Goal: Information Seeking & Learning: Learn about a topic

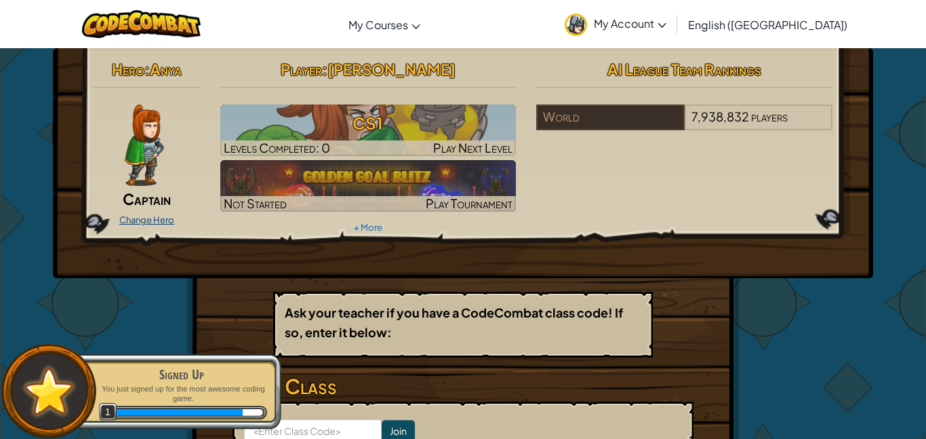
click at [125, 220] on link "Change Hero" at bounding box center [146, 219] width 55 height 11
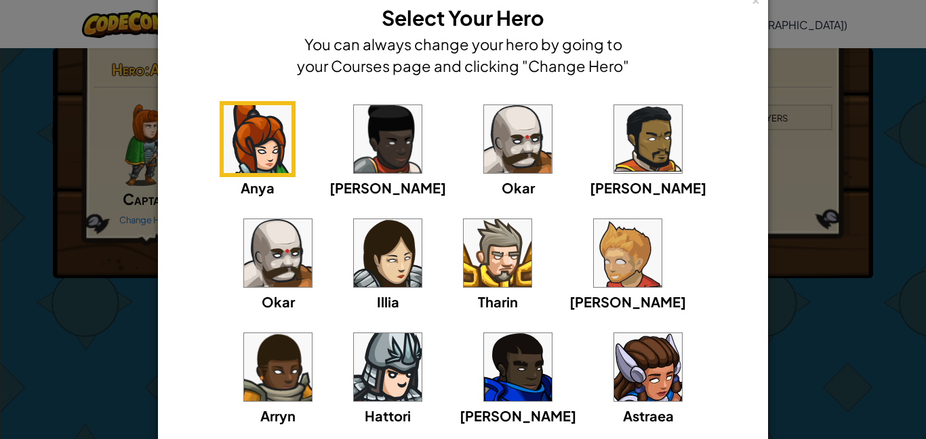
scroll to position [37, 0]
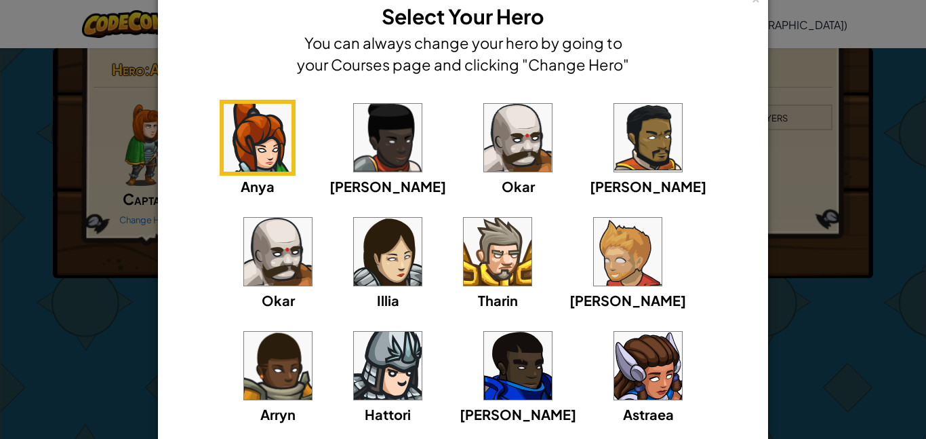
click at [422, 332] on img at bounding box center [388, 366] width 68 height 68
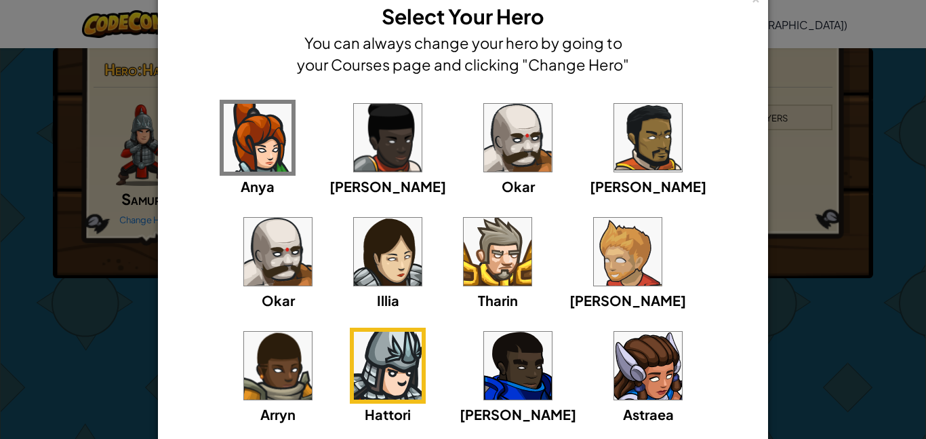
click at [787, 204] on div "× Select Your Hero You can always change your hero by going to your Courses pag…" at bounding box center [463, 219] width 926 height 439
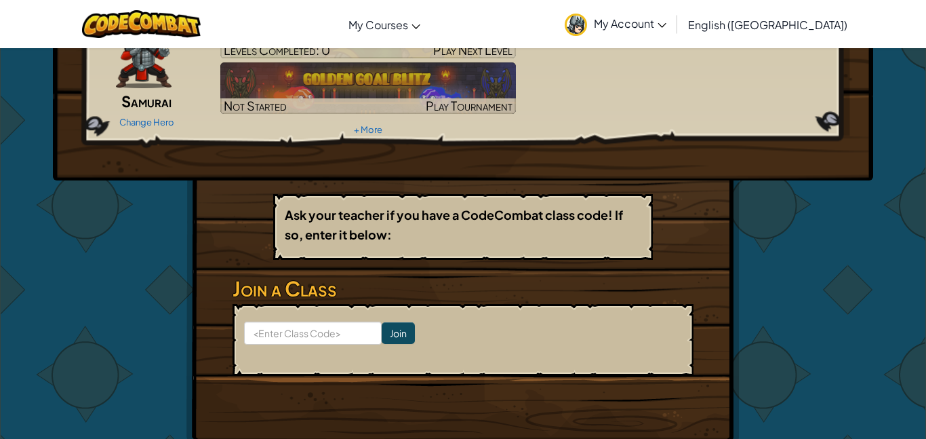
scroll to position [138, 0]
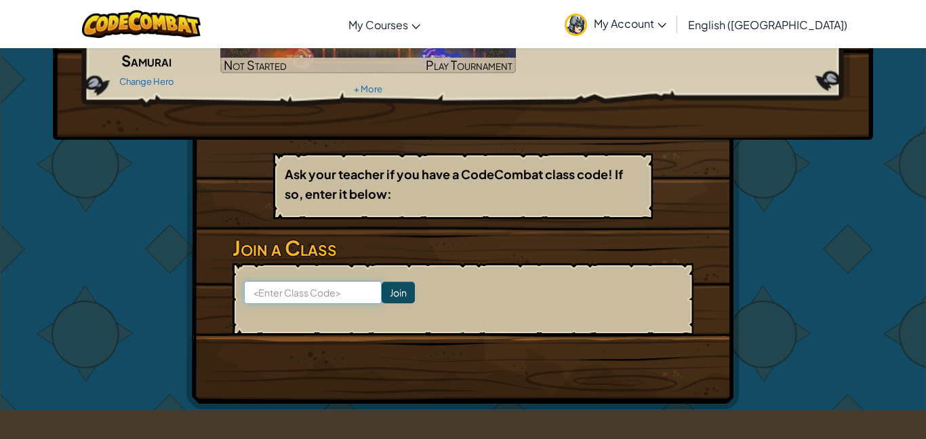
click at [306, 290] on input at bounding box center [313, 292] width 138 height 23
type input "j"
type input "JobSnowShort"
click input "Join" at bounding box center [398, 292] width 33 height 22
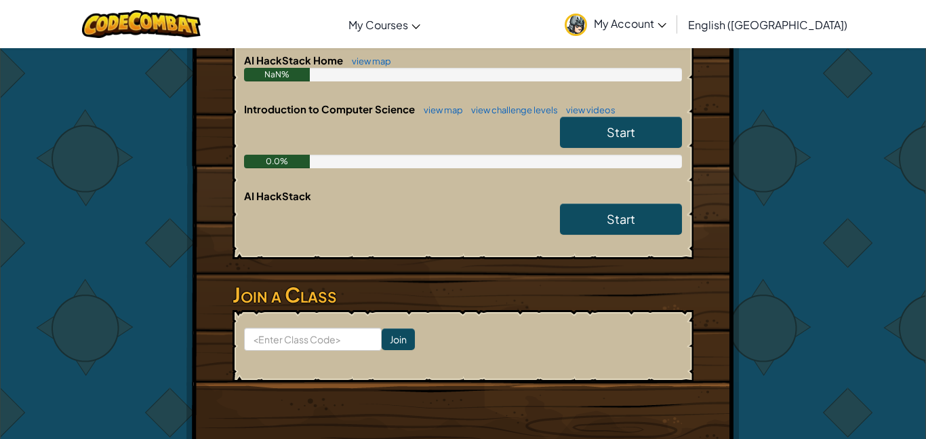
scroll to position [316, 0]
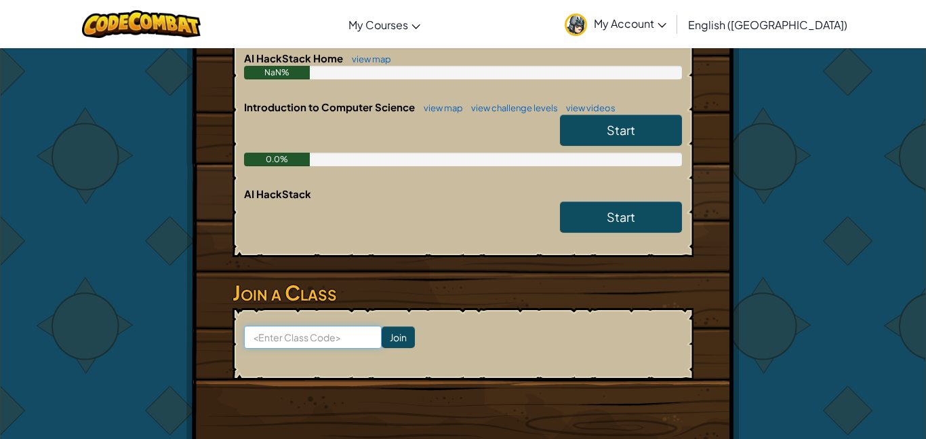
click at [288, 343] on input at bounding box center [313, 337] width 138 height 23
type input "RightDropClass\"
click input "Join" at bounding box center [398, 337] width 33 height 22
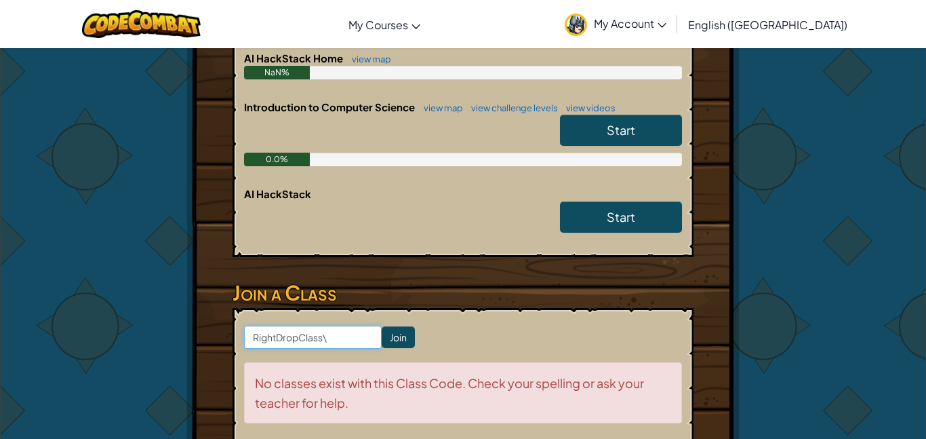
click at [326, 336] on input "RightDropClass\" at bounding box center [313, 337] width 138 height 23
type input "RightDropWatch"
click at [384, 339] on input "Join" at bounding box center [398, 337] width 33 height 22
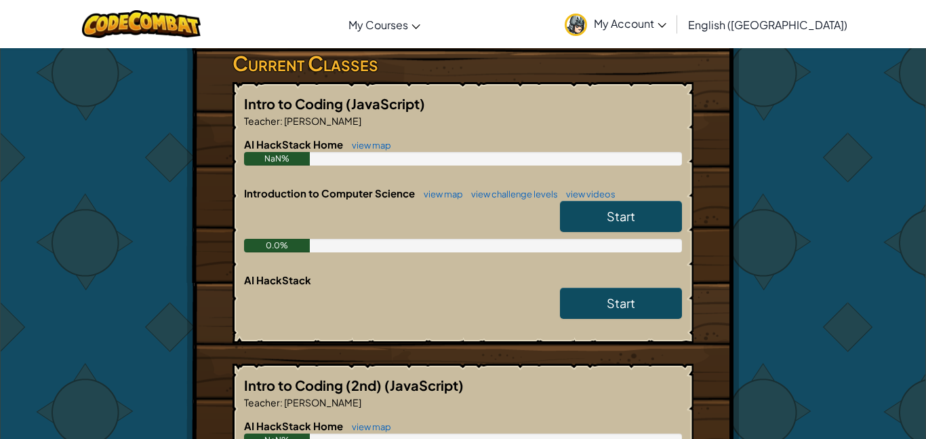
scroll to position [228, 0]
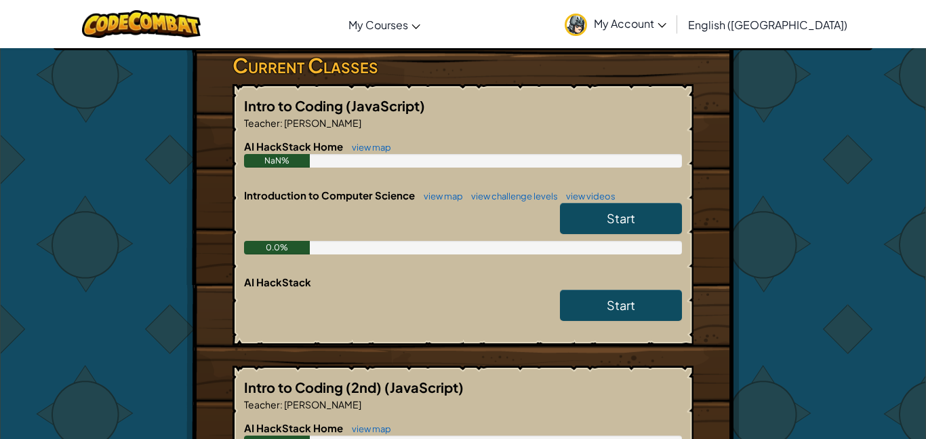
click at [635, 215] on span "Start" at bounding box center [621, 218] width 28 height 16
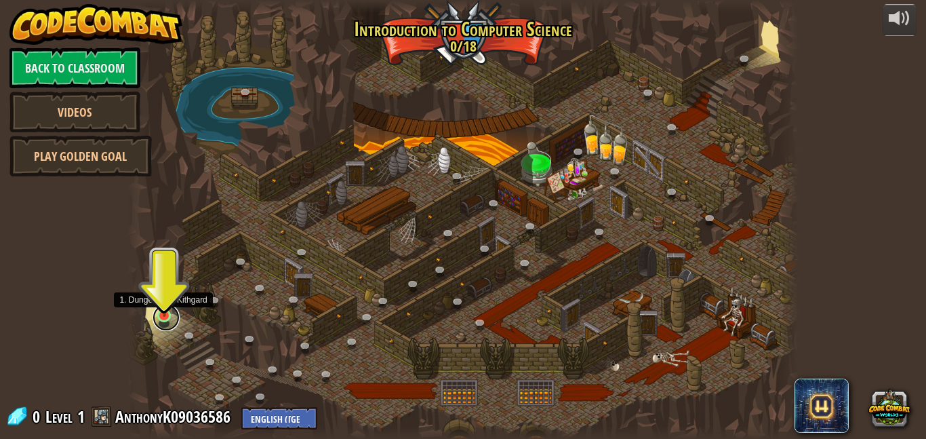
click at [168, 323] on link at bounding box center [166, 317] width 27 height 27
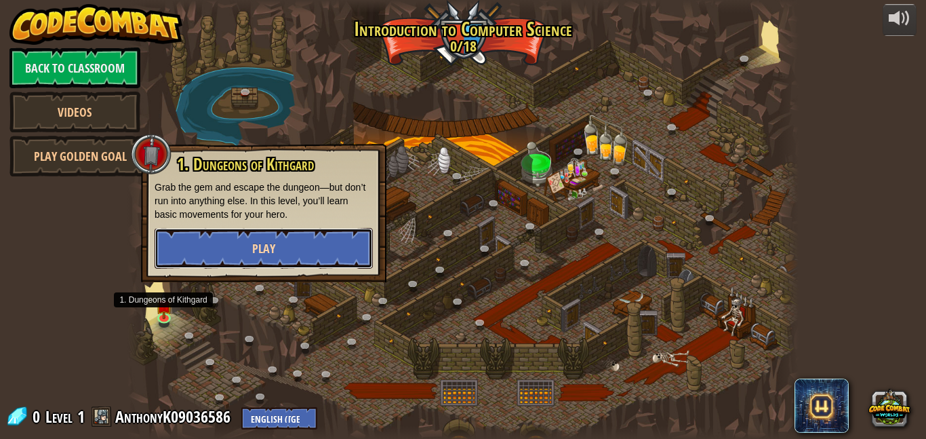
click at [246, 252] on button "Play" at bounding box center [264, 248] width 218 height 41
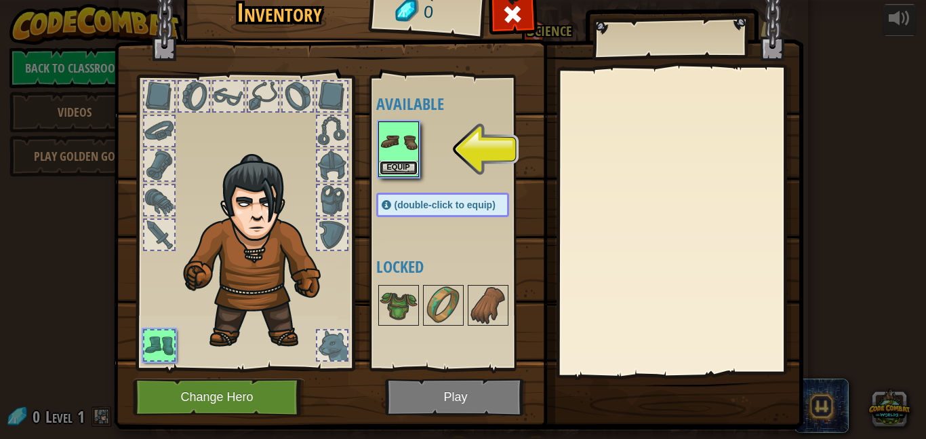
click at [393, 171] on button "Equip" at bounding box center [399, 168] width 38 height 14
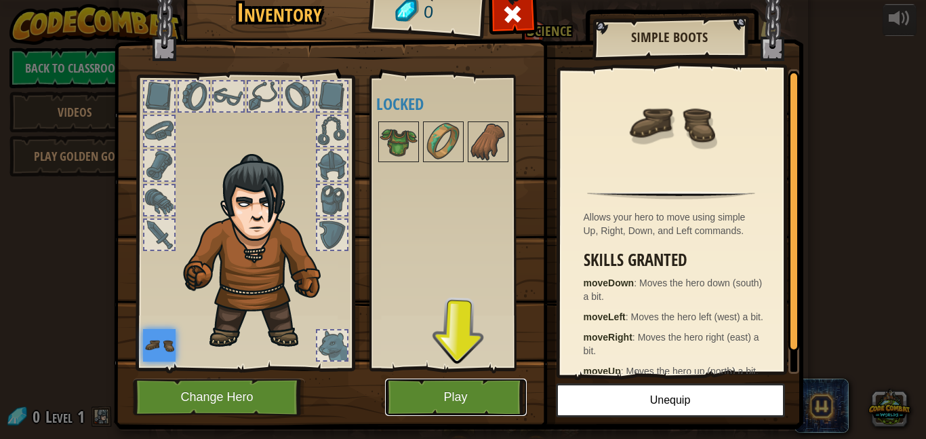
click at [448, 405] on button "Play" at bounding box center [456, 396] width 142 height 37
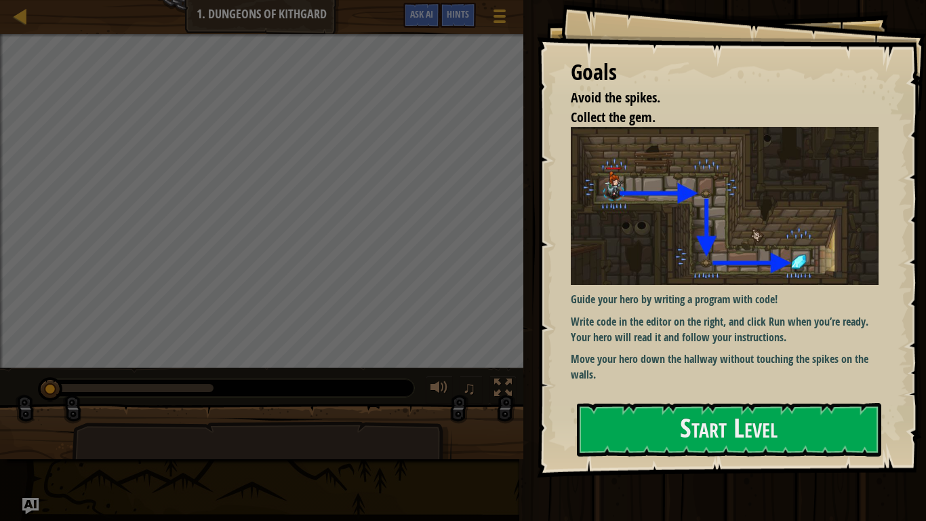
click at [696, 271] on img at bounding box center [725, 206] width 308 height 158
click at [693, 396] on div "Goals Avoid the spikes. Collect the gem. Guide your hero by writing a program w…" at bounding box center [731, 238] width 389 height 477
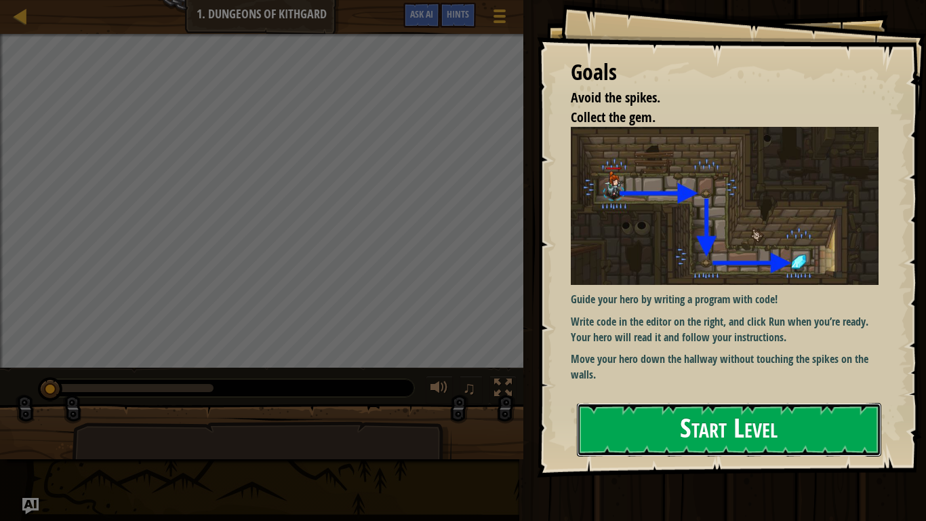
click at [667, 438] on button "Start Level" at bounding box center [729, 430] width 305 height 54
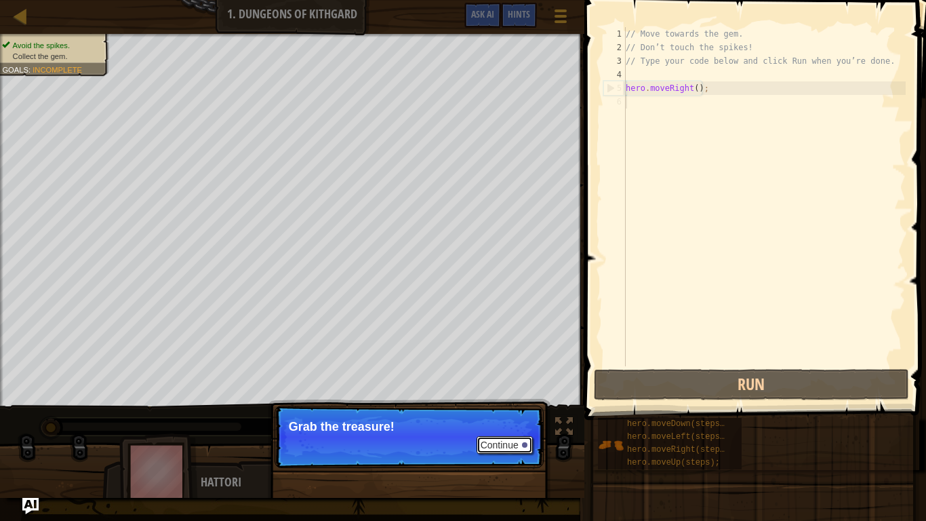
click at [514, 438] on button "Continue" at bounding box center [505, 445] width 56 height 18
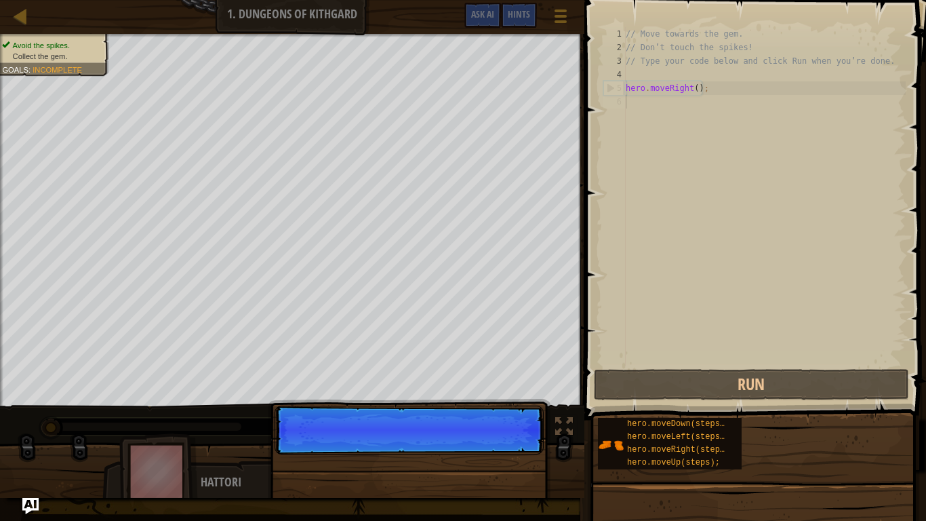
scroll to position [6, 0]
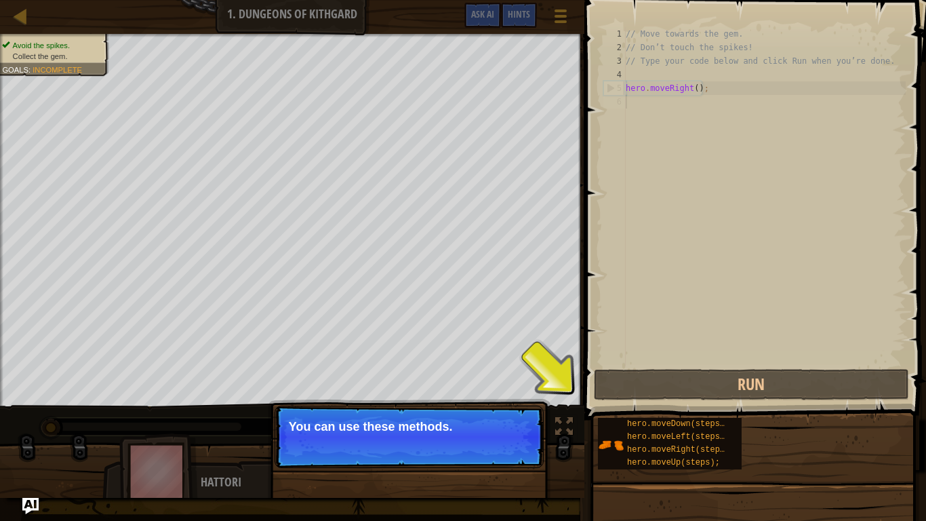
click at [504, 399] on div "Continue You can use these methods." at bounding box center [409, 499] width 283 height 201
click at [737, 201] on div "// Move towards the gem. // Don’t touch the spikes! // Type your code below and…" at bounding box center [764, 210] width 283 height 366
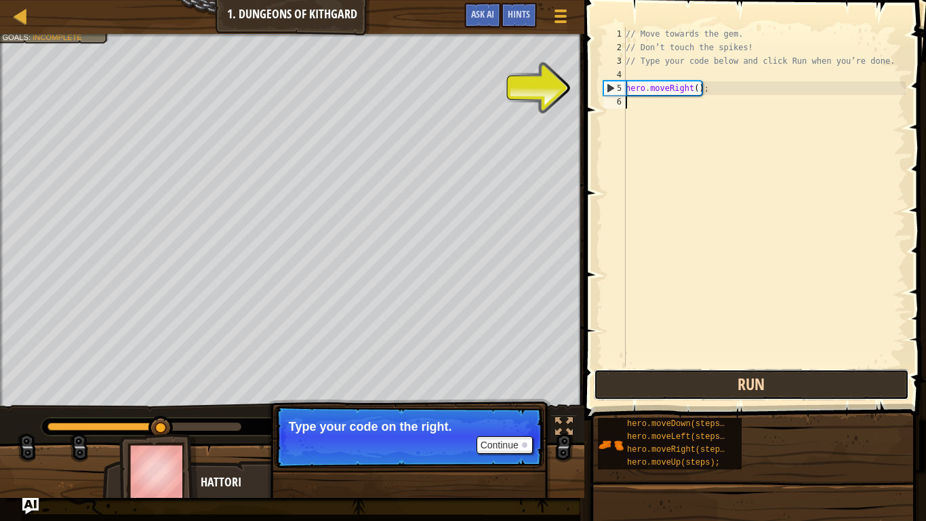
click at [727, 374] on button "Run" at bounding box center [752, 384] width 316 height 31
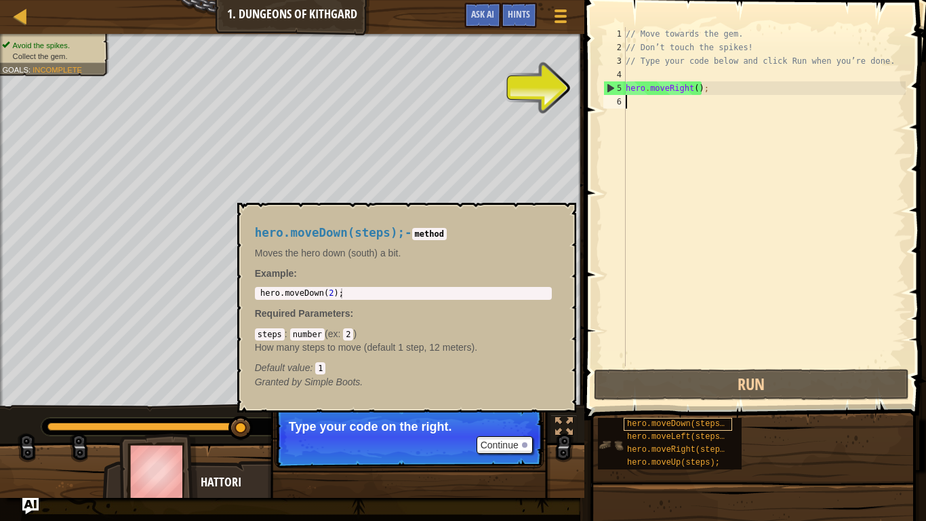
click at [701, 429] on span "hero.moveDown(steps);" at bounding box center [678, 423] width 102 height 9
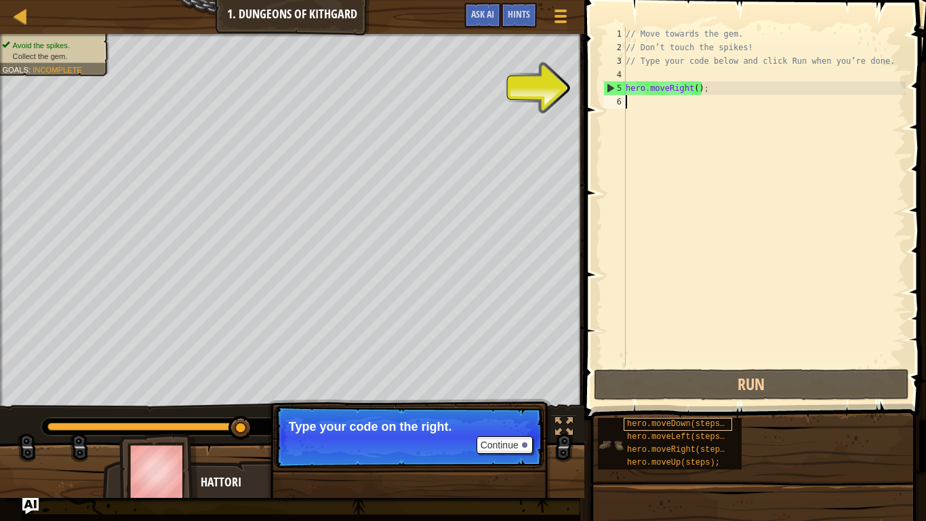
click at [701, 429] on span "hero.moveDown(steps);" at bounding box center [678, 423] width 102 height 9
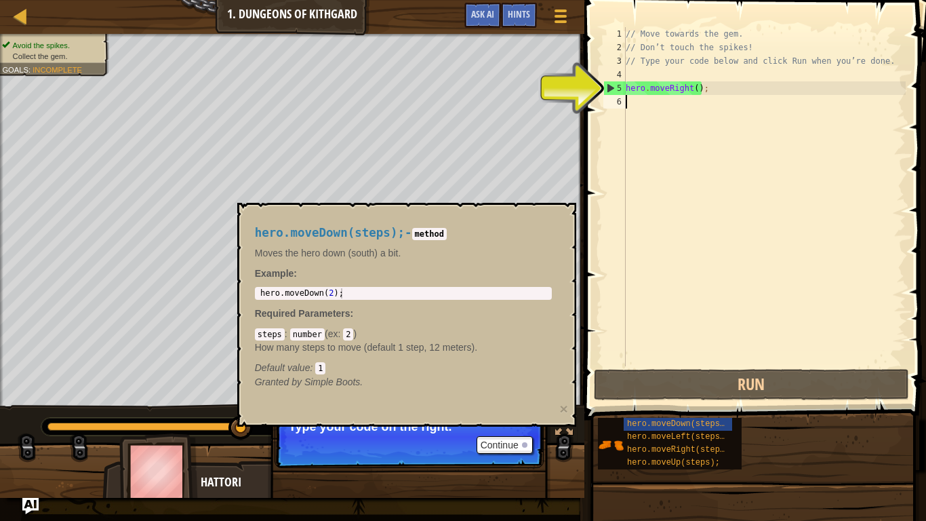
click at [627, 135] on div "// Move towards the gem. // Don’t touch the spikes! // Type your code below and…" at bounding box center [764, 210] width 283 height 366
paste textarea "1. What is the role of an aerospace engineer?"
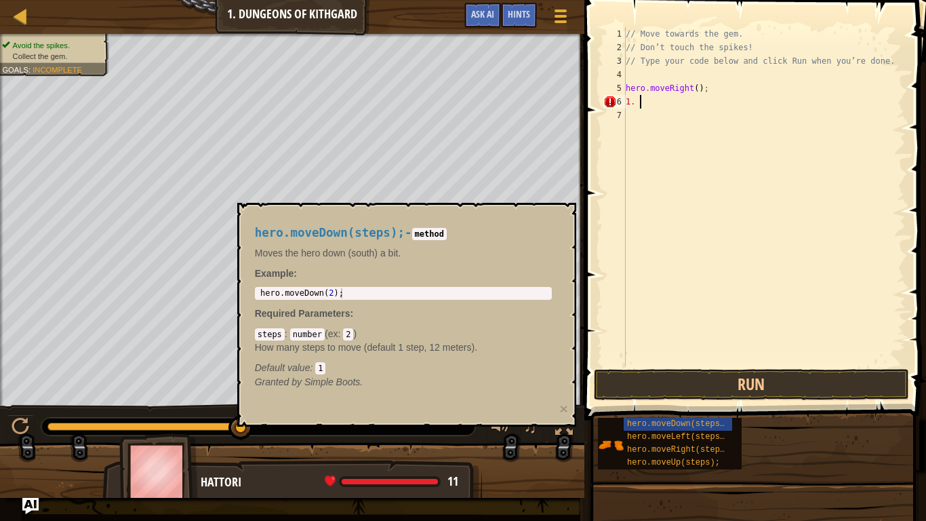
type textarea "1"
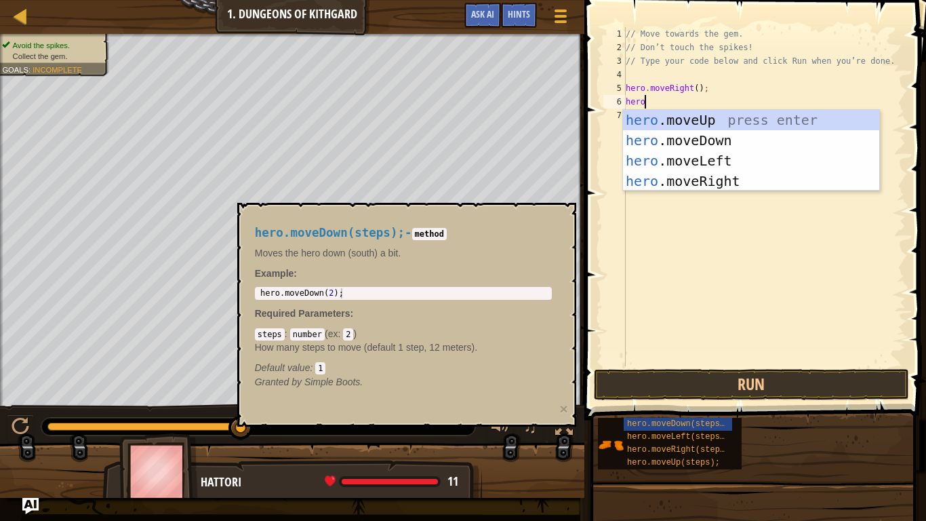
type textarea "hero."
click at [728, 139] on div "hero. moveUp press enter hero. moveDown press enter hero. moveLeft press enter …" at bounding box center [751, 171] width 256 height 122
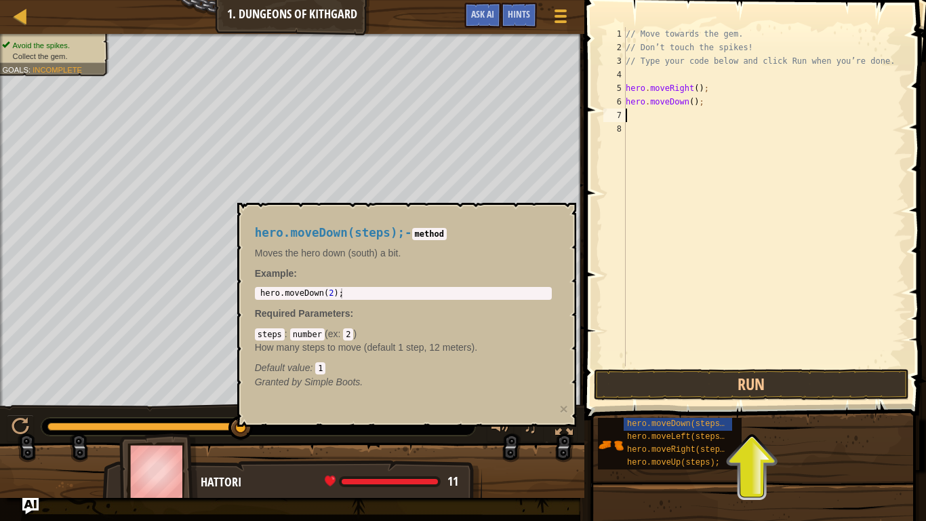
scroll to position [6, 0]
click at [725, 383] on button "Run" at bounding box center [752, 384] width 316 height 31
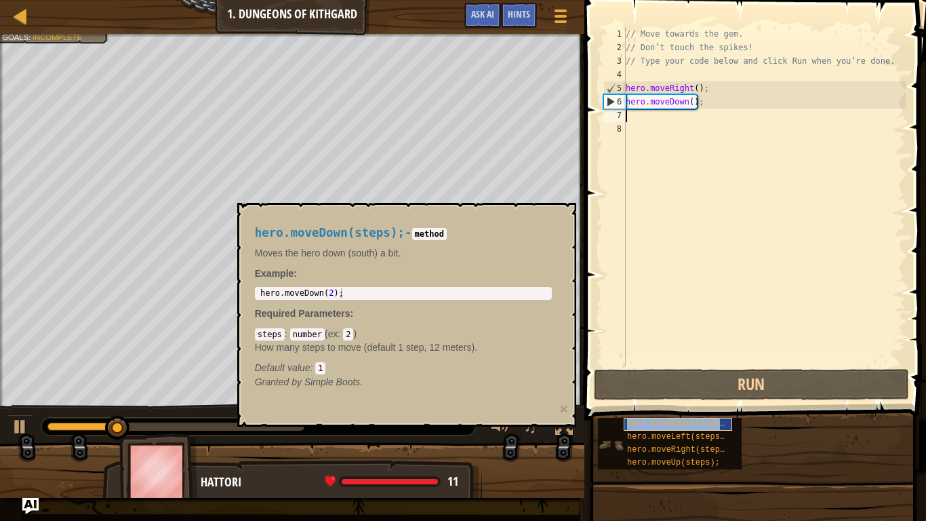
click at [643, 425] on span "hero.moveDown(steps);" at bounding box center [678, 423] width 102 height 9
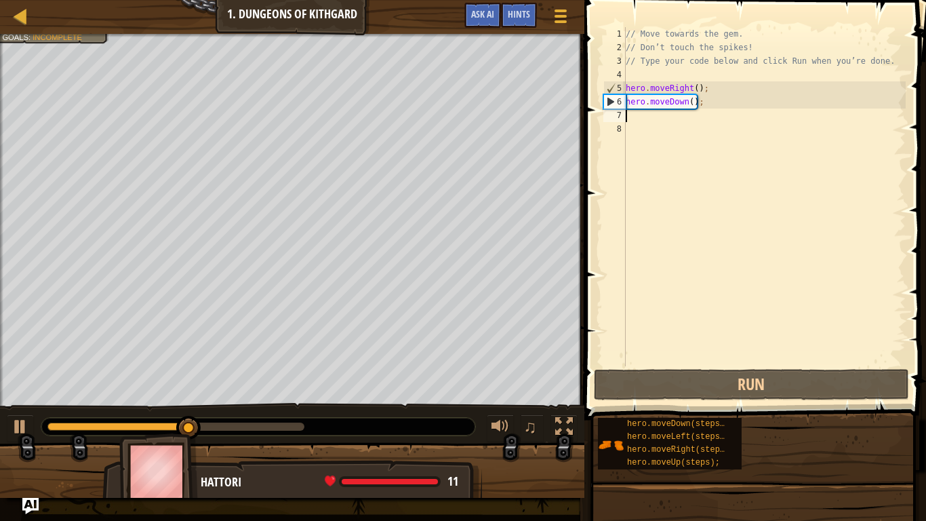
click at [654, 136] on div "// Move towards the gem. // Don’t touch the spikes! // Type your code below and…" at bounding box center [764, 210] width 283 height 366
click at [650, 125] on div "// Move towards the gem. // Don’t touch the spikes! // Type your code below and…" at bounding box center [764, 210] width 283 height 366
click at [644, 120] on div "// Move towards the gem. // Don’t touch the spikes! // Type your code below and…" at bounding box center [764, 210] width 283 height 366
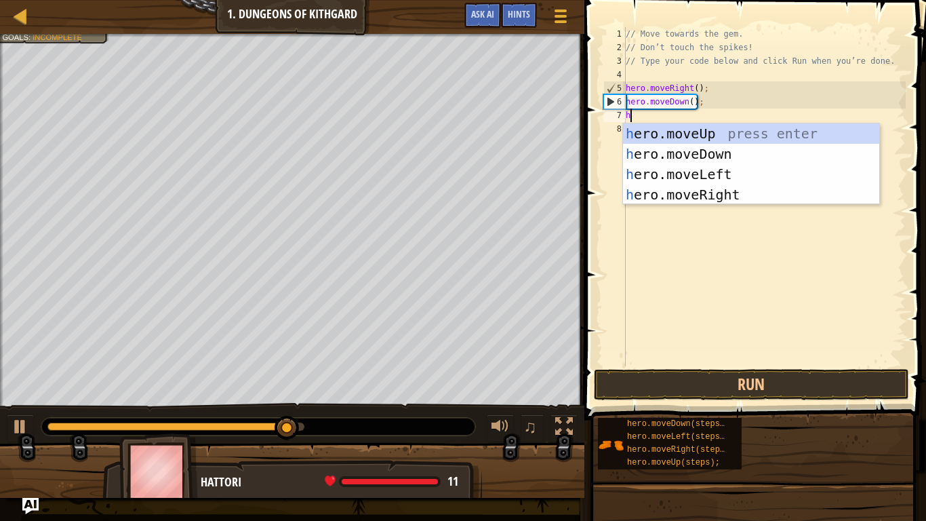
type textarea "her"
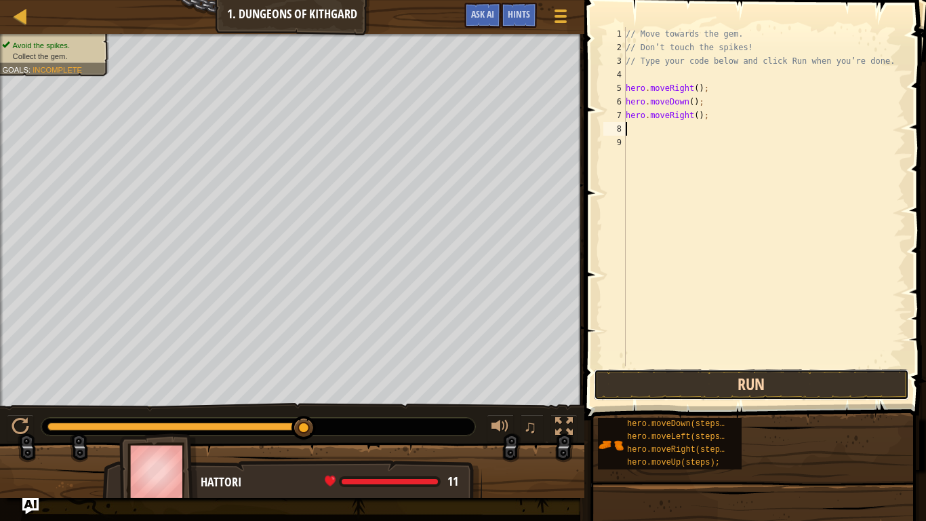
click at [754, 385] on button "Run" at bounding box center [752, 384] width 316 height 31
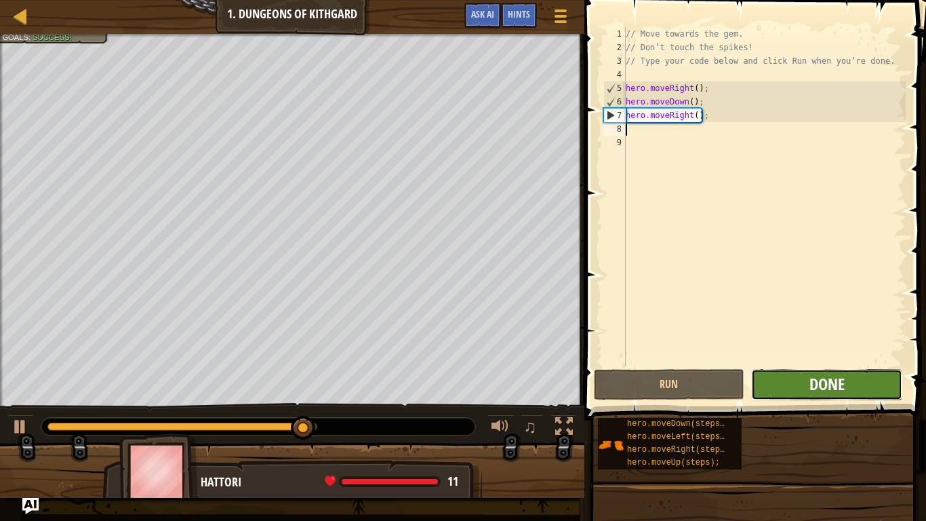
click at [812, 387] on span "Done" at bounding box center [827, 384] width 35 height 22
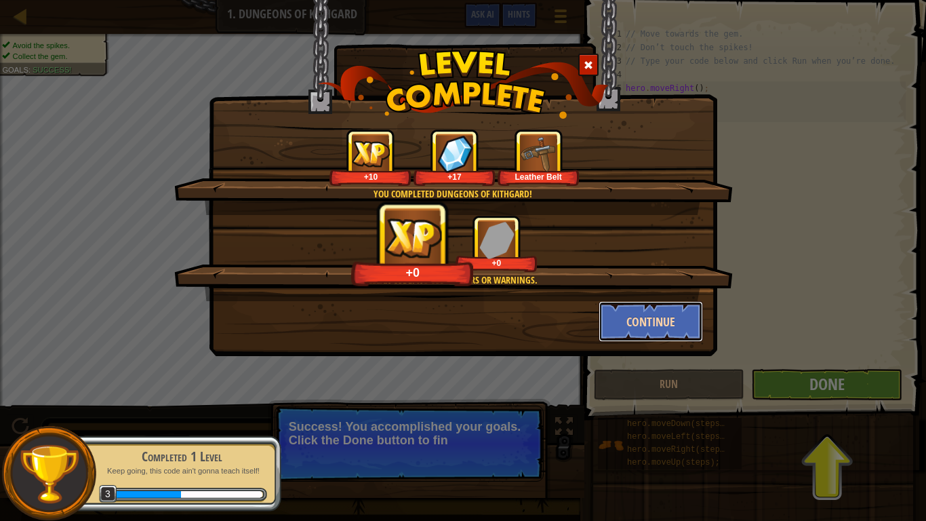
click at [631, 317] on button "Continue" at bounding box center [651, 321] width 105 height 41
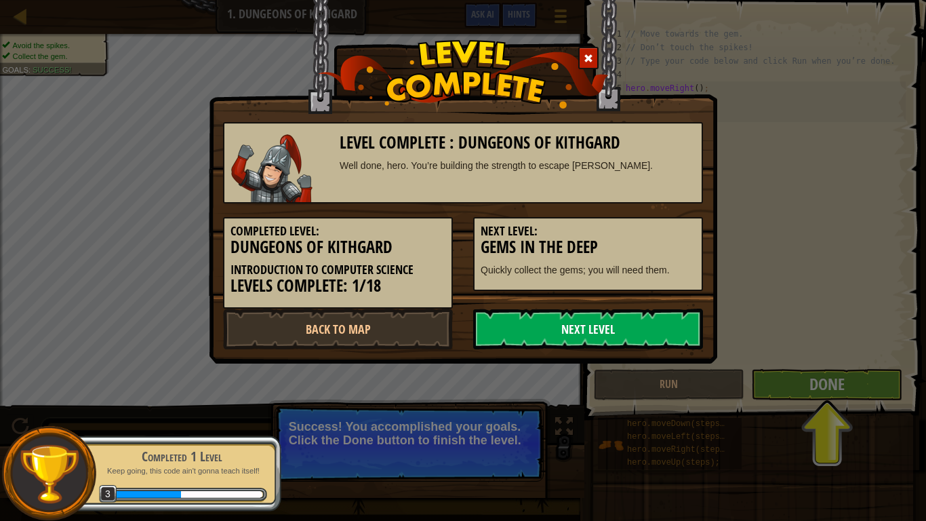
click at [585, 327] on link "Next Level" at bounding box center [588, 329] width 230 height 41
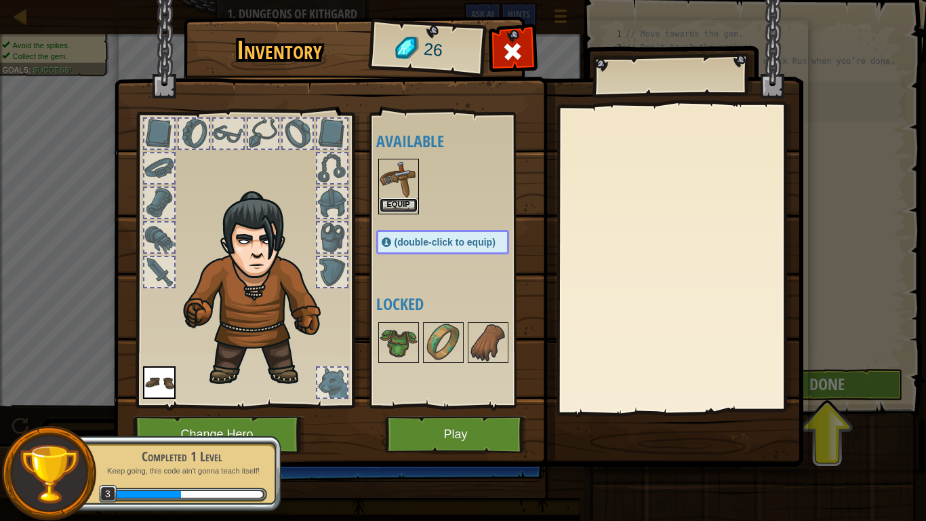
click at [396, 208] on button "Equip" at bounding box center [399, 205] width 38 height 14
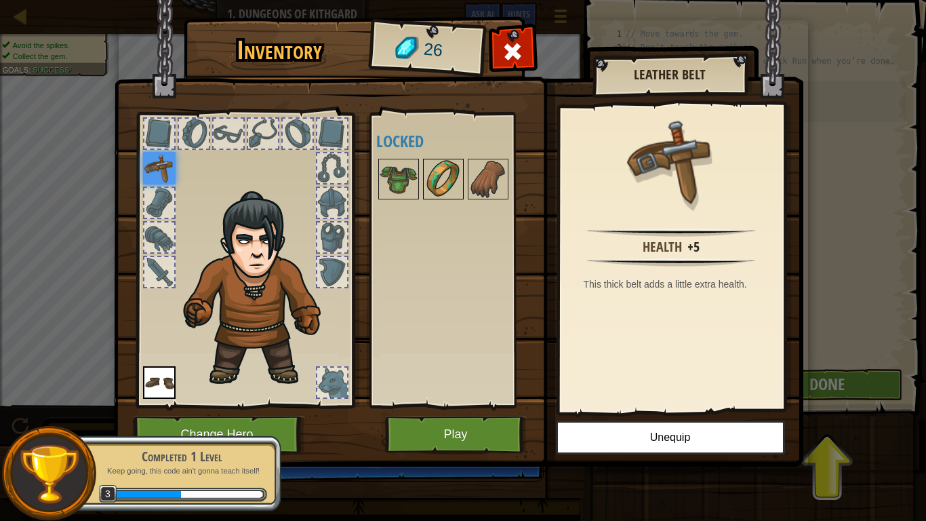
click at [435, 182] on img at bounding box center [444, 179] width 38 height 38
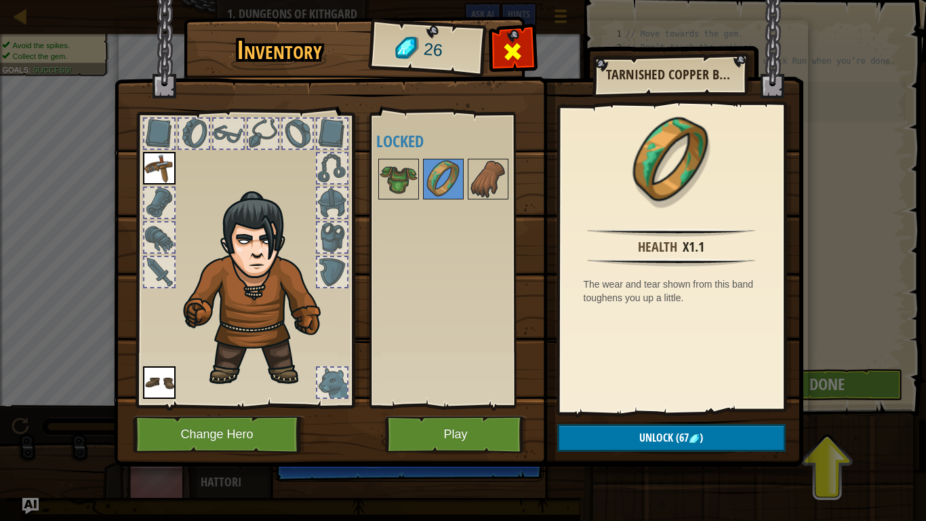
click at [513, 48] on span at bounding box center [513, 52] width 22 height 22
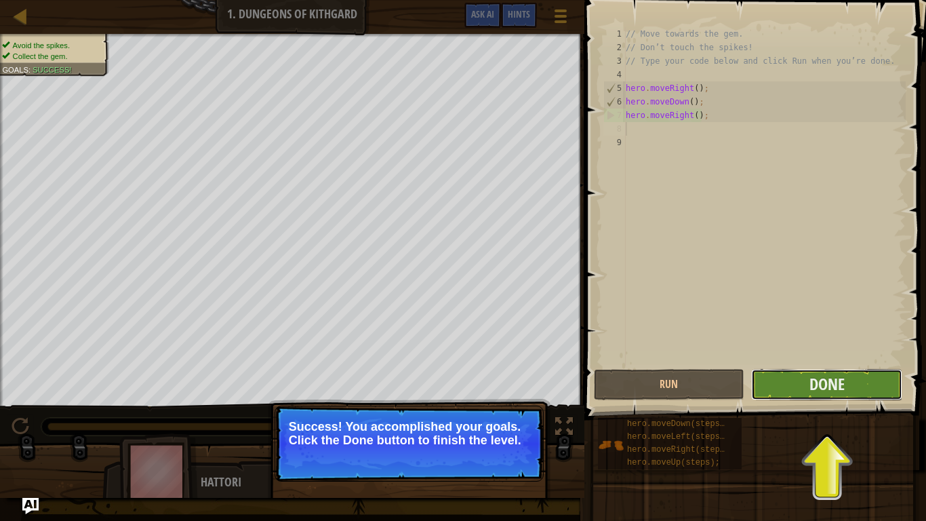
click at [846, 384] on button "Done" at bounding box center [826, 384] width 151 height 31
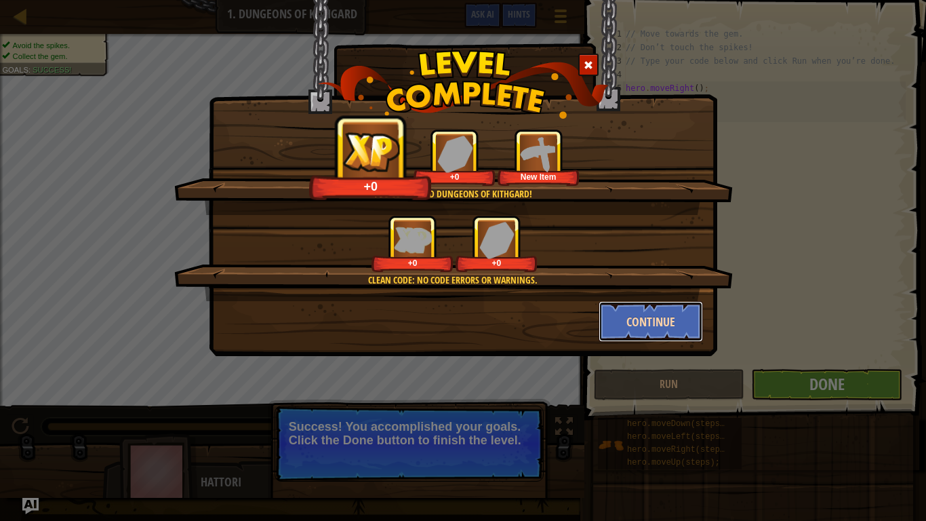
click at [671, 321] on button "Continue" at bounding box center [651, 321] width 105 height 41
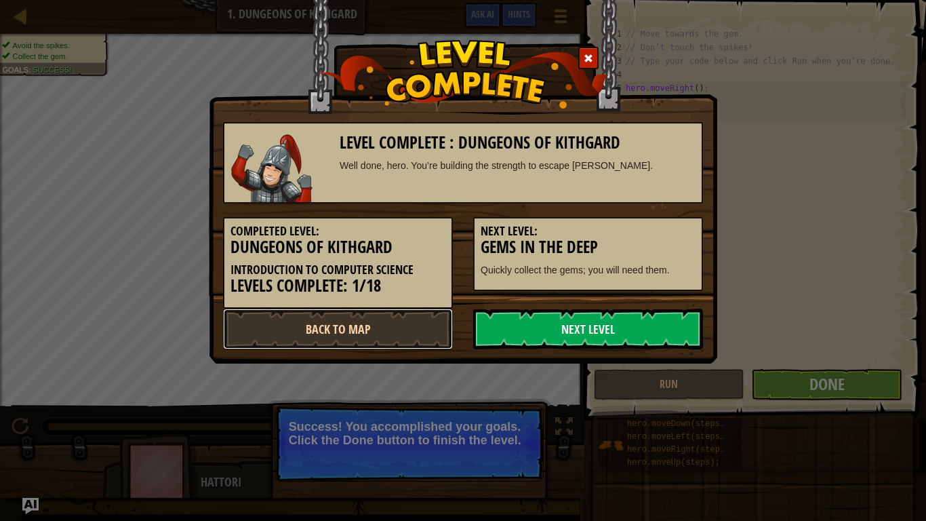
click at [389, 332] on link "Back to Map" at bounding box center [338, 329] width 230 height 41
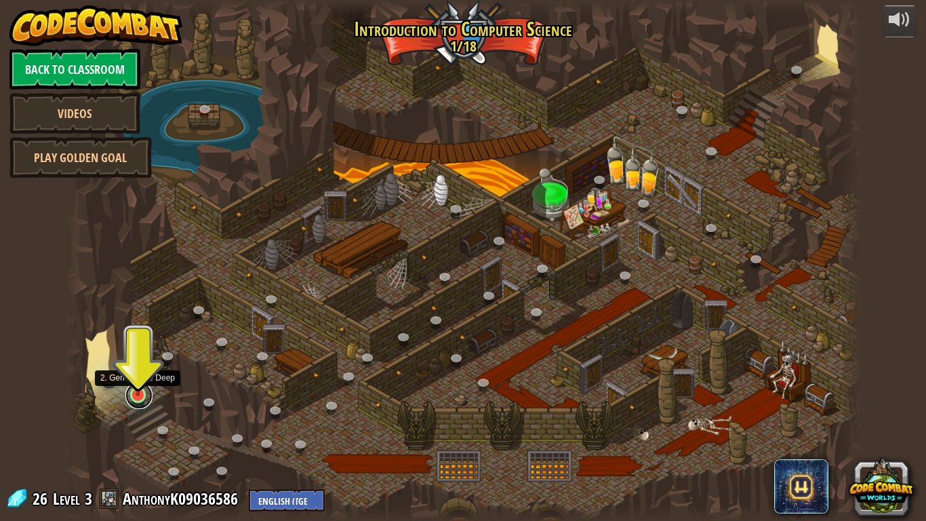
click at [140, 397] on link at bounding box center [138, 395] width 27 height 27
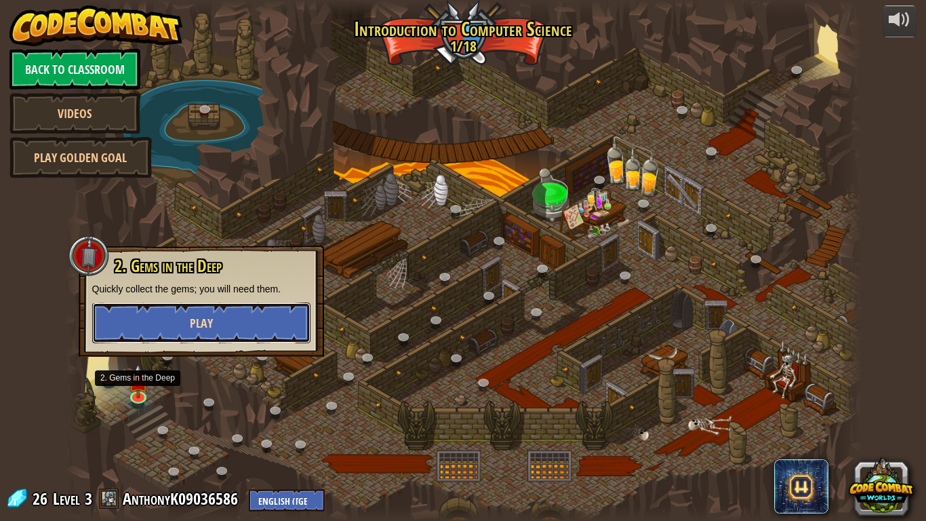
click at [227, 323] on button "Play" at bounding box center [201, 322] width 218 height 41
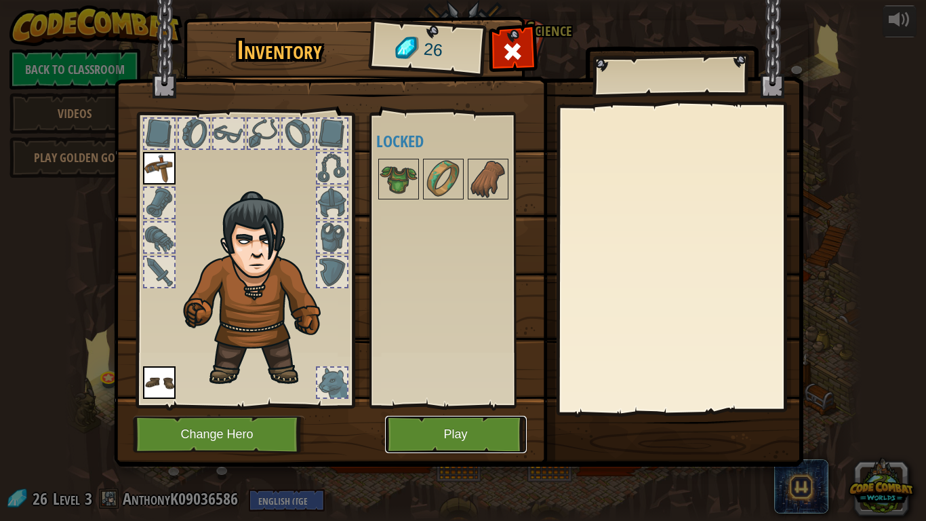
click at [436, 431] on button "Play" at bounding box center [456, 434] width 142 height 37
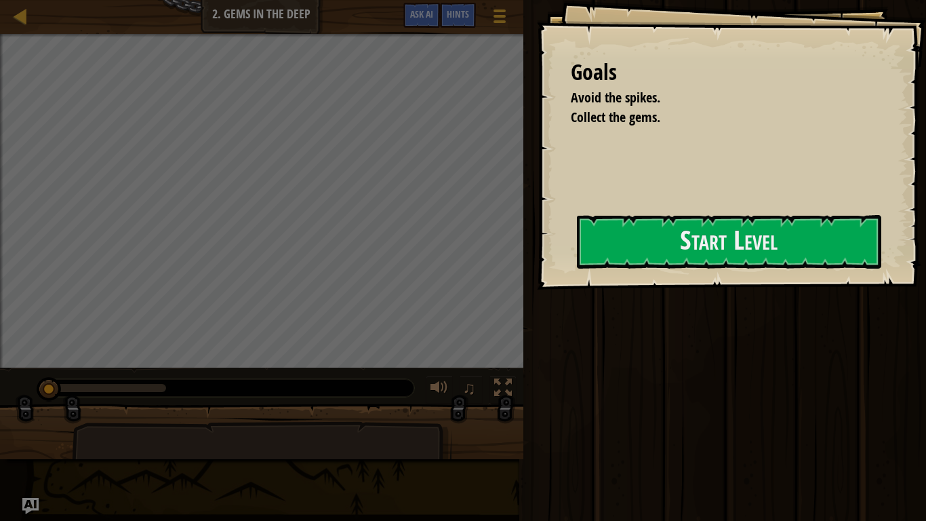
click at [721, 211] on div "Goals Avoid the spikes. Collect the gems. Start Level Error loading from server…" at bounding box center [731, 145] width 389 height 290
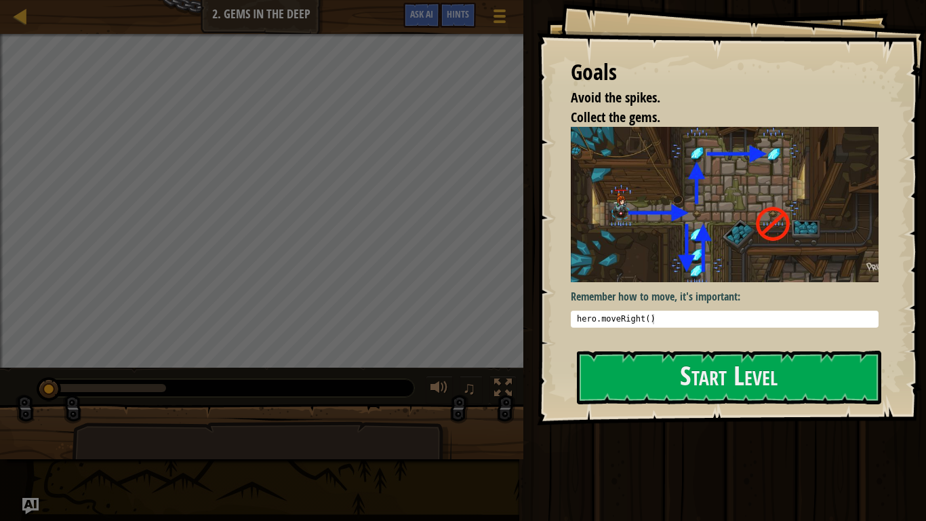
click at [721, 229] on img at bounding box center [725, 204] width 308 height 155
click at [737, 388] on button "Start Level" at bounding box center [729, 378] width 305 height 54
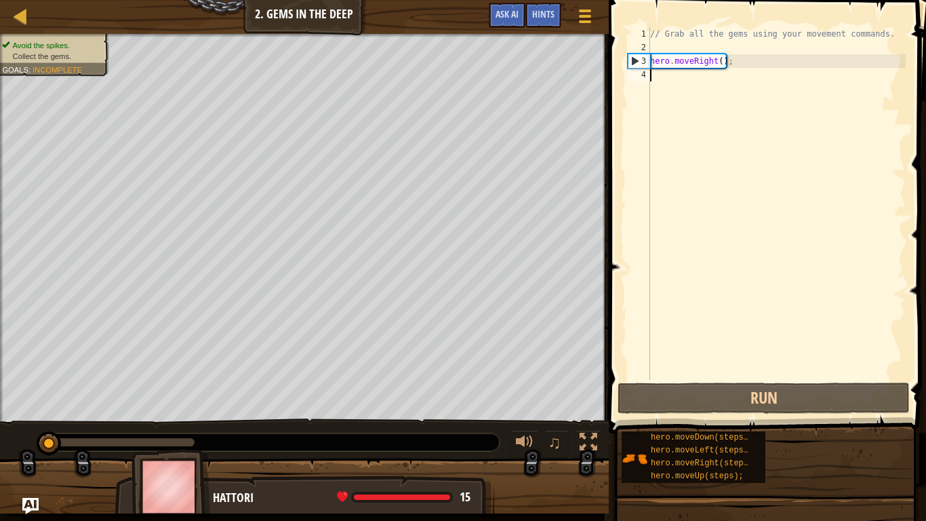
scroll to position [6, 0]
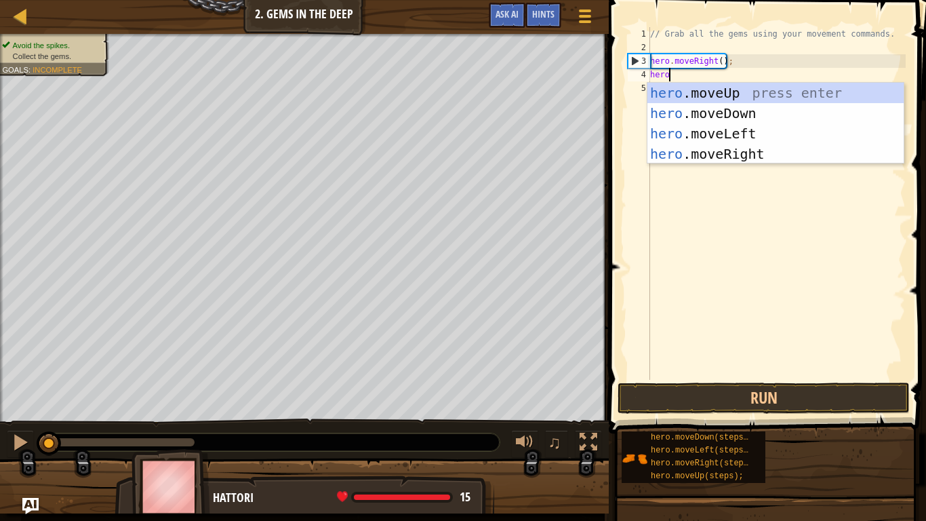
type textarea "hero."
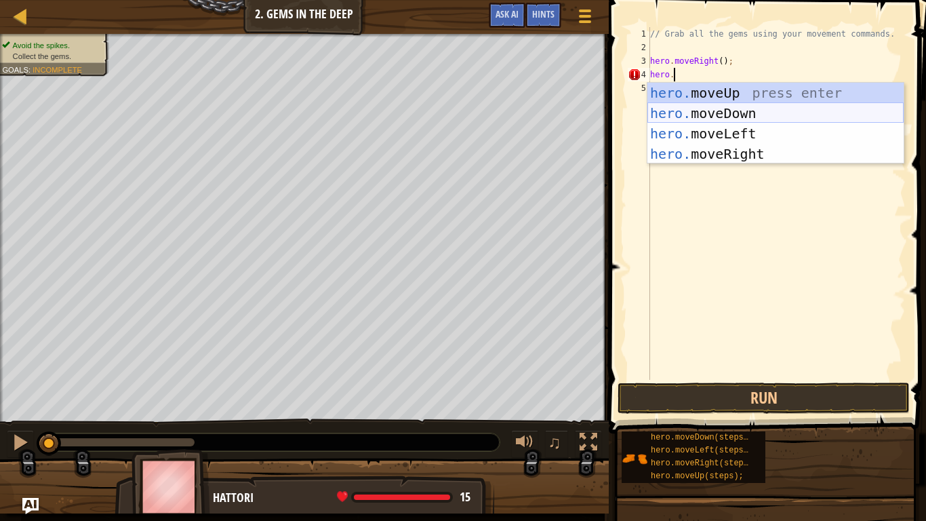
click at [737, 116] on div "hero. moveUp press enter hero. moveDown press enter hero. moveLeft press enter …" at bounding box center [776, 144] width 256 height 122
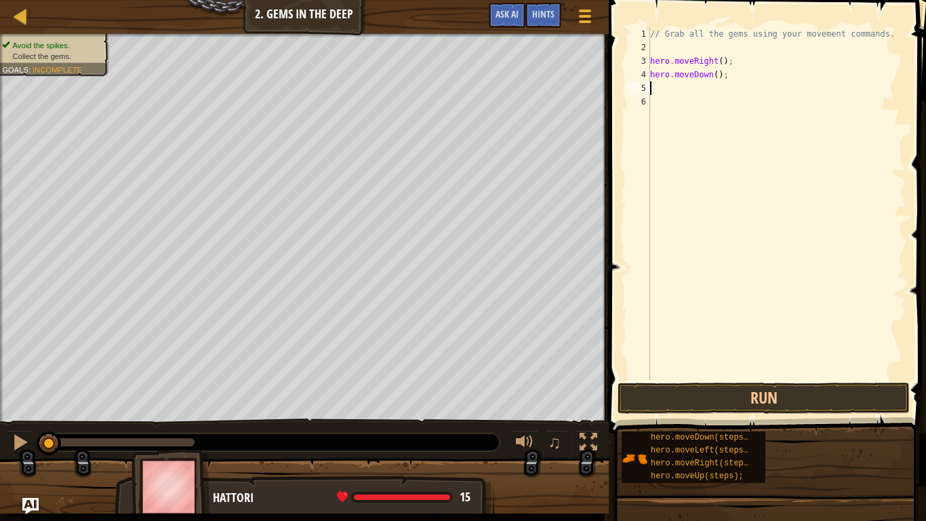
scroll to position [6, 0]
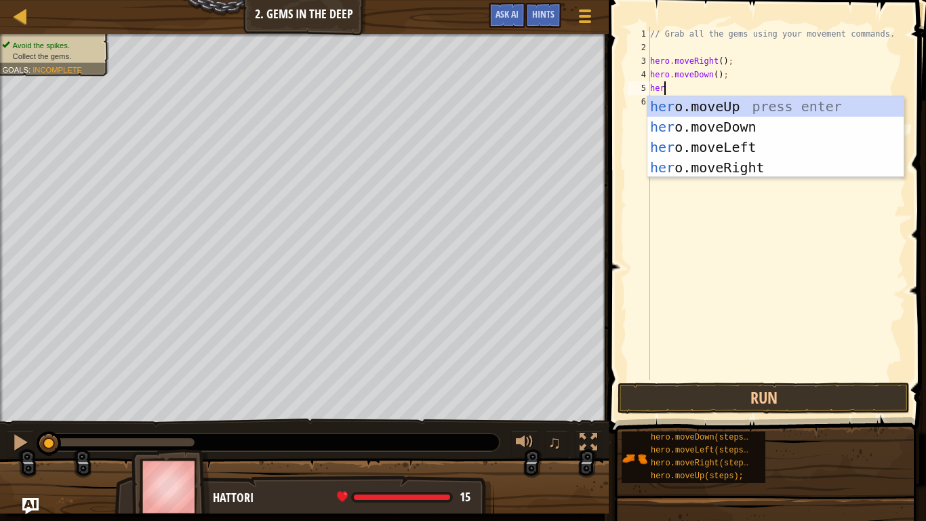
type textarea "hero"
click at [746, 108] on div "hero .moveUp press enter hero .moveDown press enter hero .moveLeft press enter …" at bounding box center [776, 157] width 256 height 122
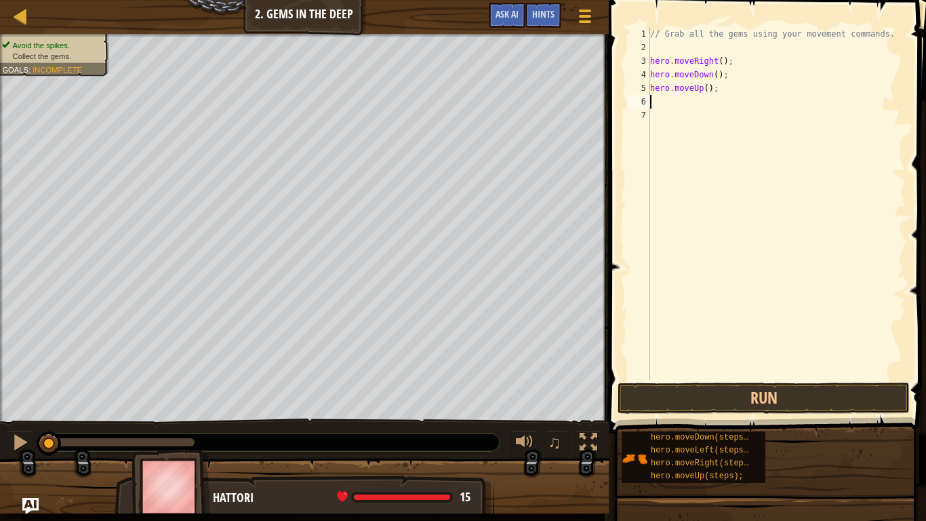
scroll to position [6, 0]
click at [708, 86] on div "// Grab all the gems using your movement commands. hero . moveRight ( ) ; hero …" at bounding box center [777, 217] width 258 height 380
click at [711, 90] on div "// Grab all the gems using your movement commands. hero . moveRight ( ) ; hero …" at bounding box center [777, 217] width 258 height 380
click at [709, 87] on div "// Grab all the gems using your movement commands. hero . moveRight ( ) ; hero …" at bounding box center [777, 217] width 258 height 380
type textarea "hero.moveUp(2);"
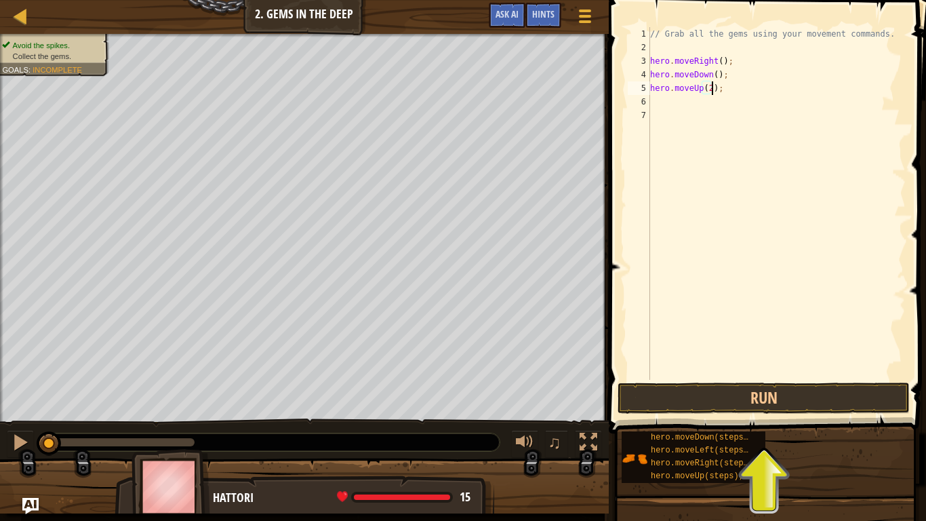
scroll to position [6, 9]
click at [713, 102] on div "// Grab all the gems using your movement commands. hero . moveRight ( ) ; hero …" at bounding box center [777, 217] width 258 height 380
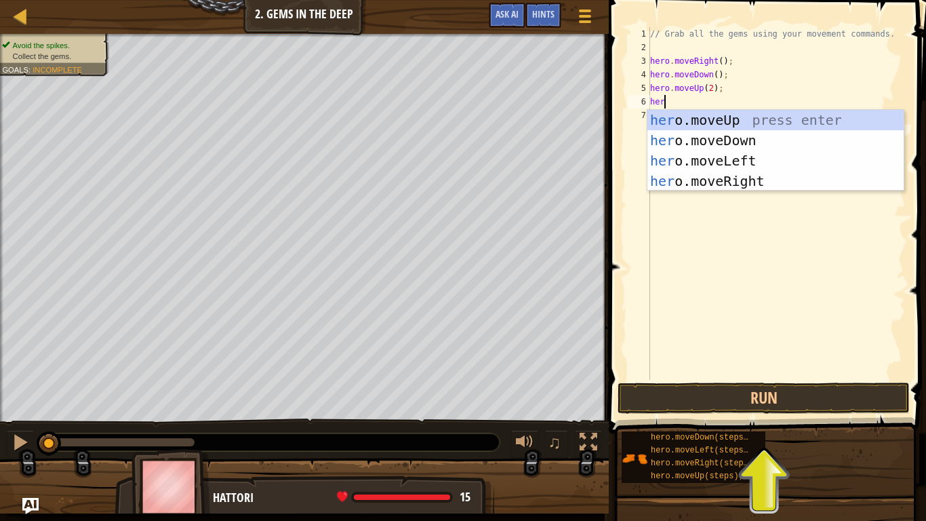
type textarea "hero"
click at [741, 185] on div "hero .moveUp press enter hero .moveDown press enter hero .moveLeft press enter …" at bounding box center [776, 171] width 256 height 122
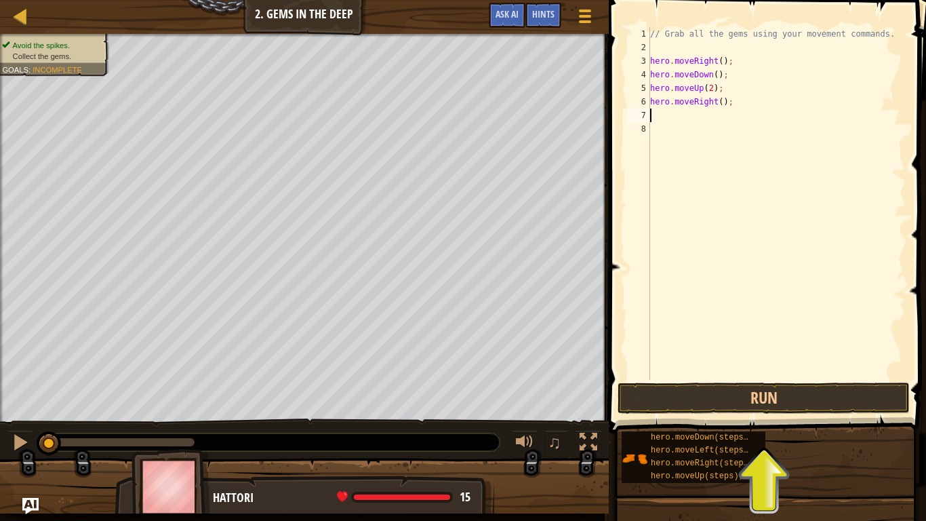
scroll to position [6, 0]
click at [728, 399] on button "Run" at bounding box center [764, 398] width 292 height 31
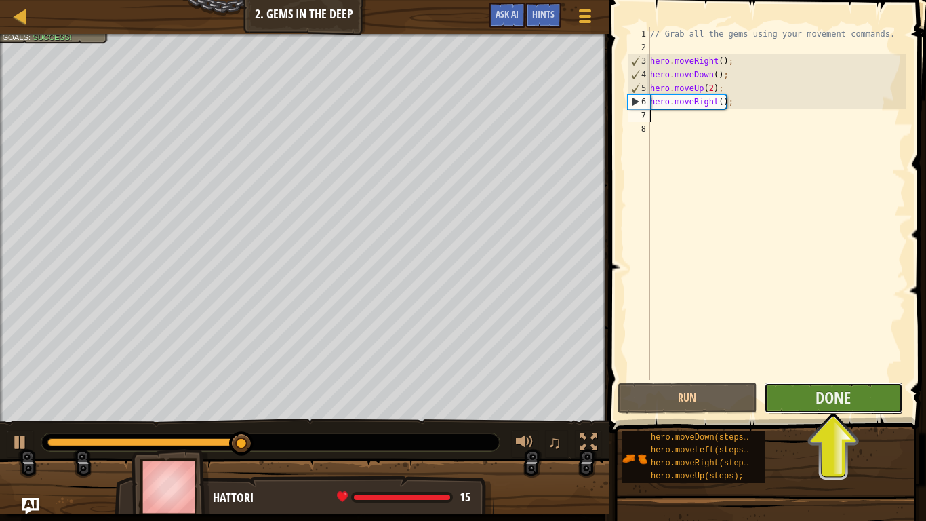
click at [864, 395] on button "Done" at bounding box center [833, 398] width 139 height 31
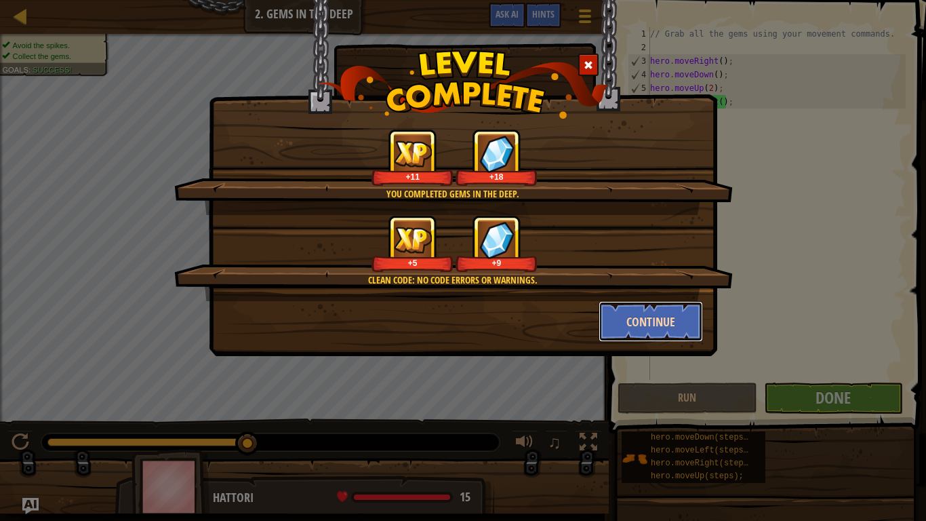
click at [669, 324] on button "Continue" at bounding box center [651, 321] width 105 height 41
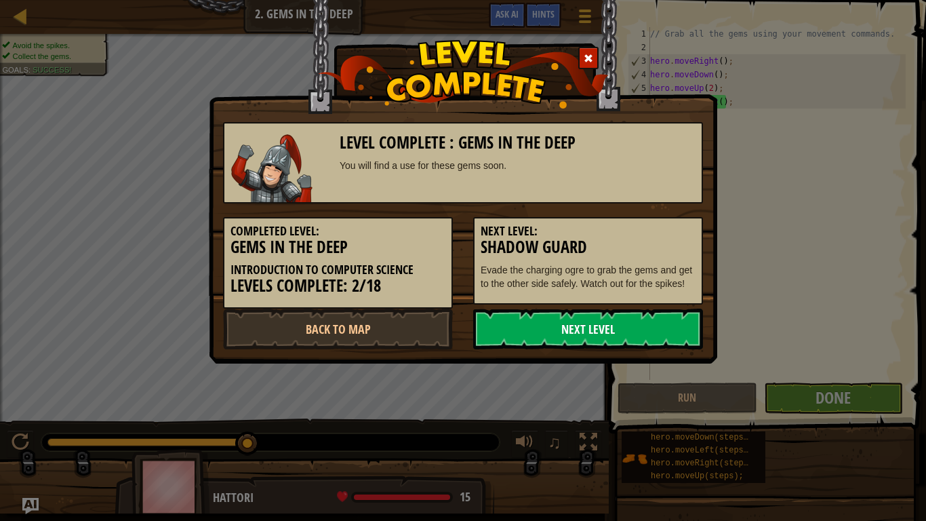
click at [582, 335] on link "Next Level" at bounding box center [588, 329] width 230 height 41
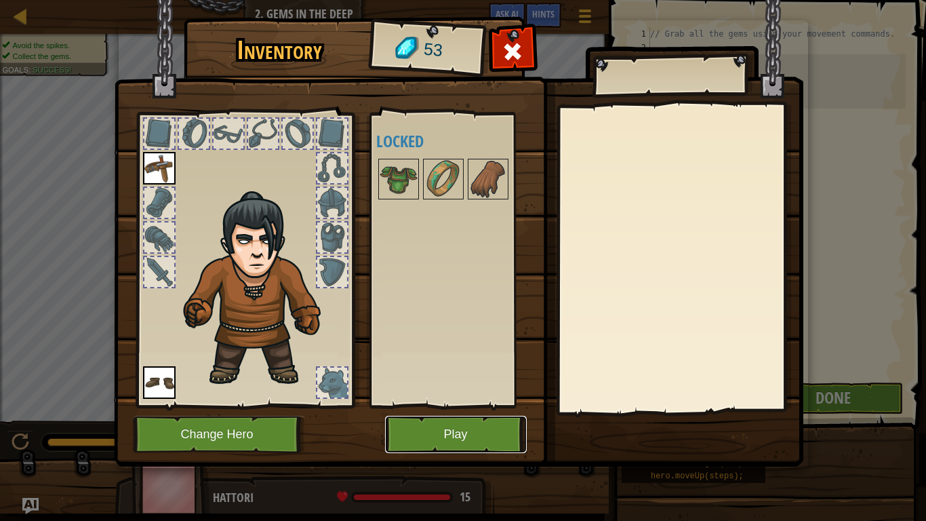
click at [458, 430] on button "Play" at bounding box center [456, 434] width 142 height 37
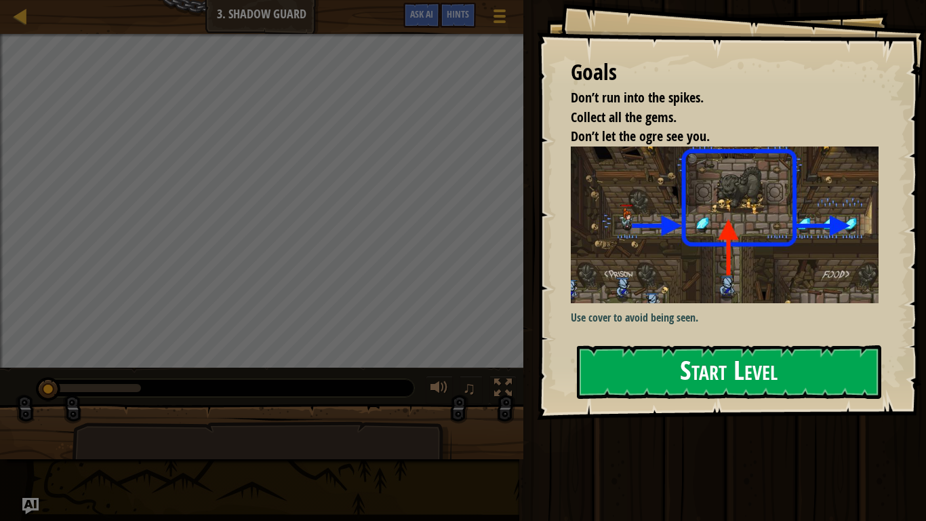
click at [697, 245] on img at bounding box center [725, 224] width 308 height 157
click at [678, 362] on button "Start Level" at bounding box center [729, 372] width 305 height 54
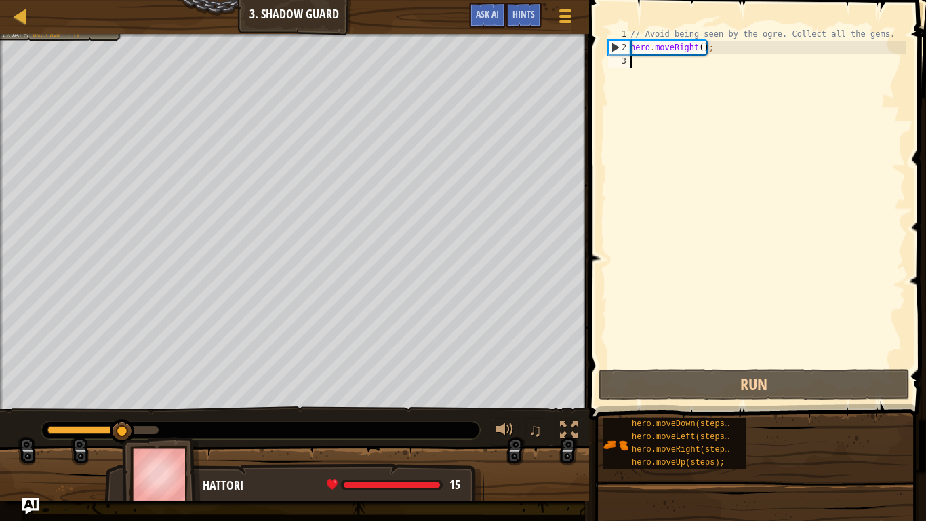
scroll to position [6, 0]
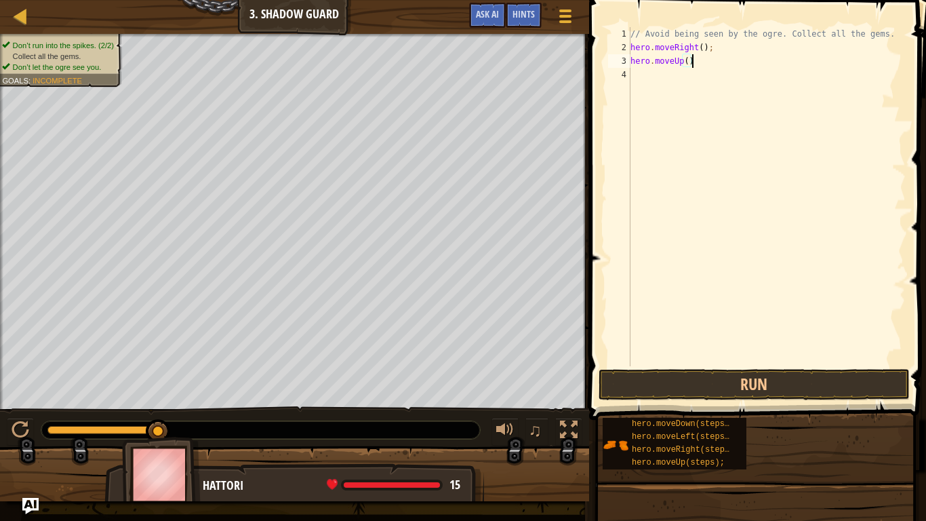
type textarea "hero.moveUp();"
type textarea "her"
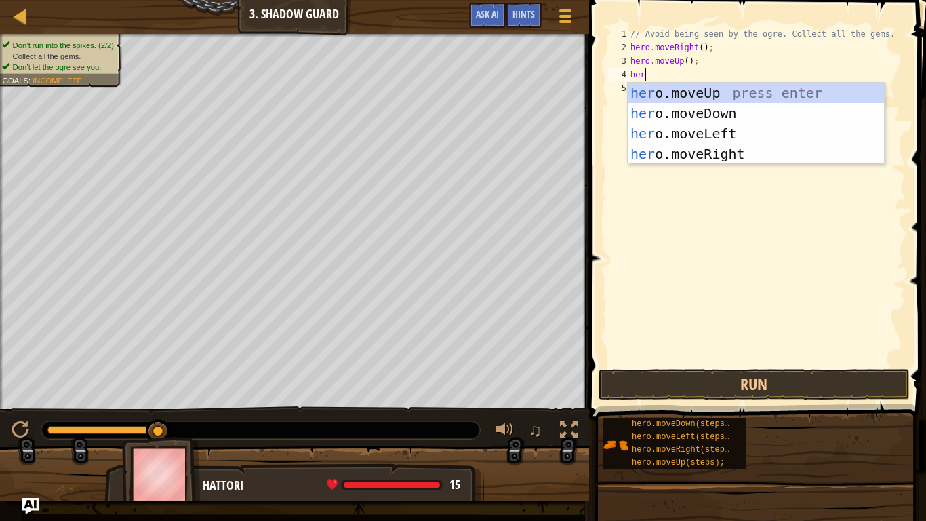
scroll to position [6, 1]
click at [759, 153] on div "her o.moveUp press enter her o.moveDown press enter her o.moveLeft press enter …" at bounding box center [756, 144] width 256 height 122
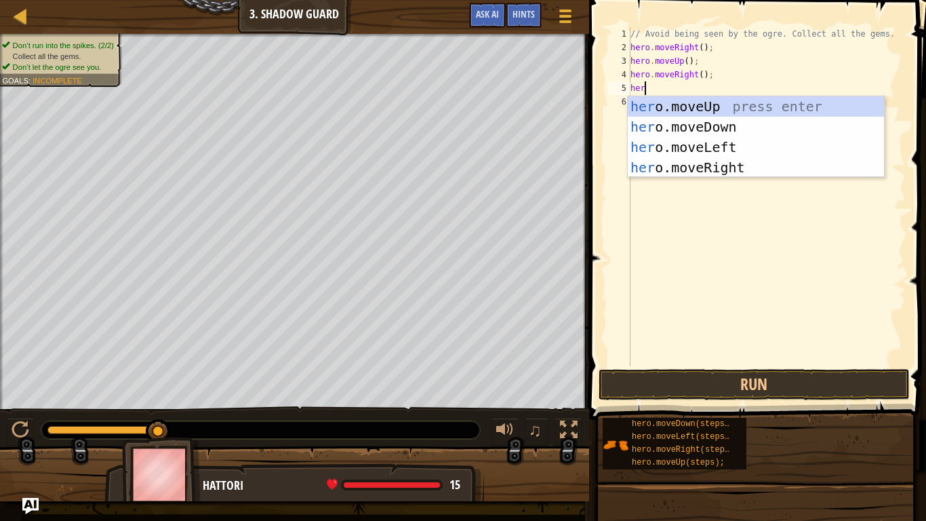
type textarea "hero"
click at [764, 132] on div "hero .moveUp press enter hero .moveDown press enter hero .moveLeft press enter …" at bounding box center [756, 157] width 256 height 122
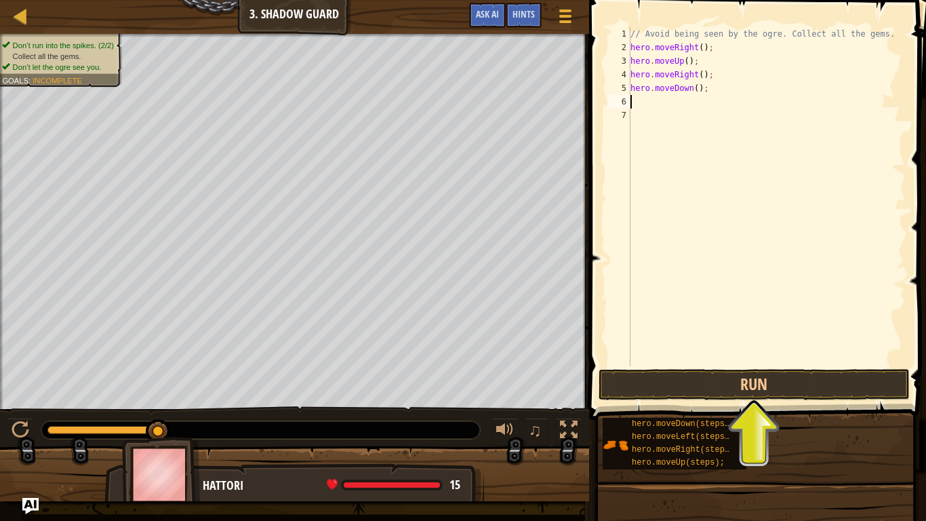
type textarea "her"
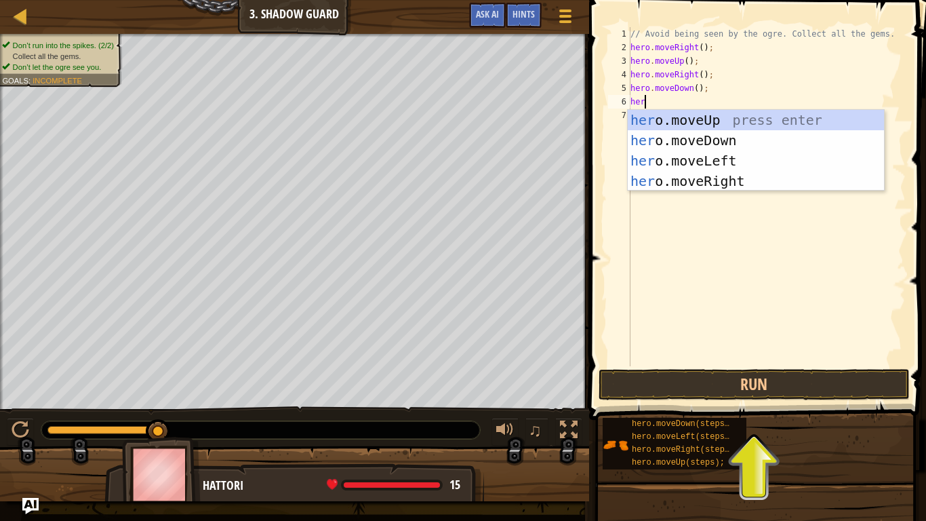
scroll to position [6, 1]
click at [761, 183] on div "her o.moveUp press enter her o.moveDown press enter her o.moveLeft press enter …" at bounding box center [756, 171] width 256 height 122
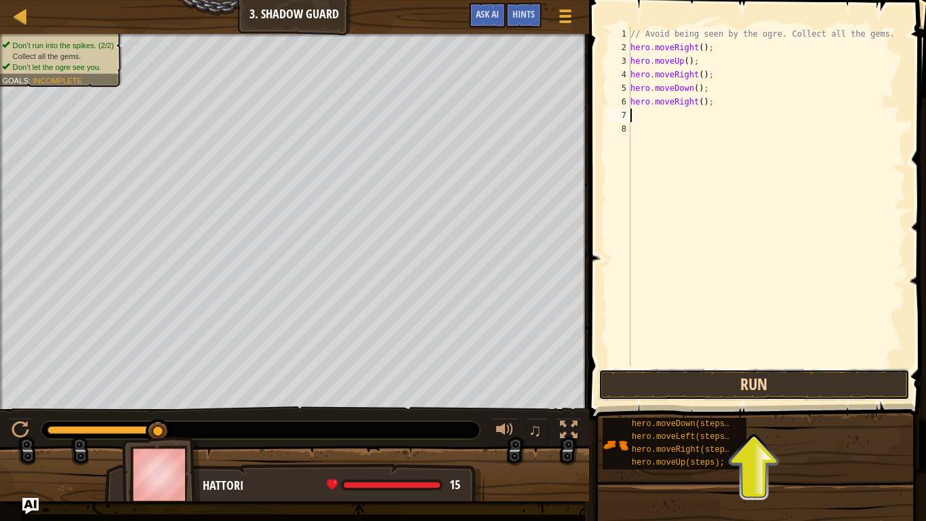
click at [710, 395] on button "Run" at bounding box center [754, 384] width 311 height 31
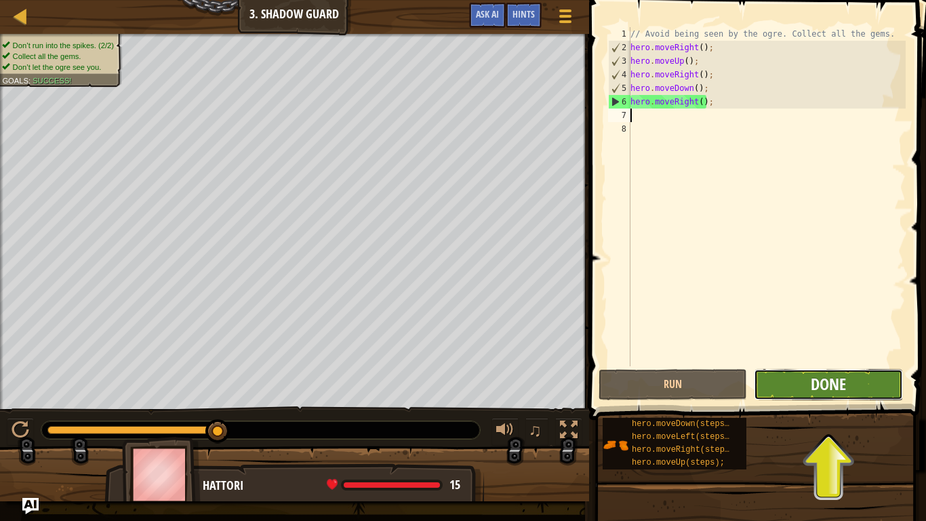
click at [818, 388] on span "Done" at bounding box center [828, 384] width 35 height 22
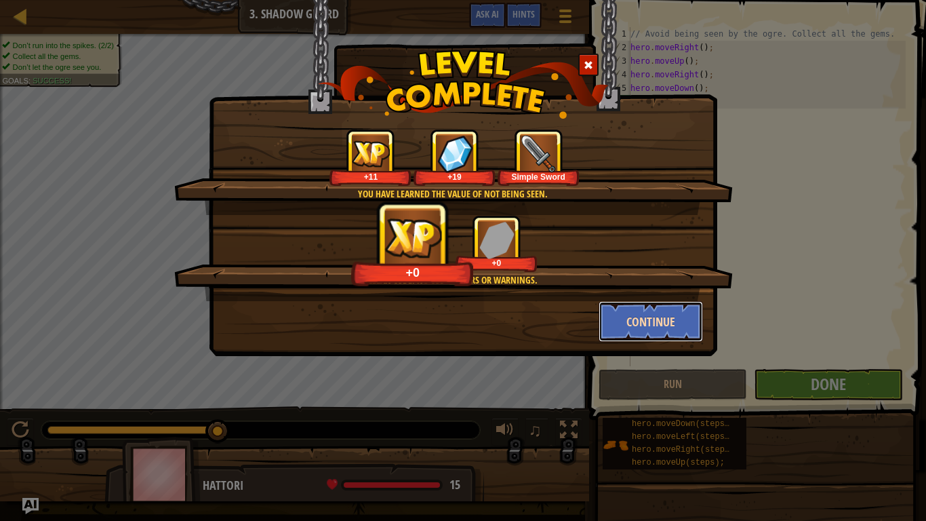
click at [652, 322] on button "Continue" at bounding box center [651, 321] width 105 height 41
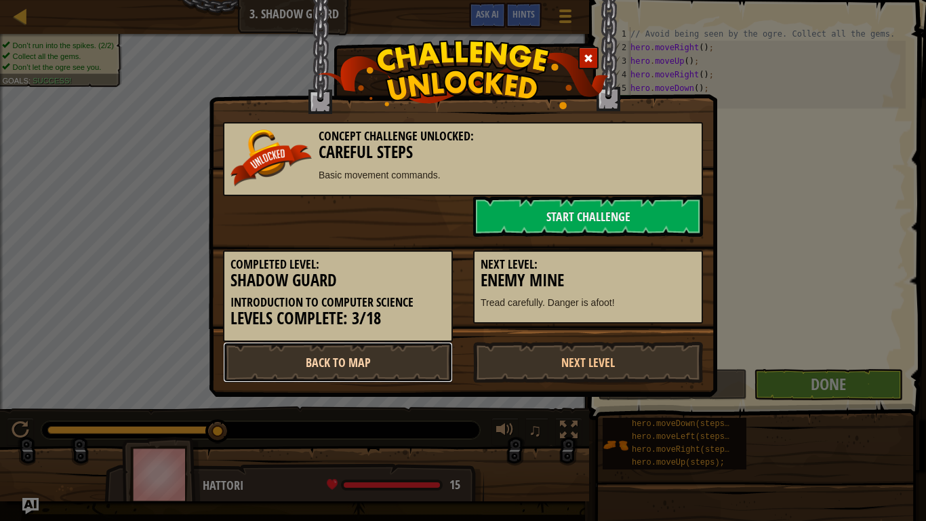
click at [368, 359] on link "Back to Map" at bounding box center [338, 362] width 230 height 41
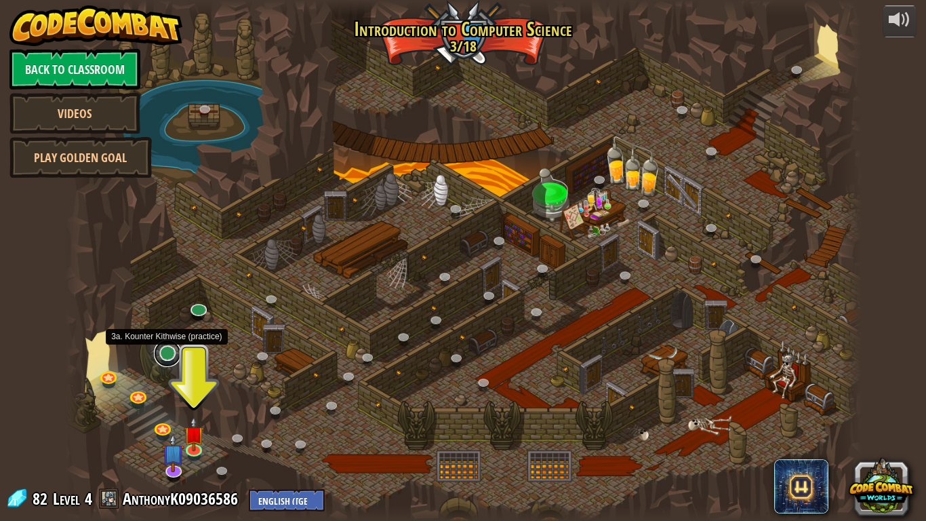
click at [161, 359] on link at bounding box center [167, 353] width 27 height 27
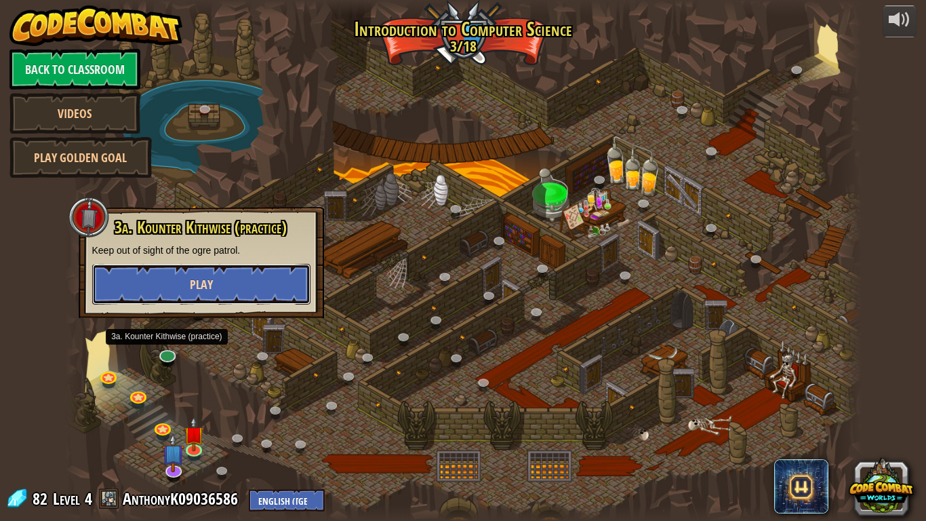
click at [234, 290] on button "Play" at bounding box center [201, 284] width 218 height 41
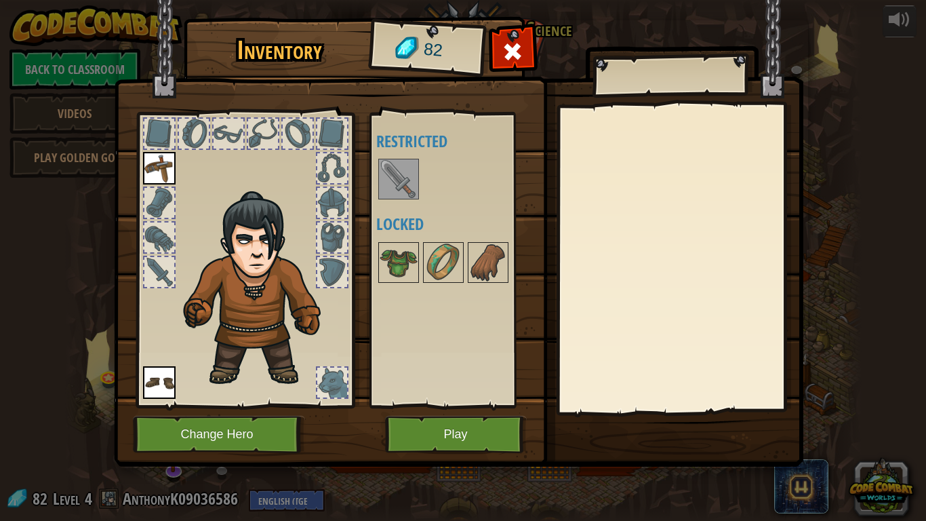
click at [399, 172] on img at bounding box center [399, 179] width 38 height 38
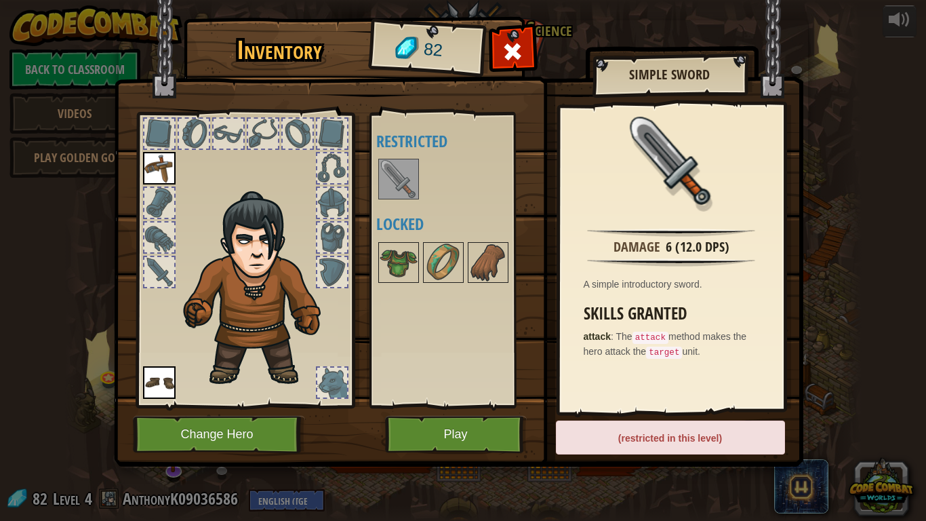
click at [667, 436] on div "(restricted in this level)" at bounding box center [670, 437] width 229 height 34
click at [883, 201] on div "Inventory 82 Available Equip Equip (double-click to equip) Restricted Locked Si…" at bounding box center [463, 260] width 926 height 521
click at [508, 57] on span at bounding box center [513, 52] width 22 height 22
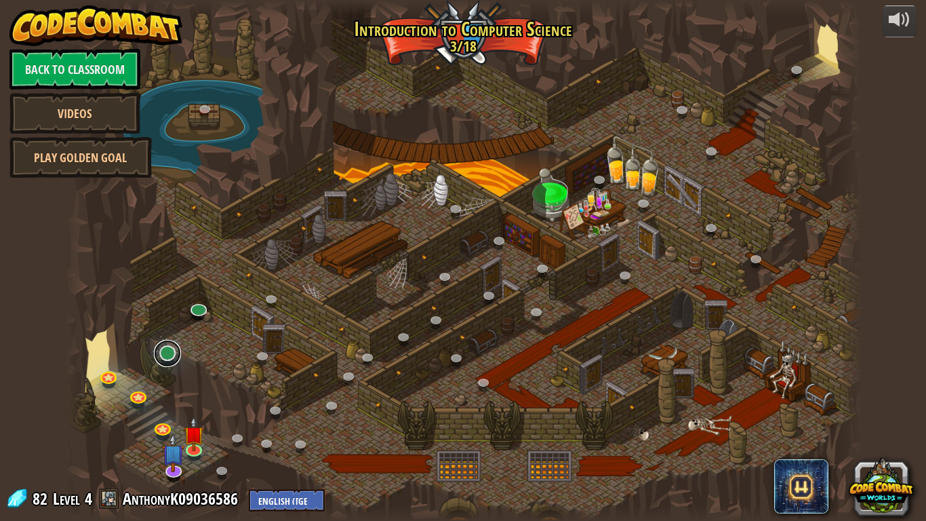
click at [168, 365] on link at bounding box center [167, 353] width 27 height 27
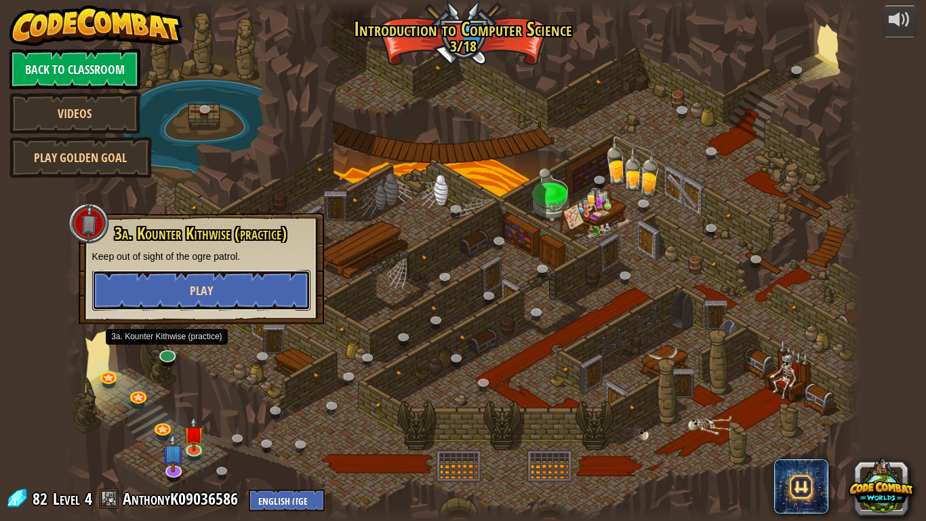
click at [197, 289] on span "Play" at bounding box center [201, 290] width 23 height 17
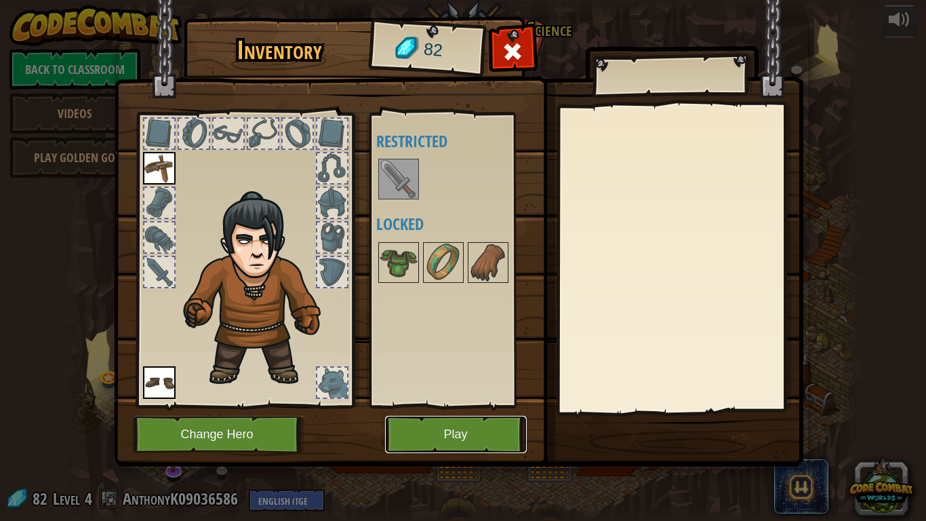
click at [420, 420] on button "Play" at bounding box center [456, 434] width 142 height 37
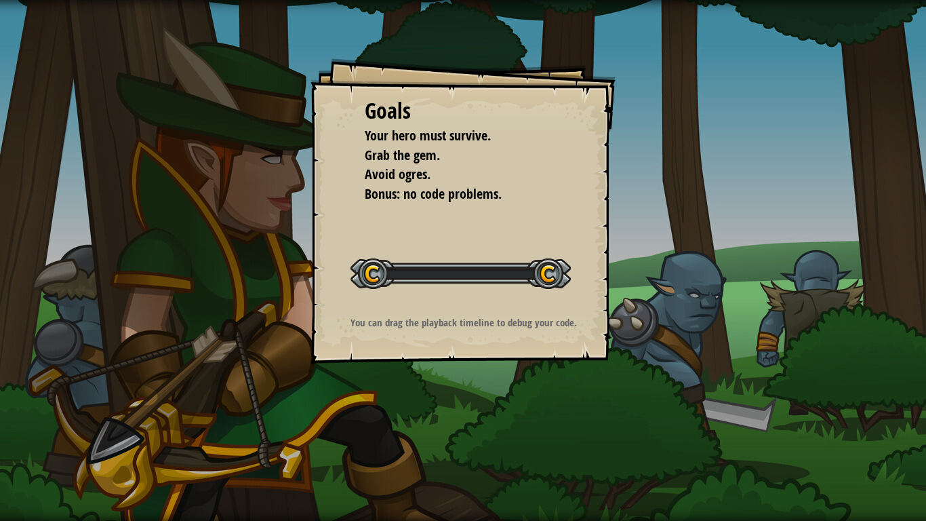
click at [450, 438] on div "Goals Your hero must survive. Grab the gem. Avoid ogres. Bonus: no code problem…" at bounding box center [463, 260] width 926 height 521
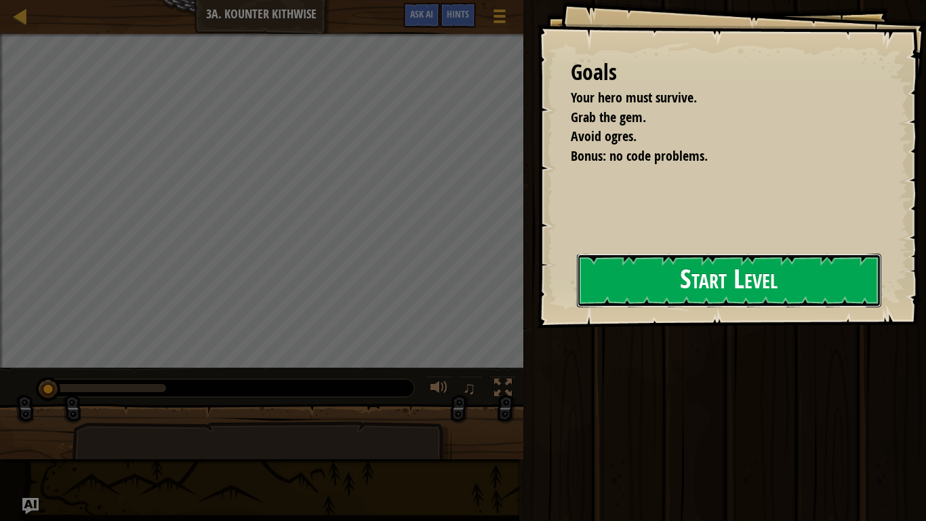
click at [754, 285] on button "Start Level" at bounding box center [729, 281] width 305 height 54
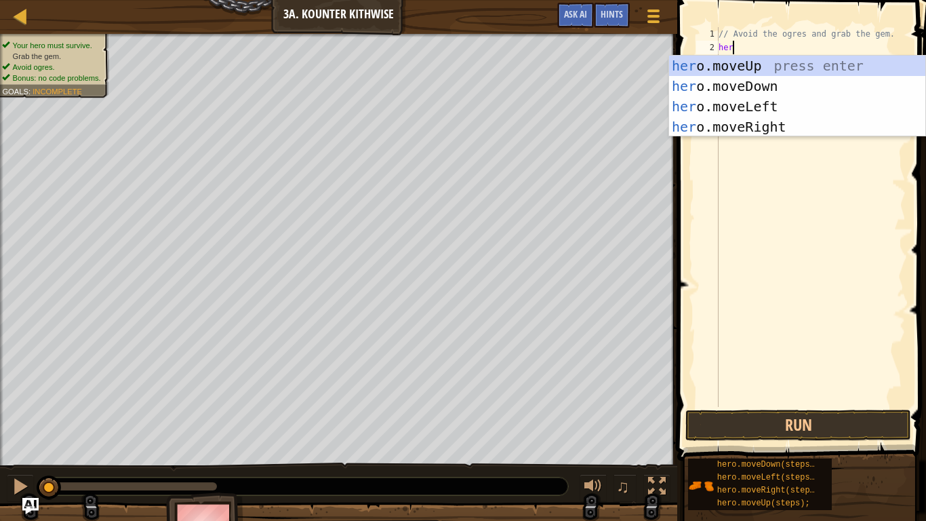
type textarea "hero"
click at [805, 93] on div "hero .moveUp press enter hero .moveDown press enter hero .moveLeft press enter …" at bounding box center [797, 117] width 256 height 122
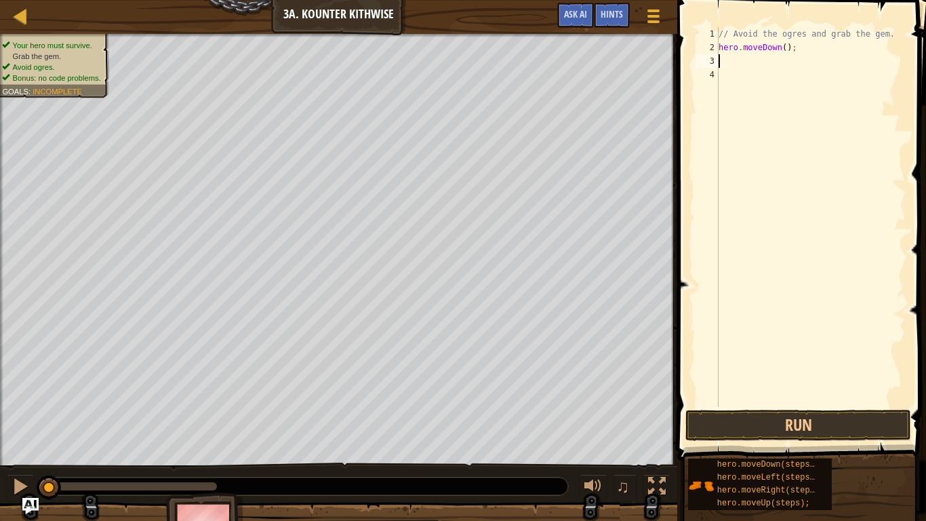
scroll to position [6, 0]
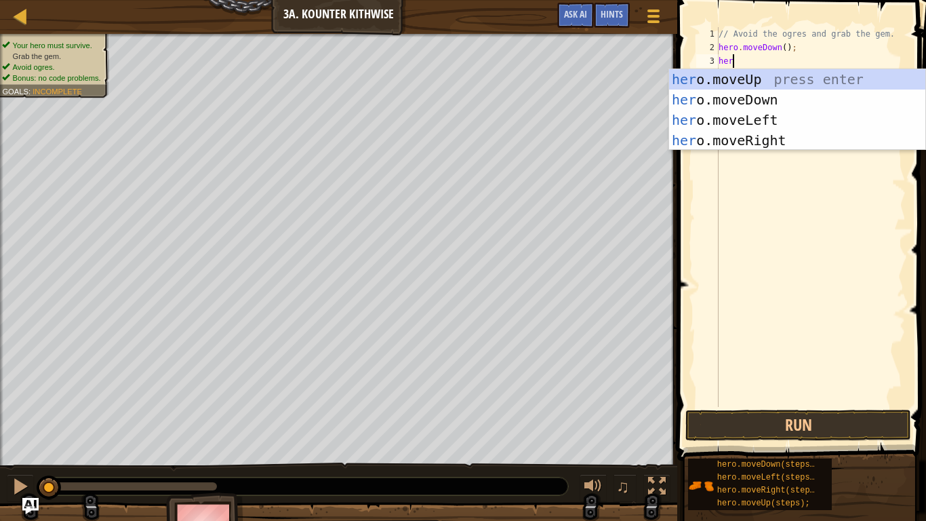
type textarea "hero"
click at [785, 135] on div "hero .moveUp press enter hero .moveDown press enter hero .moveLeft press enter …" at bounding box center [797, 130] width 256 height 122
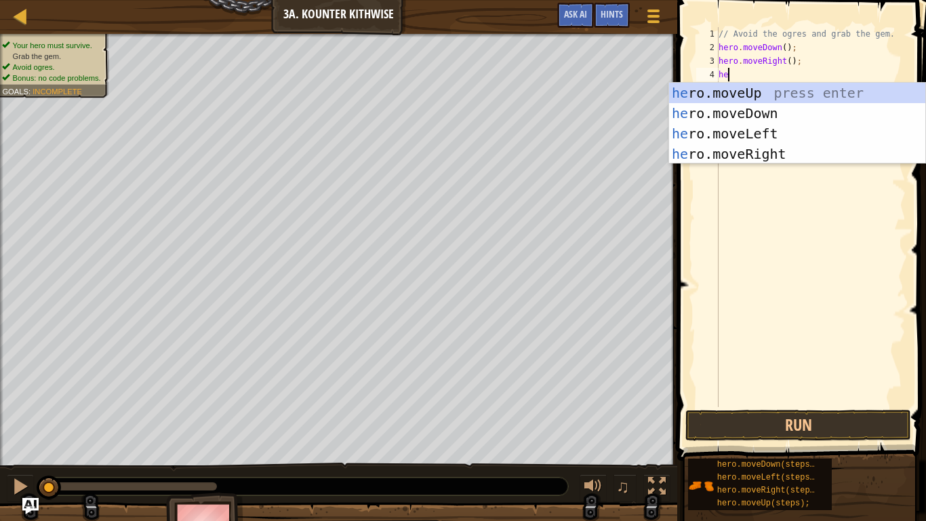
type textarea "her"
click at [801, 152] on div "her o.moveUp press enter her o.moveDown press enter her o.moveLeft press enter …" at bounding box center [797, 144] width 256 height 122
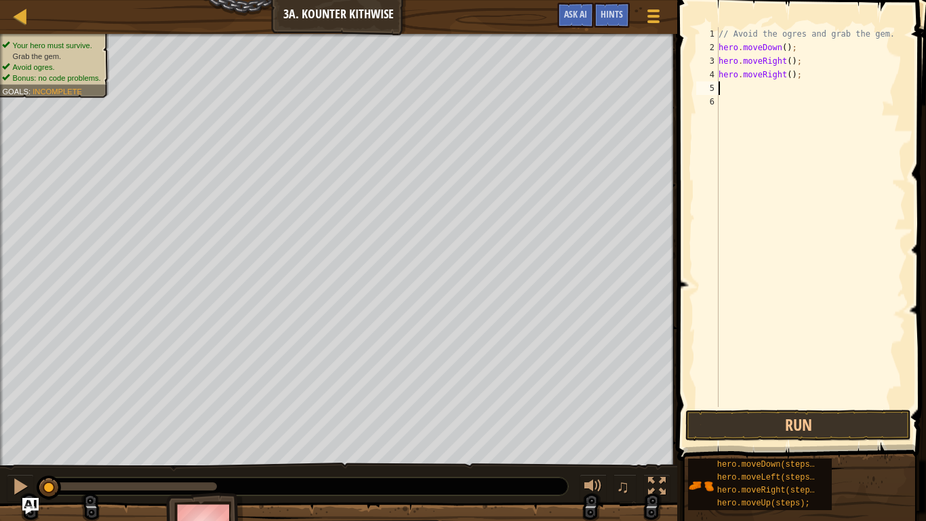
scroll to position [6, 0]
type textarea "her"
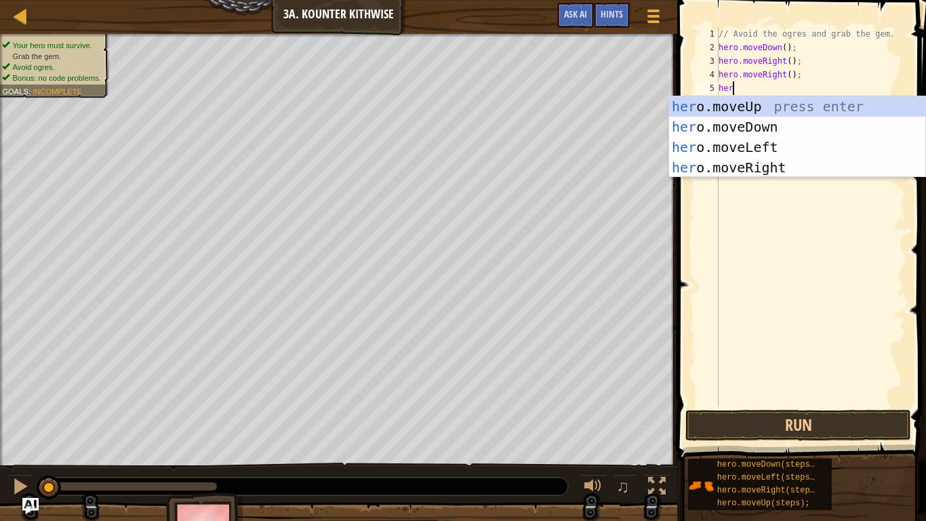
scroll to position [6, 1]
click at [804, 170] on div "her o.moveUp press enter her o.moveDown press enter her o.moveLeft press enter …" at bounding box center [797, 157] width 256 height 122
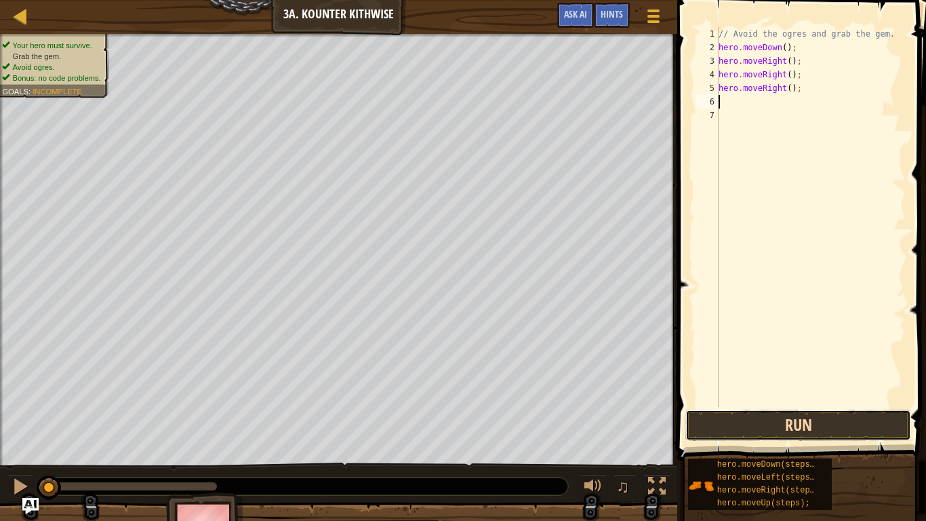
click at [755, 424] on button "Run" at bounding box center [799, 425] width 226 height 31
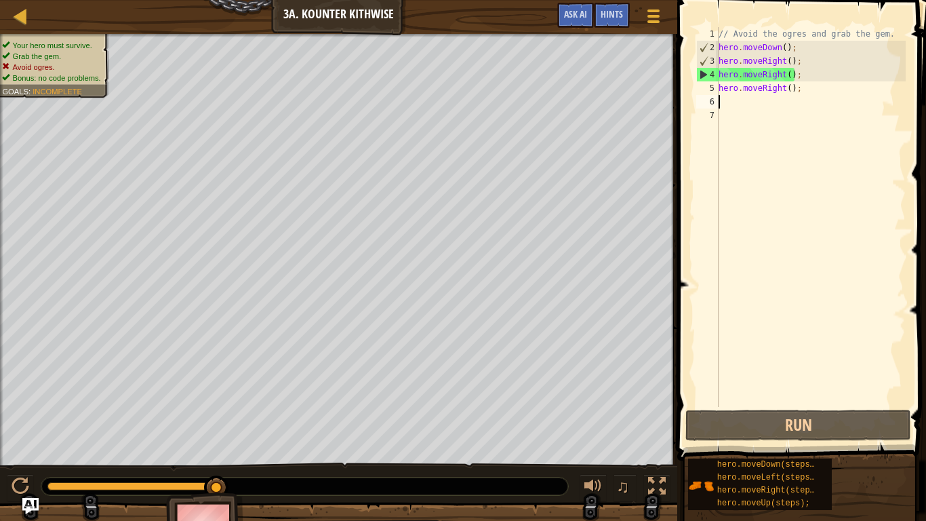
click at [808, 87] on div "// Avoid the ogres and grab the gem. hero . moveDown ( ) ; hero . moveRight ( )…" at bounding box center [811, 230] width 190 height 407
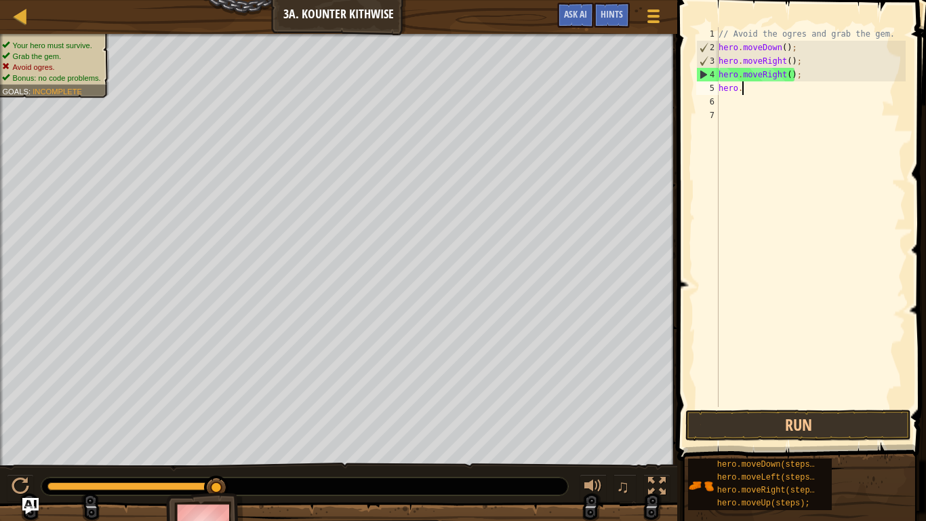
type textarea "hero"
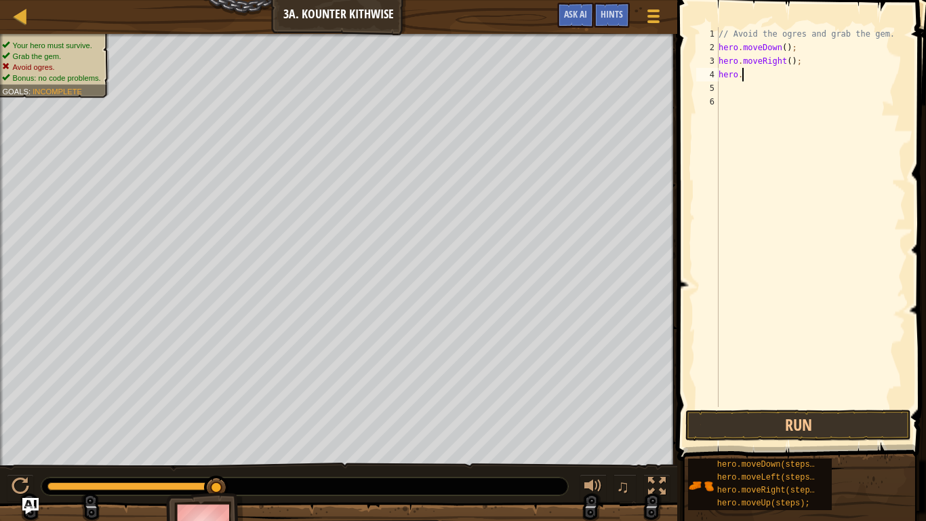
type textarea "hero"
click at [783, 45] on div "// Avoid the ogres and grab the gem. hero . moveDown ( ) ;" at bounding box center [811, 230] width 190 height 407
type textarea "hero.moveDown(2);"
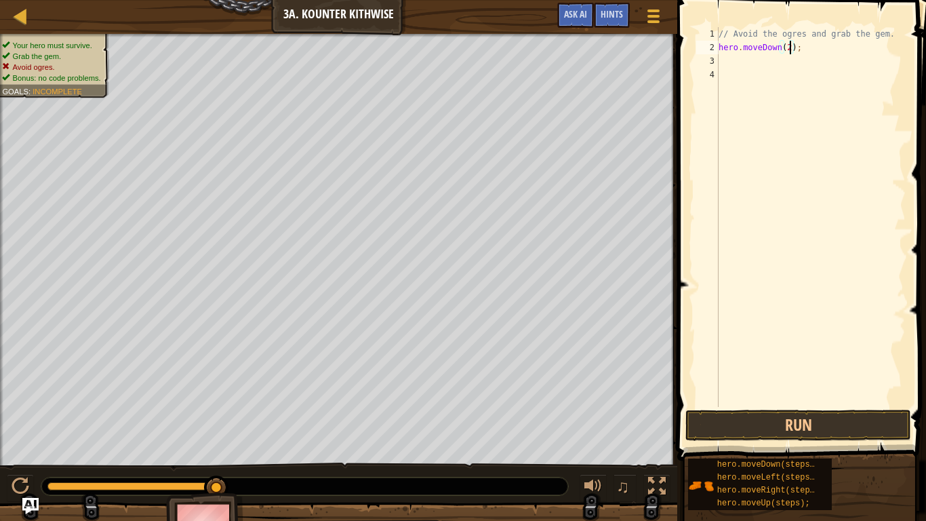
click at [780, 62] on div "// Avoid the ogres and grab the gem. hero . moveDown ( 2 ) ;" at bounding box center [811, 230] width 190 height 407
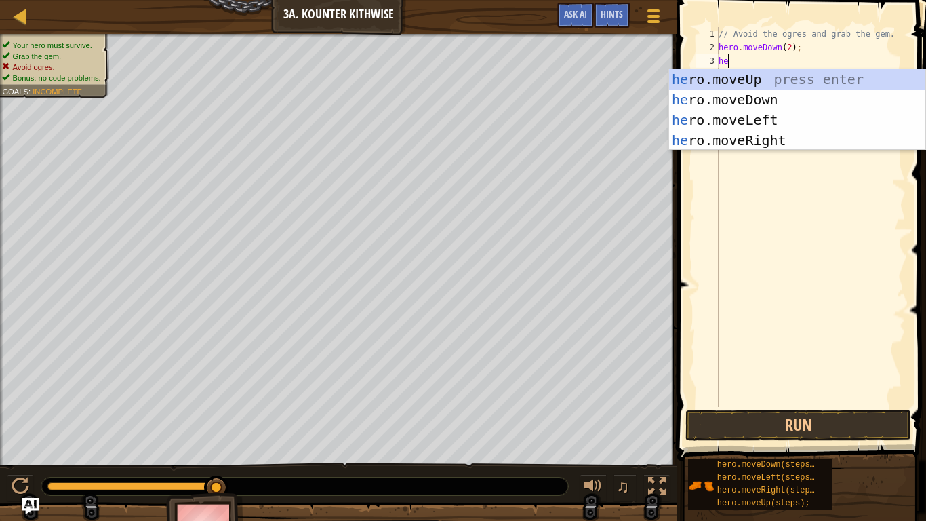
type textarea "her"
click at [787, 134] on div "her o.moveUp press enter her o.moveDown press enter her o.moveLeft press enter …" at bounding box center [797, 130] width 256 height 122
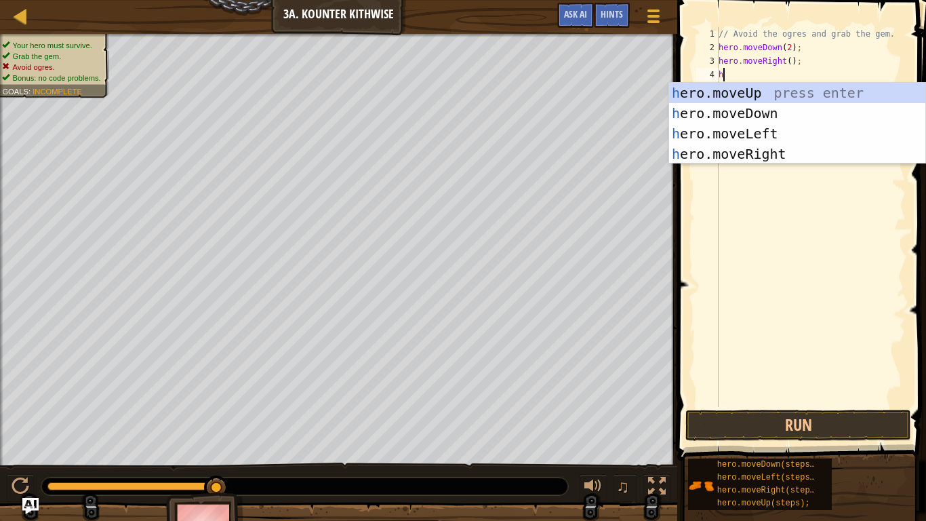
type textarea "her"
click at [794, 155] on div "her o.moveUp press enter her o.moveDown press enter her o.moveLeft press enter …" at bounding box center [797, 144] width 256 height 122
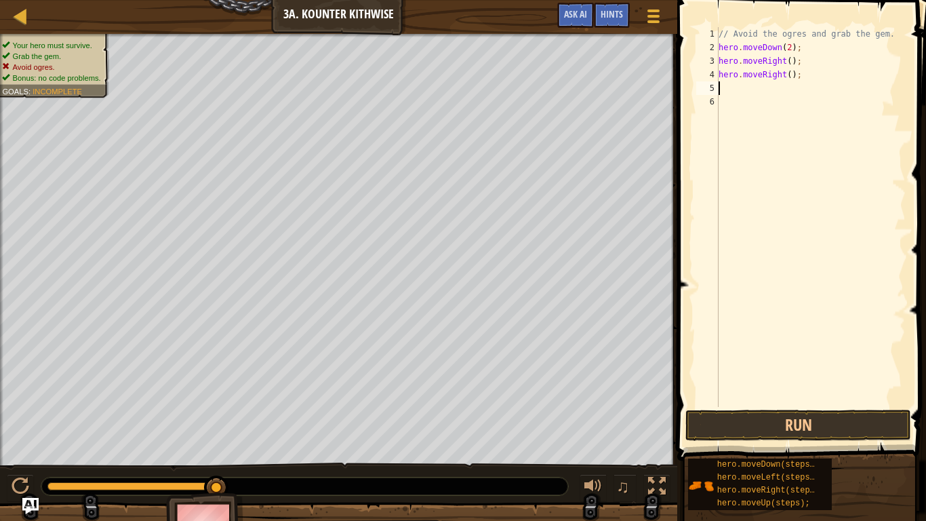
scroll to position [6, 0]
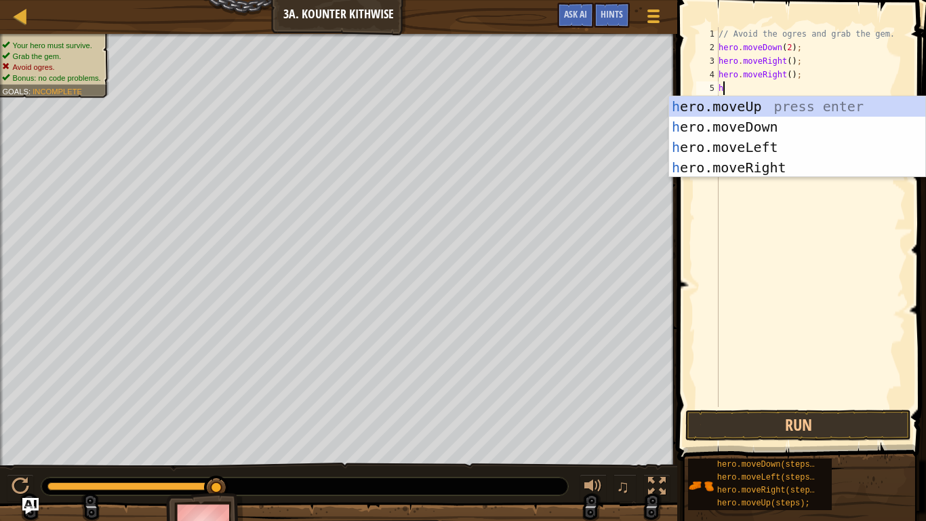
type textarea "hre"
click at [783, 115] on div "h e r o.mov e Up press enter h e r o.mov e Down press enter h e r o.mov e Left …" at bounding box center [797, 157] width 256 height 122
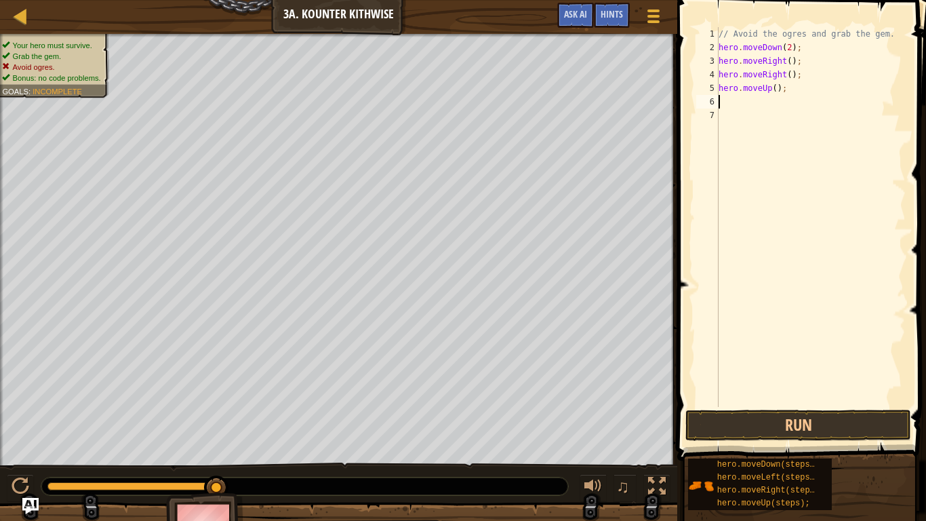
scroll to position [6, 0]
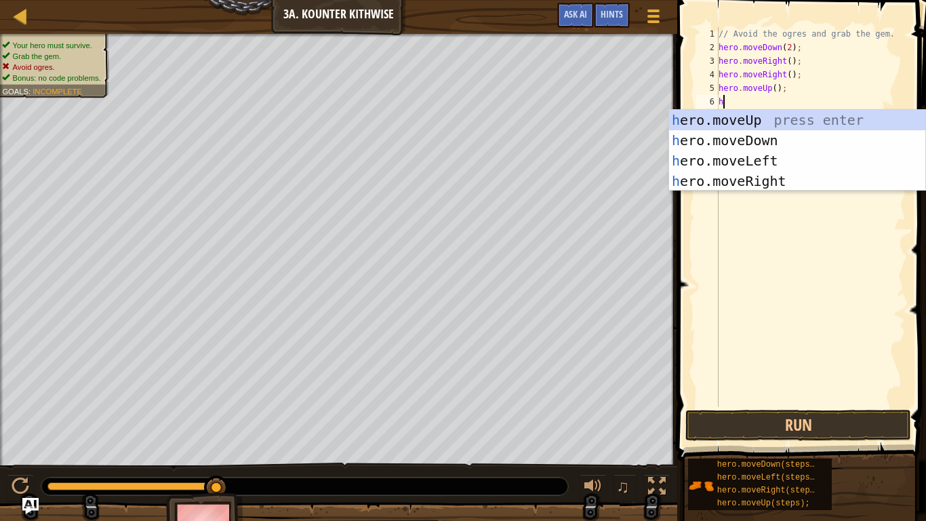
type textarea "her"
click at [775, 187] on div "her o.moveUp press enter her o.moveDown press enter her o.moveLeft press enter …" at bounding box center [797, 171] width 256 height 122
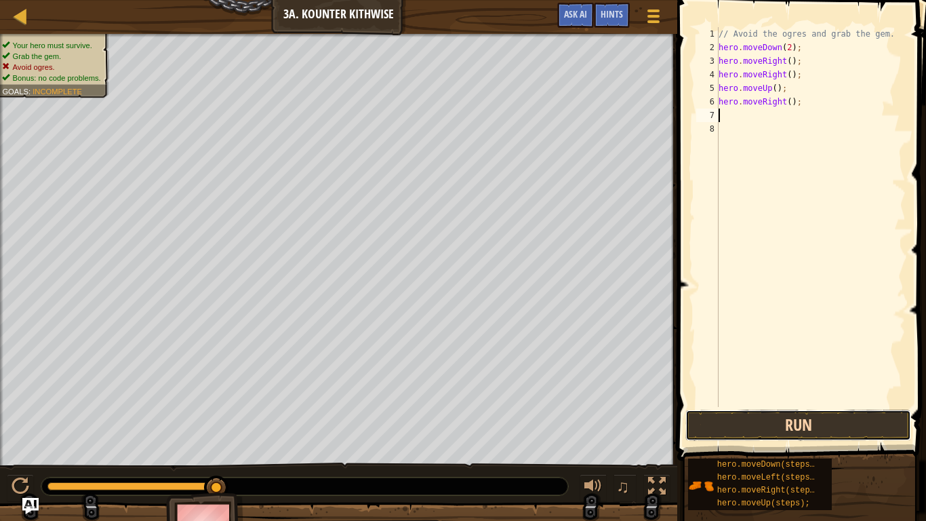
click at [784, 432] on button "Run" at bounding box center [799, 425] width 226 height 31
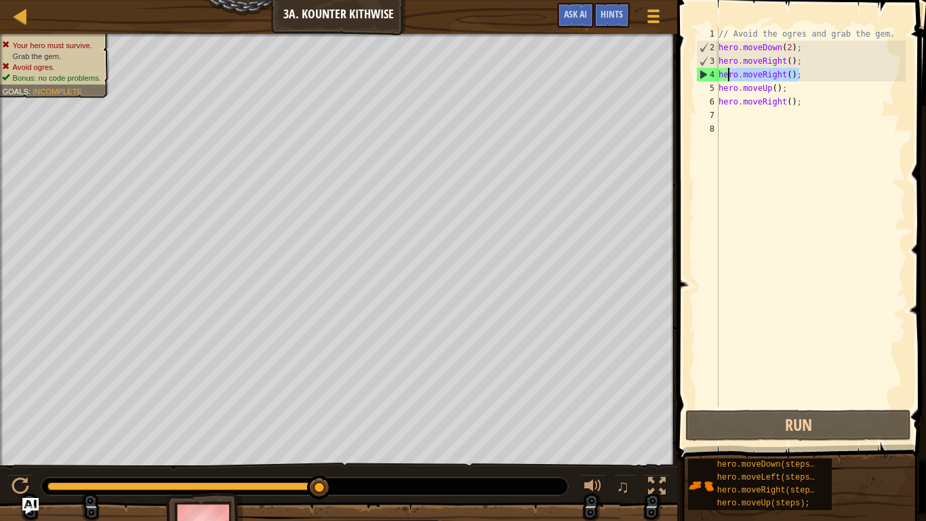
drag, startPoint x: 807, startPoint y: 77, endPoint x: 723, endPoint y: 74, distance: 84.2
click at [723, 74] on div "// Avoid the ogres and grab the gem. hero . moveDown ( 2 ) ; hero . moveRight (…" at bounding box center [811, 230] width 190 height 407
type textarea "h"
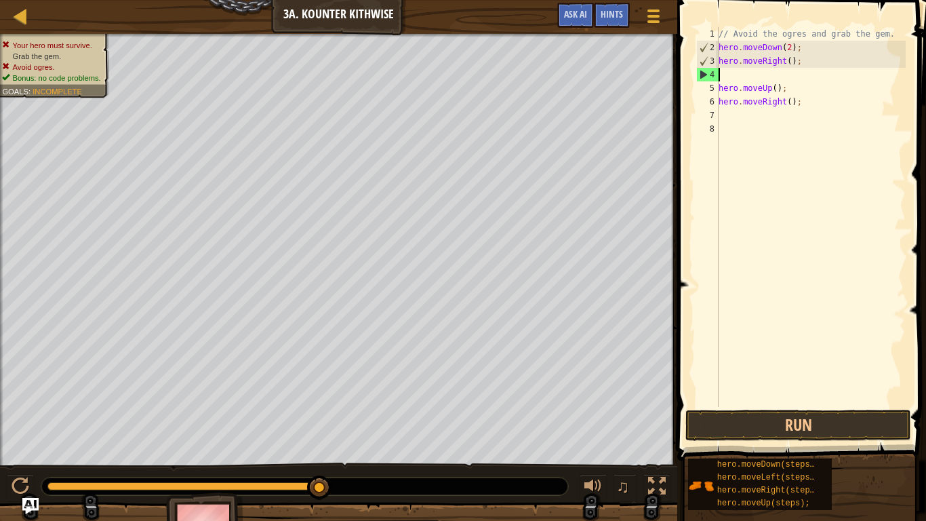
type textarea "hero.moveRight();"
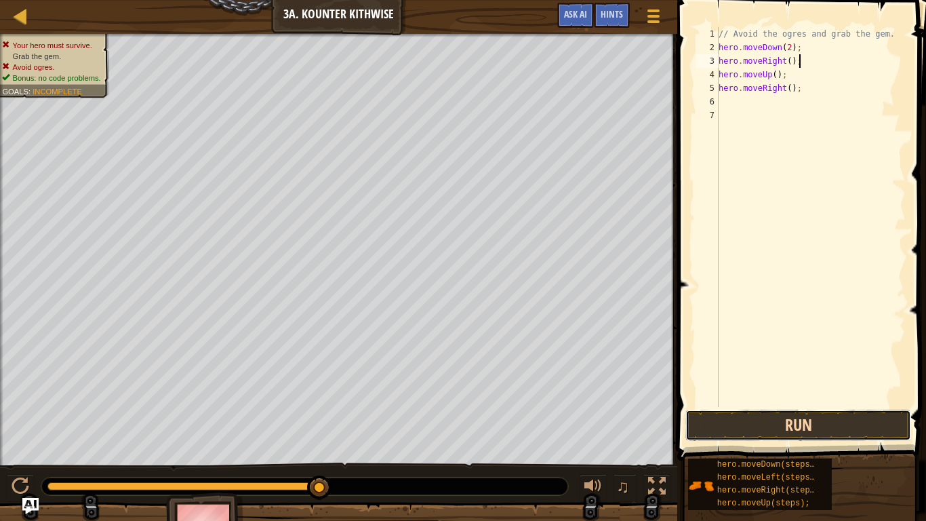
click at [764, 425] on button "Run" at bounding box center [799, 425] width 226 height 31
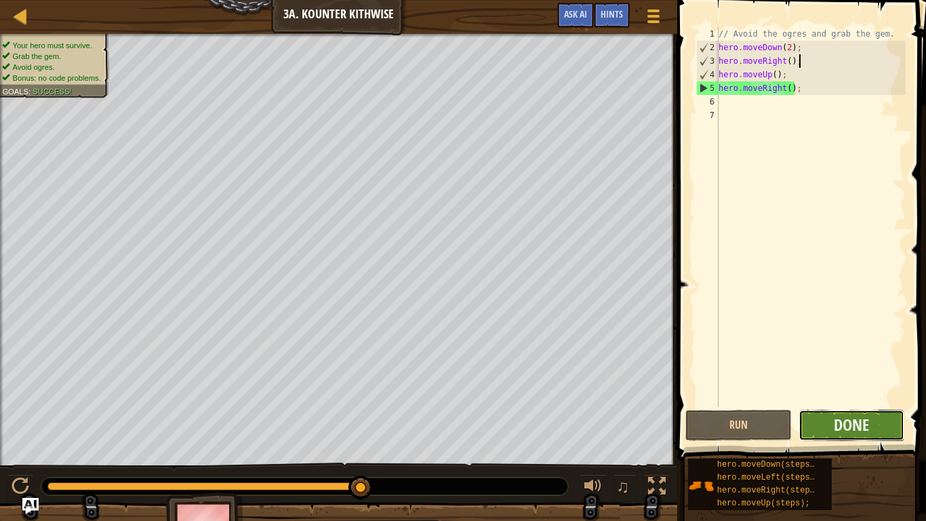
click at [878, 429] on button "Done" at bounding box center [852, 425] width 106 height 31
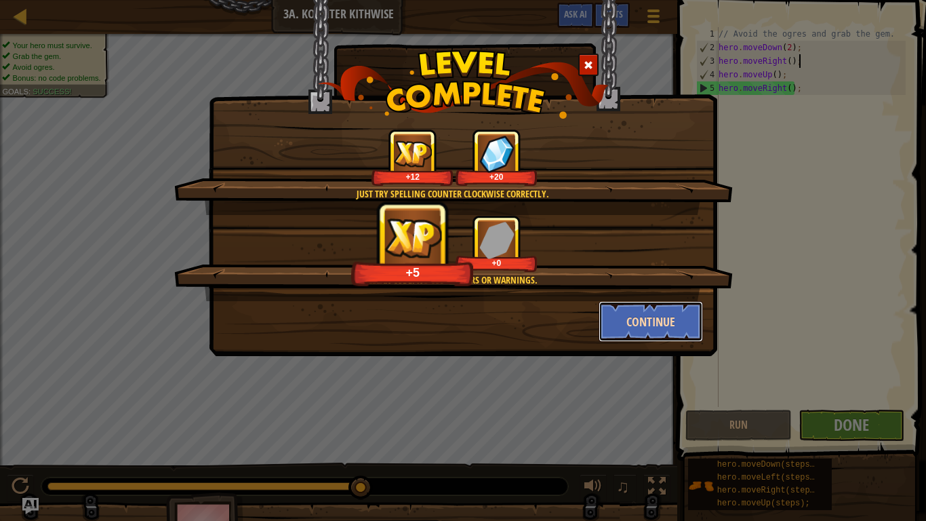
click at [629, 324] on button "Continue" at bounding box center [651, 321] width 105 height 41
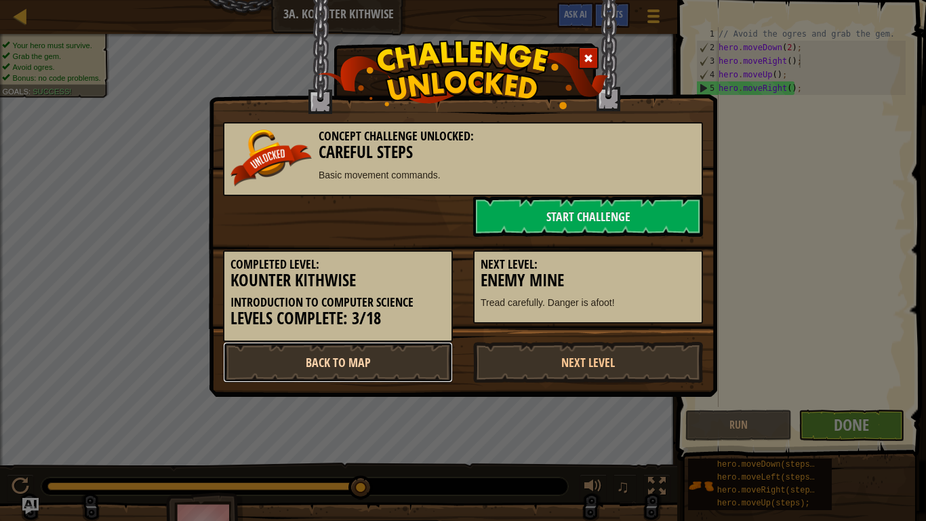
click at [397, 355] on link "Back to Map" at bounding box center [338, 362] width 230 height 41
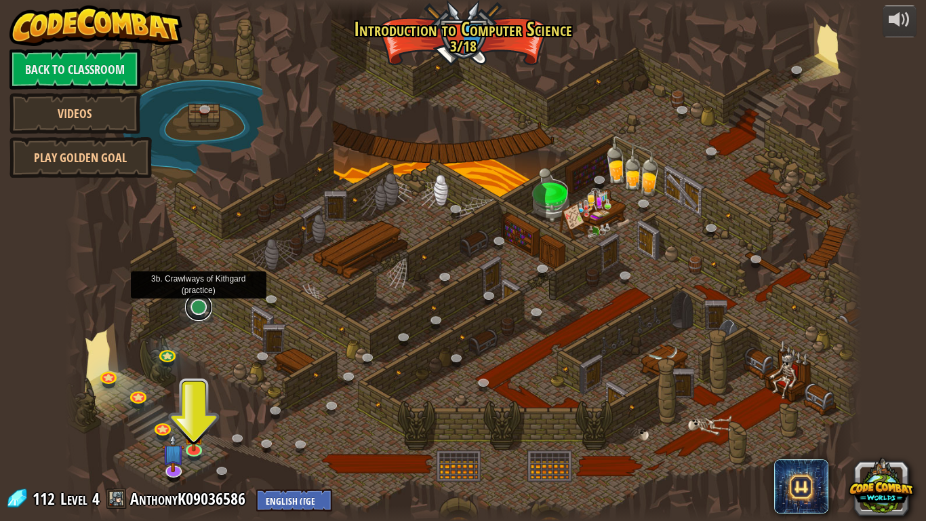
click at [205, 311] on link at bounding box center [198, 307] width 27 height 27
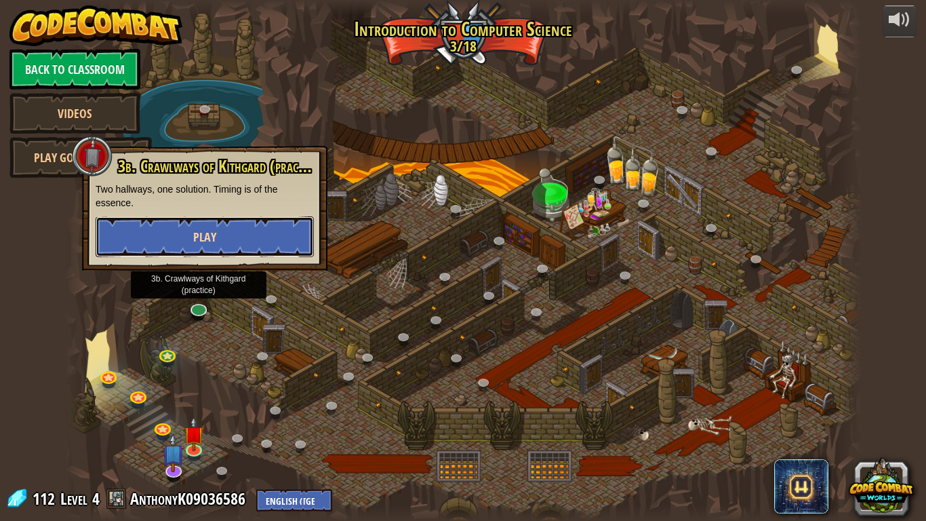
click at [245, 238] on button "Play" at bounding box center [205, 236] width 218 height 41
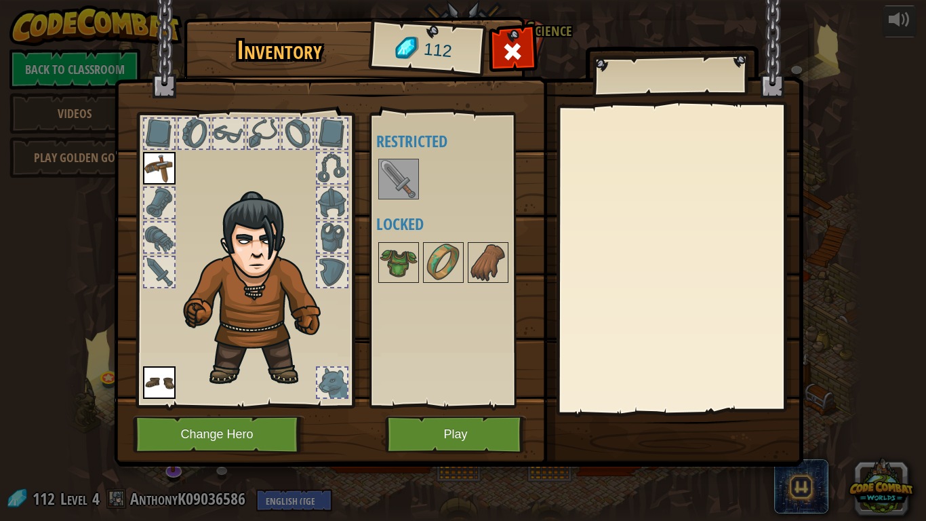
click at [401, 200] on div at bounding box center [456, 179] width 160 height 45
click at [443, 427] on button "Play" at bounding box center [456, 434] width 142 height 37
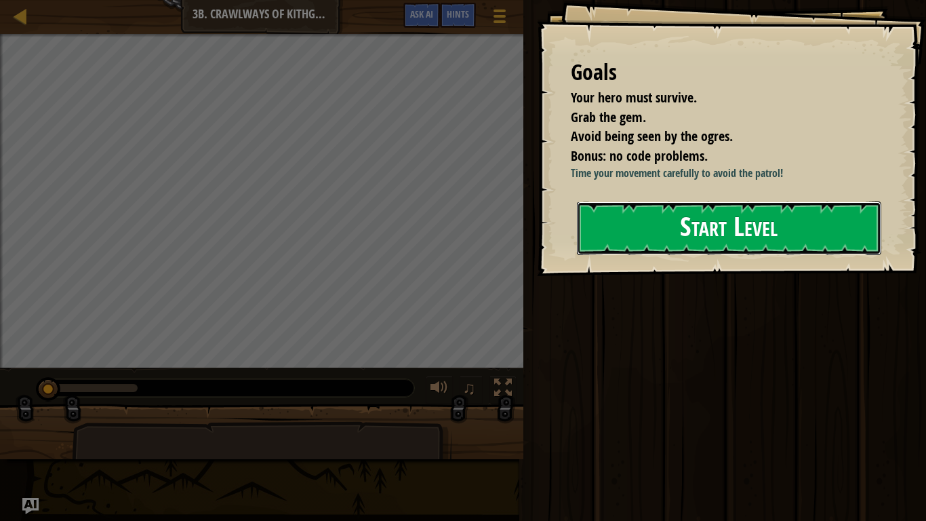
click at [735, 239] on button "Start Level" at bounding box center [729, 228] width 305 height 54
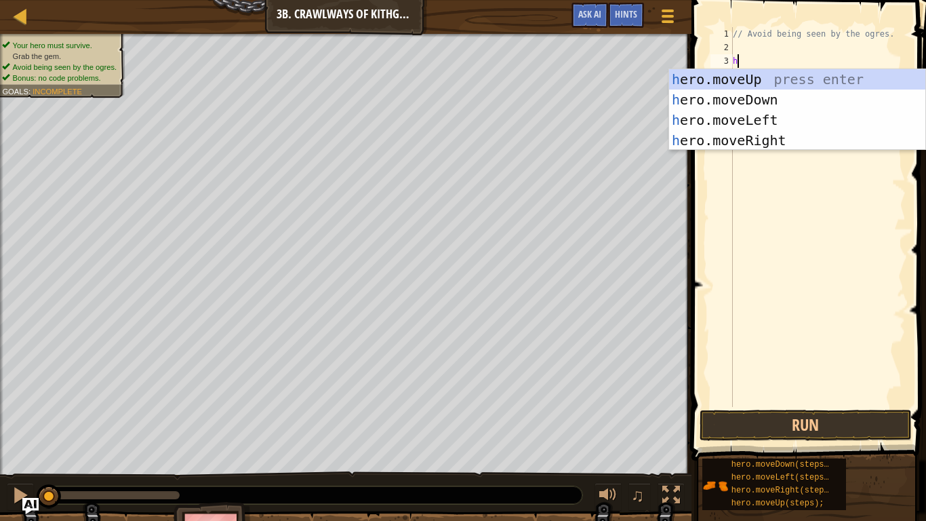
scroll to position [6, 1]
type textarea "her"
click at [798, 141] on div "her o.moveUp press enter her o.moveDown press enter her o.moveLeft press enter …" at bounding box center [797, 130] width 256 height 122
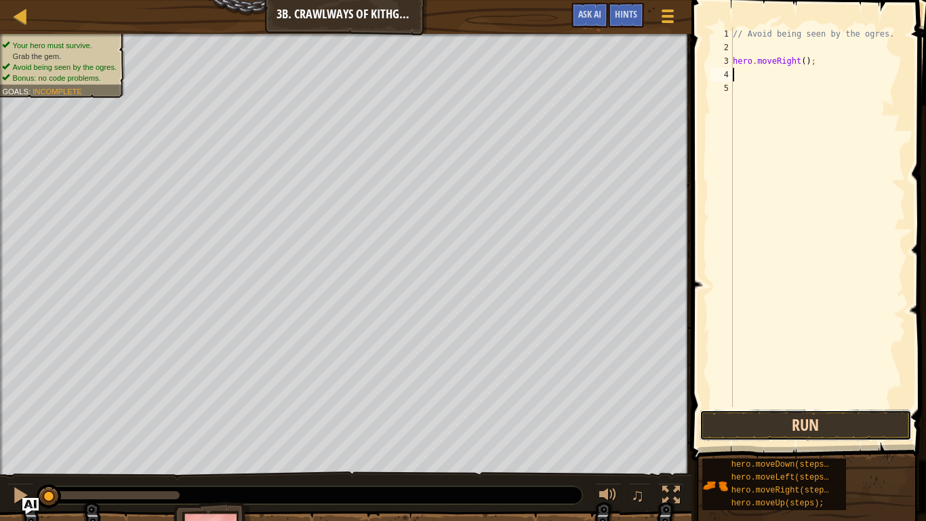
click at [796, 427] on button "Run" at bounding box center [806, 425] width 212 height 31
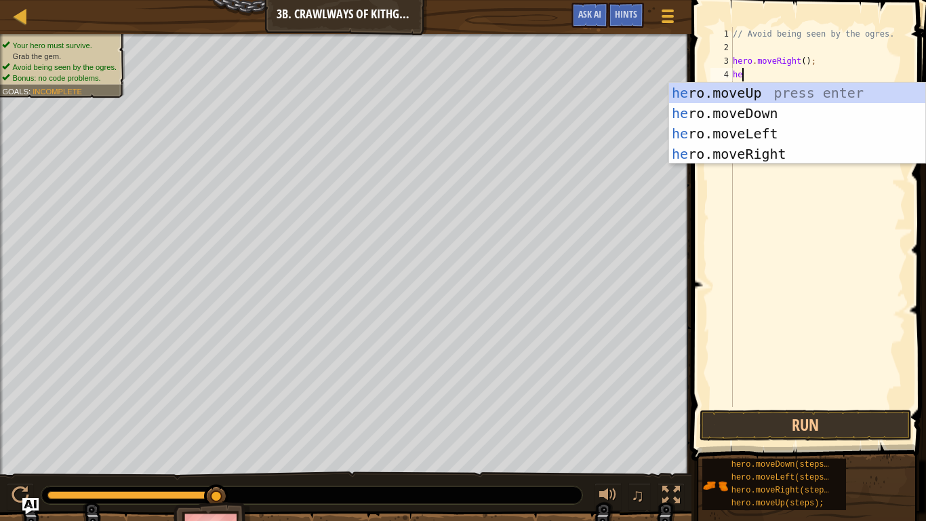
scroll to position [6, 1]
type textarea "heromover"
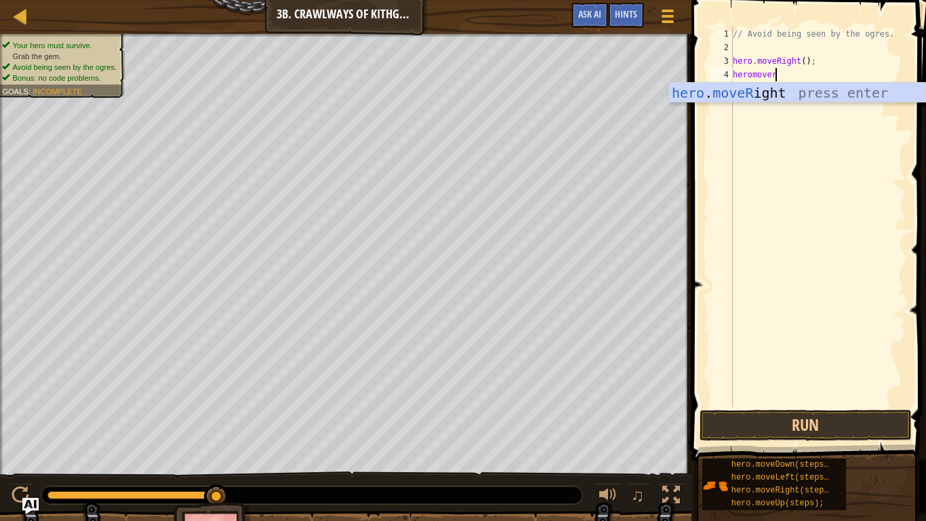
scroll to position [6, 0]
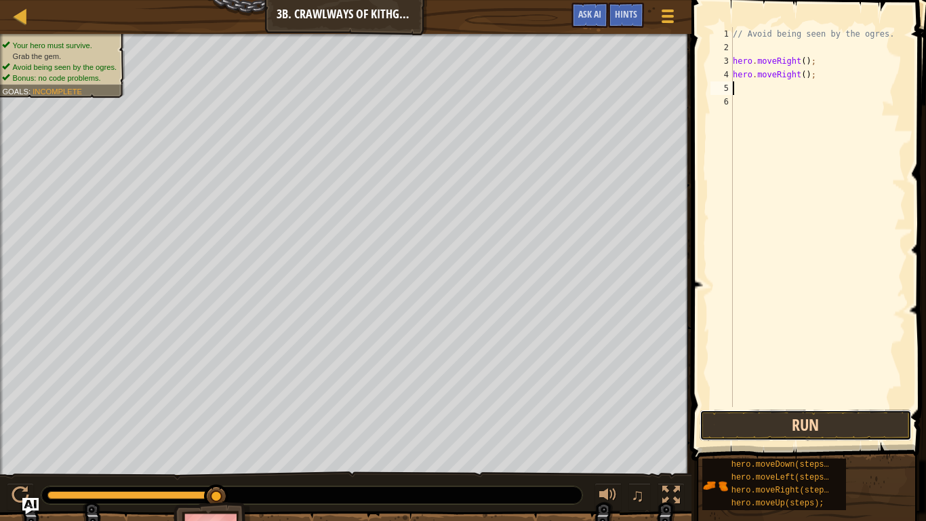
click at [813, 423] on button "Run" at bounding box center [806, 425] width 212 height 31
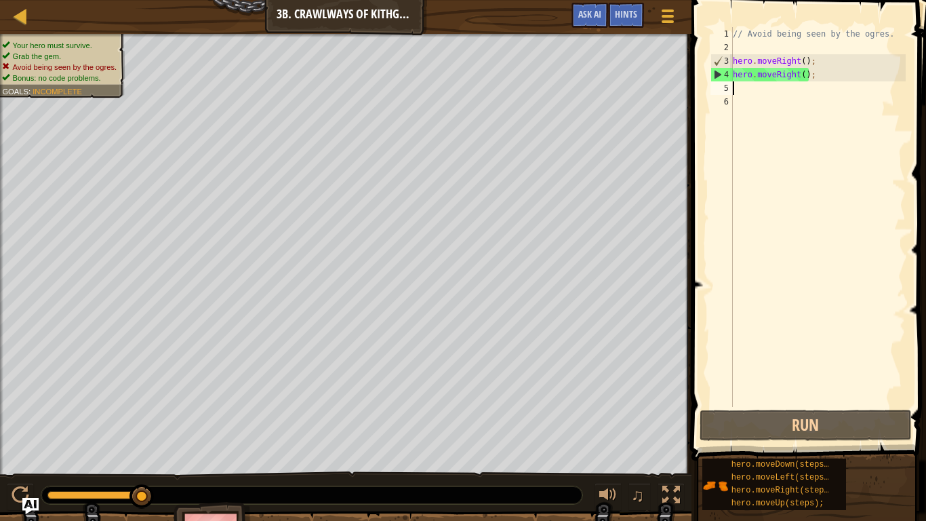
click at [825, 66] on div "// Avoid being seen by the ogres. hero . moveRight ( ) ; hero . moveRight ( ) ;" at bounding box center [818, 230] width 176 height 407
type textarea "hero.moveRight();"
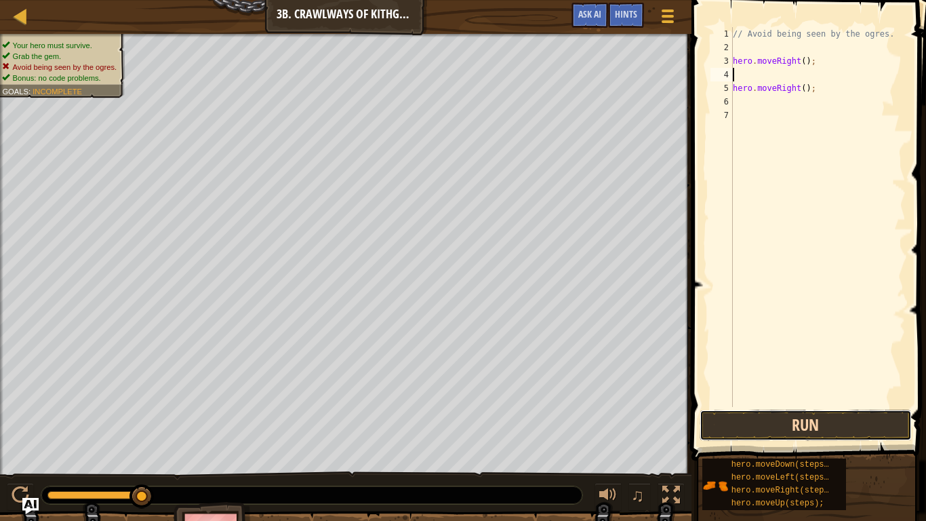
click at [791, 425] on button "Run" at bounding box center [806, 425] width 212 height 31
type textarea "h"
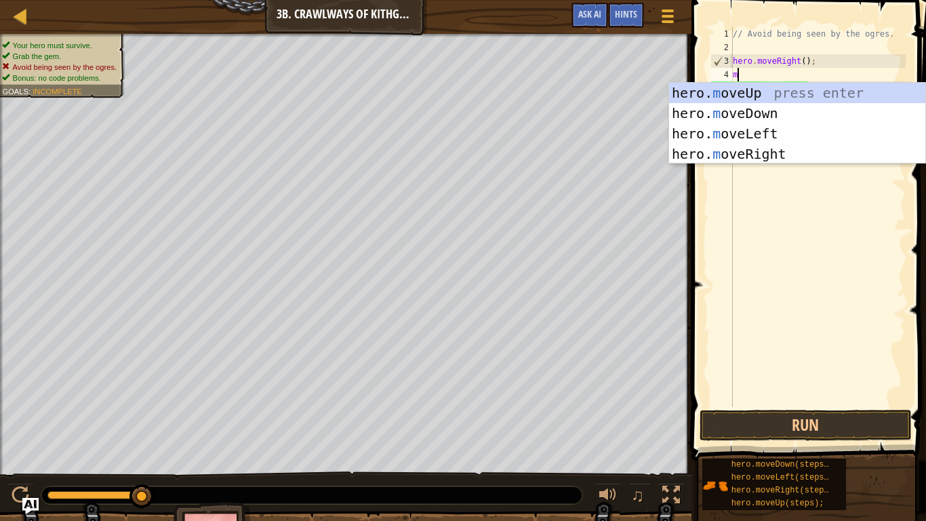
scroll to position [6, 0]
type textarea "mov"
click at [825, 128] on div "hero. mov eUp press enter hero. mov eDown press enter hero. mov eLeft press ent…" at bounding box center [797, 144] width 256 height 122
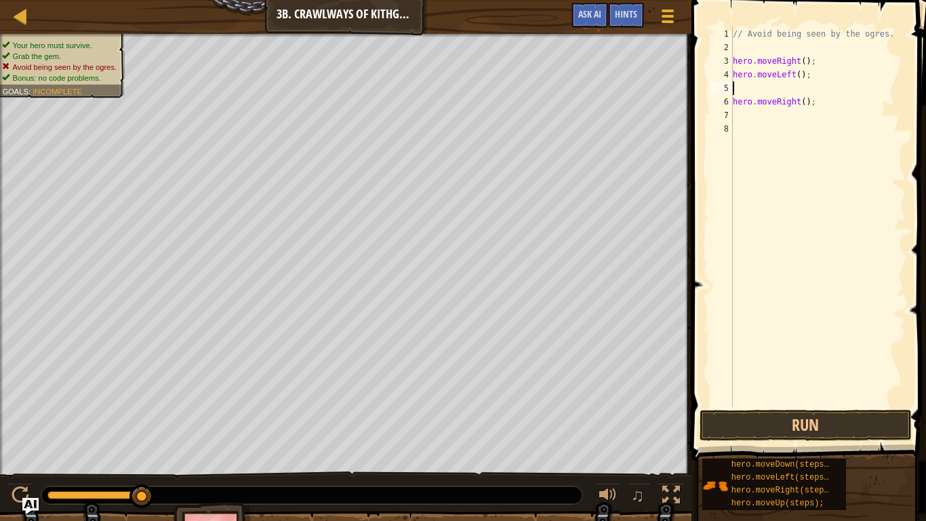
scroll to position [6, 0]
click at [802, 104] on div "// Avoid being seen by the ogres. hero . moveRight ( ) ; hero . moveLeft ( ) ; …" at bounding box center [818, 230] width 176 height 407
type textarea "hero.moveRight(2);"
click at [786, 427] on button "Run" at bounding box center [806, 425] width 212 height 31
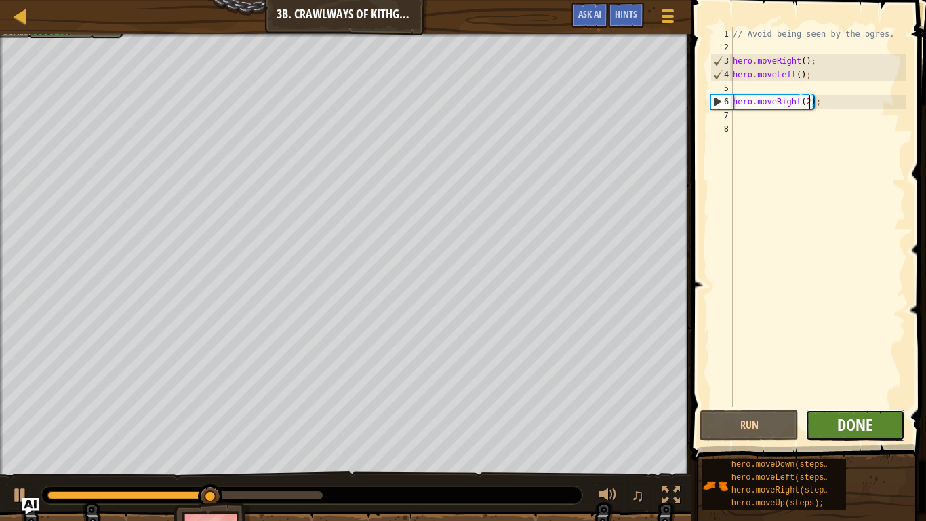
click at [850, 414] on span "Done" at bounding box center [855, 425] width 35 height 22
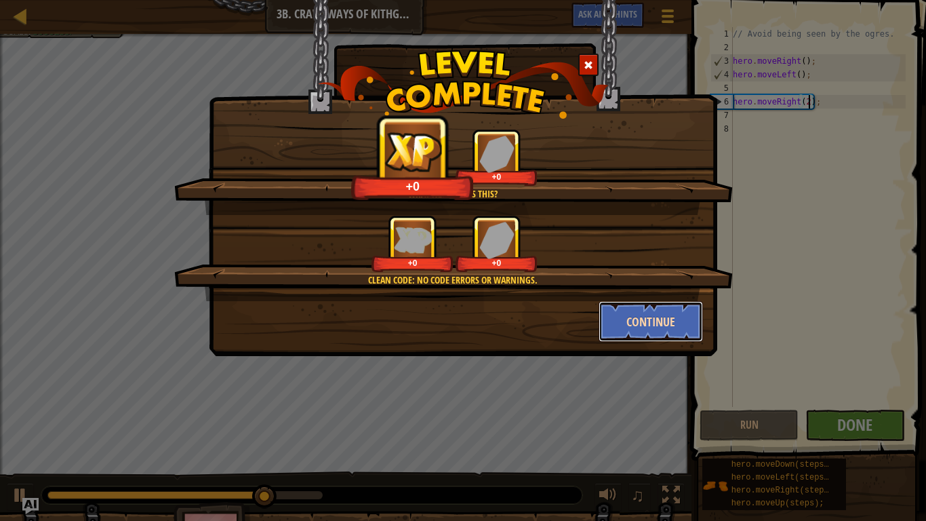
click at [627, 315] on button "Continue" at bounding box center [651, 321] width 105 height 41
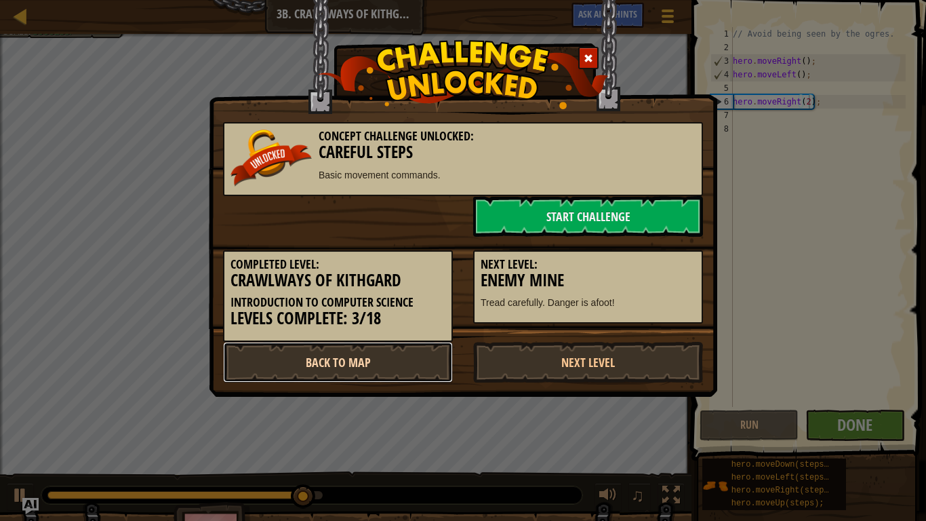
click at [376, 365] on link "Back to Map" at bounding box center [338, 362] width 230 height 41
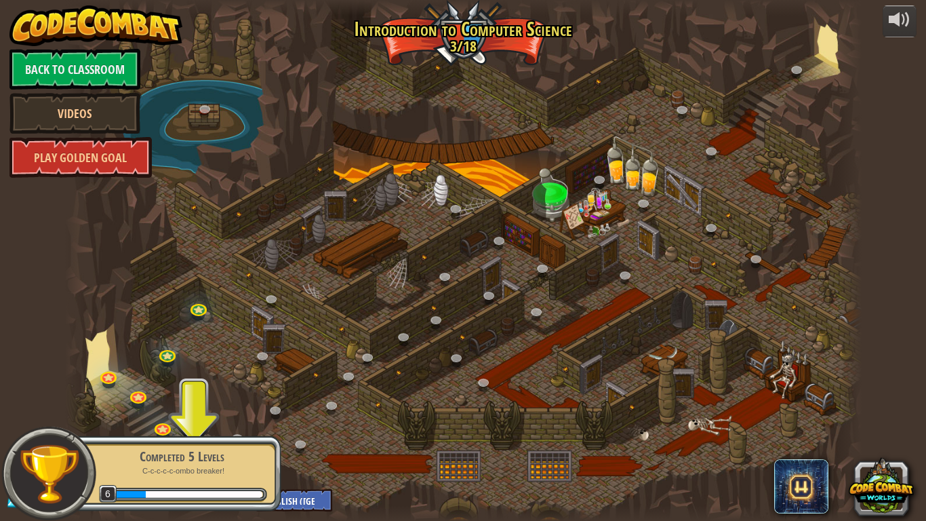
click at [178, 438] on p "C-c-c-c-c-ombo breaker!" at bounding box center [181, 471] width 171 height 10
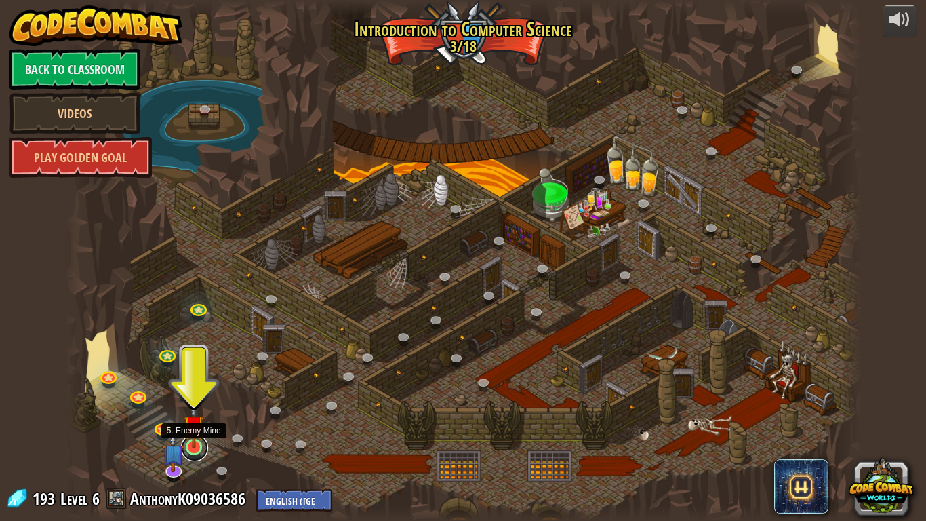
click at [196, 438] on link at bounding box center [194, 447] width 27 height 27
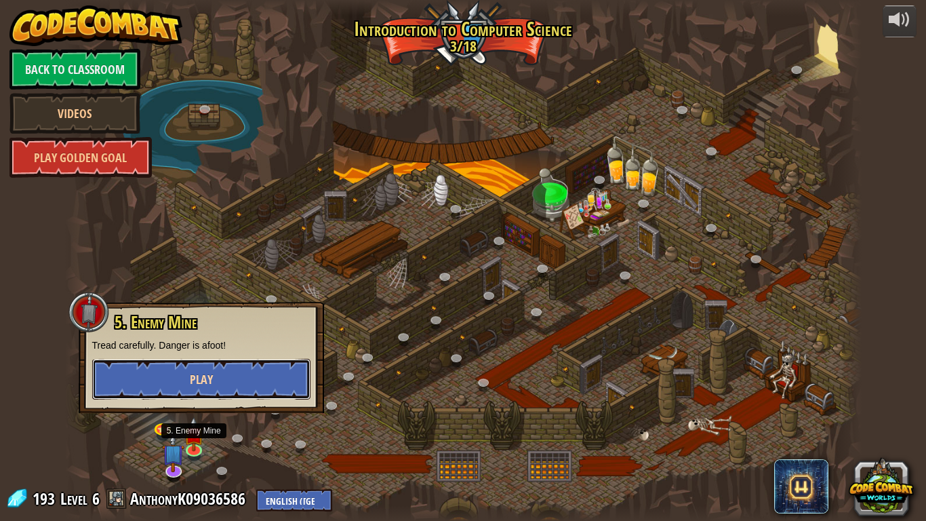
click at [250, 382] on button "Play" at bounding box center [201, 379] width 218 height 41
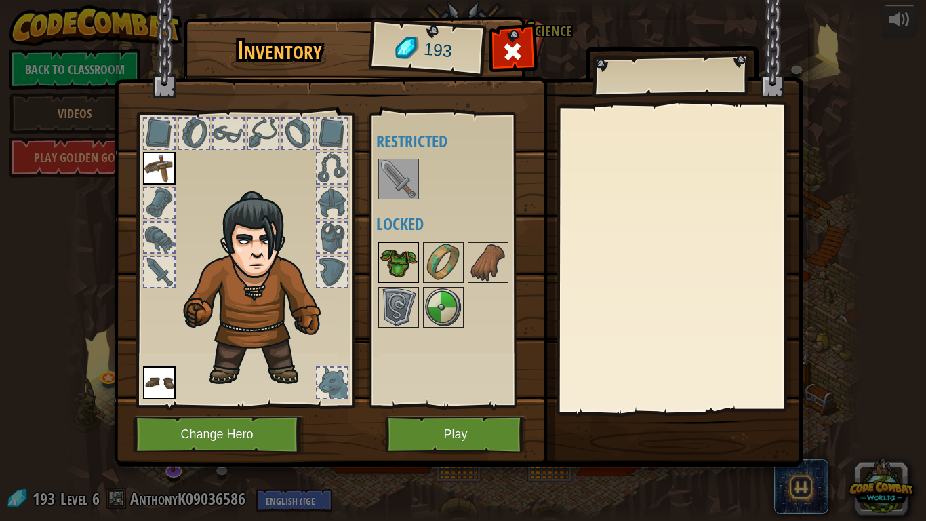
click at [393, 262] on img at bounding box center [399, 262] width 38 height 38
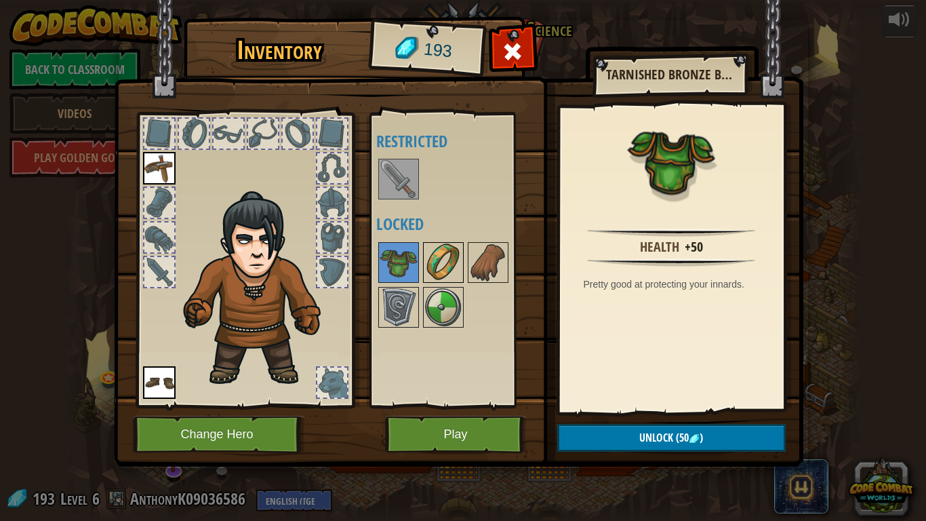
click at [441, 265] on img at bounding box center [444, 262] width 38 height 38
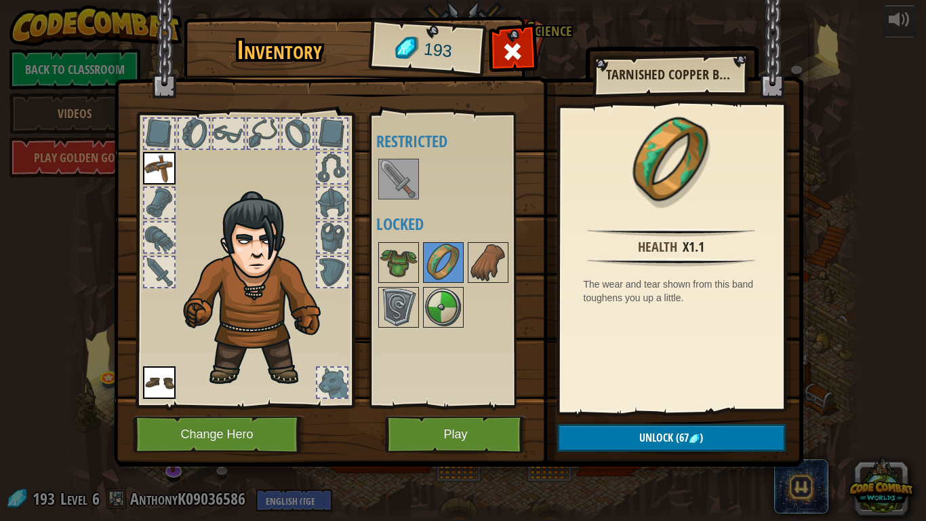
click at [465, 254] on div at bounding box center [456, 285] width 160 height 90
click at [473, 256] on img at bounding box center [488, 262] width 38 height 38
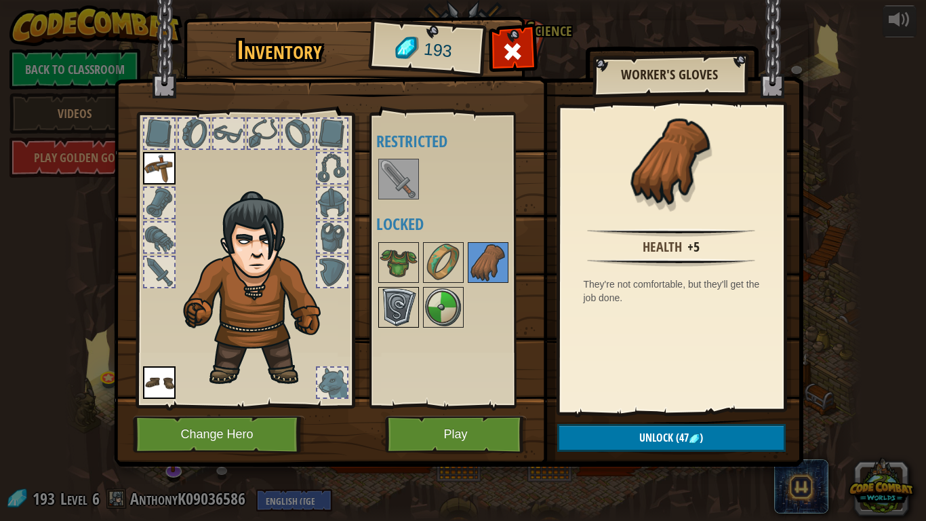
click at [408, 311] on img at bounding box center [399, 307] width 38 height 38
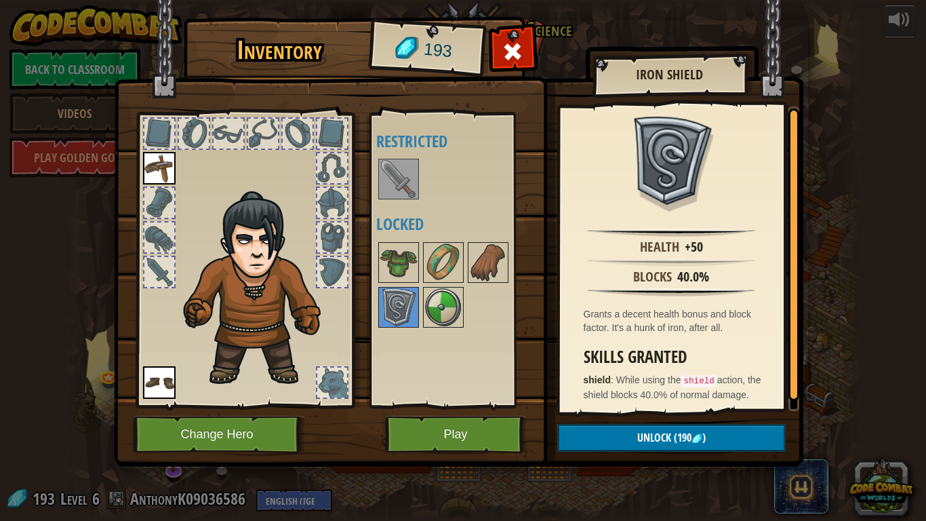
click at [471, 318] on div at bounding box center [456, 285] width 160 height 90
click at [445, 309] on img at bounding box center [444, 307] width 38 height 38
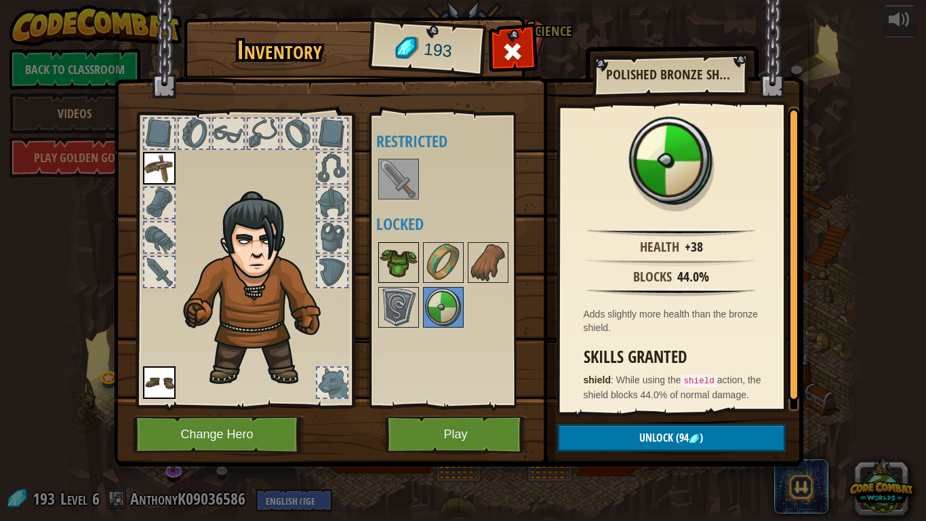
click at [411, 258] on img at bounding box center [399, 262] width 38 height 38
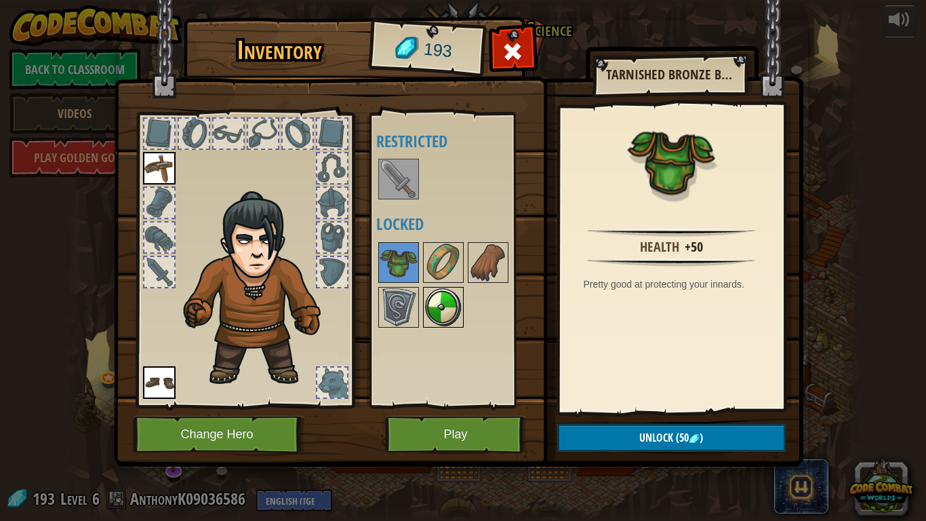
click at [429, 307] on img at bounding box center [444, 307] width 38 height 38
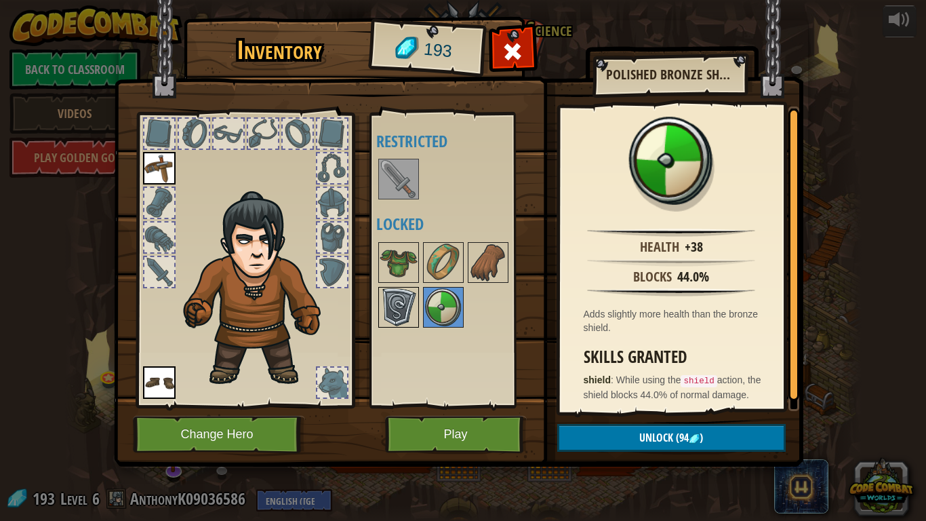
click at [404, 305] on img at bounding box center [399, 307] width 38 height 38
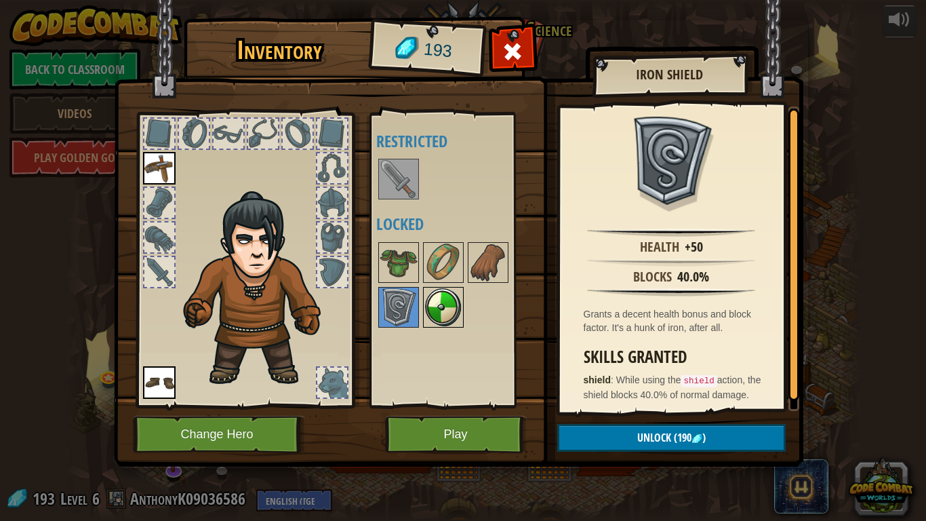
click at [425, 313] on img at bounding box center [444, 307] width 38 height 38
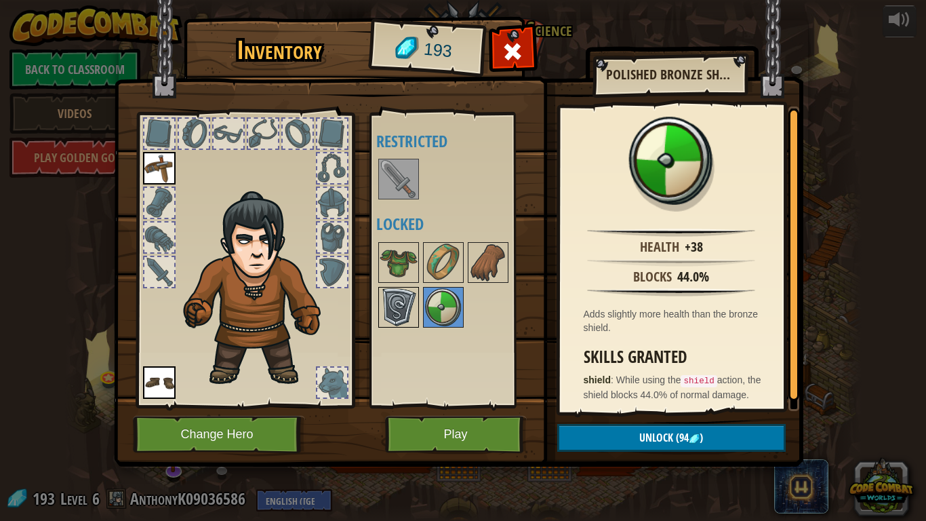
click at [403, 309] on img at bounding box center [399, 307] width 38 height 38
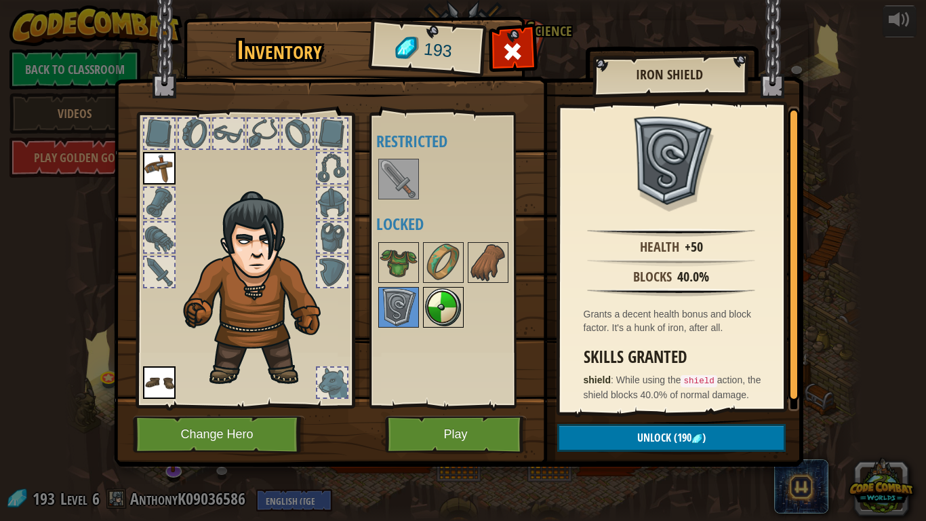
click at [443, 315] on img at bounding box center [444, 307] width 38 height 38
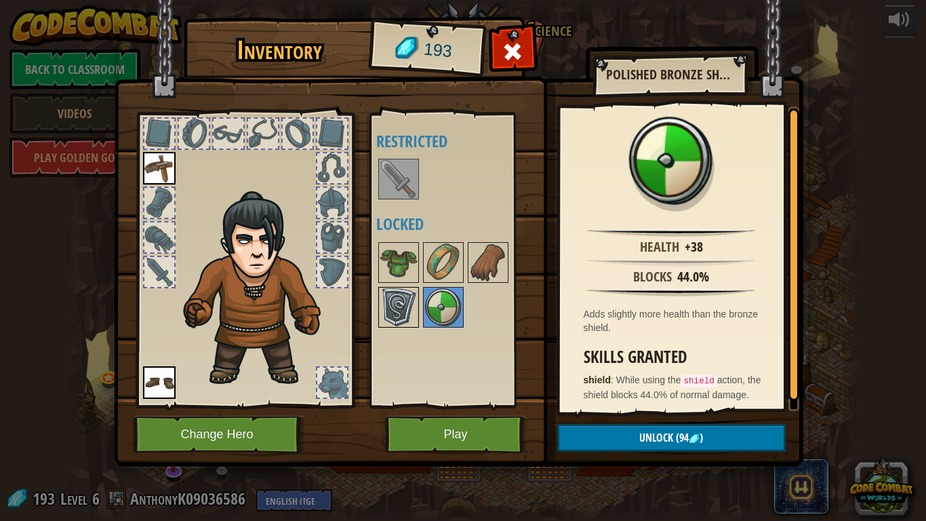
click at [415, 302] on img at bounding box center [399, 307] width 38 height 38
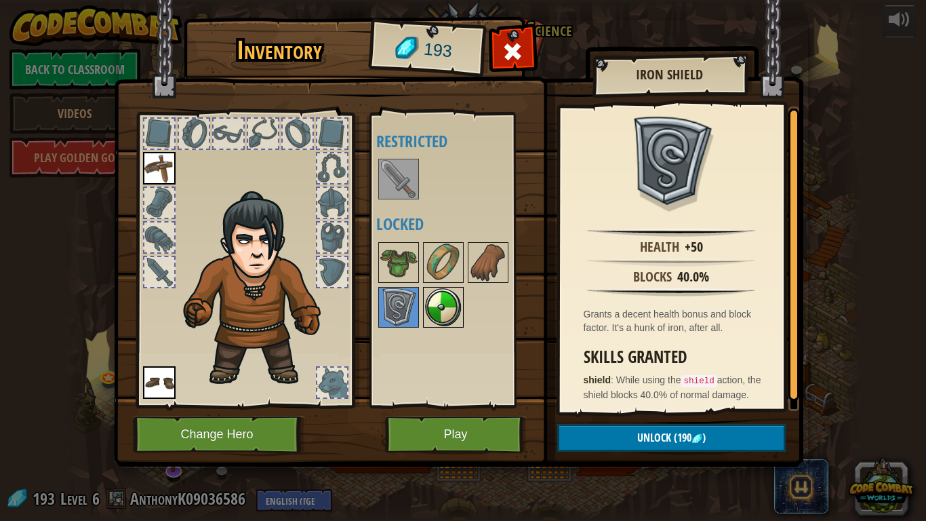
click at [449, 317] on img at bounding box center [444, 307] width 38 height 38
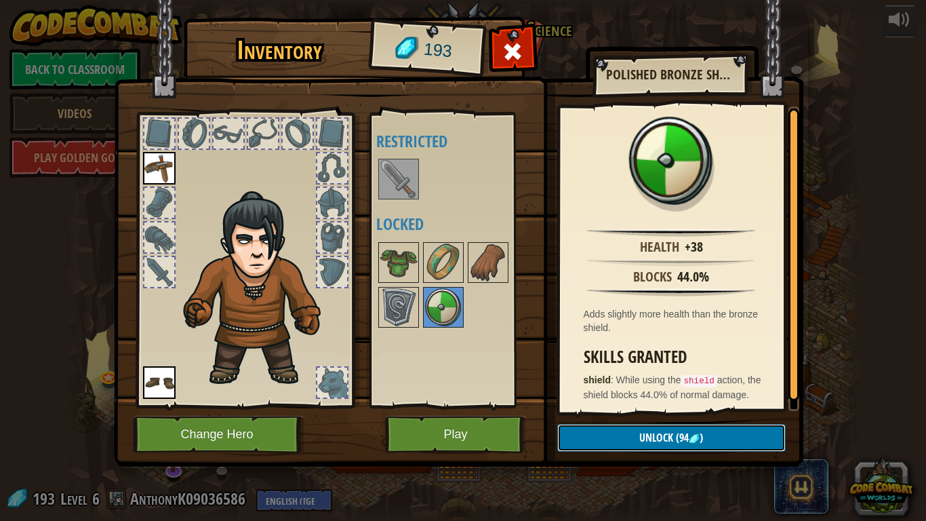
click at [669, 431] on span "Unlock" at bounding box center [657, 437] width 34 height 15
click at [671, 438] on button "Confirm" at bounding box center [671, 438] width 229 height 28
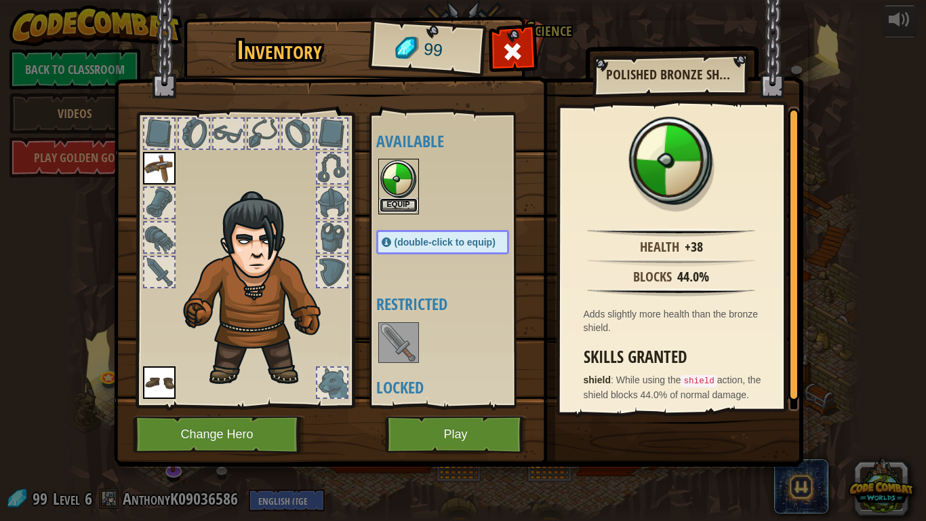
click at [391, 202] on button "Equip" at bounding box center [399, 205] width 38 height 14
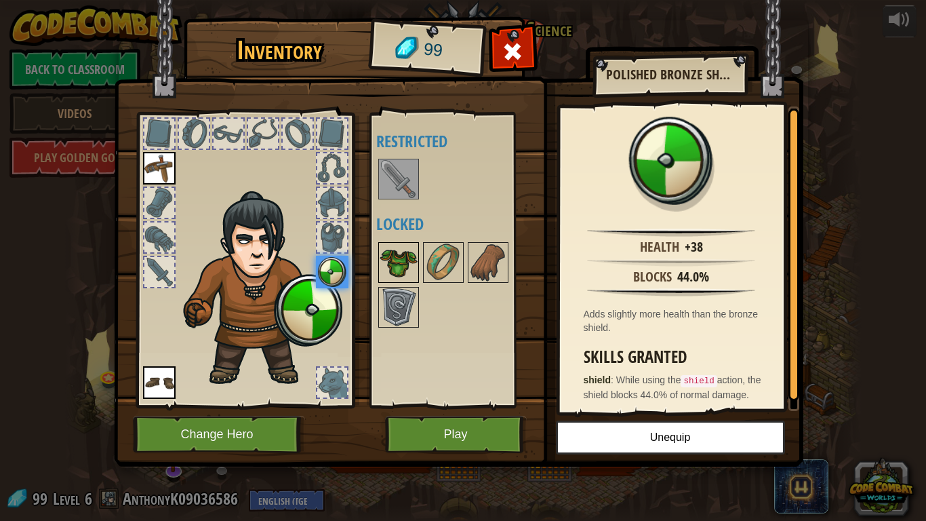
click at [402, 265] on img at bounding box center [399, 262] width 38 height 38
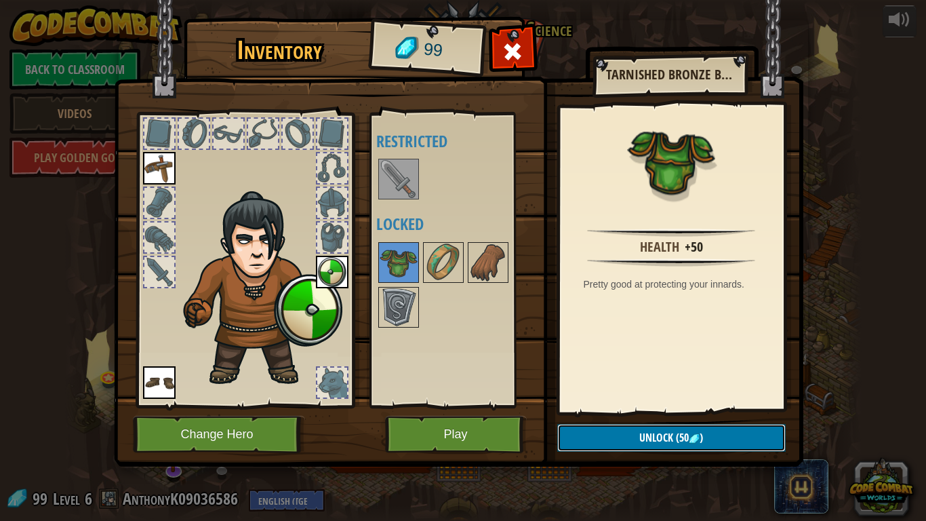
click at [701, 438] on span ")" at bounding box center [701, 437] width 3 height 15
click at [701, 438] on button "Confirm" at bounding box center [671, 438] width 229 height 28
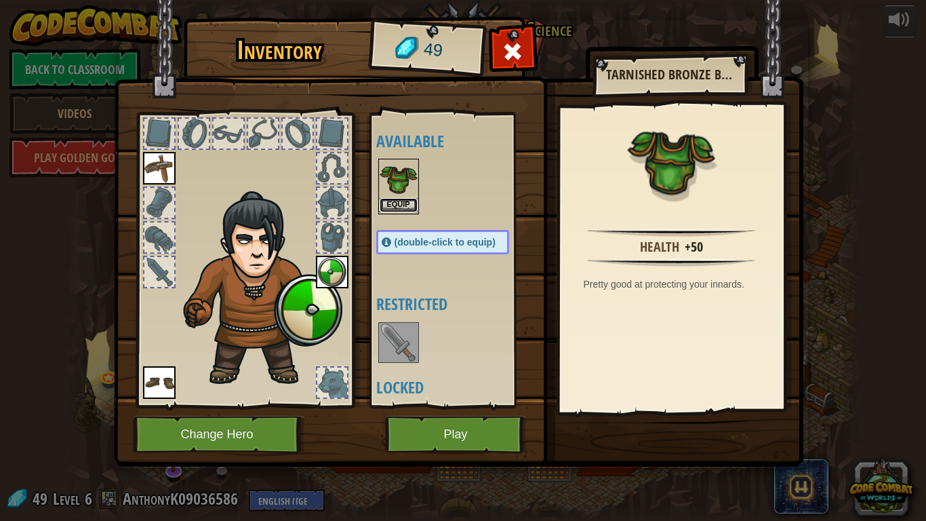
click at [401, 210] on button "Equip" at bounding box center [399, 205] width 38 height 14
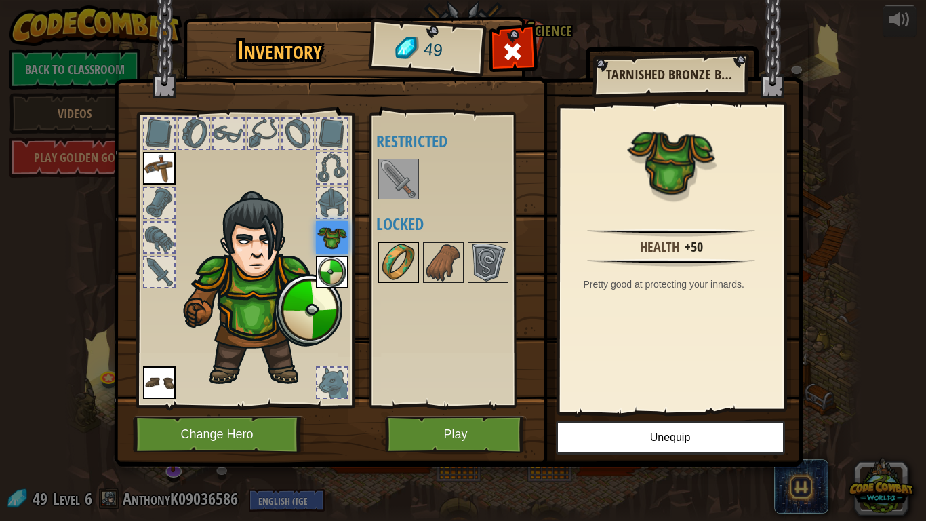
click at [406, 251] on img at bounding box center [399, 262] width 38 height 38
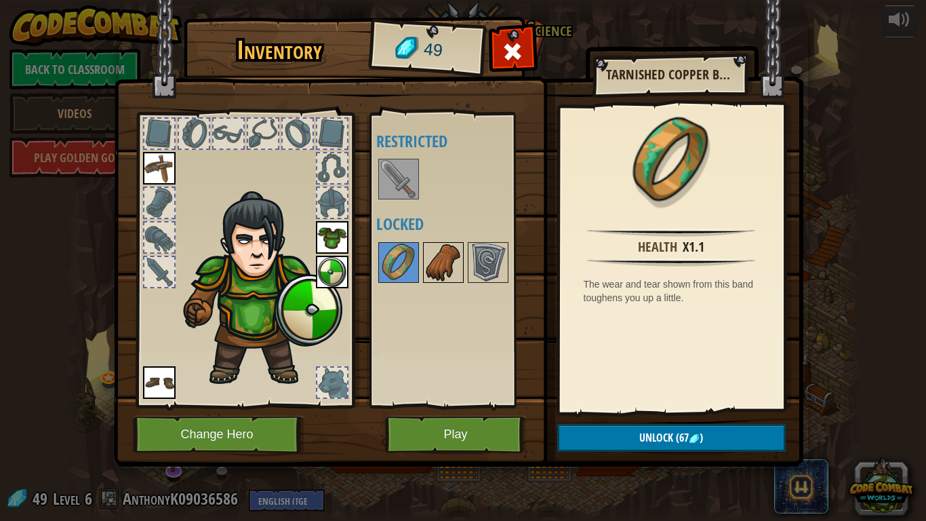
click at [452, 266] on img at bounding box center [444, 262] width 38 height 38
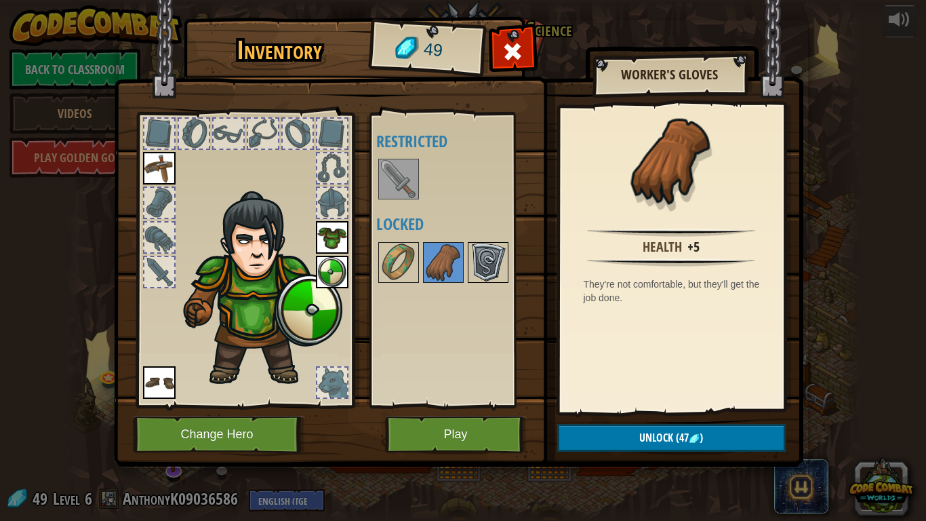
click at [484, 265] on img at bounding box center [488, 262] width 38 height 38
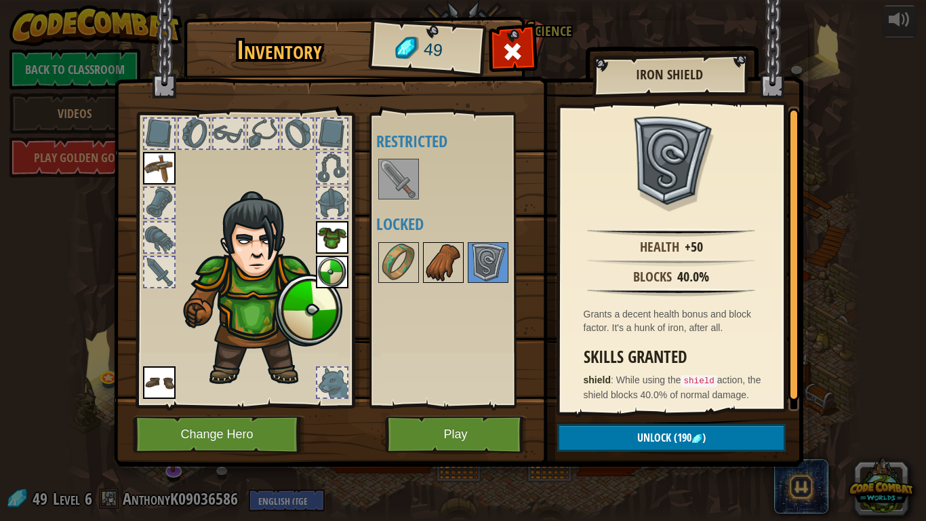
click at [440, 256] on img at bounding box center [444, 262] width 38 height 38
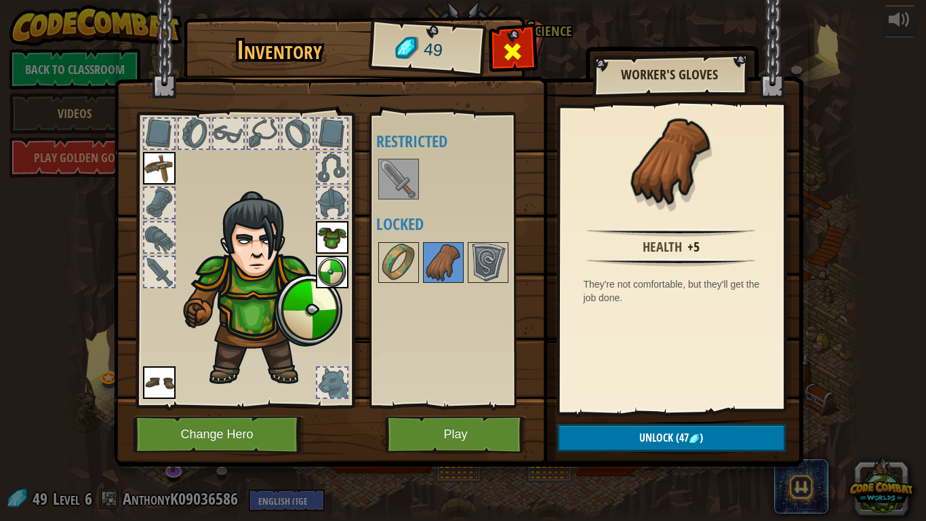
click at [517, 58] on span at bounding box center [513, 52] width 22 height 22
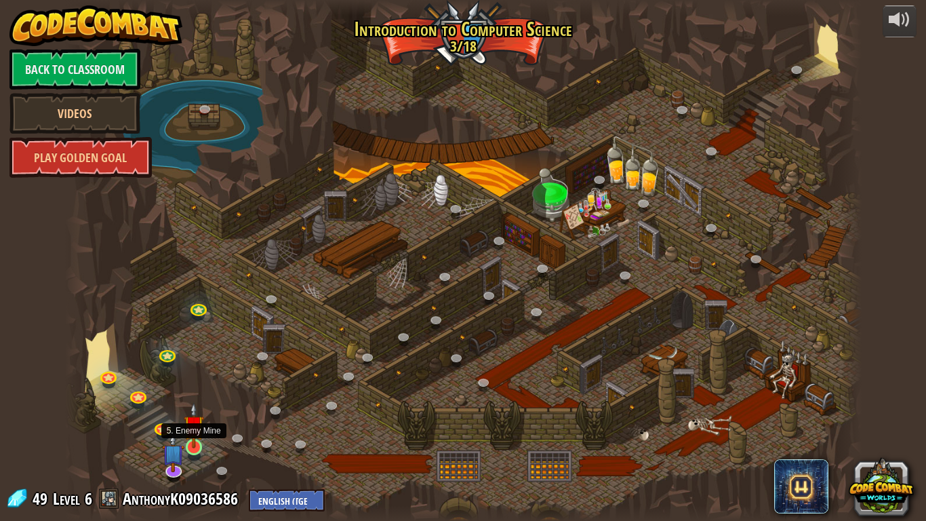
click at [198, 438] on img at bounding box center [194, 425] width 20 height 46
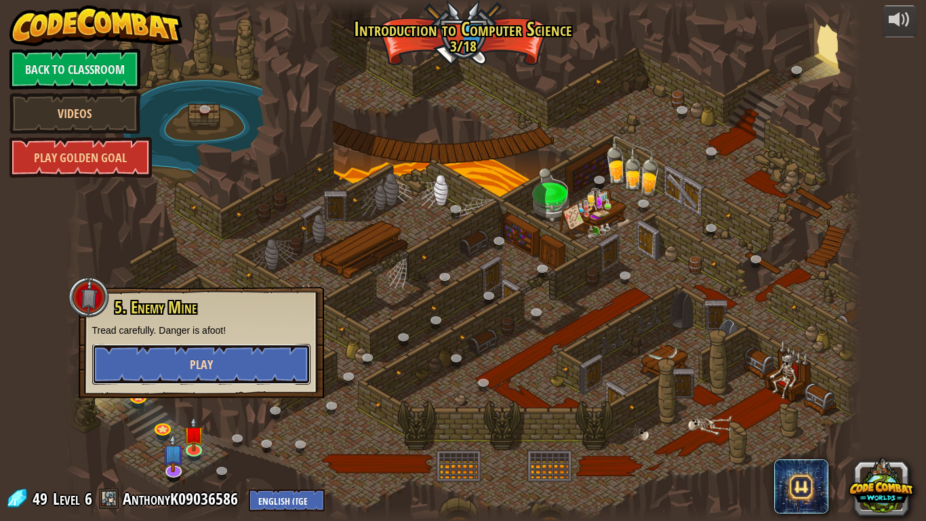
click at [238, 381] on button "Play" at bounding box center [201, 364] width 218 height 41
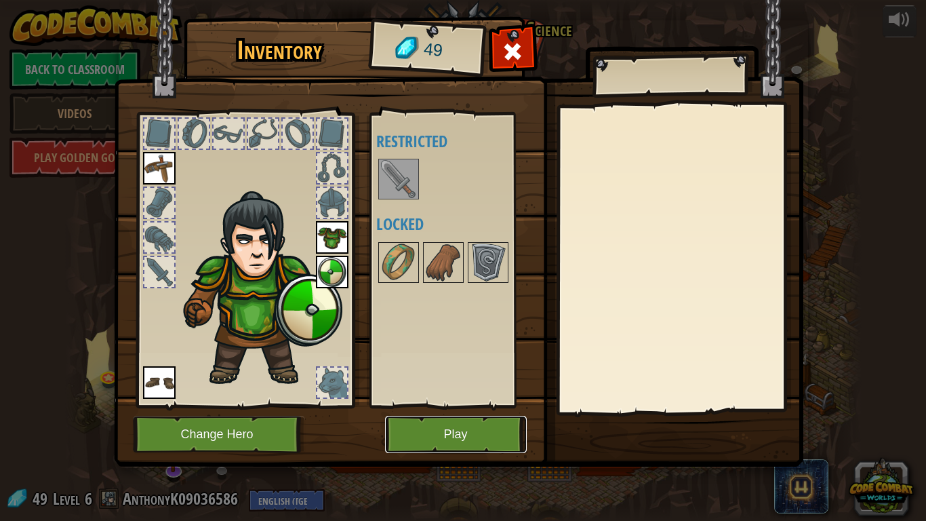
click at [442, 433] on button "Play" at bounding box center [456, 434] width 142 height 37
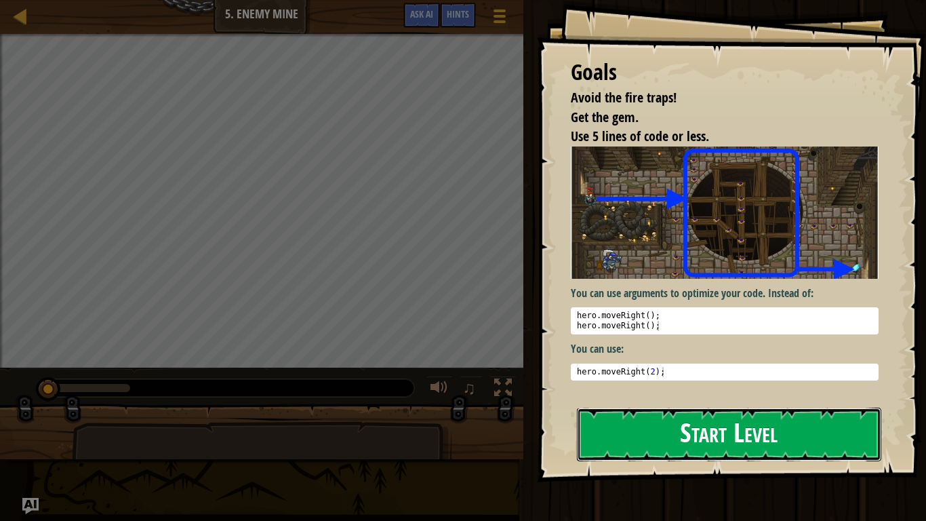
click at [722, 438] on button "Start Level" at bounding box center [729, 435] width 305 height 54
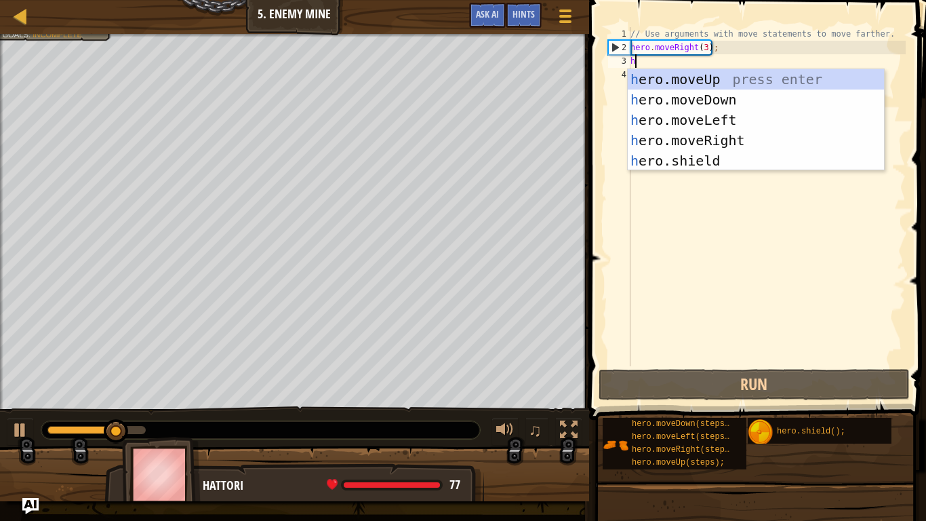
scroll to position [6, 1]
type textarea "her"
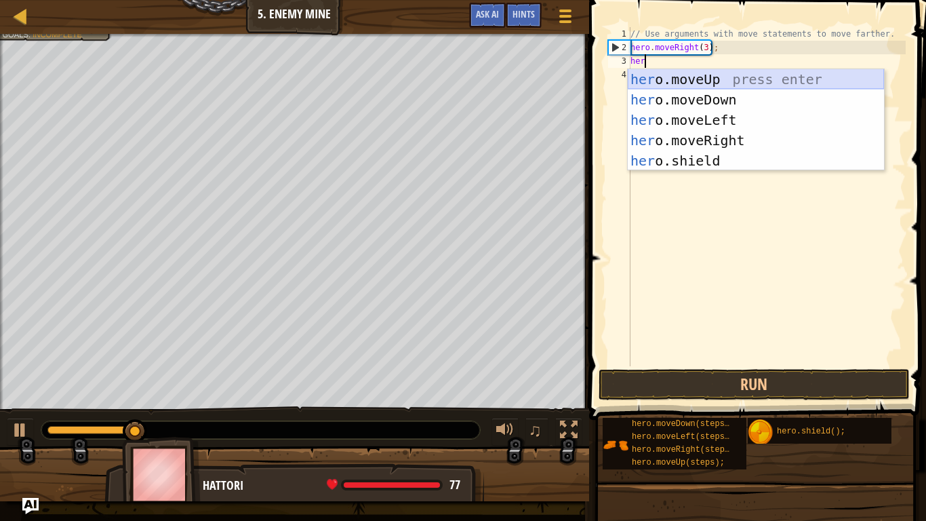
click at [705, 78] on div "her o.moveUp press enter her o.moveDown press enter her o.moveLeft press enter …" at bounding box center [756, 140] width 256 height 142
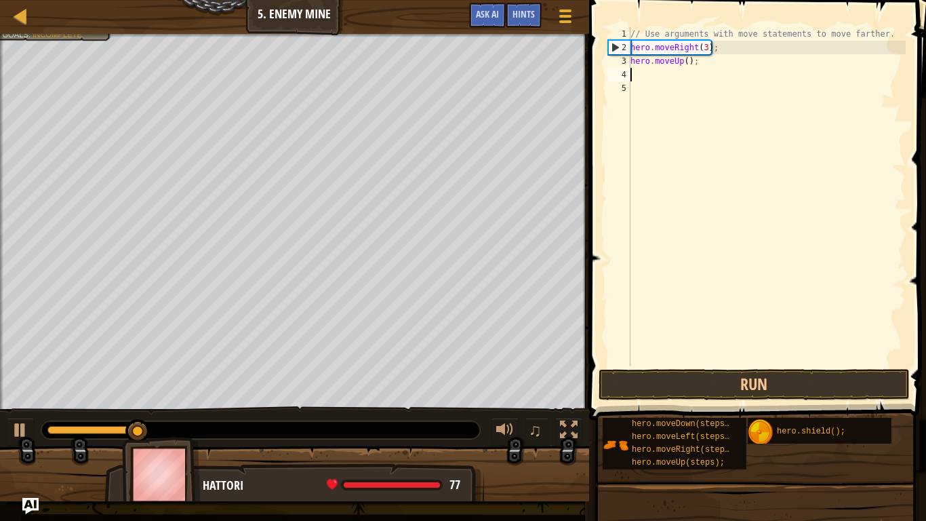
scroll to position [6, 0]
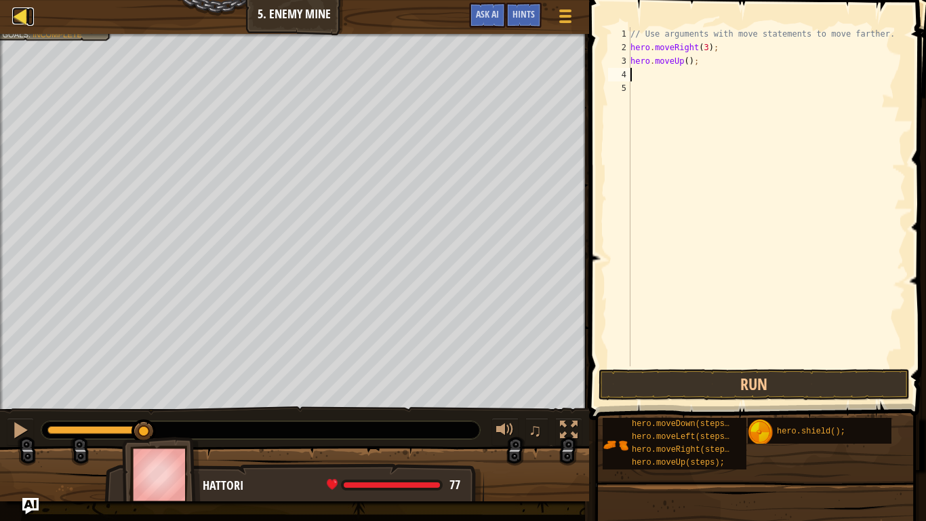
click at [14, 14] on div at bounding box center [20, 15] width 17 height 17
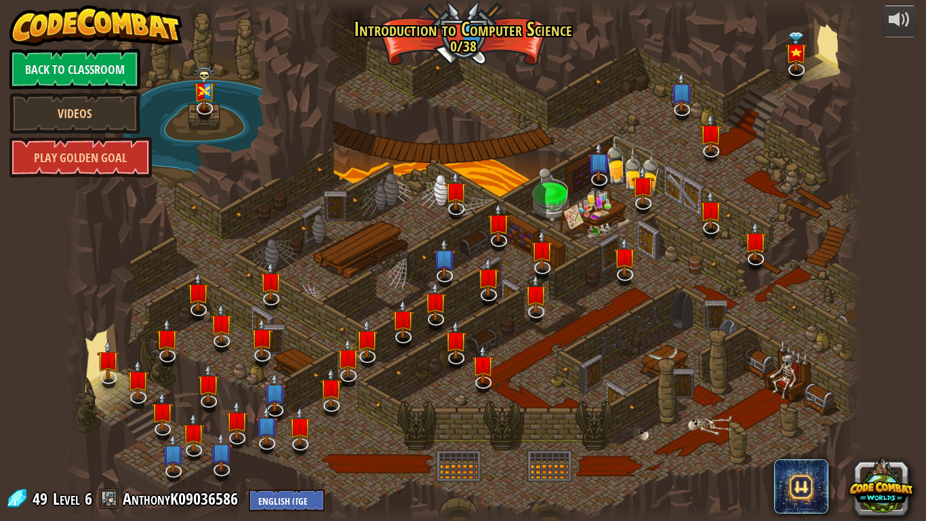
click at [14, 11] on img at bounding box center [96, 25] width 174 height 41
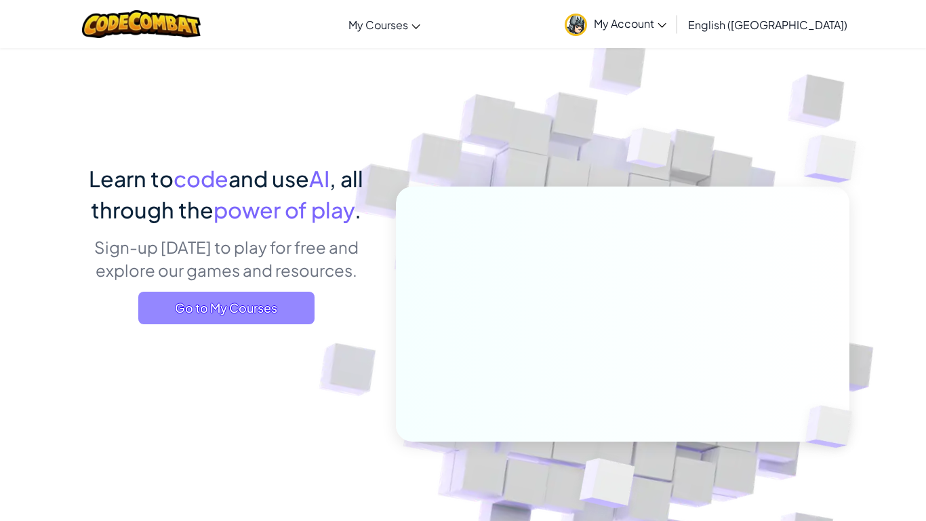
click at [200, 312] on span "Go to My Courses" at bounding box center [226, 308] width 176 height 33
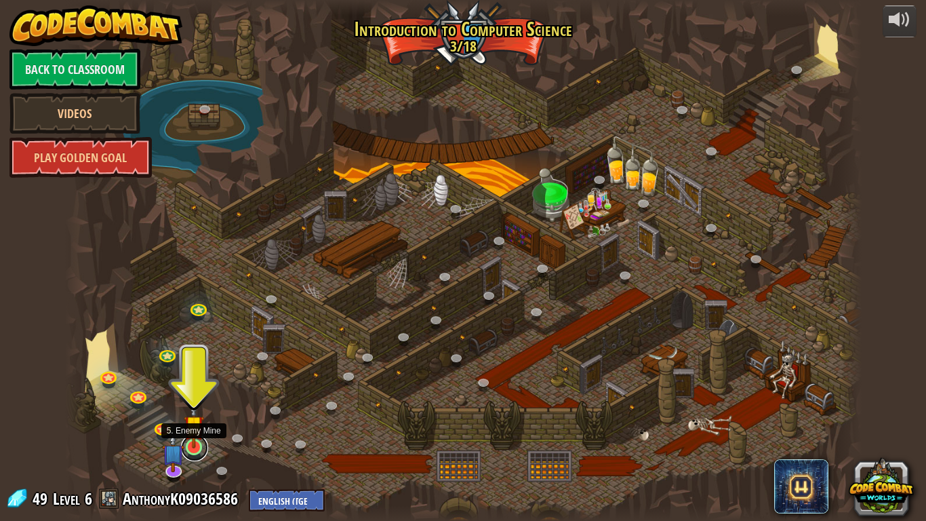
click at [193, 438] on link at bounding box center [194, 447] width 27 height 27
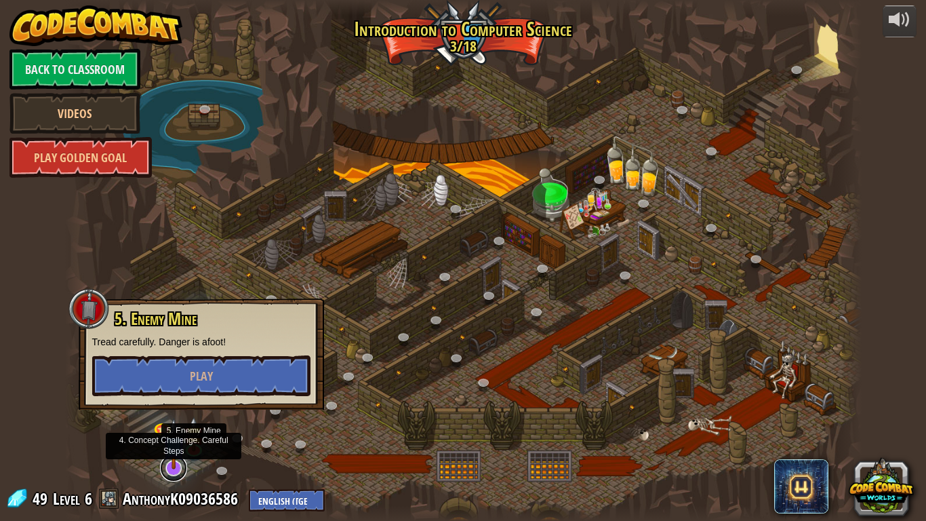
click at [174, 438] on link at bounding box center [173, 467] width 27 height 27
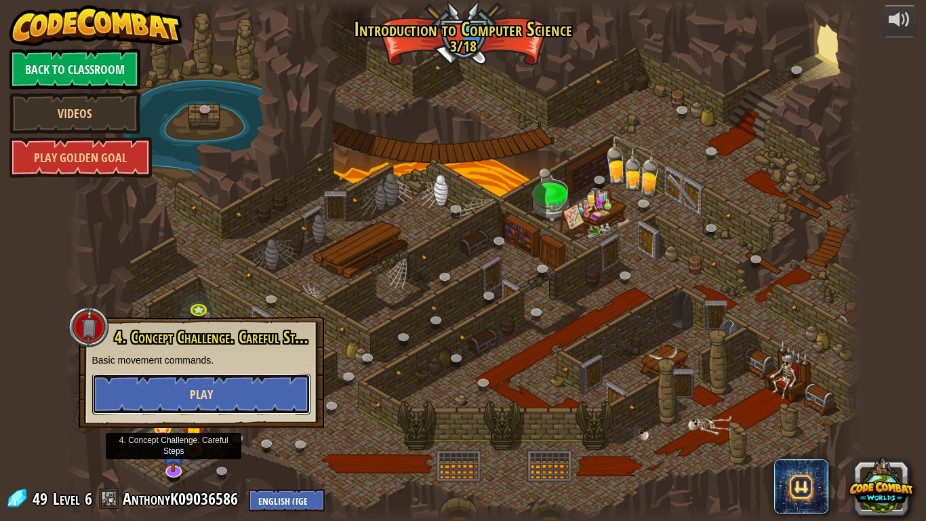
click at [194, 397] on span "Play" at bounding box center [201, 394] width 23 height 17
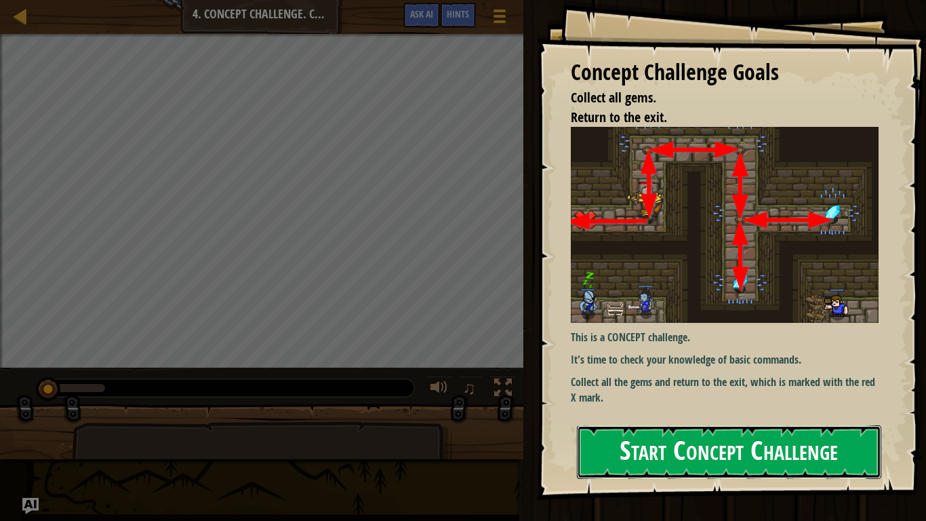
click at [652, 438] on button "Start Concept Challenge" at bounding box center [729, 452] width 305 height 54
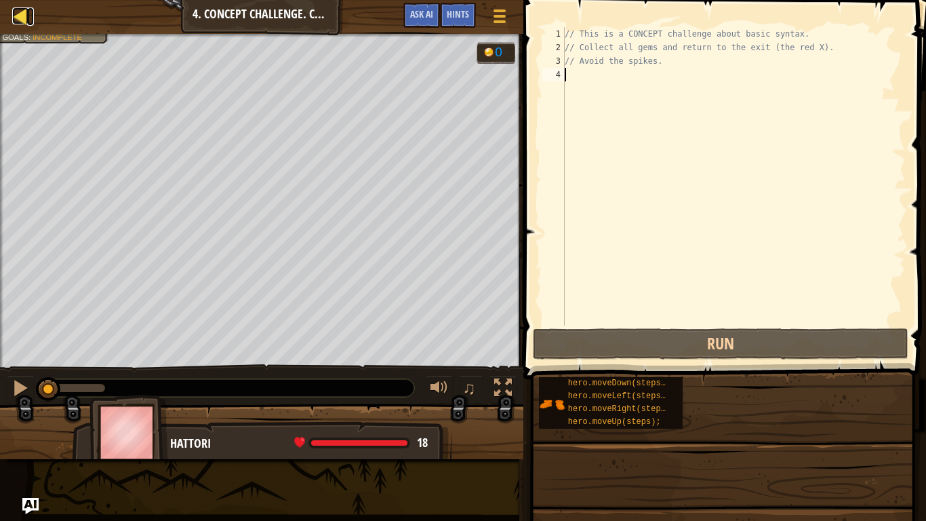
click at [17, 12] on div at bounding box center [20, 15] width 17 height 17
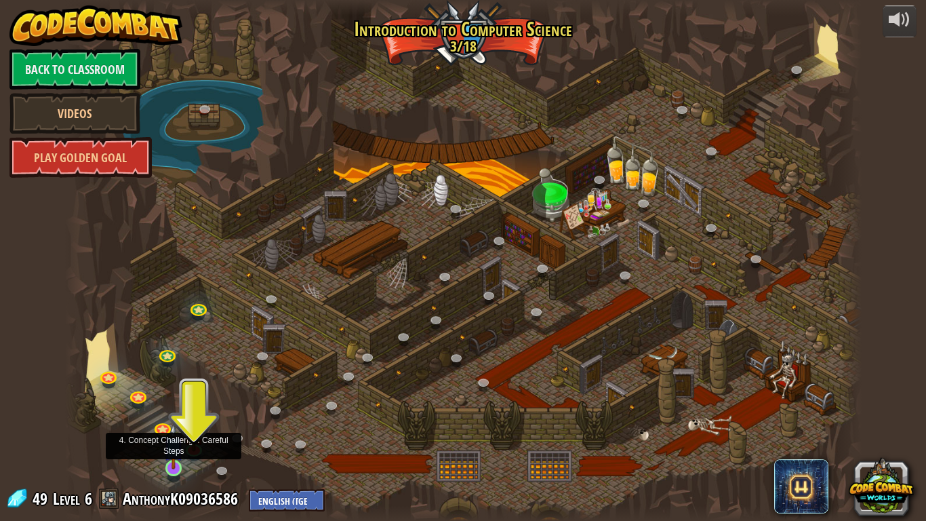
click at [167, 438] on img at bounding box center [173, 446] width 20 height 46
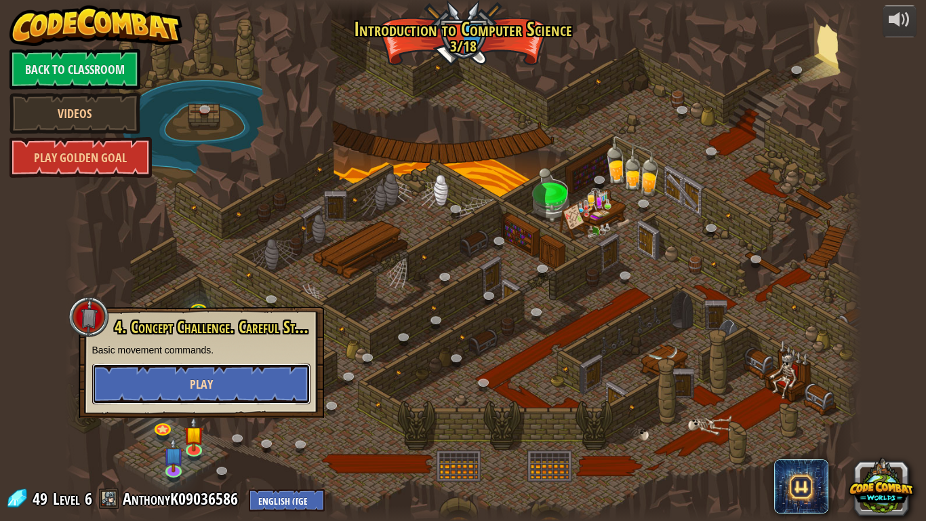
click at [224, 377] on button "Play" at bounding box center [201, 384] width 218 height 41
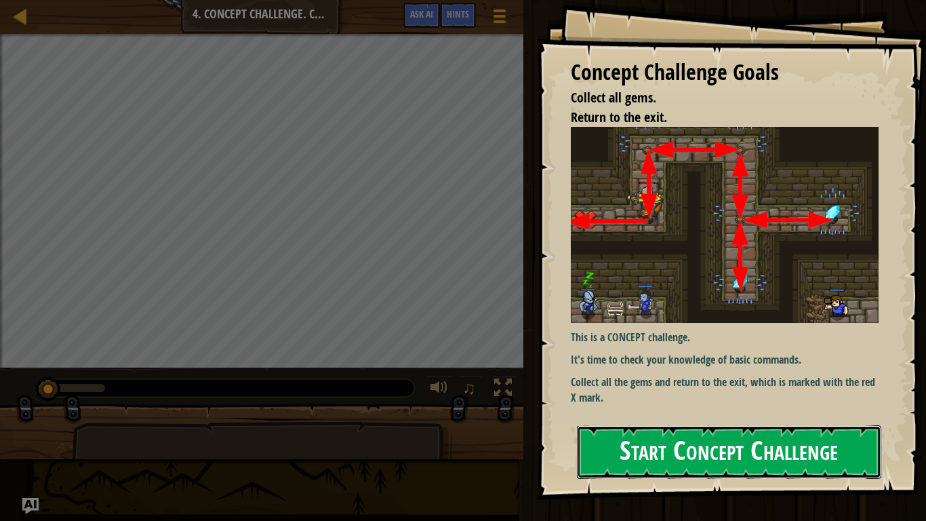
click at [722, 438] on button "Start Concept Challenge" at bounding box center [729, 452] width 305 height 54
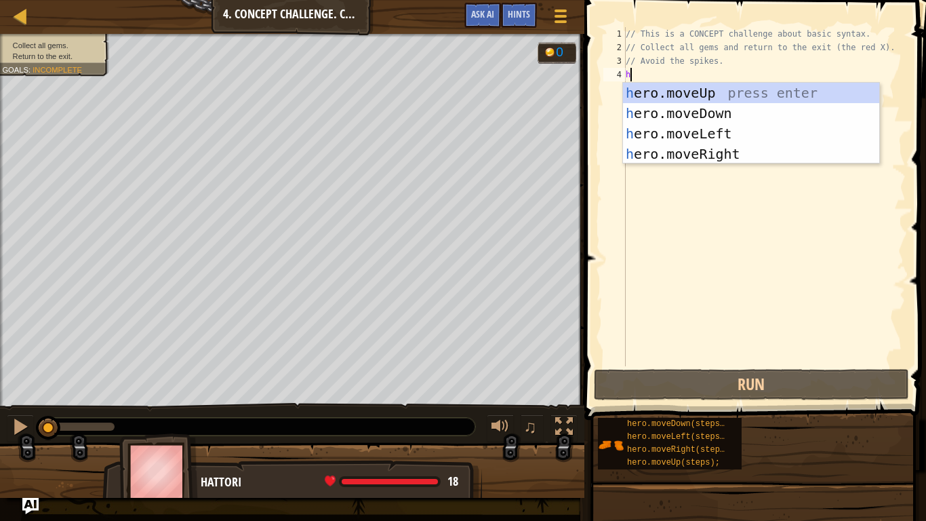
scroll to position [6, 1]
type textarea "her"
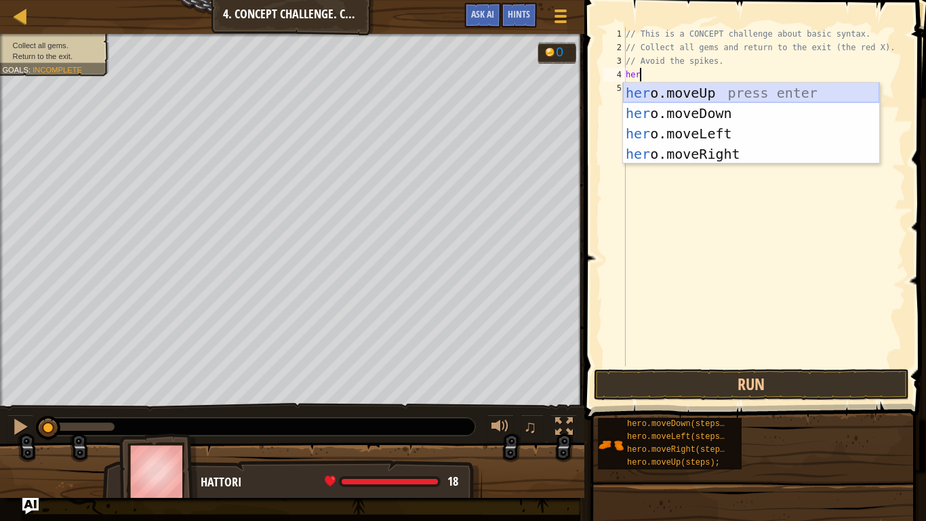
click at [693, 99] on div "her o.moveUp press enter her o.moveDown press enter her o.moveLeft press enter …" at bounding box center [751, 144] width 256 height 122
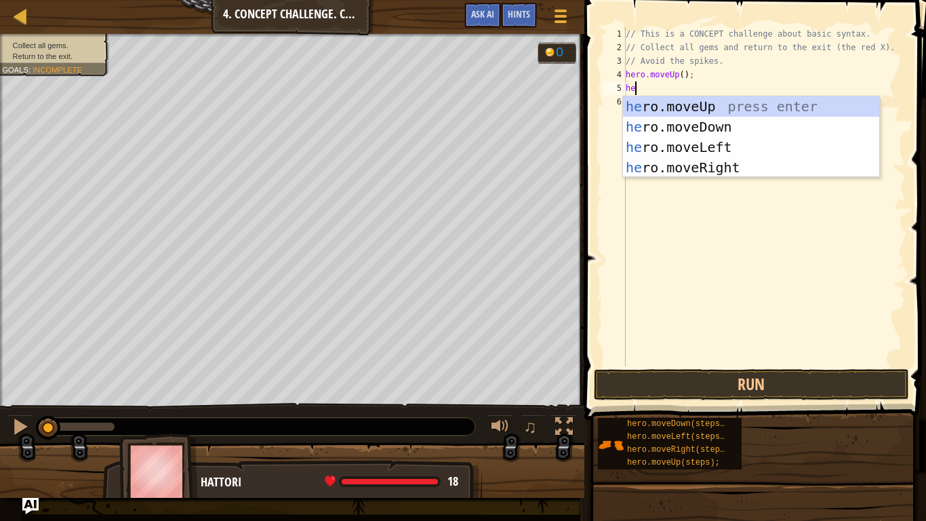
type textarea "her"
click at [704, 172] on div "her o.moveUp press enter her o.moveDown press enter her o.moveLeft press enter …" at bounding box center [751, 157] width 256 height 122
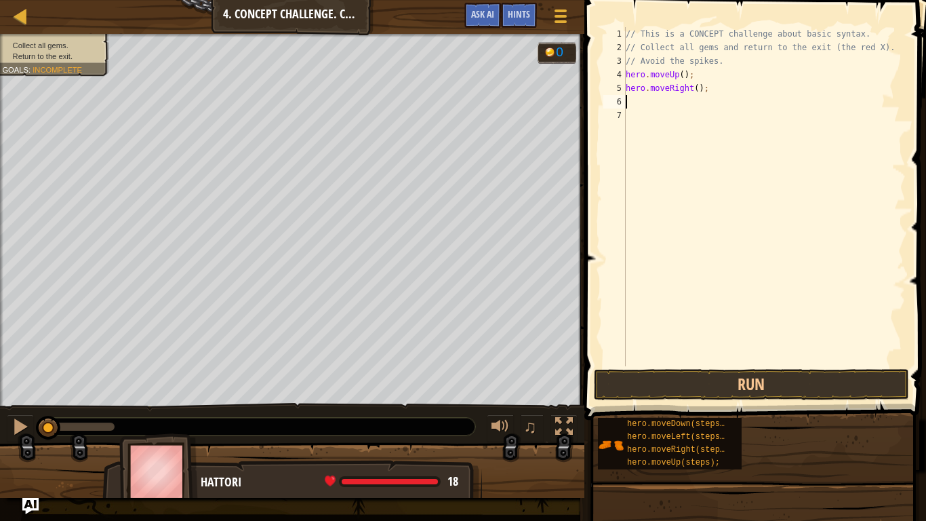
scroll to position [6, 0]
type textarea "her"
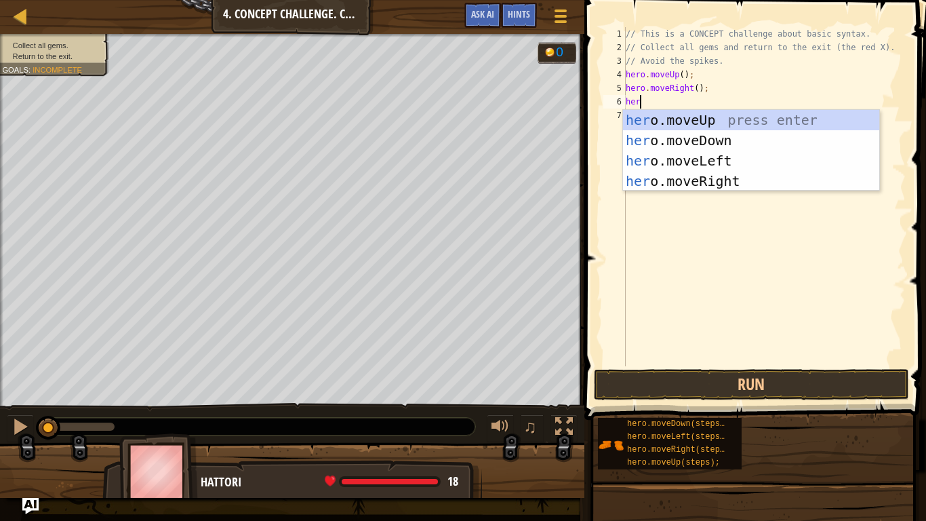
scroll to position [6, 1]
click at [743, 148] on div "her o.moveUp press enter her o.moveDown press enter her o.moveLeft press enter …" at bounding box center [751, 171] width 256 height 122
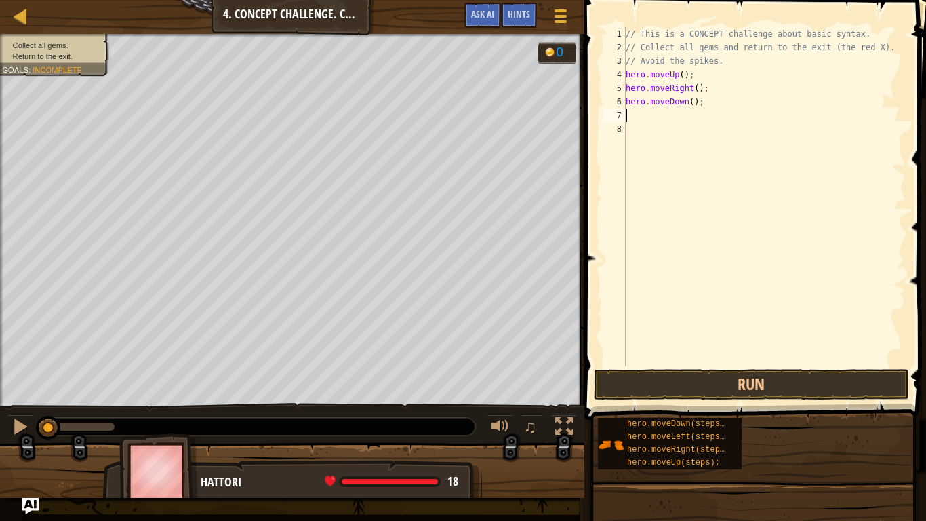
click at [693, 102] on div "// This is a CONCEPT challenge about basic syntax. // Collect all gems and retu…" at bounding box center [764, 210] width 283 height 366
type textarea "hero.moveDown(2);"
click at [670, 125] on div "// This is a CONCEPT challenge about basic syntax. // Collect all gems and retu…" at bounding box center [764, 210] width 283 height 366
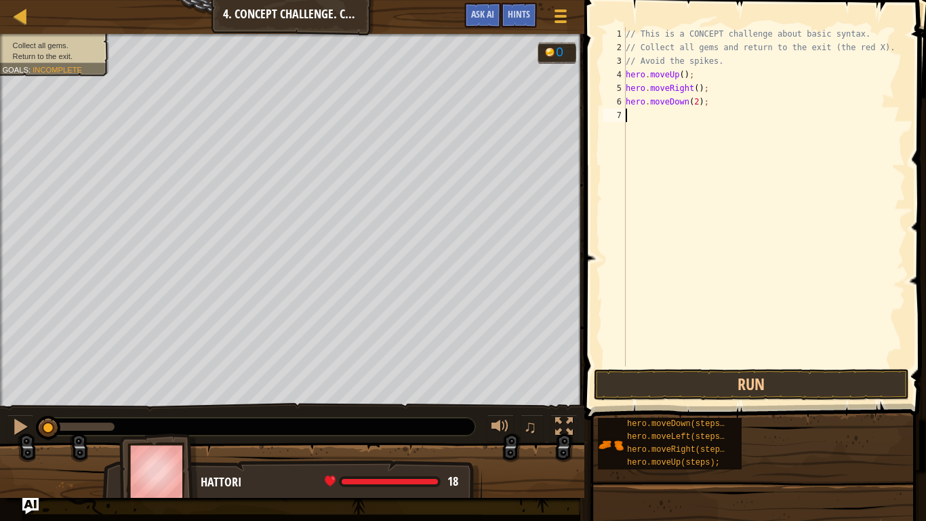
type textarea "her"
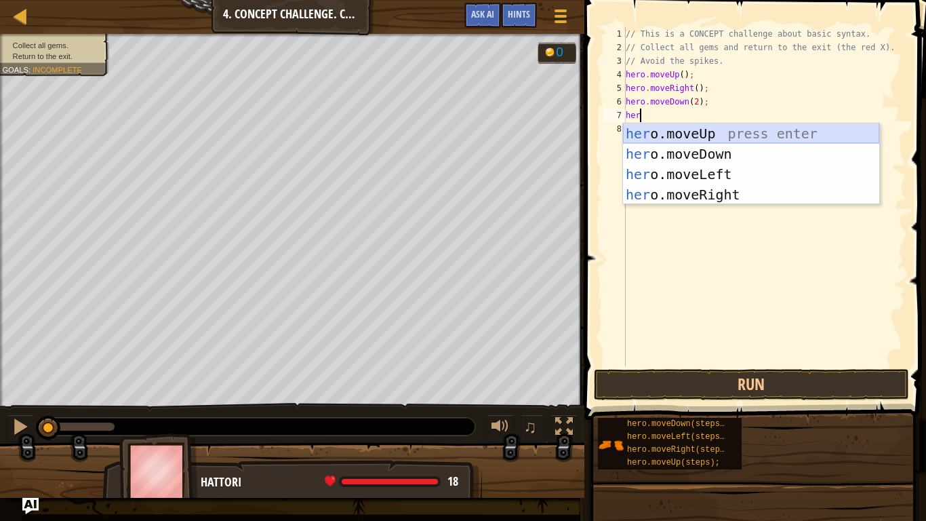
click at [713, 136] on div "her o.moveUp press enter her o.moveDown press enter her o.moveLeft press enter …" at bounding box center [751, 184] width 256 height 122
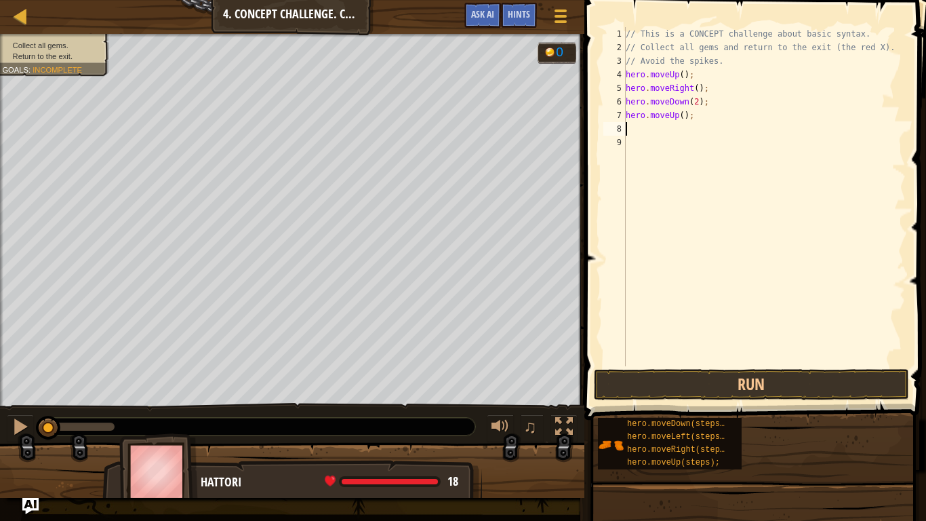
click at [713, 136] on div "// This is a CONCEPT challenge about basic syntax. // Collect all gems and retu…" at bounding box center [764, 210] width 283 height 366
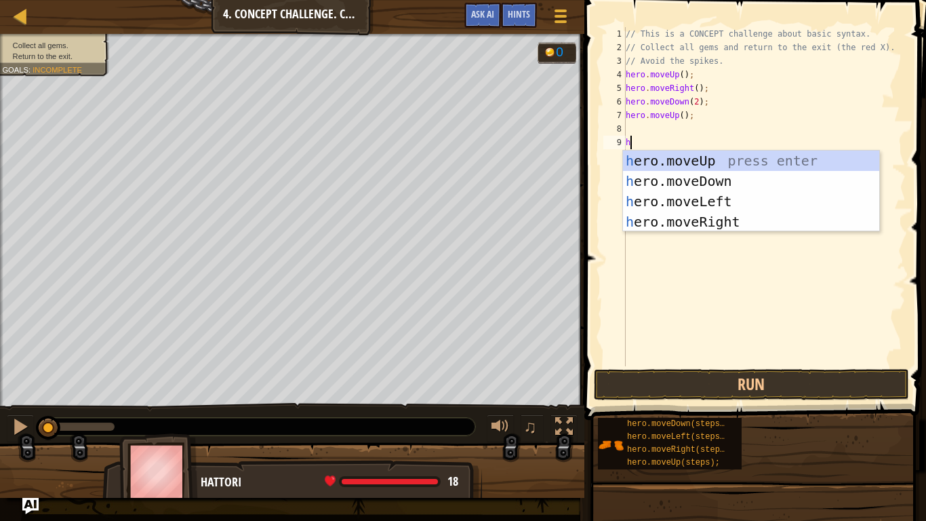
type textarea "her"
click at [722, 224] on div "her o.moveUp press enter her o.moveDown press enter her o.moveLeft press enter …" at bounding box center [751, 212] width 256 height 122
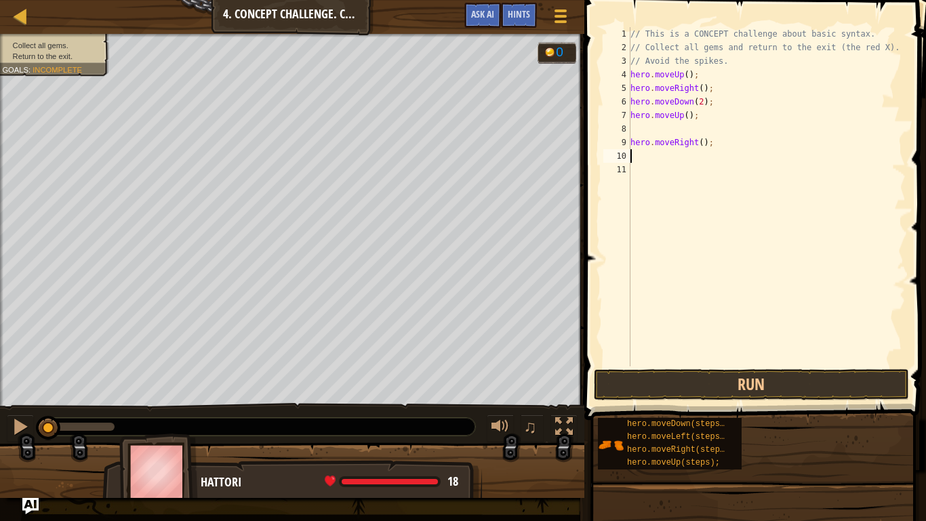
type textarea "hre"
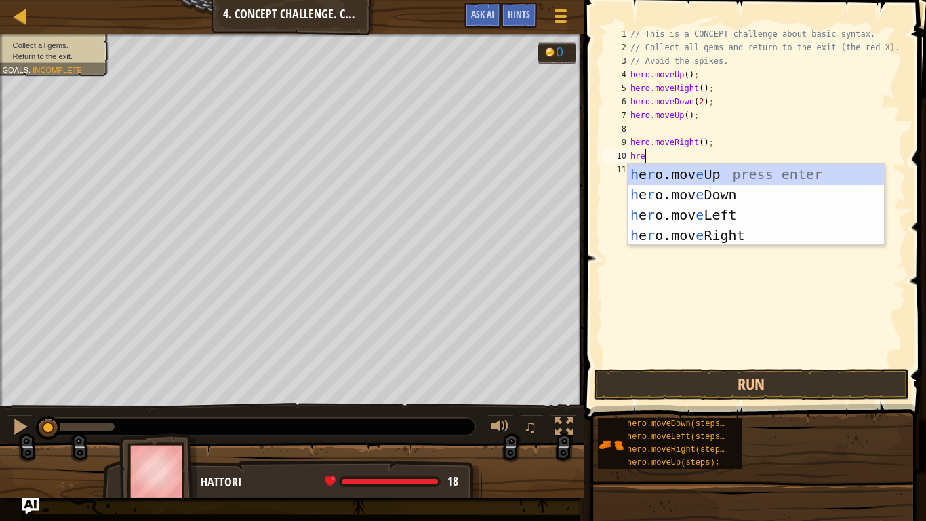
scroll to position [6, 1]
click at [728, 214] on div "h e r o.mov e Up press enter h e r o.mov e Down press enter h e r o.mov e Left …" at bounding box center [756, 225] width 256 height 122
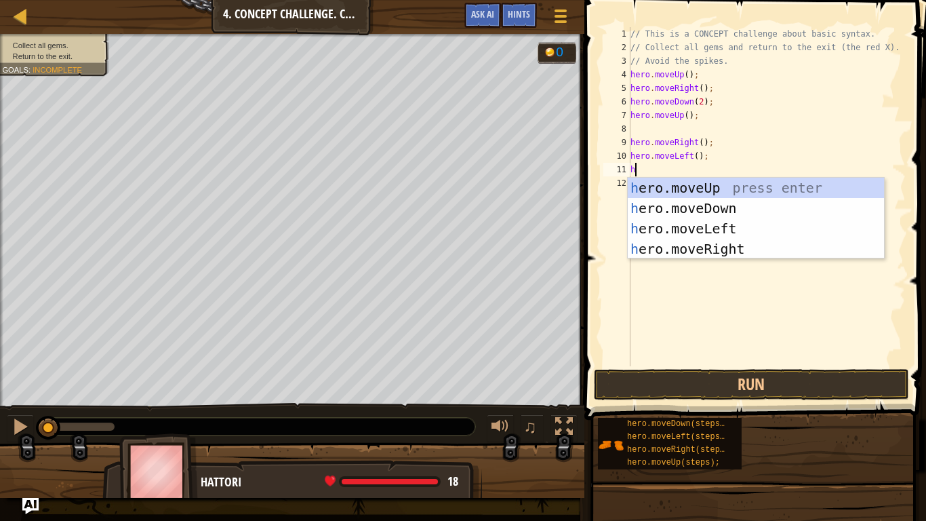
type textarea "her"
click at [720, 191] on div "her o.moveUp press enter her o.moveDown press enter her o.moveLeft press enter …" at bounding box center [756, 239] width 256 height 122
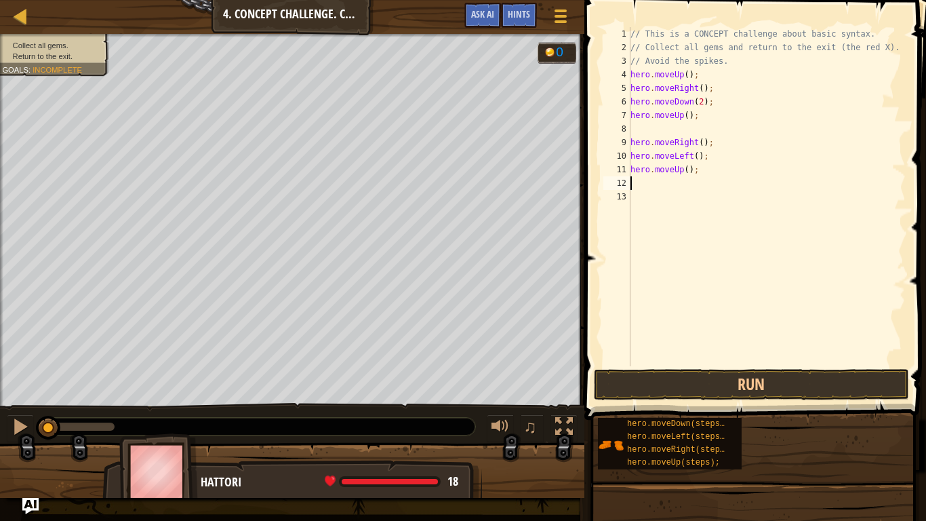
scroll to position [6, 0]
type textarea "her"
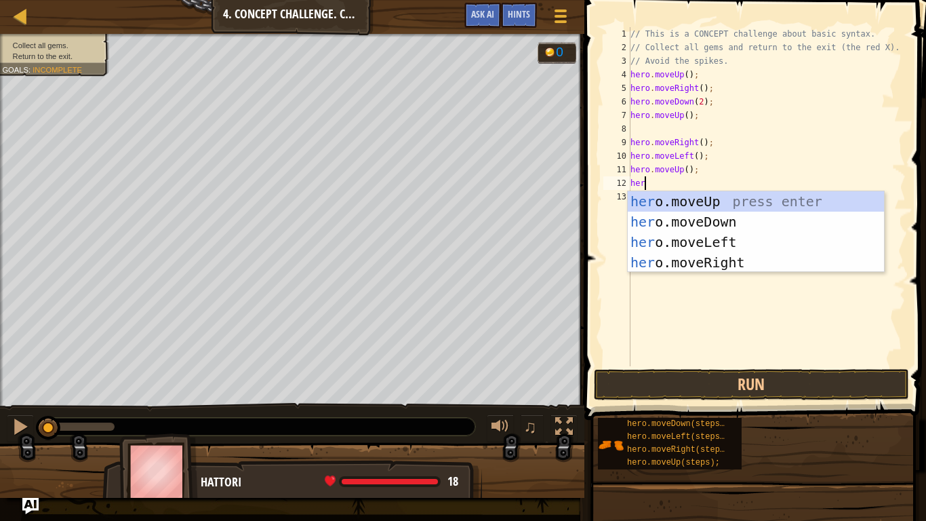
scroll to position [6, 1]
click at [708, 239] on div "her o.moveUp press enter her o.moveDown press enter her o.moveLeft press enter …" at bounding box center [756, 252] width 256 height 122
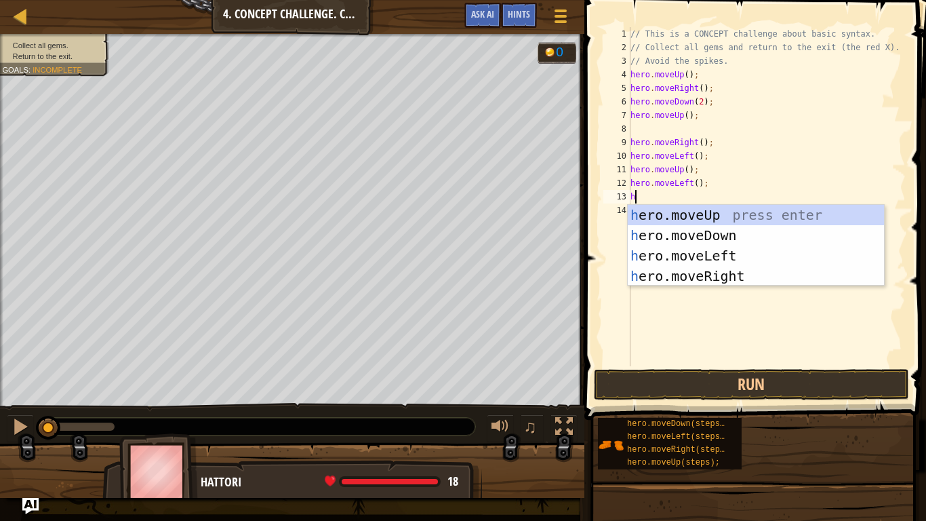
type textarea "hre"
click at [709, 239] on div "h e r o.mov e Up press enter h e r o.mov e Down press enter h e r o.mov e Left …" at bounding box center [756, 266] width 256 height 122
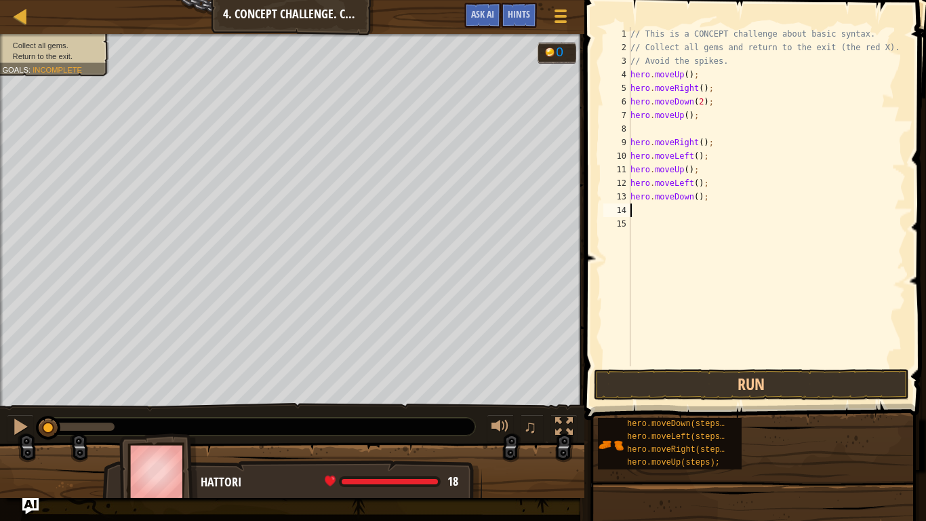
scroll to position [6, 0]
type textarea "her"
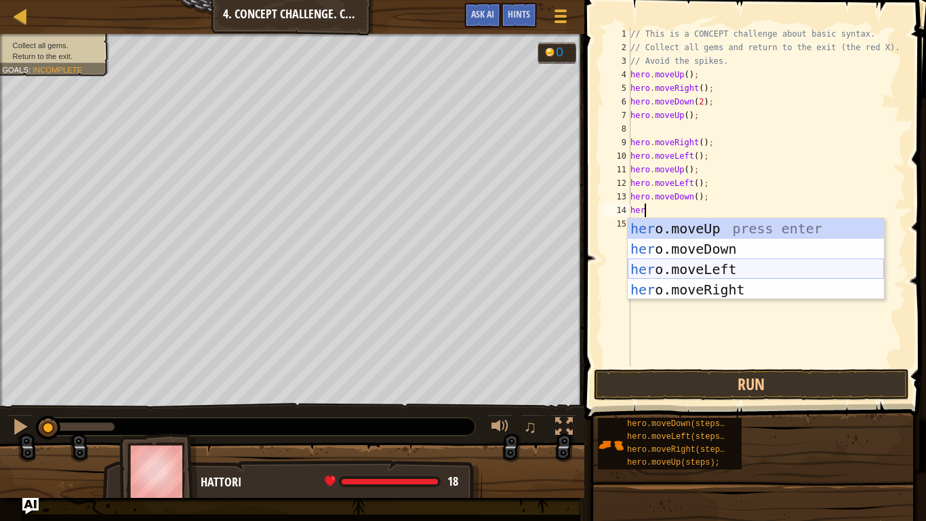
click at [705, 261] on div "her o.moveUp press enter her o.moveDown press enter her o.moveLeft press enter …" at bounding box center [756, 279] width 256 height 122
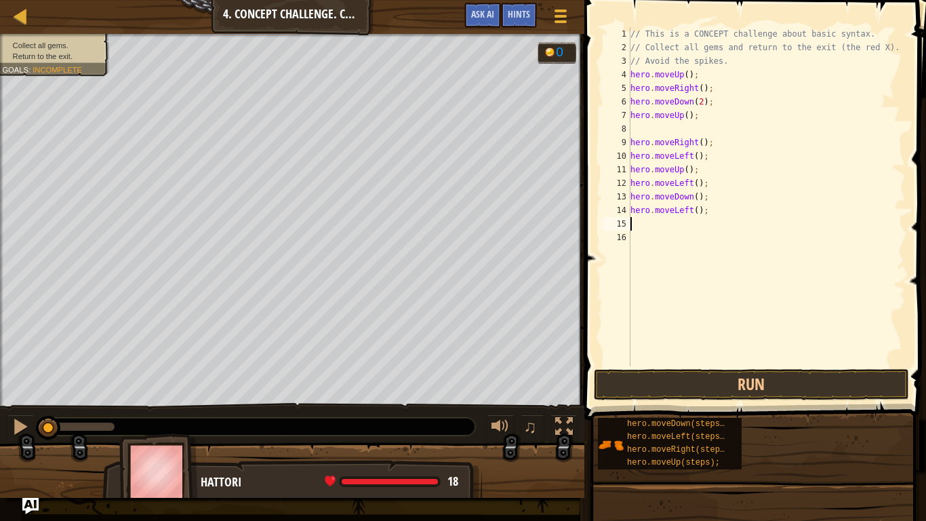
scroll to position [6, 0]
click at [748, 386] on button "Run" at bounding box center [752, 384] width 316 height 31
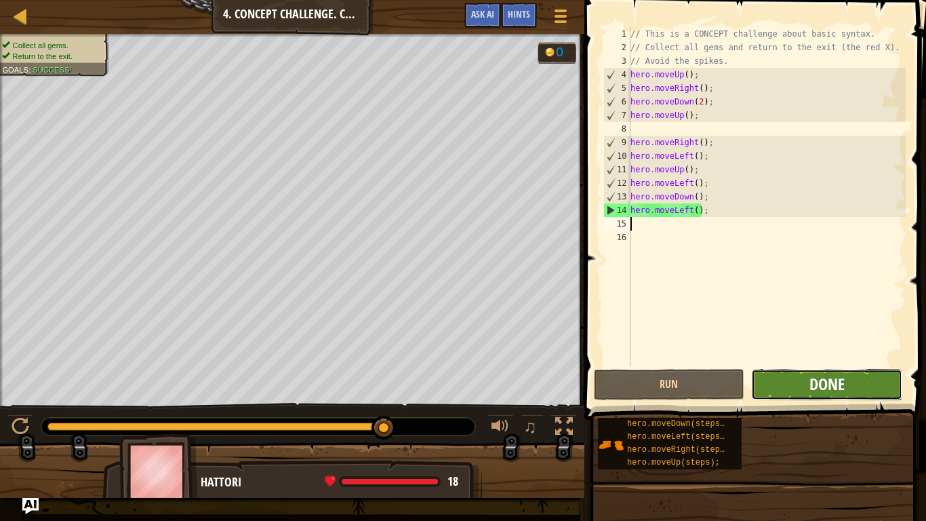
click at [829, 385] on span "Done" at bounding box center [827, 384] width 35 height 22
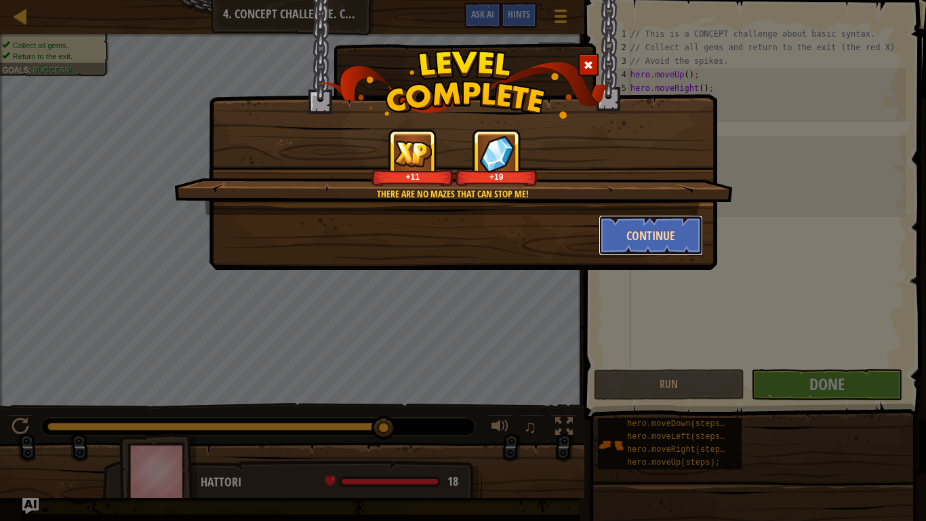
click at [659, 235] on button "Continue" at bounding box center [651, 235] width 105 height 41
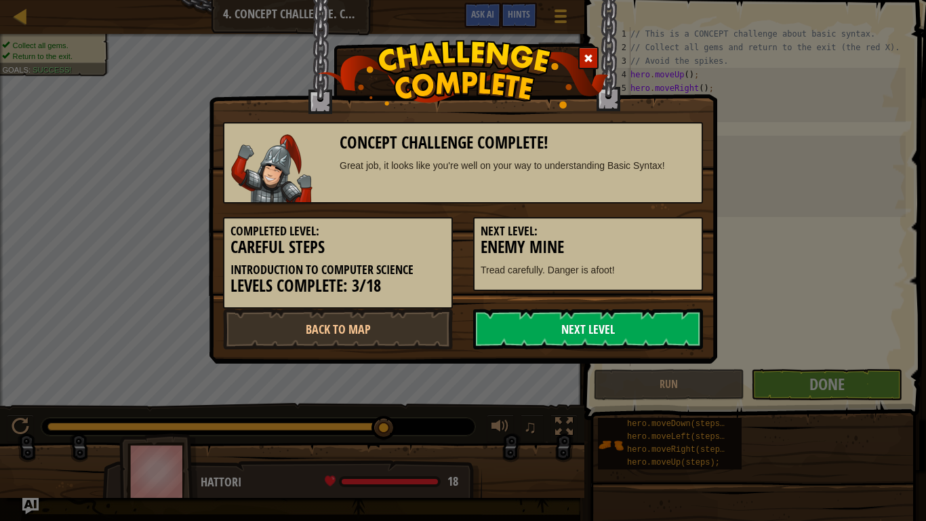
click at [532, 322] on link "Next Level" at bounding box center [588, 329] width 230 height 41
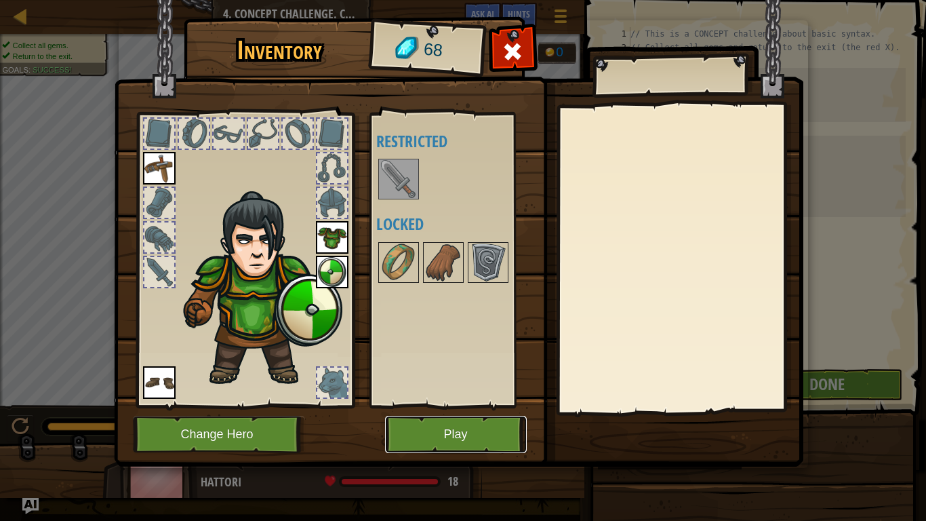
click at [444, 424] on button "Play" at bounding box center [456, 434] width 142 height 37
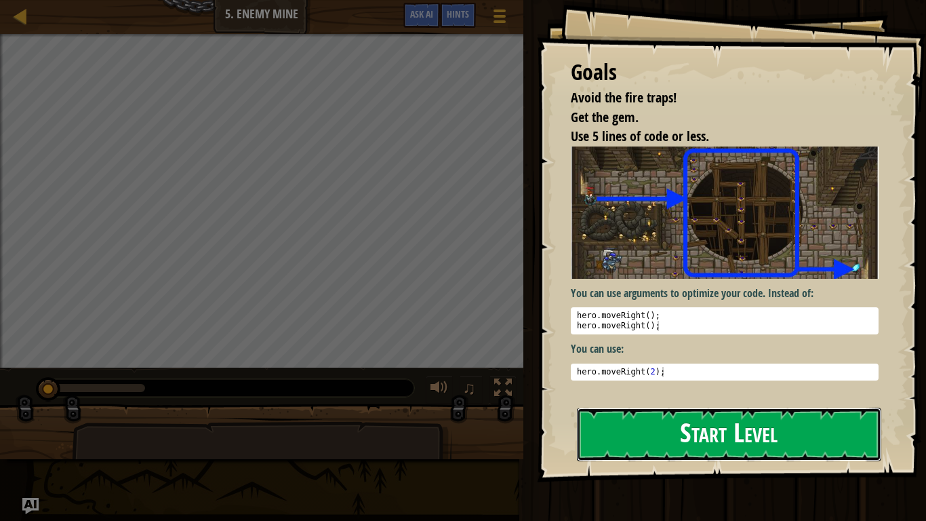
click at [697, 433] on button "Start Level" at bounding box center [729, 435] width 305 height 54
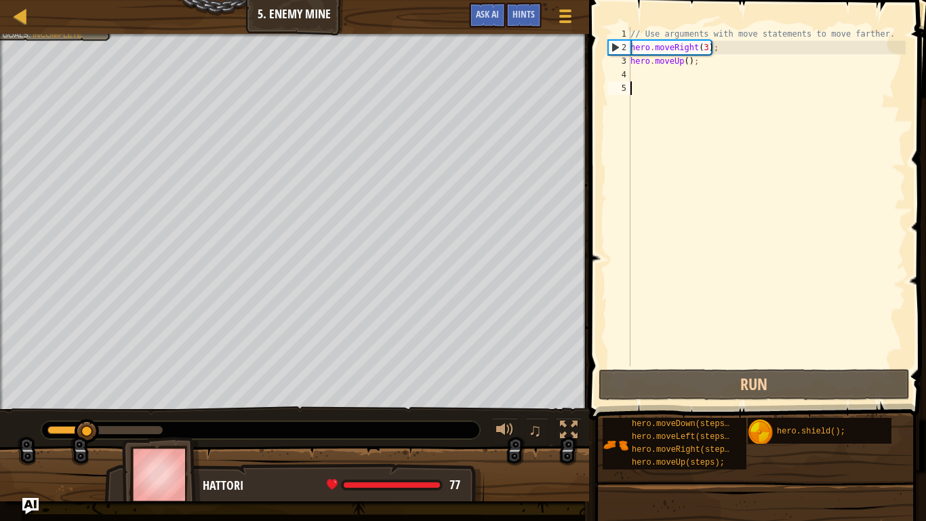
click at [663, 76] on div "// Use arguments with move statements to move farther. hero . moveRight ( 3 ) ;…" at bounding box center [767, 210] width 278 height 366
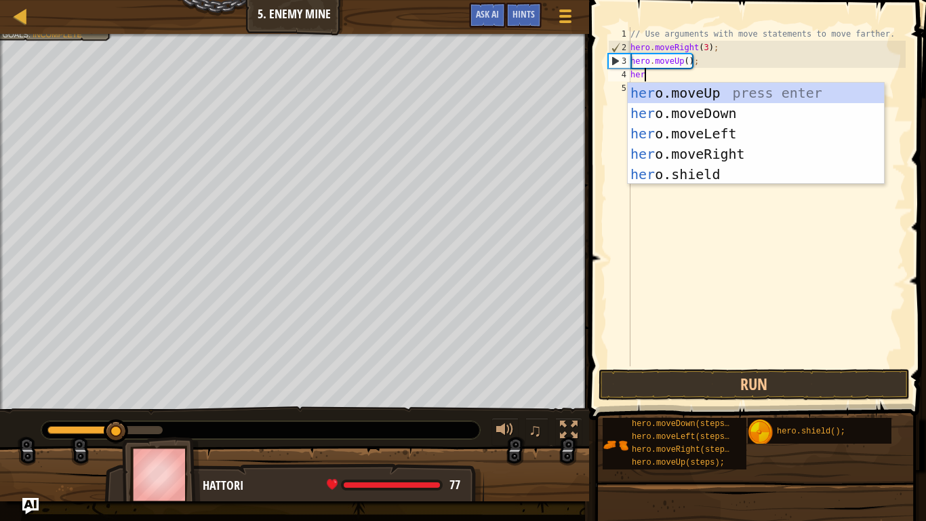
type textarea "hero"
click at [701, 161] on div "hero .moveUp press enter hero .moveDown press enter hero .moveLeft press enter …" at bounding box center [756, 154] width 256 height 142
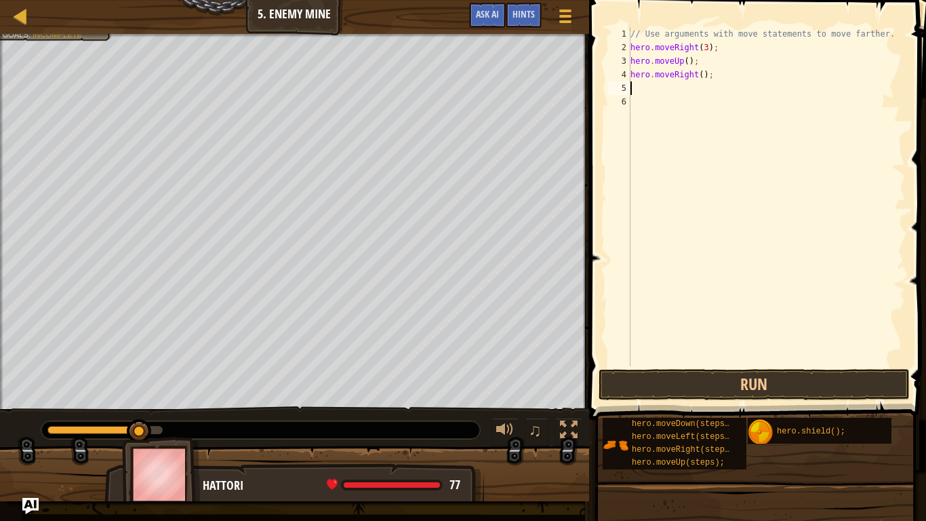
type textarea "her"
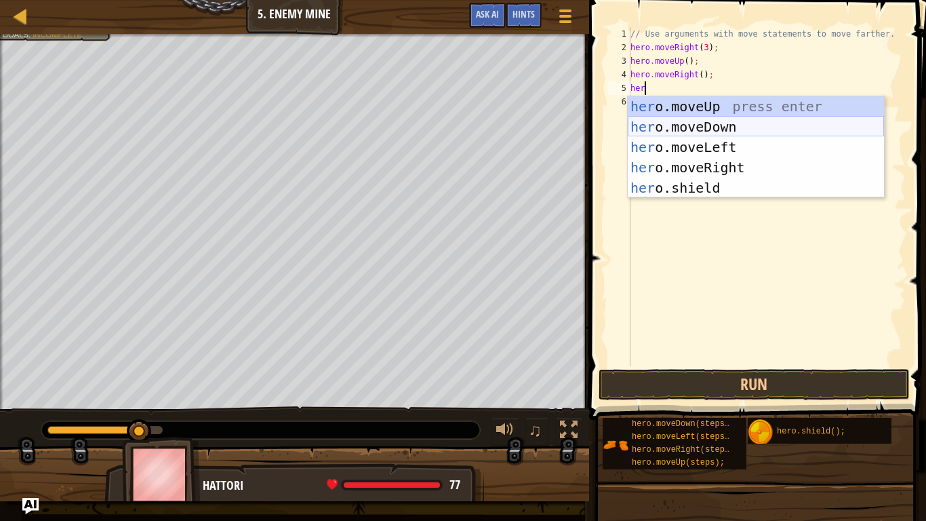
click at [729, 119] on div "her o.moveUp press enter her o.moveDown press enter her o.moveLeft press enter …" at bounding box center [756, 167] width 256 height 142
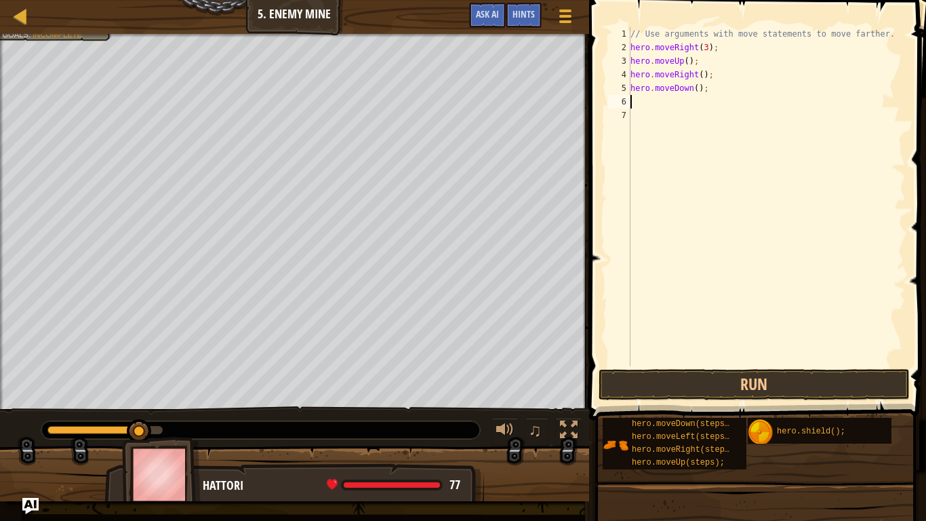
scroll to position [6, 0]
click at [697, 88] on div "// Use arguments with move statements to move farther. hero . moveRight ( 3 ) ;…" at bounding box center [767, 210] width 278 height 366
type textarea "hero.moveDown(3);"
click at [685, 112] on div "// Use arguments with move statements to move farther. hero . moveRight ( 3 ) ;…" at bounding box center [767, 210] width 278 height 366
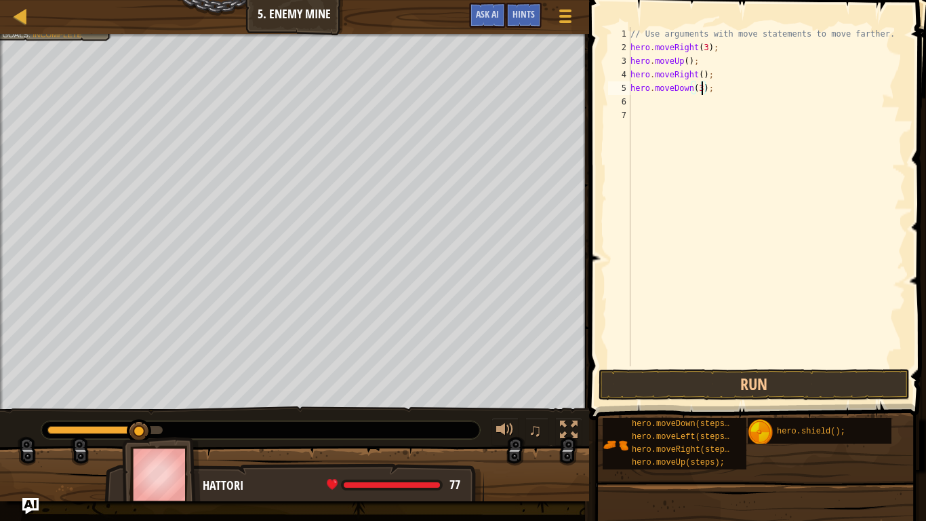
scroll to position [6, 0]
click at [678, 103] on div "// Use arguments with move statements to move farther. hero . moveRight ( 3 ) ;…" at bounding box center [767, 210] width 278 height 366
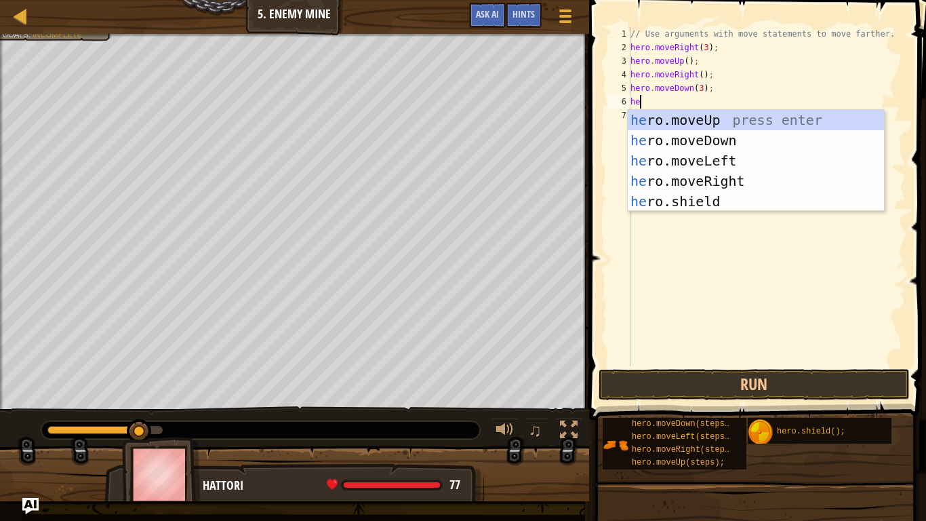
type textarea "her"
click at [724, 176] on div "her o.moveUp press enter her o.moveDown press enter her o.moveLeft press enter …" at bounding box center [756, 181] width 256 height 142
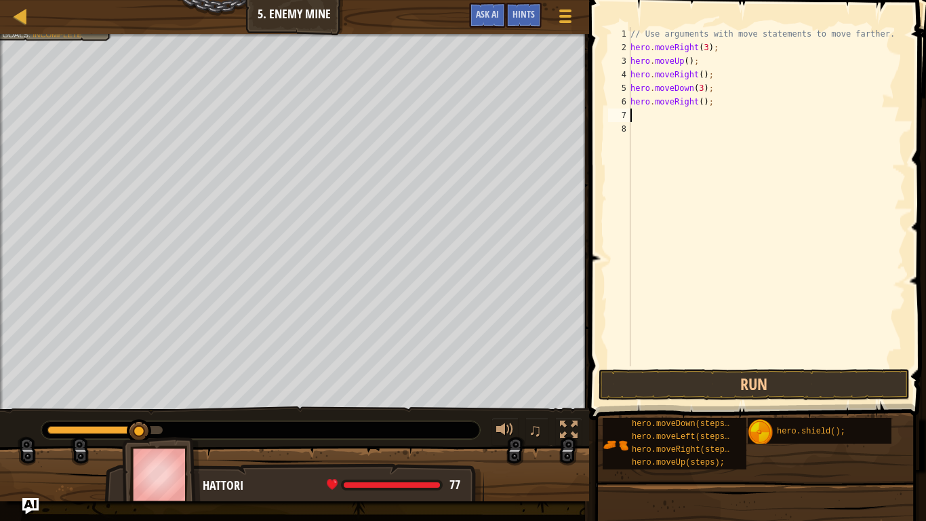
scroll to position [6, 0]
click at [701, 100] on div "// Use arguments with move statements to move farther. hero . moveRight ( 3 ) ;…" at bounding box center [767, 210] width 278 height 366
type textarea "hero.moveRight(2);"
click at [693, 388] on button "Run" at bounding box center [754, 384] width 311 height 31
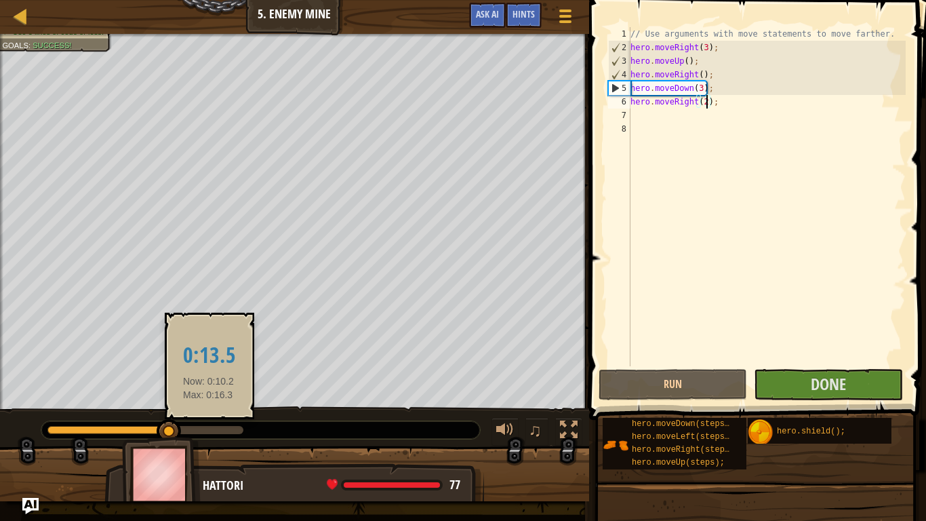
click at [212, 431] on div at bounding box center [145, 430] width 196 height 8
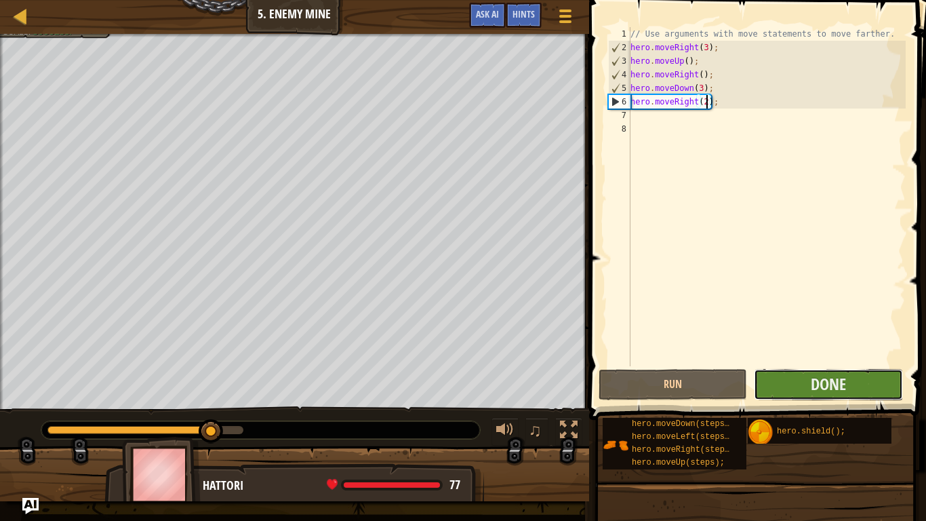
click at [857, 380] on button "Done" at bounding box center [828, 384] width 149 height 31
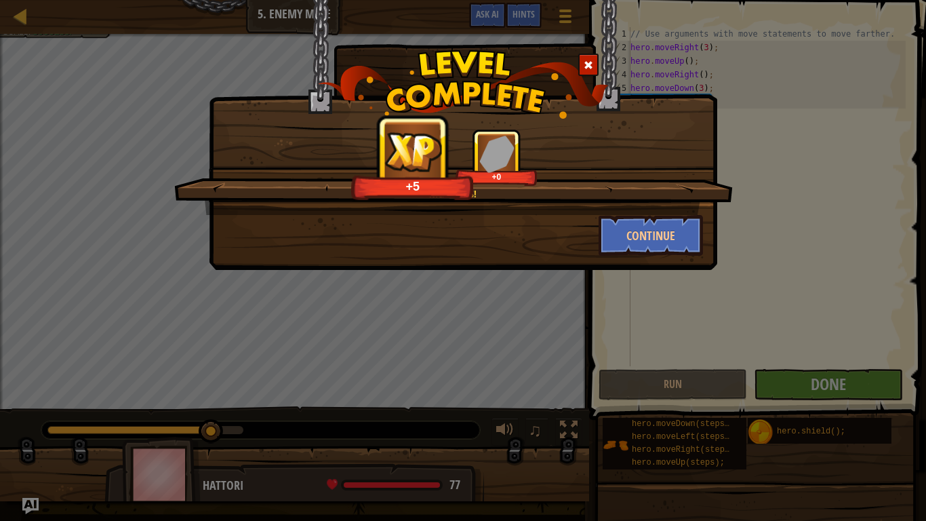
click at [654, 213] on div "Nice moves! +5 +0" at bounding box center [453, 172] width 559 height 86
click at [666, 238] on button "Continue" at bounding box center [651, 235] width 105 height 41
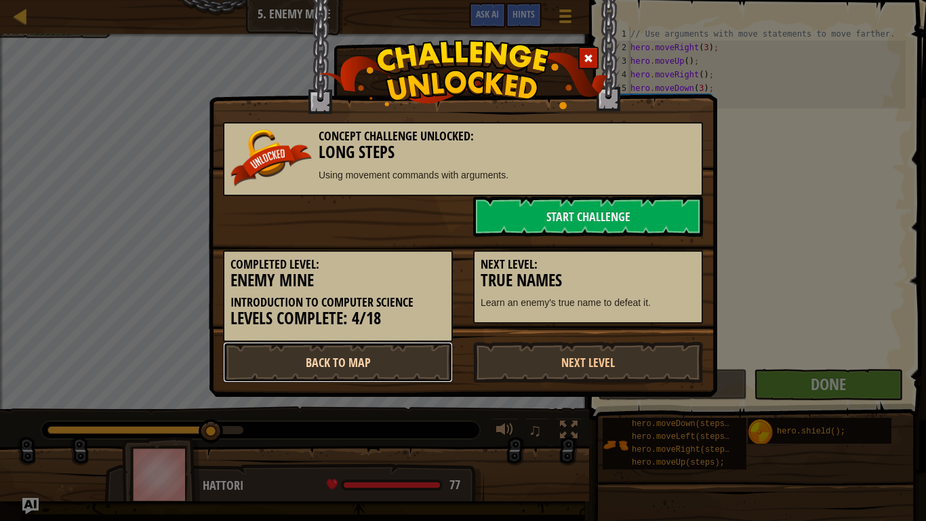
click at [372, 367] on link "Back to Map" at bounding box center [338, 362] width 230 height 41
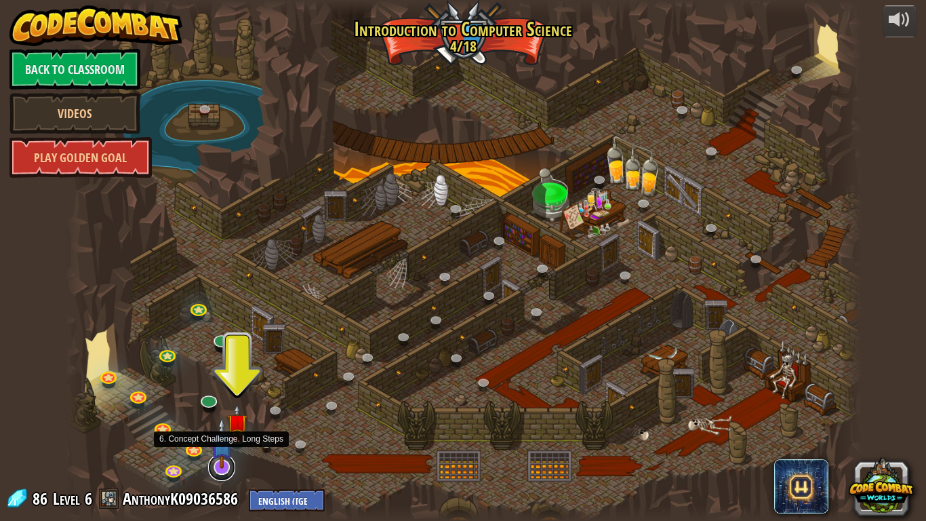
click at [222, 438] on link at bounding box center [221, 467] width 27 height 27
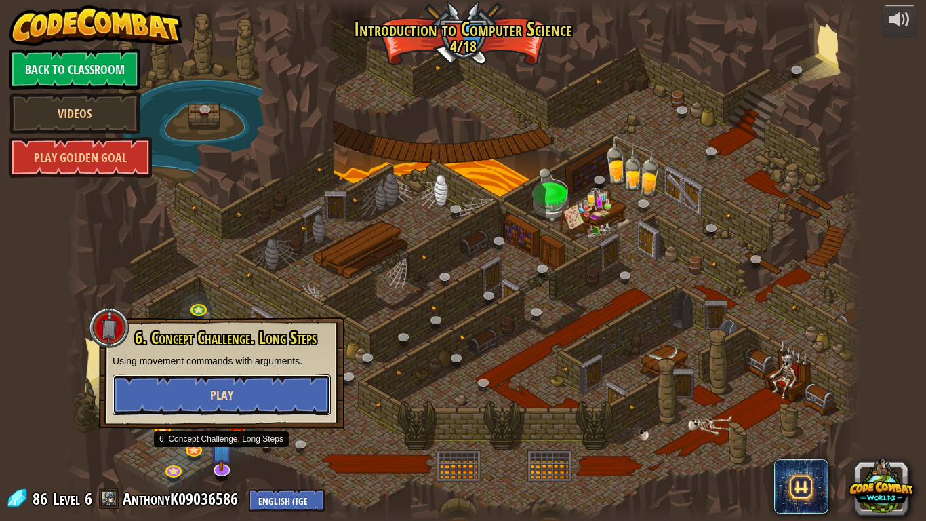
click at [214, 387] on span "Play" at bounding box center [221, 395] width 23 height 17
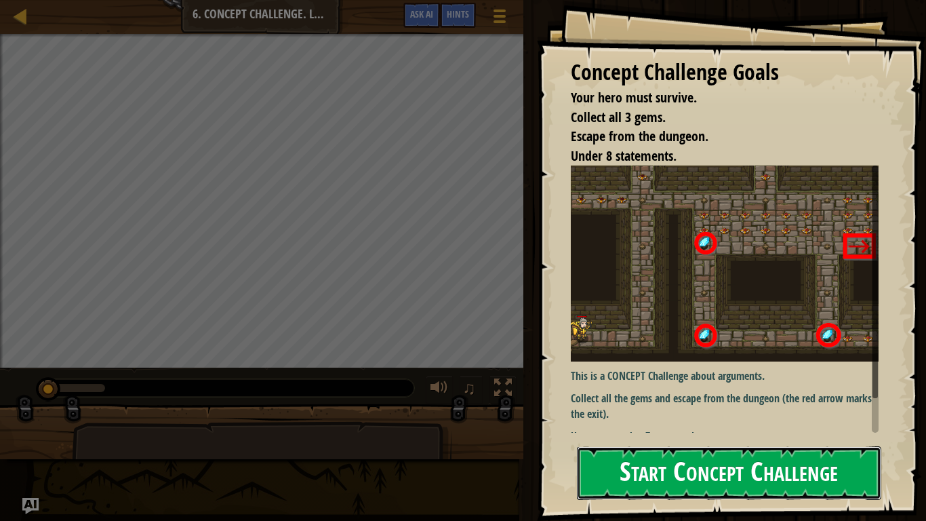
click at [711, 438] on button "Start Concept Challenge" at bounding box center [729, 473] width 305 height 54
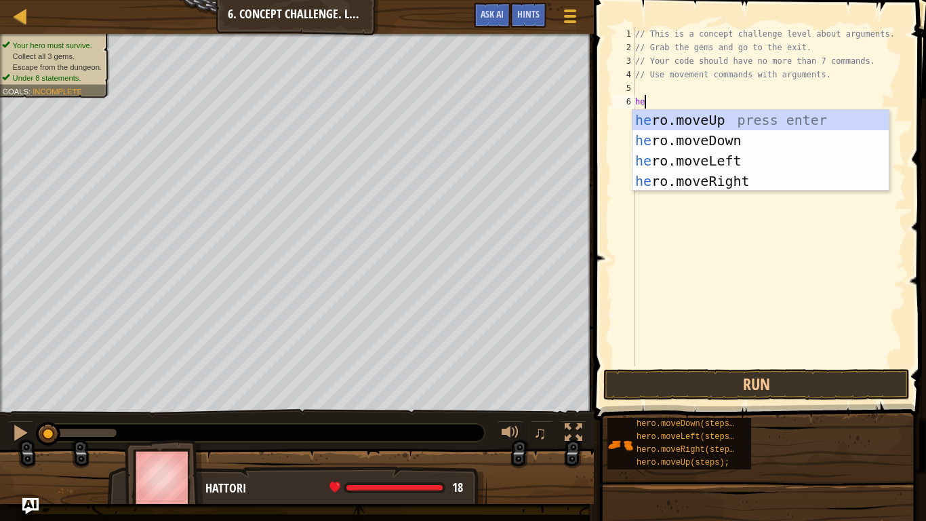
type textarea "her"
click at [716, 186] on div "her o.moveUp press enter her o.moveDown press enter her o.moveLeft press enter …" at bounding box center [761, 171] width 256 height 122
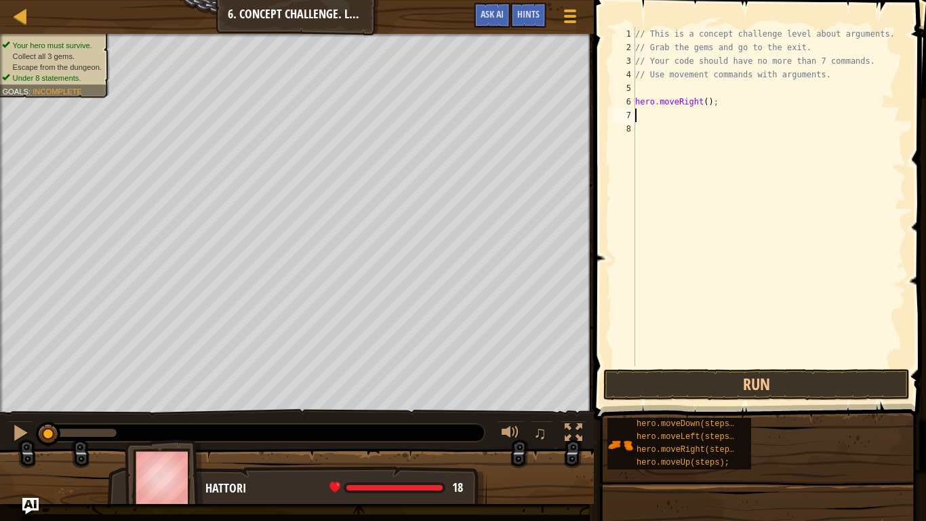
type textarea "her"
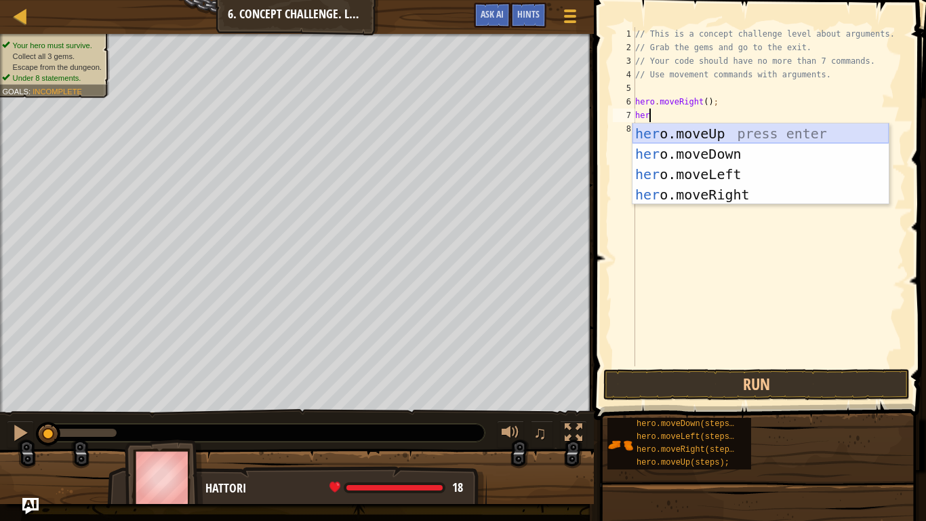
click at [732, 136] on div "her o.moveUp press enter her o.moveDown press enter her o.moveLeft press enter …" at bounding box center [761, 184] width 256 height 122
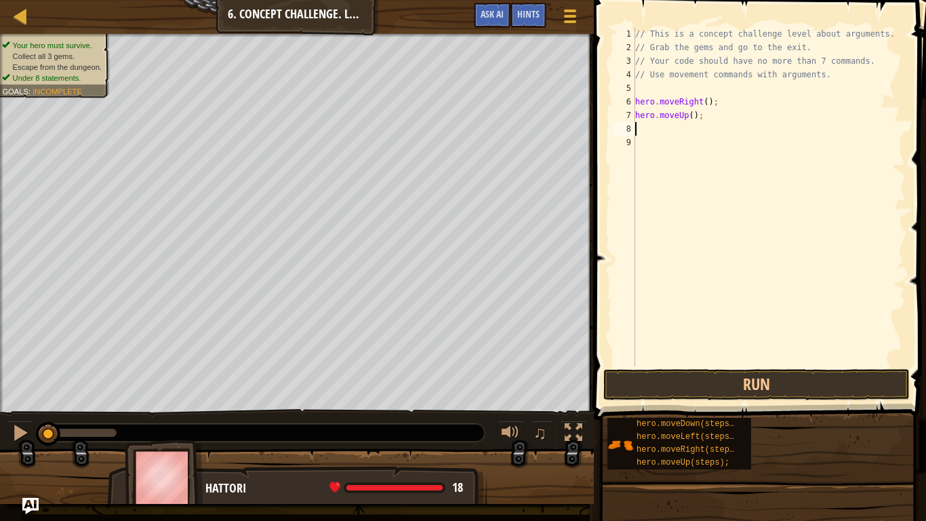
scroll to position [6, 0]
click at [696, 115] on div "// This is a concept challenge level about arguments. // Grab the gems and go t…" at bounding box center [769, 210] width 273 height 366
click at [692, 115] on div "// This is a concept challenge level about arguments. // Grab the gems and go t…" at bounding box center [769, 210] width 273 height 366
type textarea "hero.moveUp(3);"
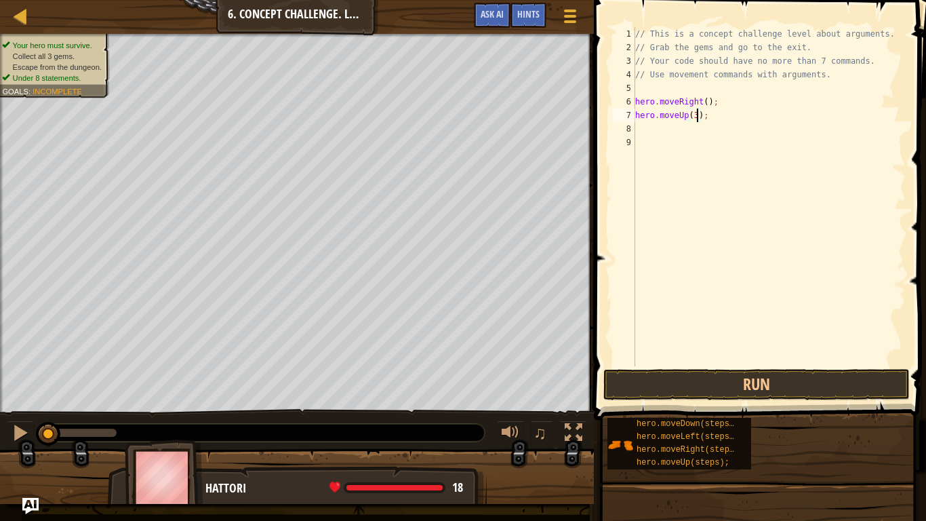
click at [718, 171] on div "// This is a concept challenge level about arguments. // Grab the gems and go t…" at bounding box center [769, 210] width 273 height 366
click at [734, 148] on div "// This is a concept challenge level about arguments. // Grab the gems and go t…" at bounding box center [769, 210] width 273 height 366
click at [709, 128] on div "// This is a concept challenge level about arguments. // Grab the gems and go t…" at bounding box center [769, 210] width 273 height 366
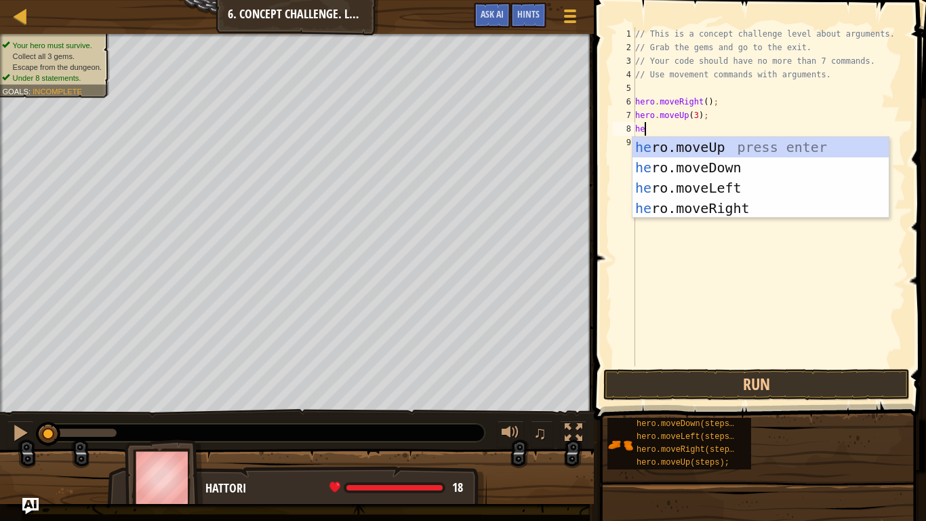
type textarea "her"
click at [709, 212] on div "her o.moveUp press enter her o.moveDown press enter her o.moveLeft press enter …" at bounding box center [761, 198] width 256 height 122
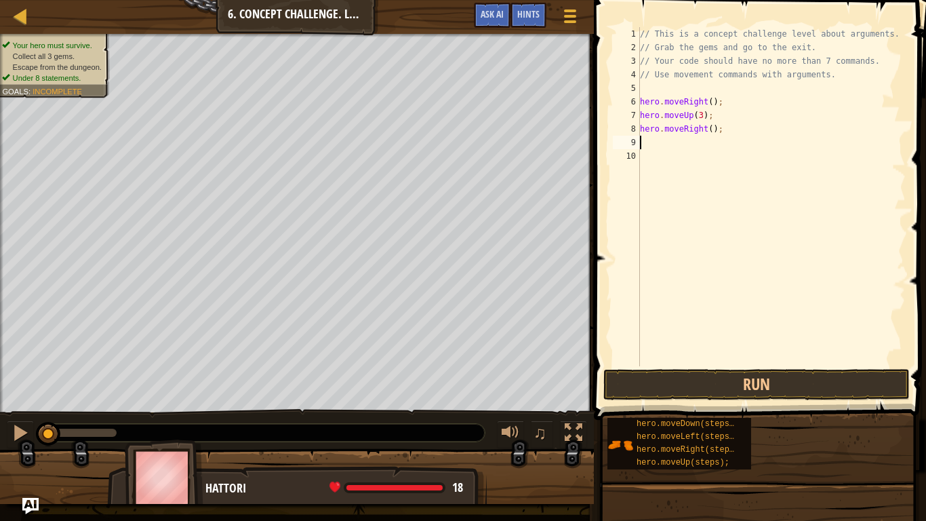
scroll to position [6, 0]
type textarea "her"
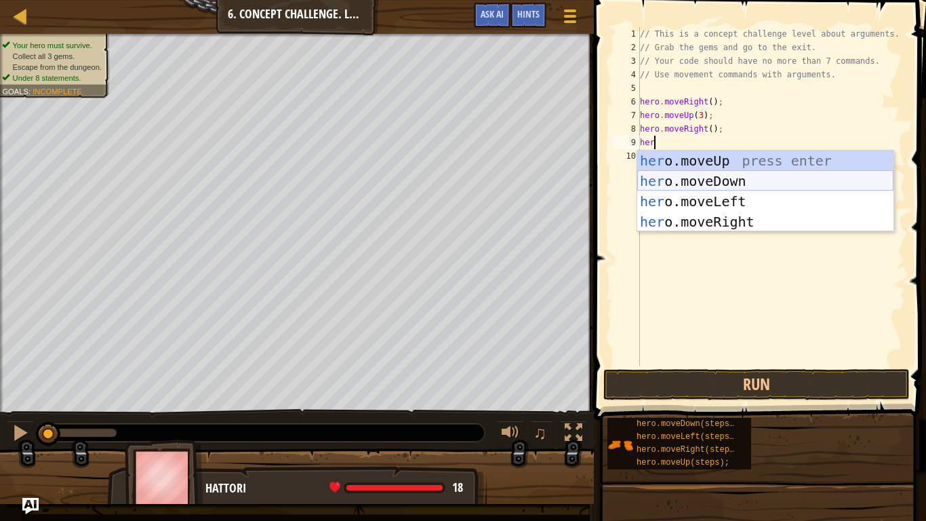
click at [730, 184] on div "her o.moveUp press enter her o.moveDown press enter her o.moveLeft press enter …" at bounding box center [766, 212] width 256 height 122
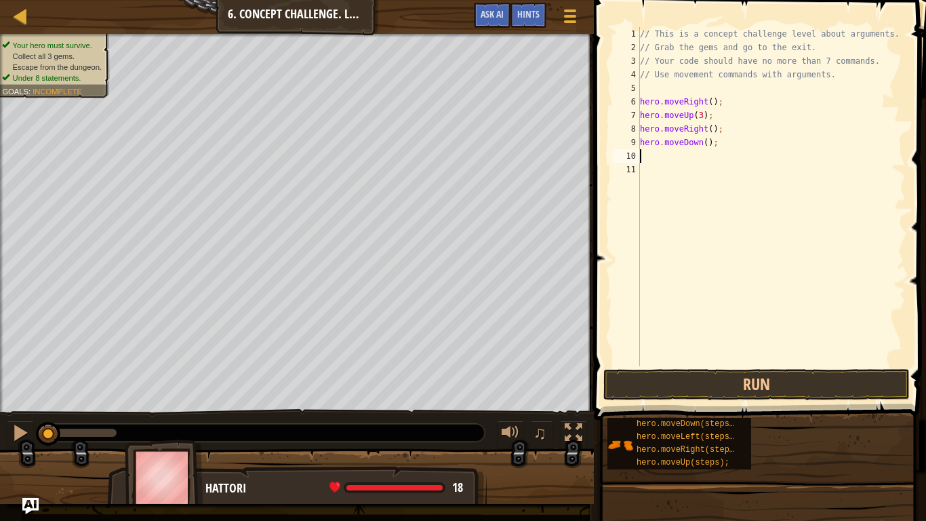
scroll to position [6, 0]
click at [730, 184] on div "// This is a concept challenge level about arguments. // Grab the gems and go t…" at bounding box center [772, 210] width 269 height 366
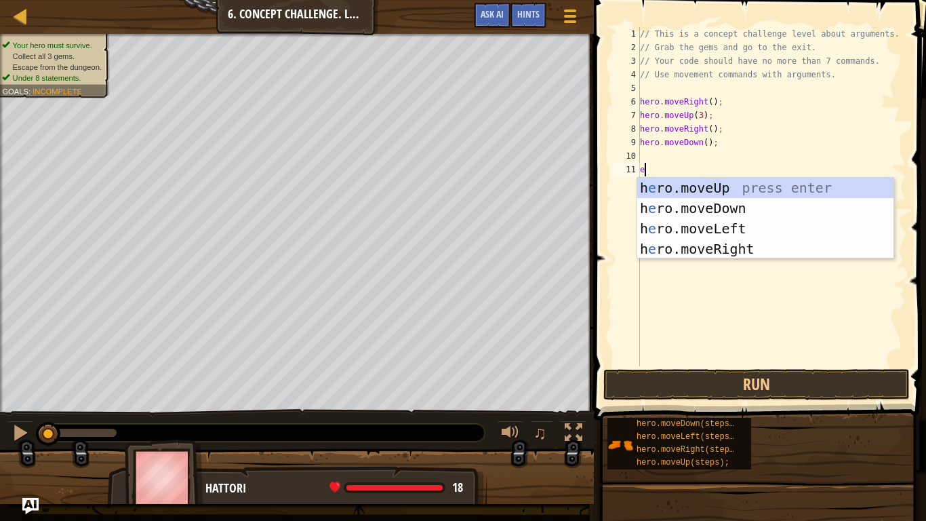
scroll to position [6, 1]
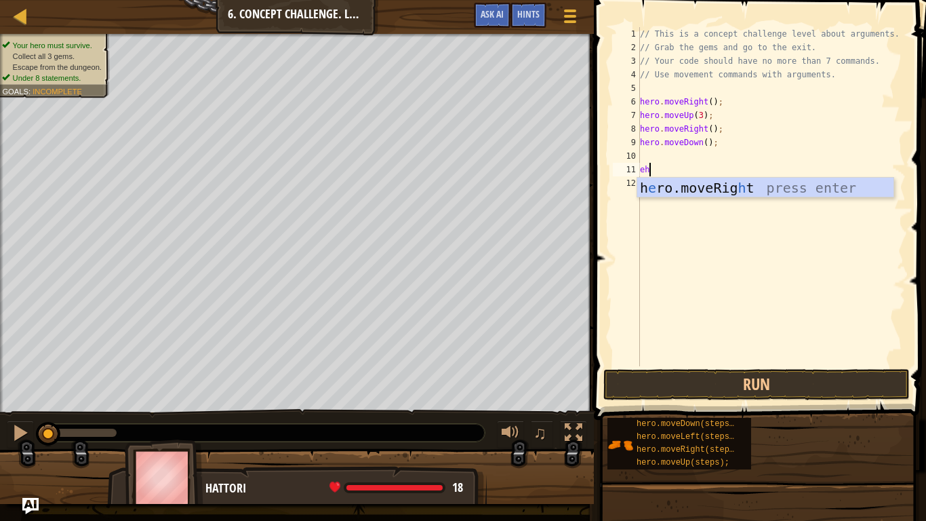
type textarea "e"
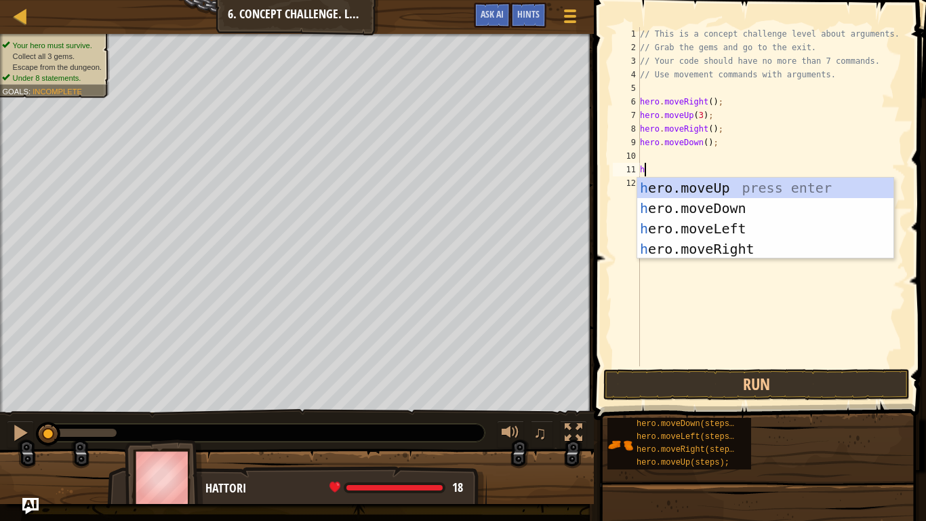
type textarea "her"
click at [744, 228] on div "her o.moveUp press enter her o.moveDown press enter her o.moveLeft press enter …" at bounding box center [766, 239] width 256 height 122
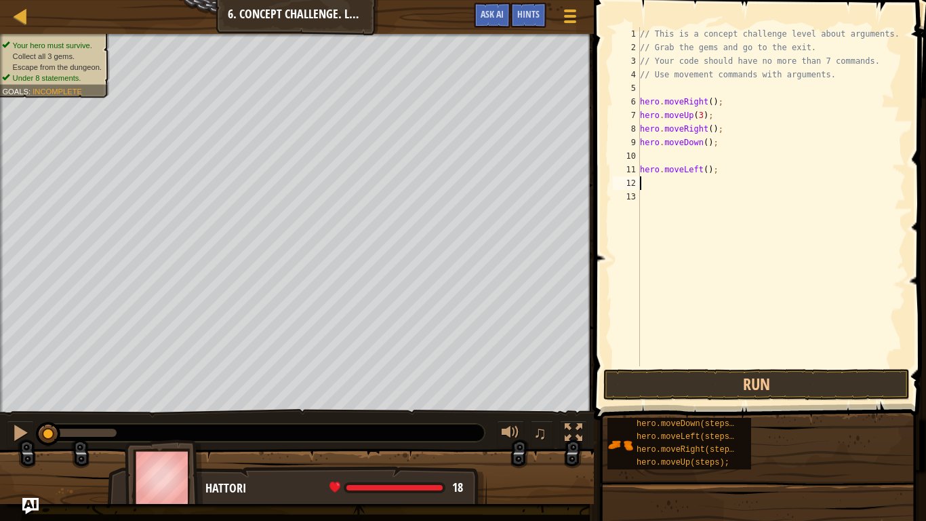
scroll to position [6, 0]
click at [744, 228] on div "// This is a concept challenge level about arguments. // Grab the gems and go t…" at bounding box center [772, 210] width 269 height 366
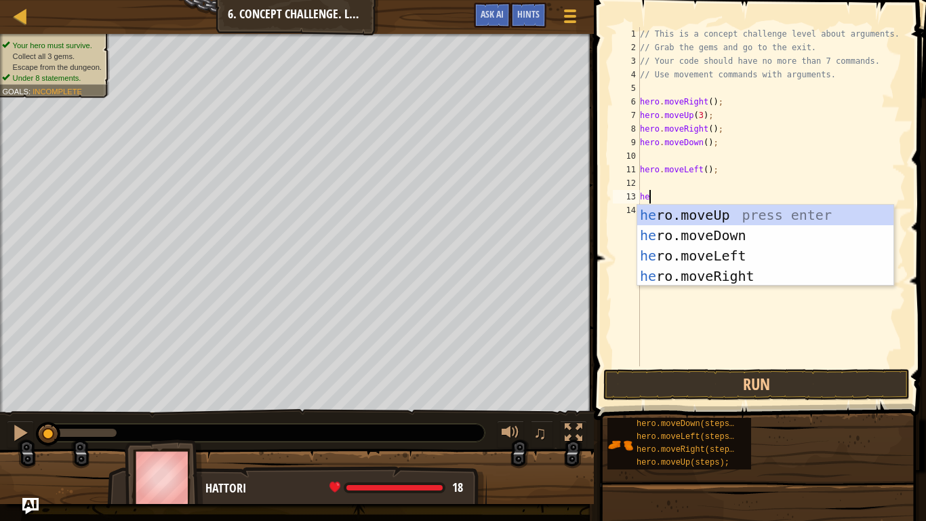
type textarea "her"
click at [747, 242] on div "her o.moveUp press enter her o.moveDown press enter her o.moveLeft press enter …" at bounding box center [766, 266] width 256 height 122
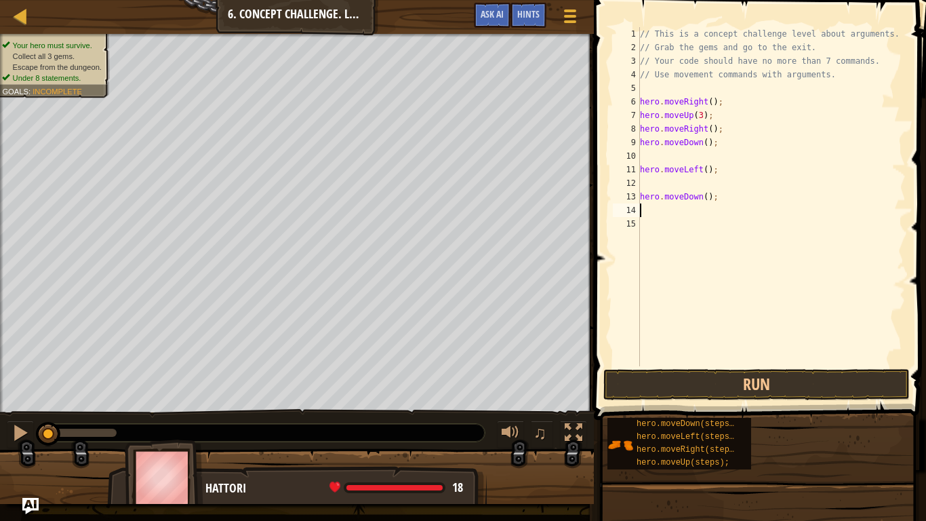
scroll to position [6, 0]
click at [708, 195] on div "// This is a concept challenge level about arguments. // Grab the gems and go t…" at bounding box center [772, 210] width 269 height 366
type textarea "hero.moveDown(2);"
click at [702, 214] on div "// This is a concept challenge level about arguments. // Grab the gems and go t…" at bounding box center [772, 210] width 269 height 366
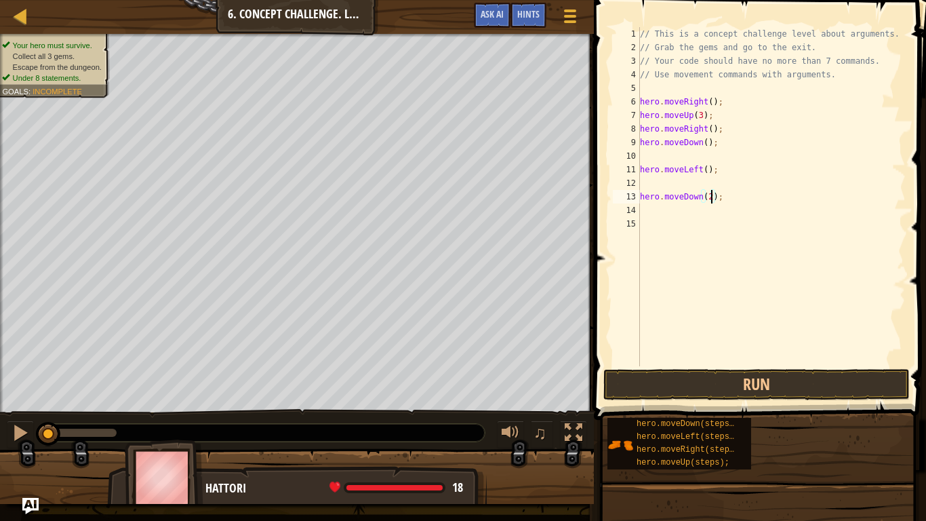
scroll to position [6, 0]
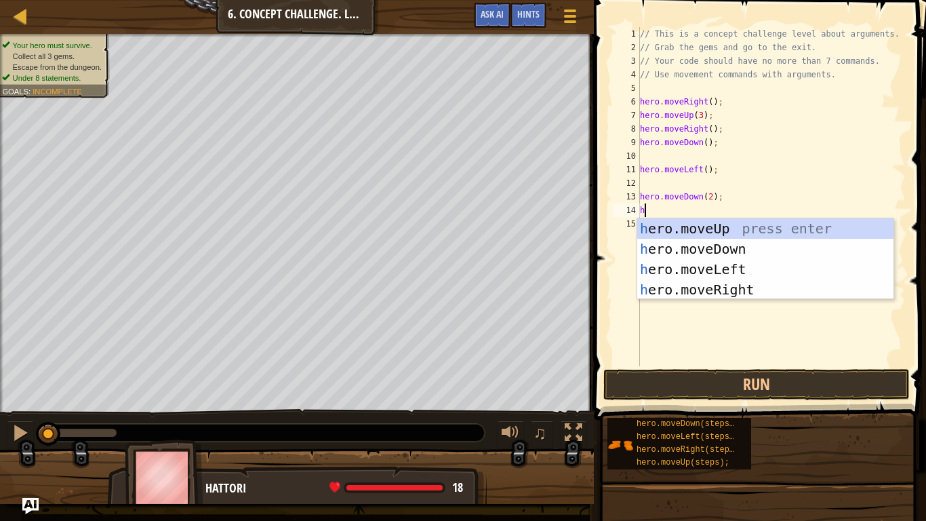
type textarea "her"
click at [720, 289] on div "her o.moveUp press enter her o.moveDown press enter her o.moveLeft press enter …" at bounding box center [766, 279] width 256 height 122
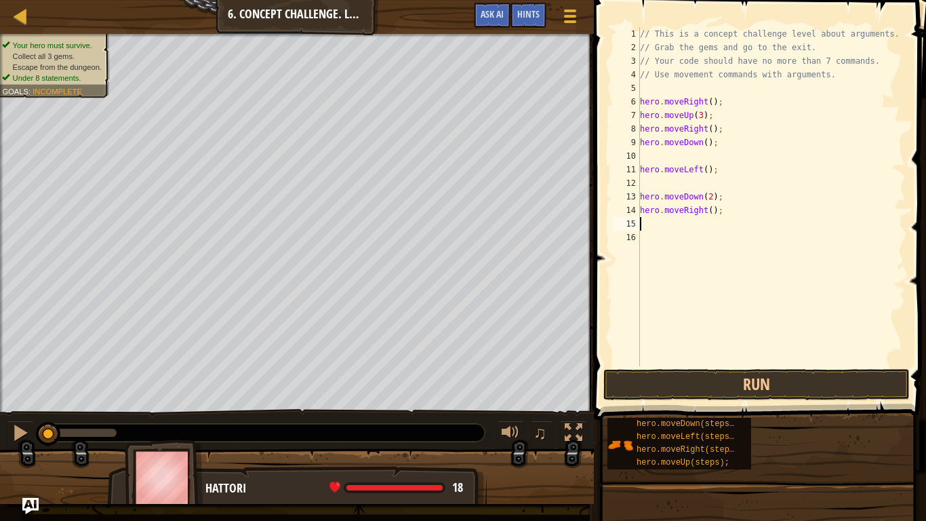
scroll to position [6, 0]
click at [711, 206] on div "// This is a concept challenge level about arguments. // Grab the gems and go t…" at bounding box center [772, 210] width 269 height 366
type textarea "hero.moveRight(2);"
click at [683, 234] on div "// This is a concept challenge level about arguments. // Grab the gems and go t…" at bounding box center [772, 210] width 269 height 366
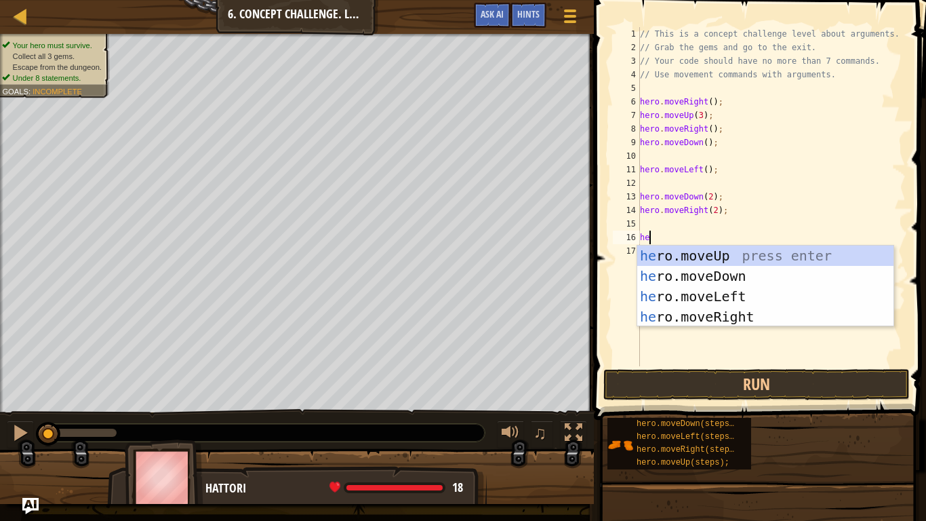
scroll to position [6, 1]
type textarea "her"
click at [722, 259] on div "her o.moveUp press enter her o.moveDown press enter her o.moveLeft press enter …" at bounding box center [766, 307] width 256 height 122
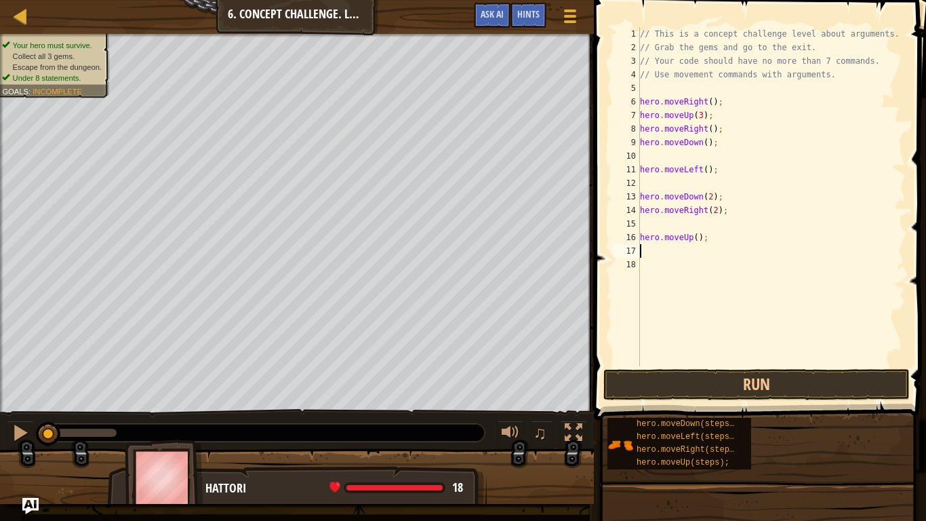
click at [697, 234] on div "// This is a concept challenge level about arguments. // Grab the gems and go t…" at bounding box center [772, 210] width 269 height 366
type textarea "hero.moveUp(2);"
click at [690, 255] on div "// This is a concept challenge level about arguments. // Grab the gems and go t…" at bounding box center [772, 210] width 269 height 366
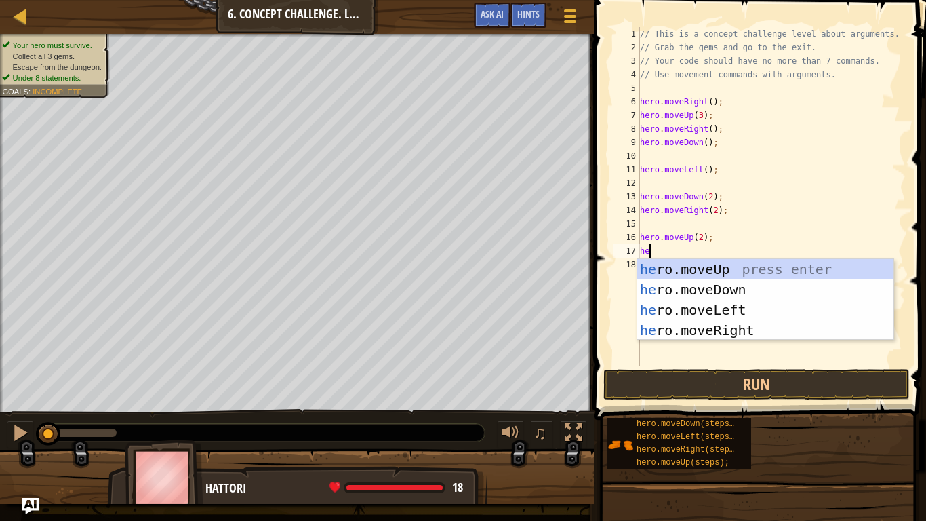
scroll to position [6, 1]
type textarea "her"
click at [720, 330] on div "her o.moveUp press enter her o.moveDown press enter her o.moveLeft press enter …" at bounding box center [766, 320] width 256 height 122
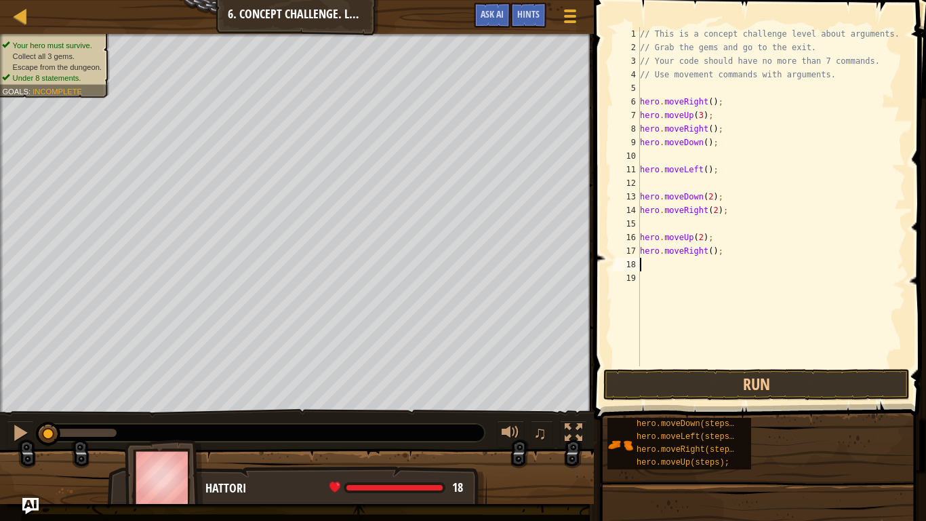
scroll to position [6, 0]
click at [732, 382] on button "Run" at bounding box center [757, 384] width 307 height 31
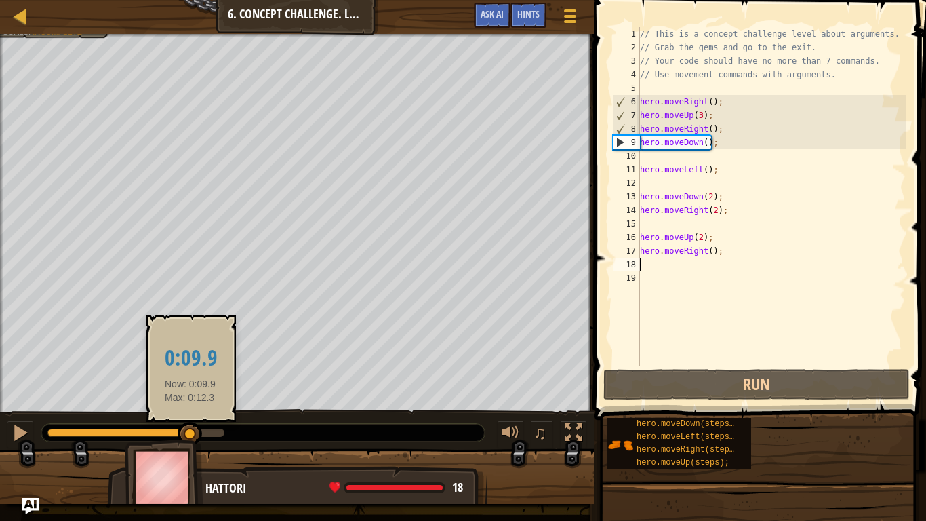
drag, startPoint x: 82, startPoint y: 434, endPoint x: 189, endPoint y: 433, distance: 106.5
click at [189, 433] on div at bounding box center [190, 434] width 24 height 24
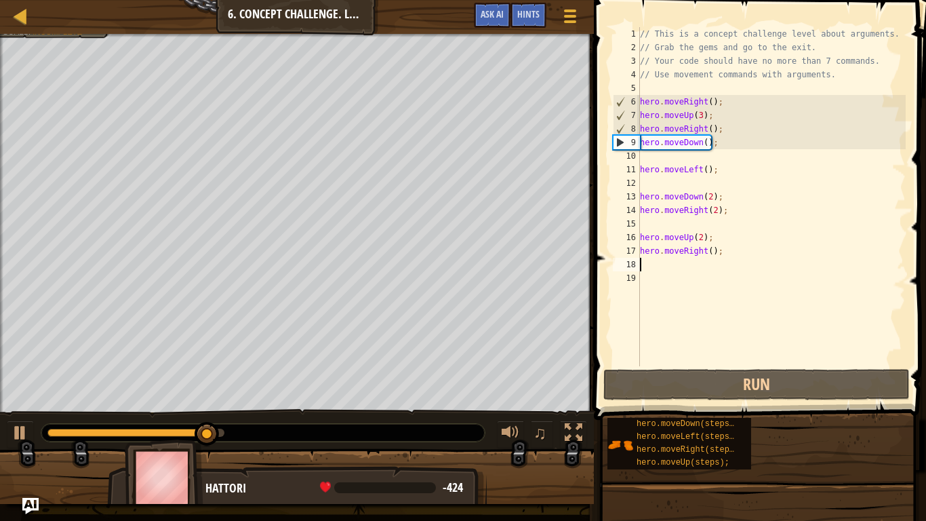
click at [711, 130] on div "// This is a concept challenge level about arguments. // Grab the gems and go t…" at bounding box center [772, 210] width 269 height 366
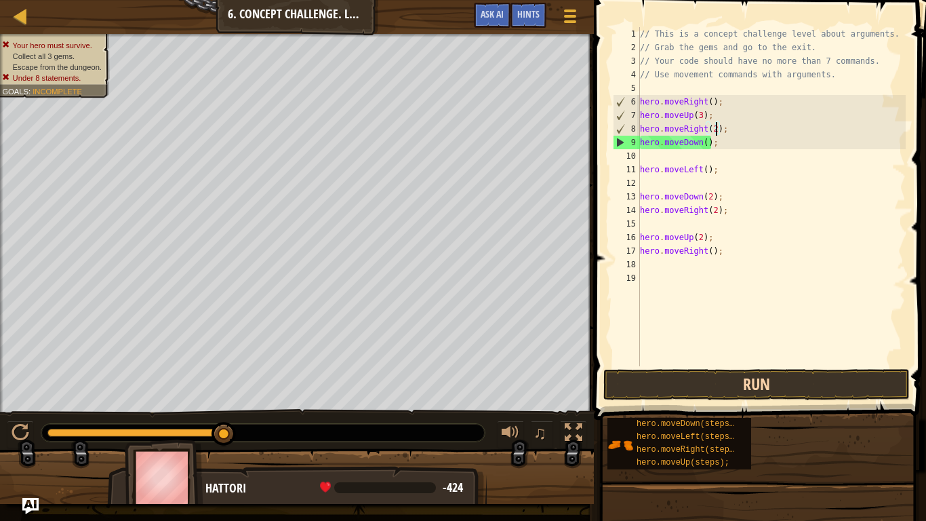
type textarea "hero.moveRight(2);"
click at [744, 372] on button "Run" at bounding box center [757, 384] width 307 height 31
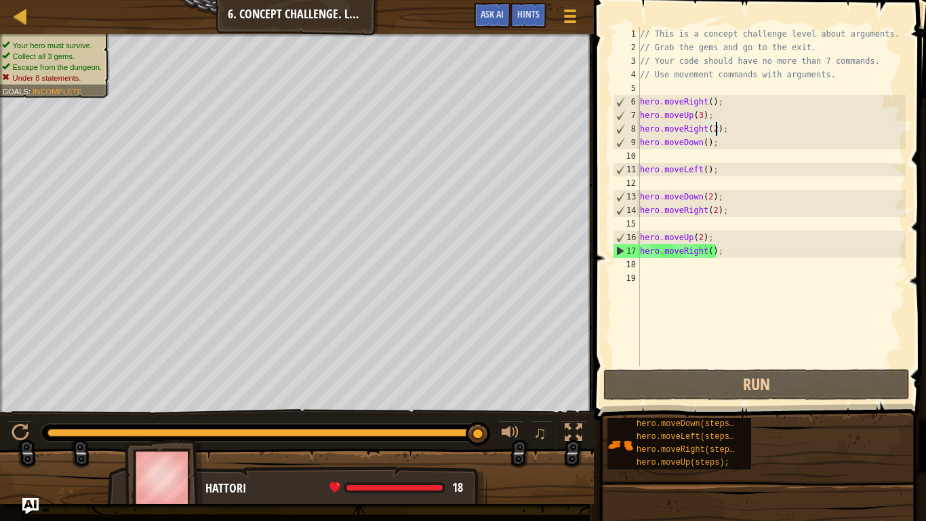
drag, startPoint x: 218, startPoint y: 428, endPoint x: 495, endPoint y: 429, distance: 276.7
click at [495, 429] on div "♫" at bounding box center [297, 429] width 594 height 41
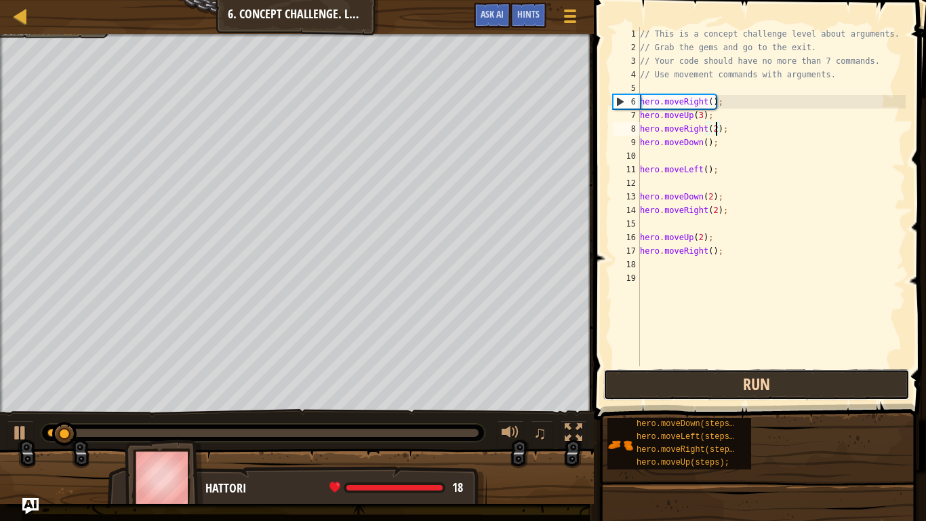
click at [732, 386] on button "Run" at bounding box center [757, 384] width 307 height 31
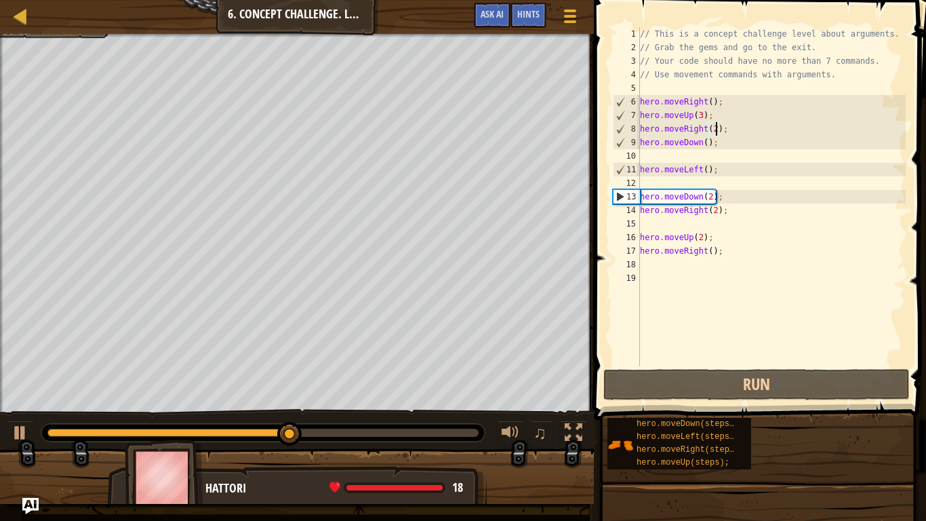
click at [683, 158] on div "// This is a concept challenge level about arguments. // Grab the gems and go t…" at bounding box center [772, 210] width 269 height 366
type textarea "hero.moveDown();"
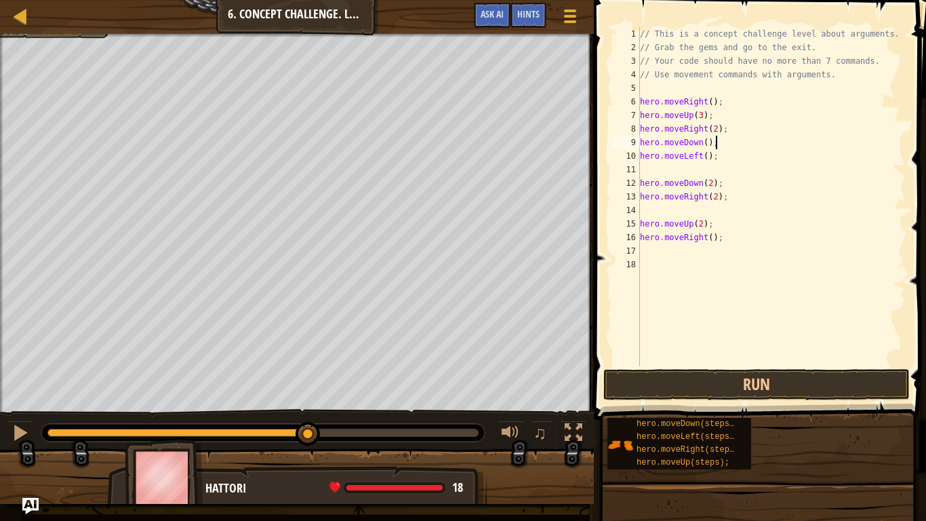
click at [658, 170] on div "// This is a concept challenge level about arguments. // Grab the gems and go t…" at bounding box center [772, 210] width 269 height 366
type textarea "hero.moveLeft();"
click at [660, 197] on div "// This is a concept challenge level about arguments. // Grab the gems and go t…" at bounding box center [772, 210] width 269 height 366
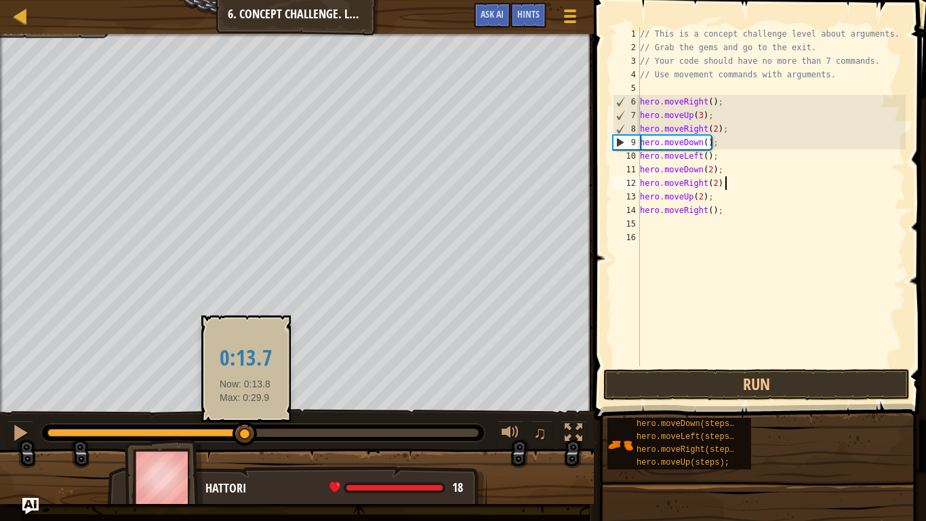
drag, startPoint x: 305, startPoint y: 433, endPoint x: 246, endPoint y: 428, distance: 59.3
click at [246, 428] on div at bounding box center [245, 434] width 24 height 24
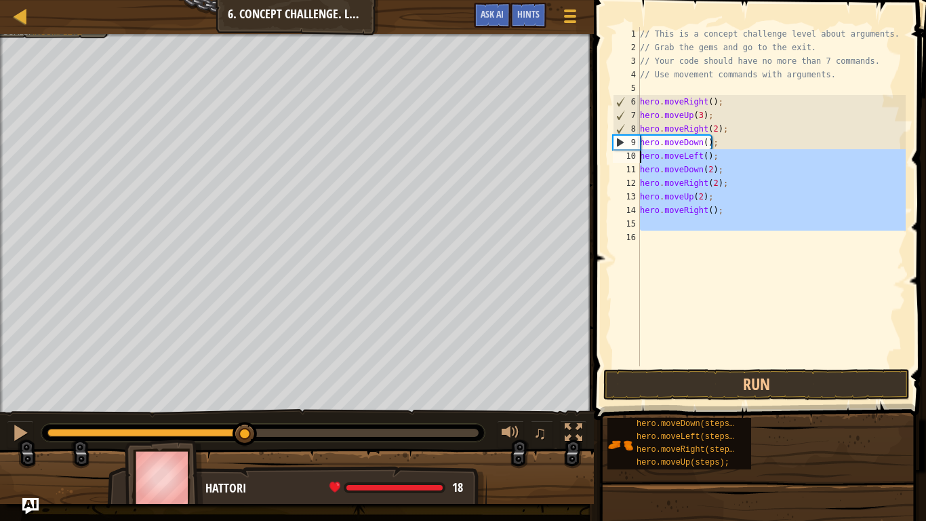
drag, startPoint x: 738, startPoint y: 233, endPoint x: 640, endPoint y: 156, distance: 124.1
click at [640, 156] on div "// This is a concept challenge level about arguments. // Grab the gems and go t…" at bounding box center [772, 210] width 269 height 366
type textarea "hero.moveLeft(); hero.moveDown(2);"
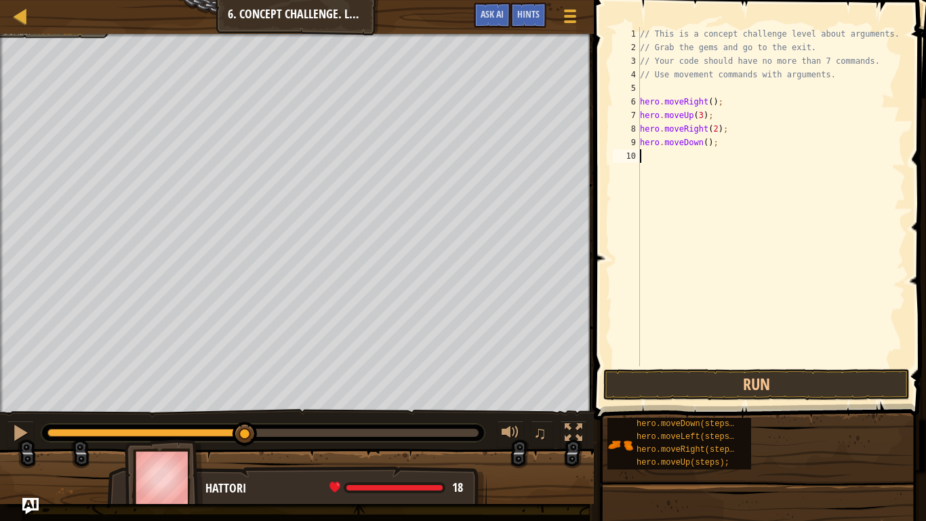
click at [673, 170] on div "// This is a concept challenge level about arguments. // Grab the gems and go t…" at bounding box center [772, 210] width 269 height 366
click at [706, 142] on div "// This is a concept challenge level about arguments. // Grab the gems and go t…" at bounding box center [772, 210] width 269 height 366
type textarea "hero.moveDown();"
click at [31, 27] on div "Map" at bounding box center [30, 17] width 7 height 34
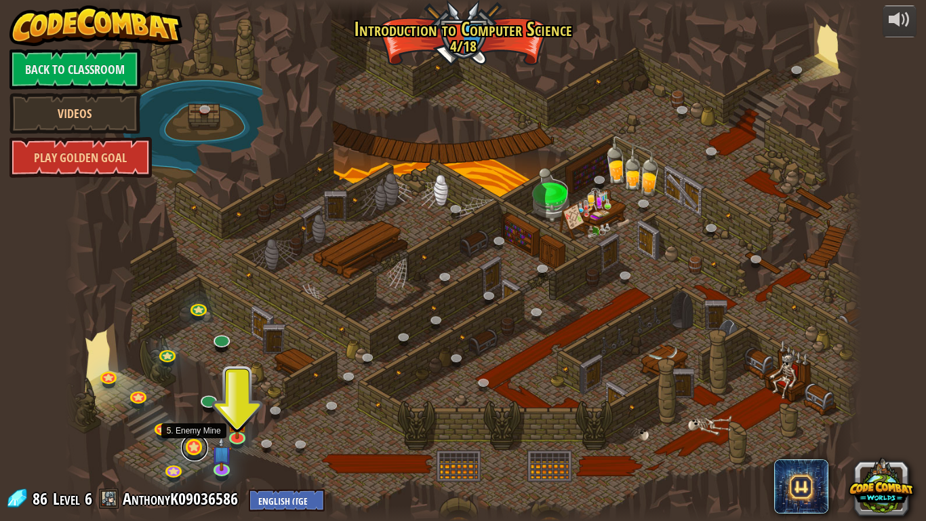
click at [184, 438] on link at bounding box center [194, 447] width 27 height 27
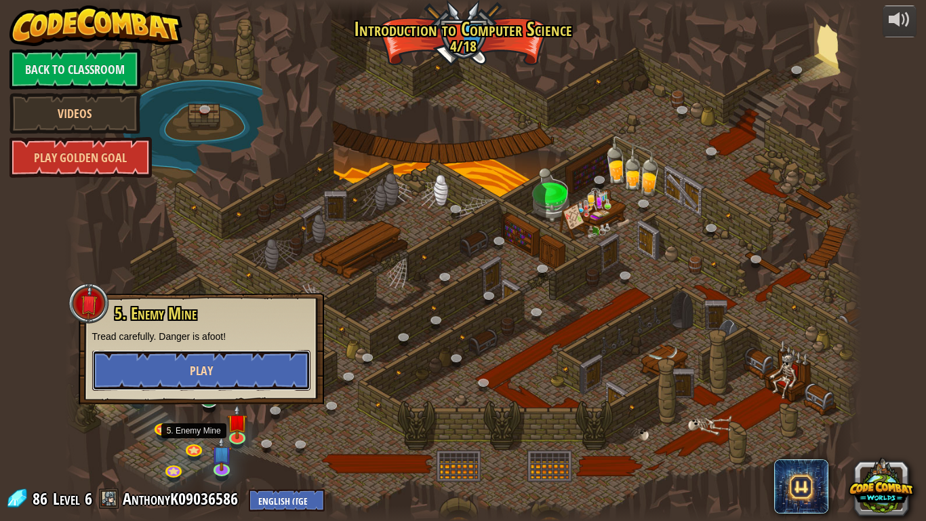
click at [208, 363] on span "Play" at bounding box center [201, 370] width 23 height 17
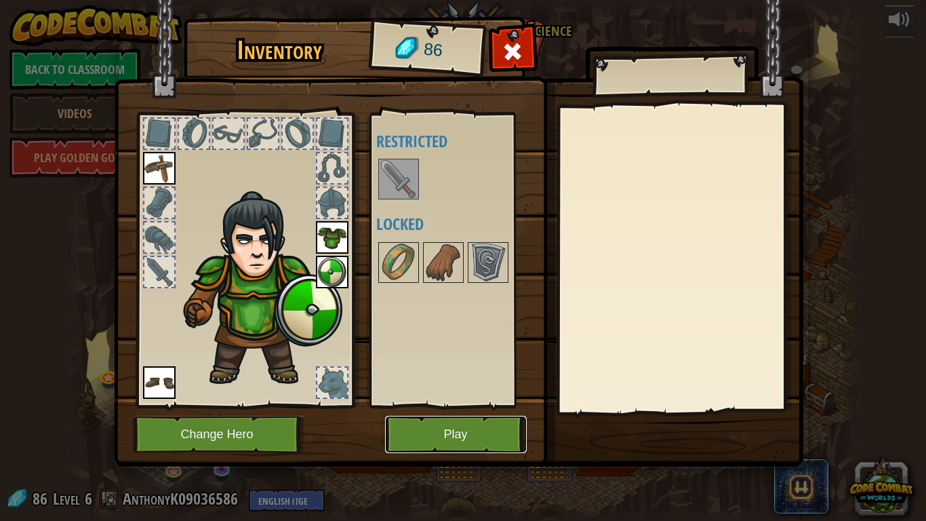
click at [423, 434] on button "Play" at bounding box center [456, 434] width 142 height 37
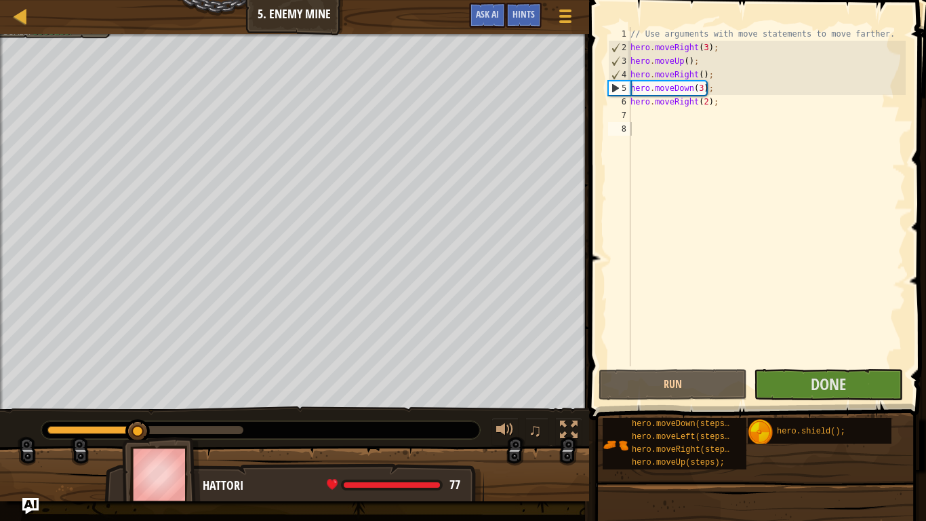
click at [35, 16] on div "Map Introduction to Computer Science 5. Enemy Mine Game Menu Done Hints Ask AI" at bounding box center [294, 17] width 589 height 34
click at [28, 18] on div at bounding box center [20, 15] width 17 height 17
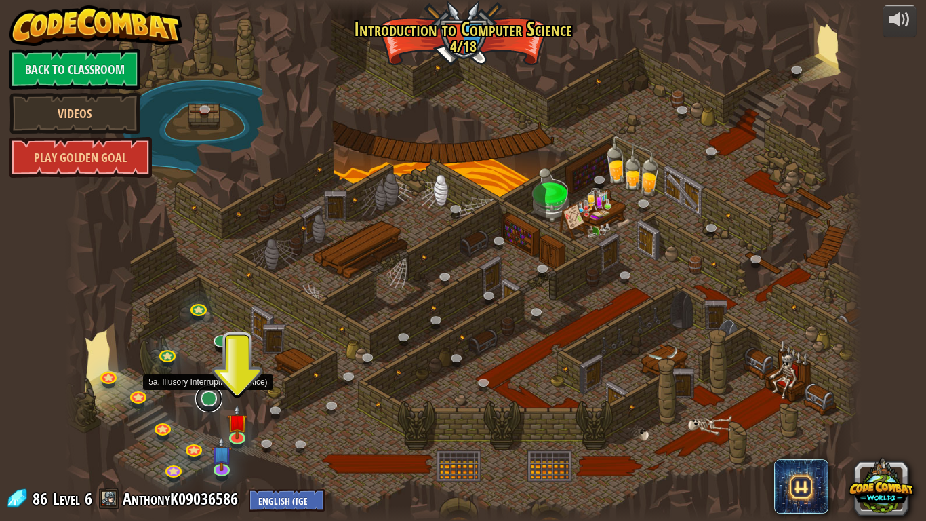
click at [210, 405] on link at bounding box center [208, 398] width 27 height 27
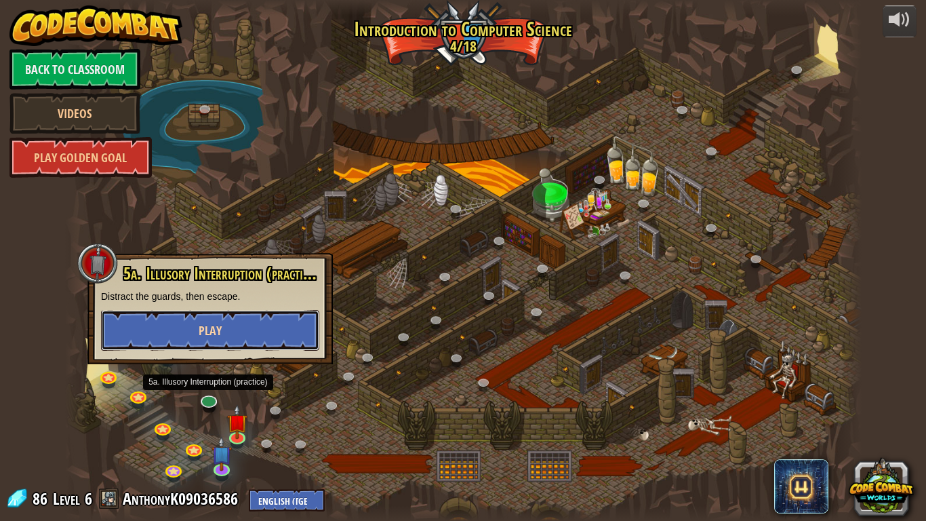
click at [217, 331] on span "Play" at bounding box center [210, 330] width 23 height 17
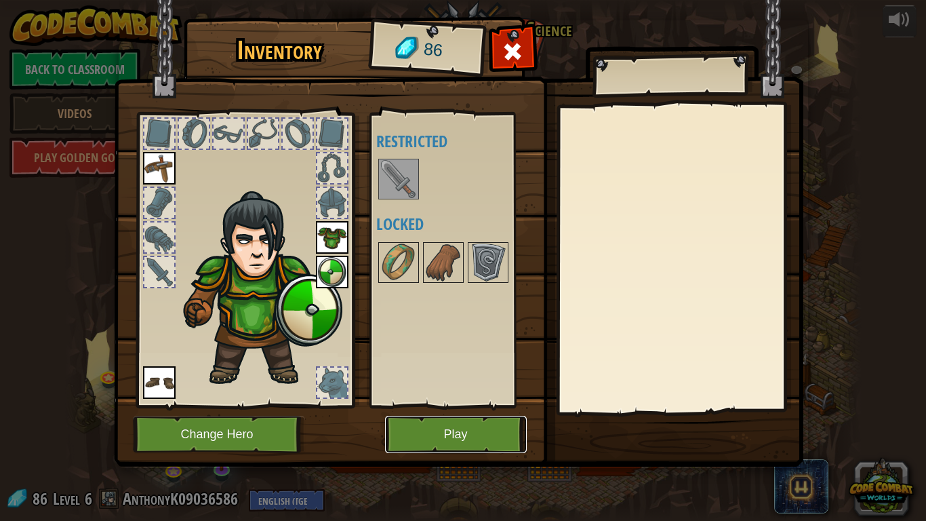
click at [458, 418] on button "Play" at bounding box center [456, 434] width 142 height 37
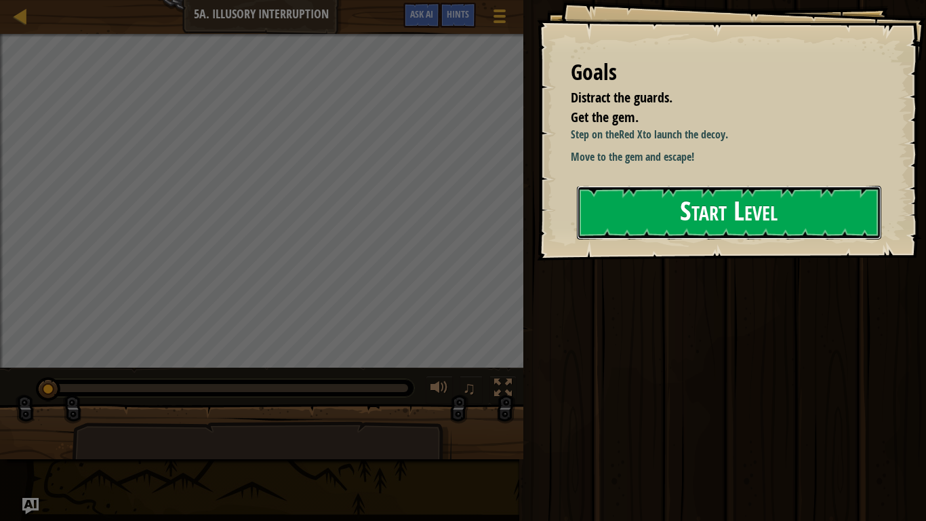
click at [739, 210] on button "Start Level" at bounding box center [729, 213] width 305 height 54
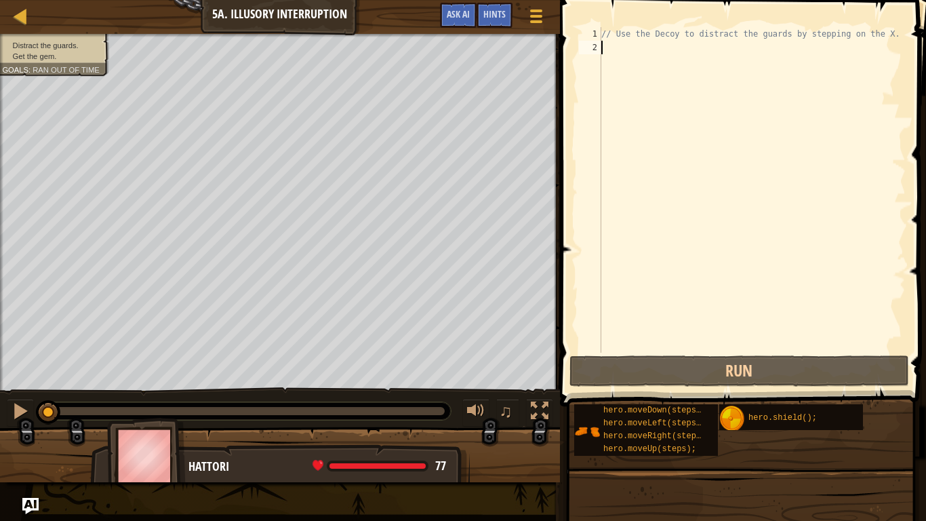
scroll to position [6, 0]
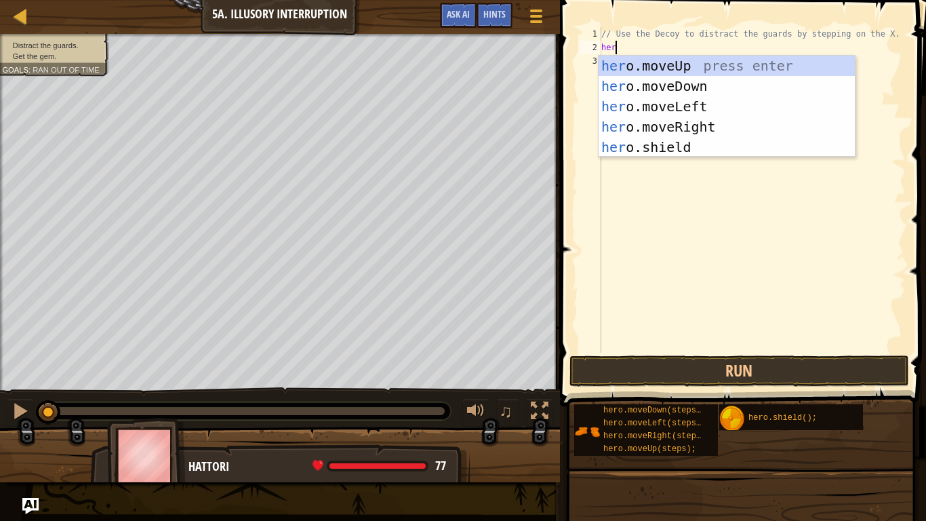
type textarea "hero"
click at [798, 125] on div "hero .moveUp press enter hero .moveDown press enter hero .moveLeft press enter …" at bounding box center [727, 127] width 256 height 142
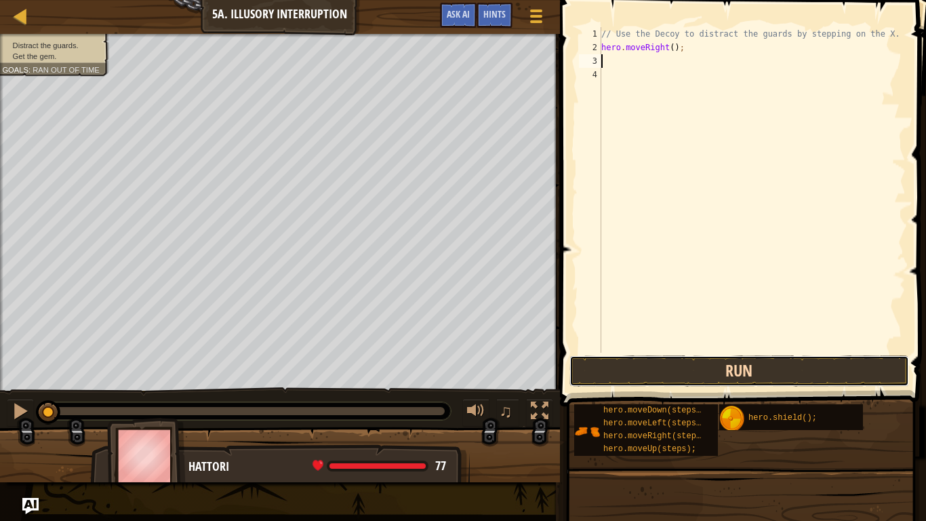
click at [767, 374] on button "Run" at bounding box center [740, 370] width 340 height 31
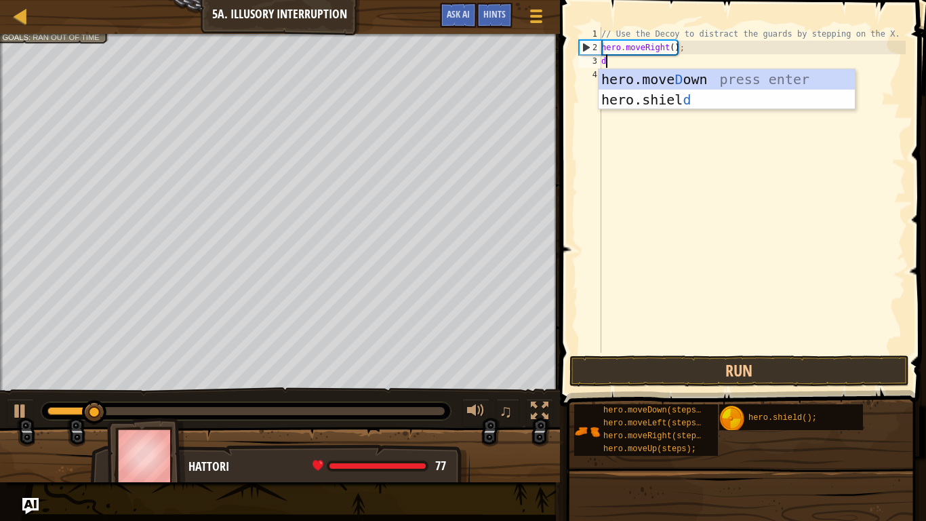
type textarea "dow"
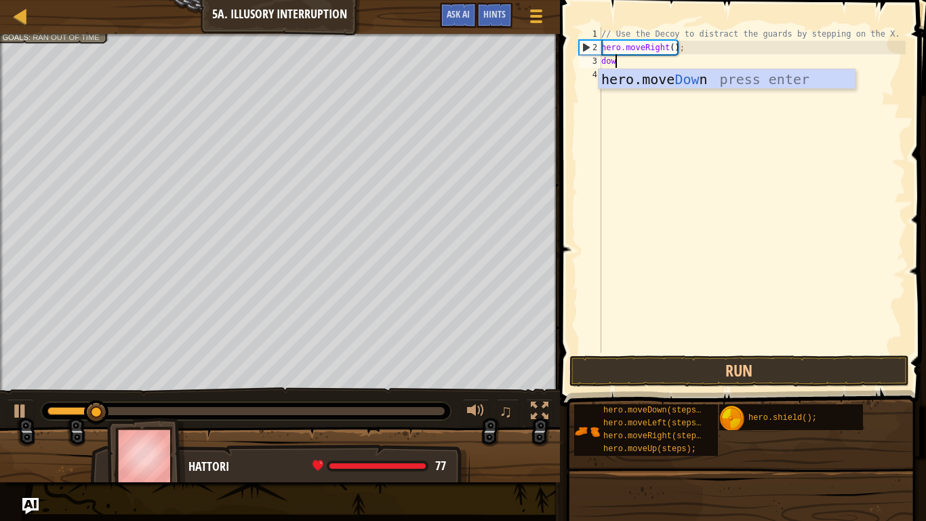
scroll to position [6, 1]
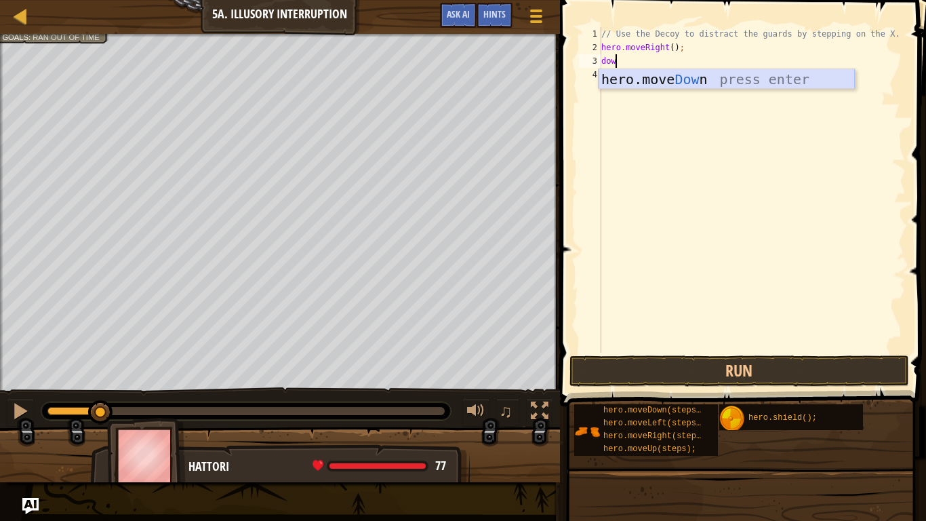
click at [717, 84] on div "hero.move Dow n press enter" at bounding box center [727, 99] width 256 height 61
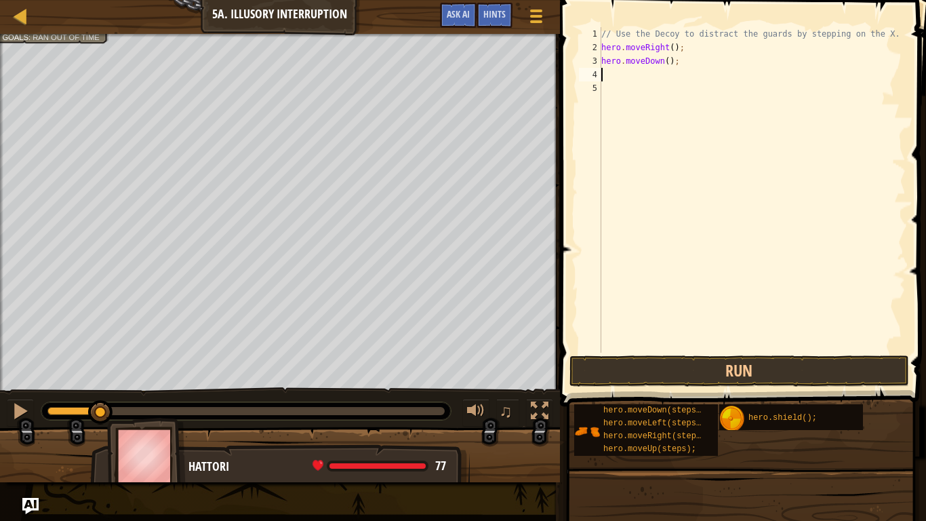
click at [669, 65] on div "// Use the Decoy to distract the guards by stepping on the X. hero . moveRight …" at bounding box center [752, 203] width 307 height 353
type textarea "hero.moveDown(2);"
click at [667, 370] on button "Run" at bounding box center [740, 370] width 340 height 31
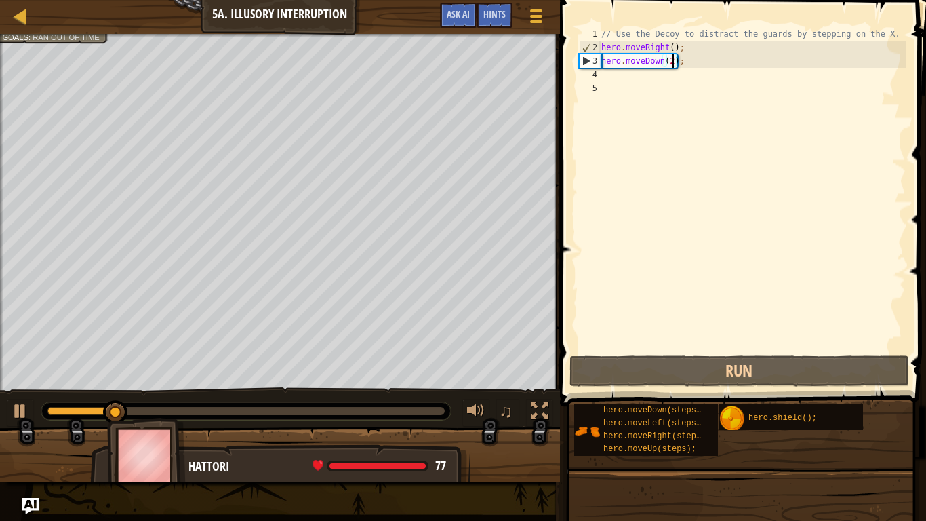
click at [709, 88] on div "// Use the Decoy to distract the guards by stepping on the X. hero . moveRight …" at bounding box center [752, 203] width 307 height 353
click at [703, 78] on div "// Use the Decoy to distract the guards by stepping on the X. hero . moveRight …" at bounding box center [752, 203] width 307 height 353
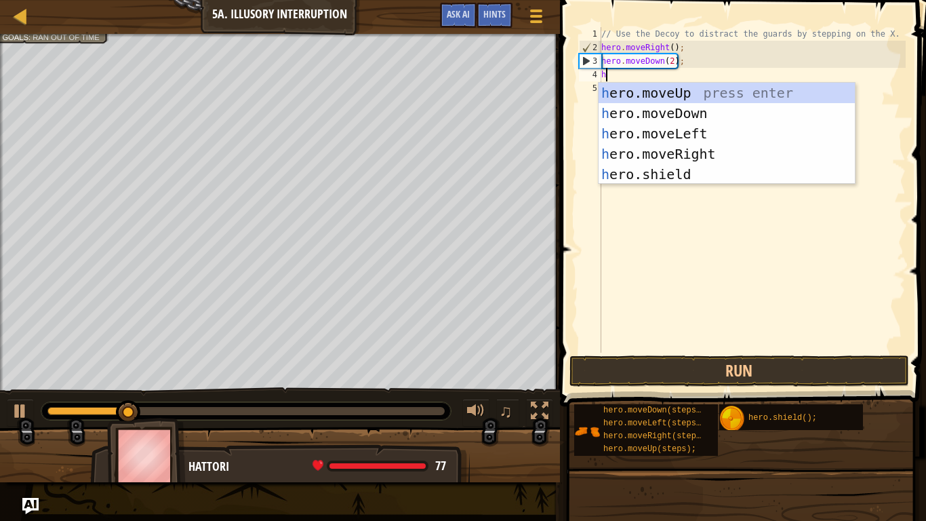
scroll to position [6, 1]
type textarea "hero"
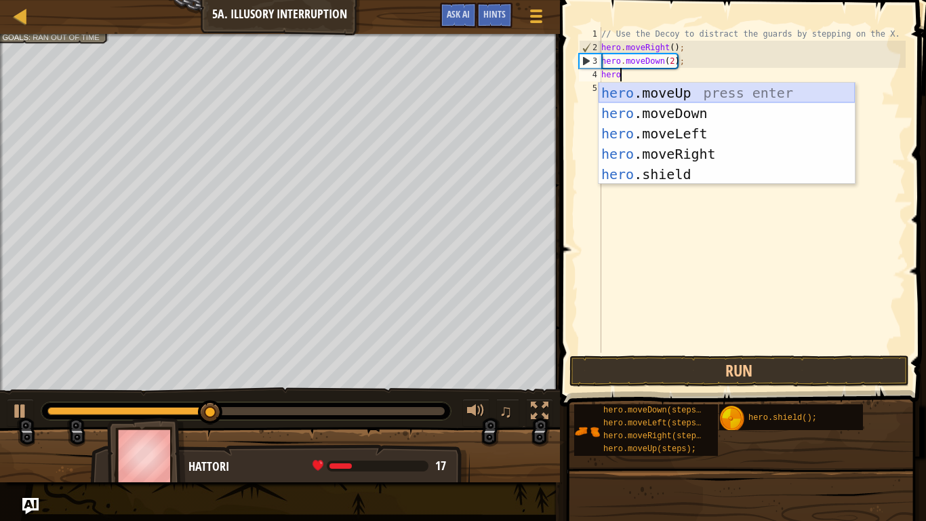
click at [709, 87] on div "hero .moveUp press enter hero .moveDown press enter hero .moveLeft press enter …" at bounding box center [727, 154] width 256 height 142
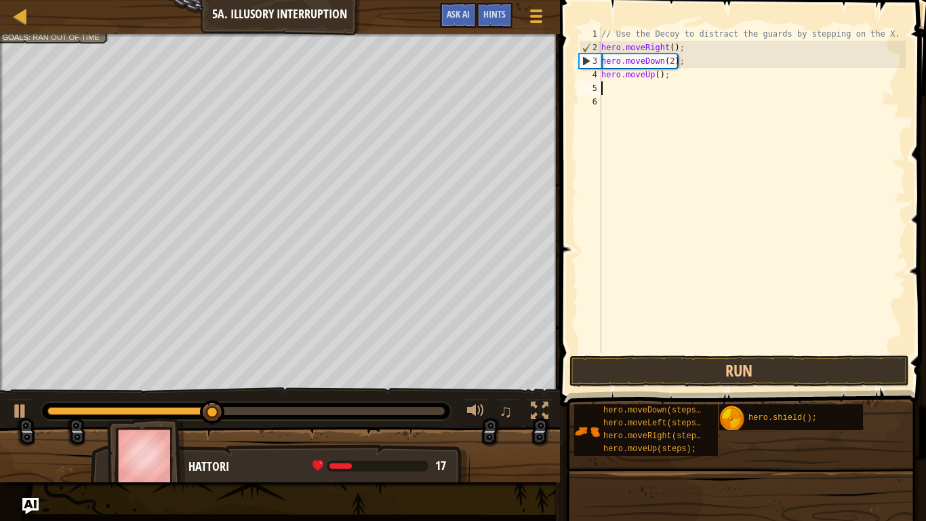
scroll to position [6, 0]
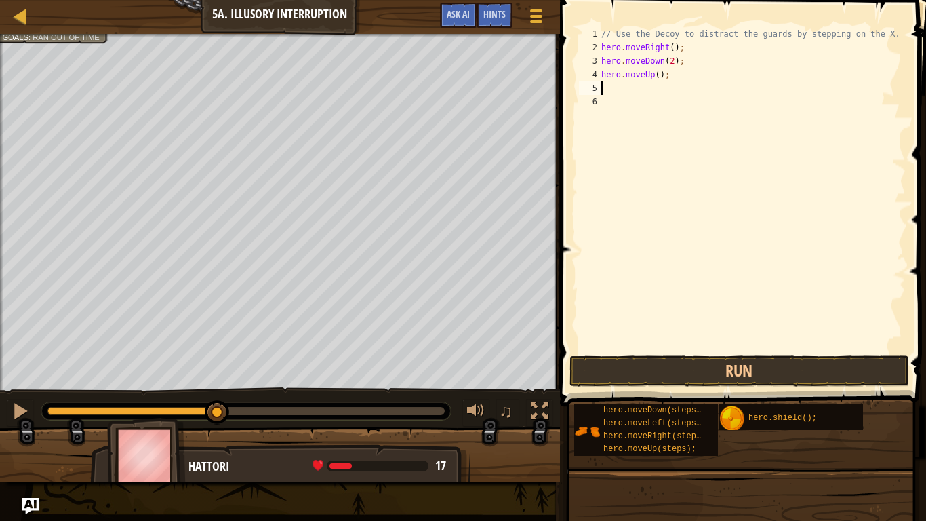
click at [659, 74] on div "// Use the Decoy to distract the guards by stepping on the X. hero . moveRight …" at bounding box center [752, 203] width 307 height 353
type textarea "hero.moveUp(2);"
click at [654, 92] on div "// Use the Decoy to distract the guards by stepping on the X. hero . moveRight …" at bounding box center [752, 203] width 307 height 353
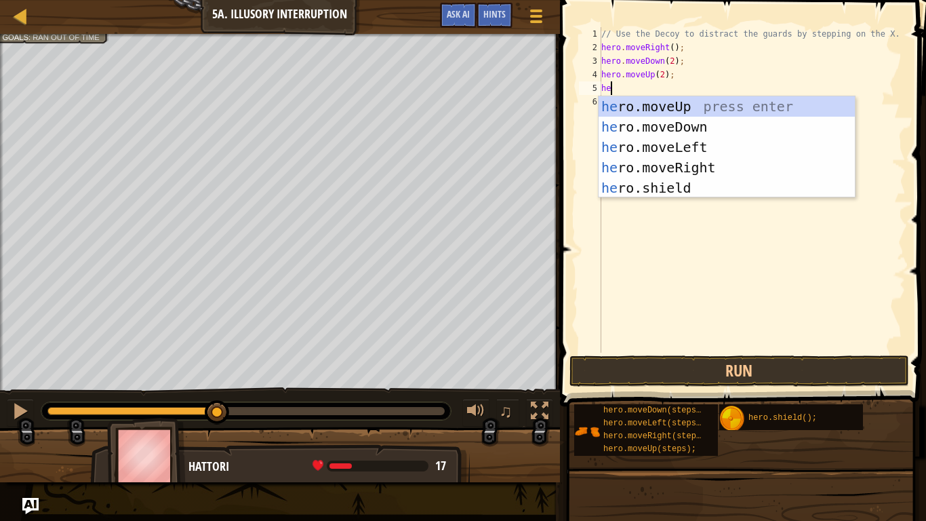
scroll to position [6, 1]
type textarea "her"
click at [663, 166] on div "her o.moveUp press enter her o.moveDown press enter her o.moveLeft press enter …" at bounding box center [727, 167] width 256 height 142
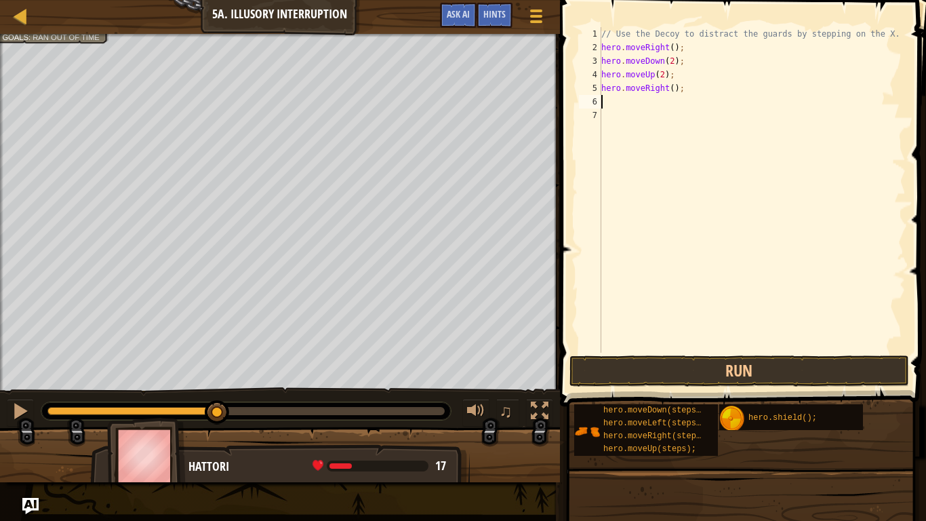
click at [675, 88] on div "// Use the Decoy to distract the guards by stepping on the X. hero . moveRight …" at bounding box center [752, 203] width 307 height 353
type textarea "hero.moveRight(3);"
click at [705, 369] on button "Run" at bounding box center [740, 370] width 340 height 31
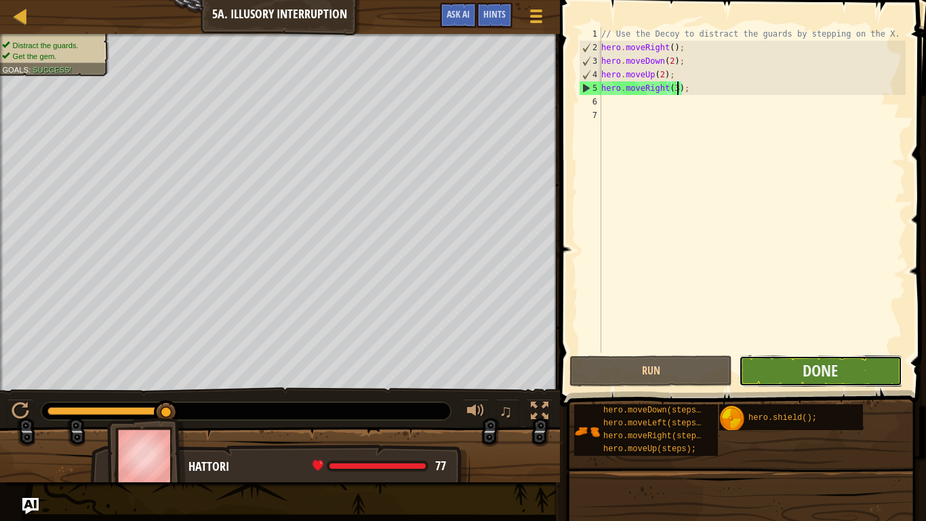
click at [772, 378] on button "Done" at bounding box center [820, 370] width 163 height 31
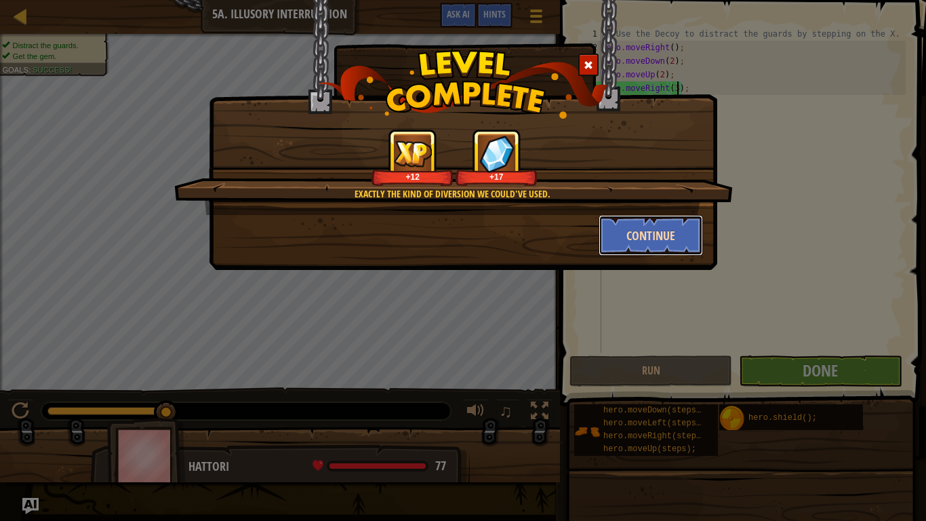
click at [627, 233] on button "Continue" at bounding box center [651, 235] width 105 height 41
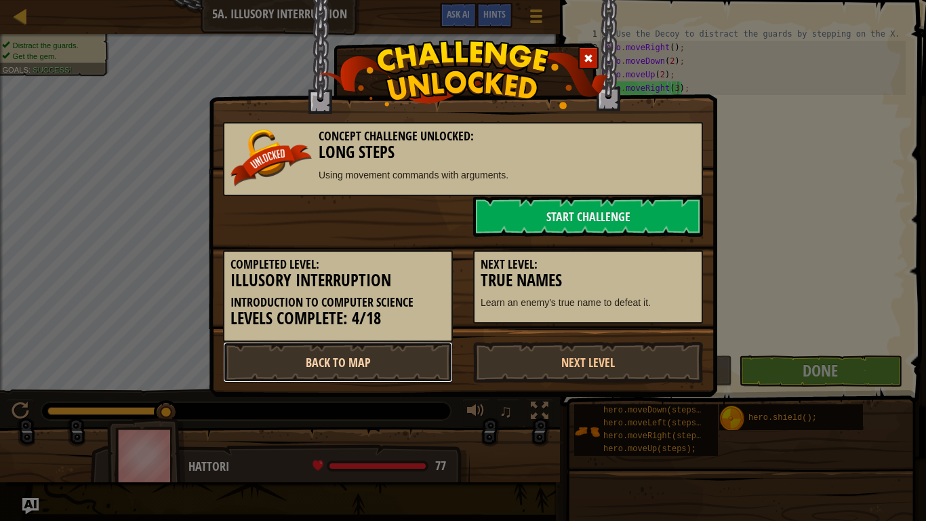
click at [418, 359] on link "Back to Map" at bounding box center [338, 362] width 230 height 41
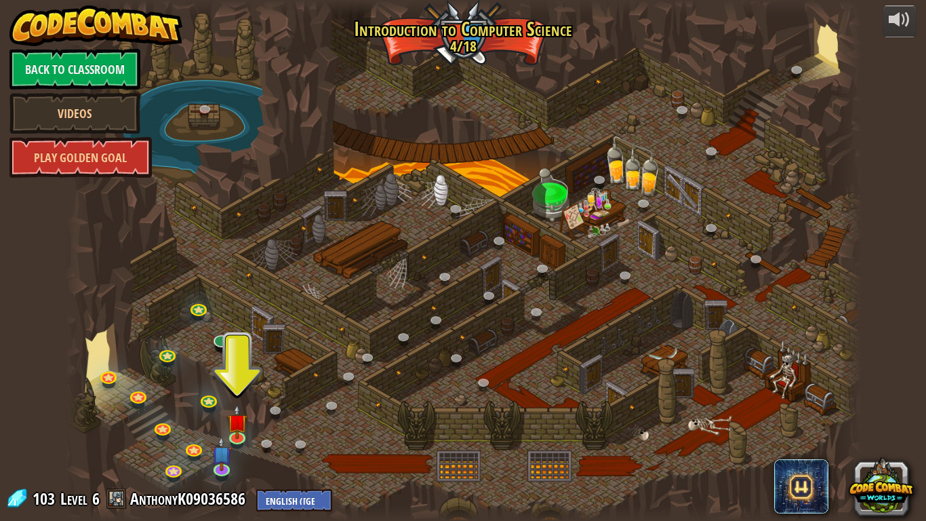
click at [418, 359] on div at bounding box center [463, 260] width 797 height 521
click at [227, 338] on link at bounding box center [221, 338] width 27 height 27
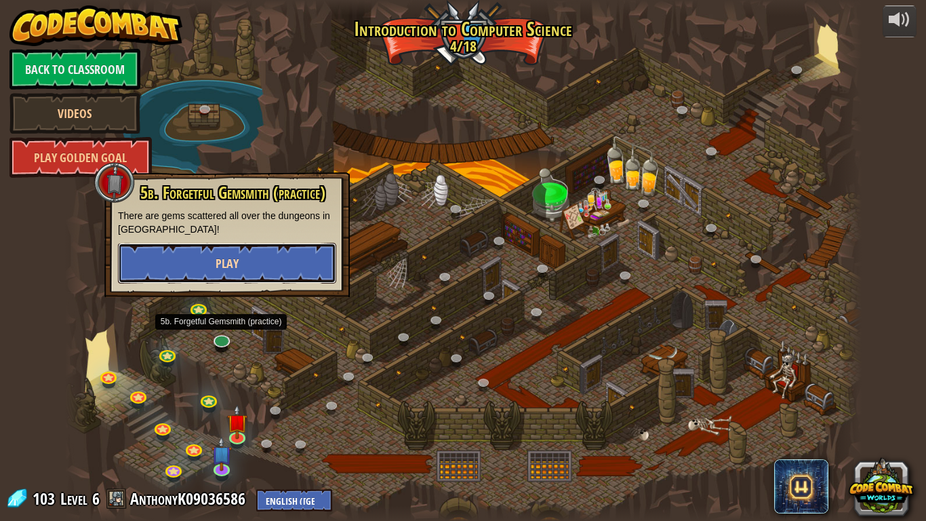
click at [214, 259] on button "Play" at bounding box center [227, 263] width 218 height 41
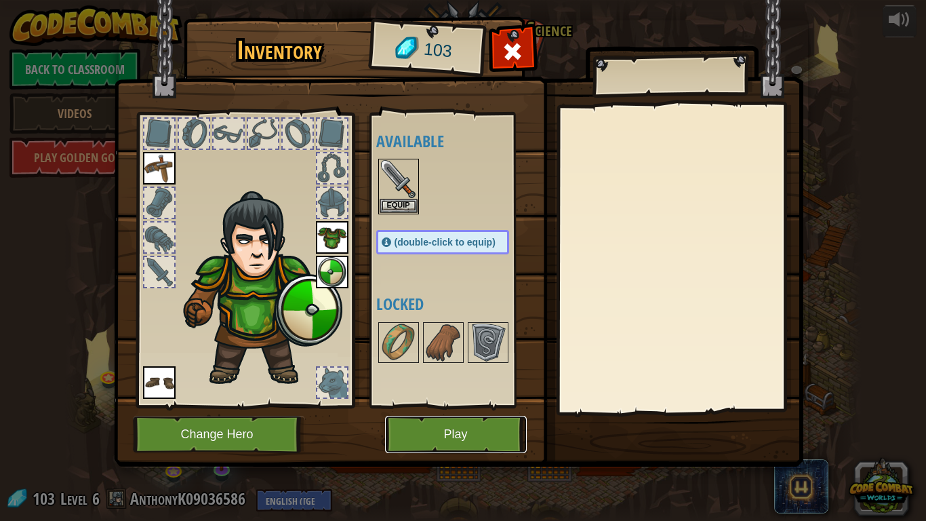
click at [464, 438] on button "Play" at bounding box center [456, 434] width 142 height 37
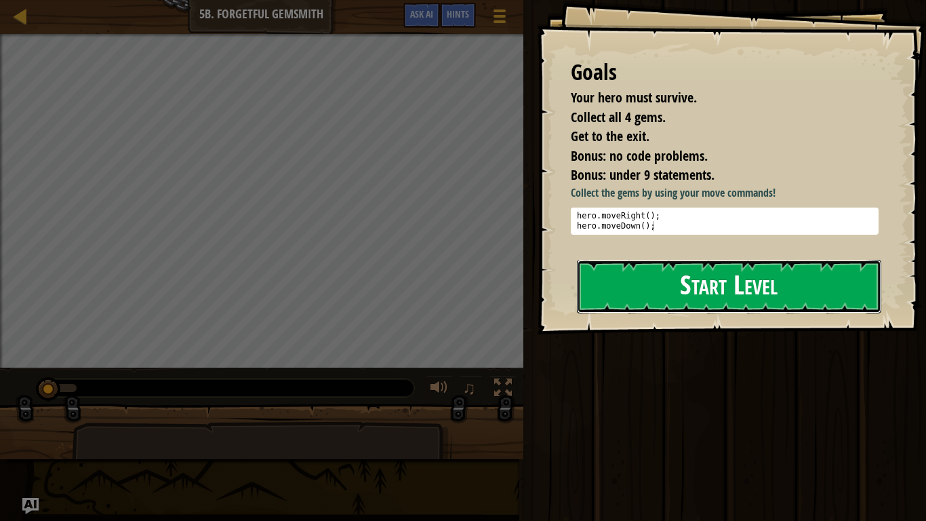
click at [706, 313] on button "Start Level" at bounding box center [729, 287] width 305 height 54
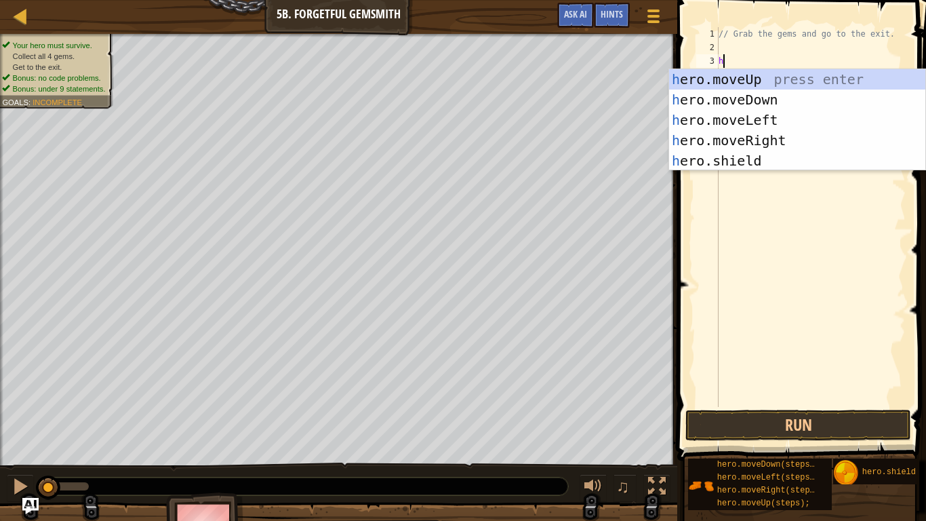
type textarea "her"
click at [754, 130] on div "her o.moveUp press enter her o.moveDown press enter her o.moveLeft press enter …" at bounding box center [797, 140] width 256 height 142
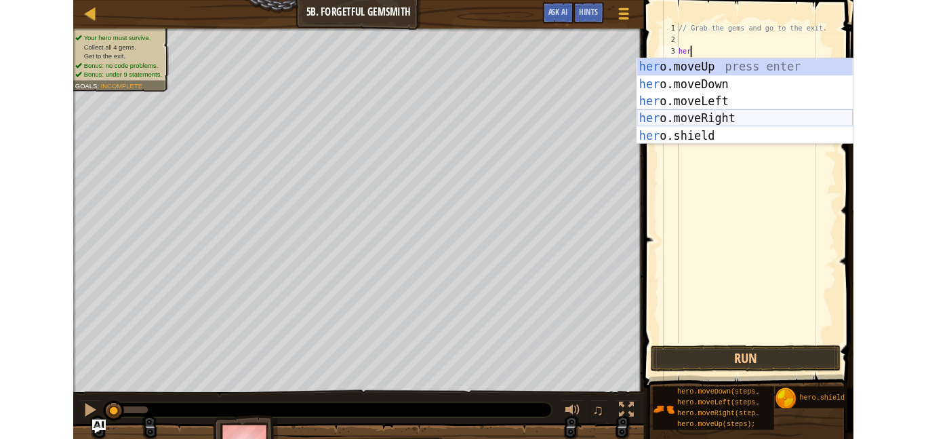
scroll to position [6, 0]
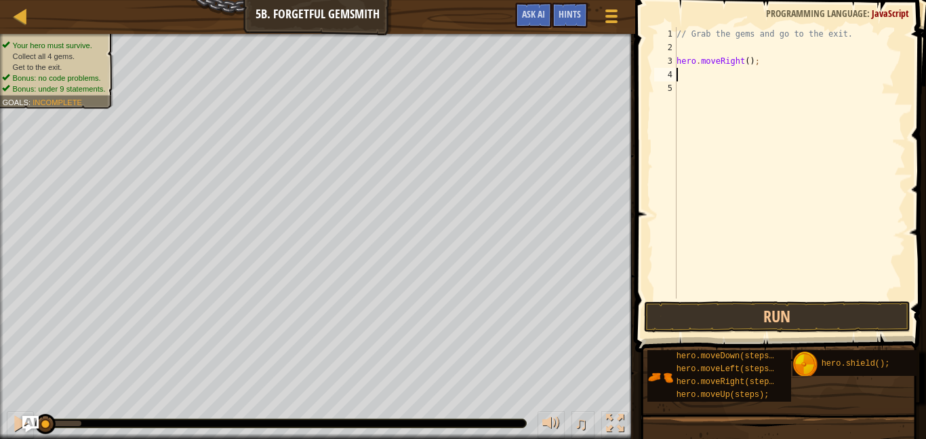
click at [699, 71] on div "// Grab the gems and go to the exit. hero . moveRight ( ) ;" at bounding box center [790, 176] width 232 height 298
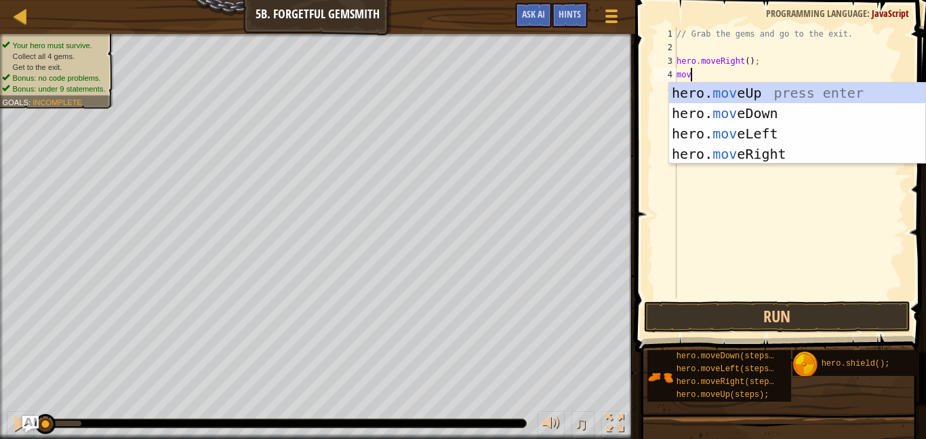
type textarea "move"
click at [733, 111] on div "hero. move Up press enter hero. move Down press enter hero. move Left press ent…" at bounding box center [797, 144] width 256 height 122
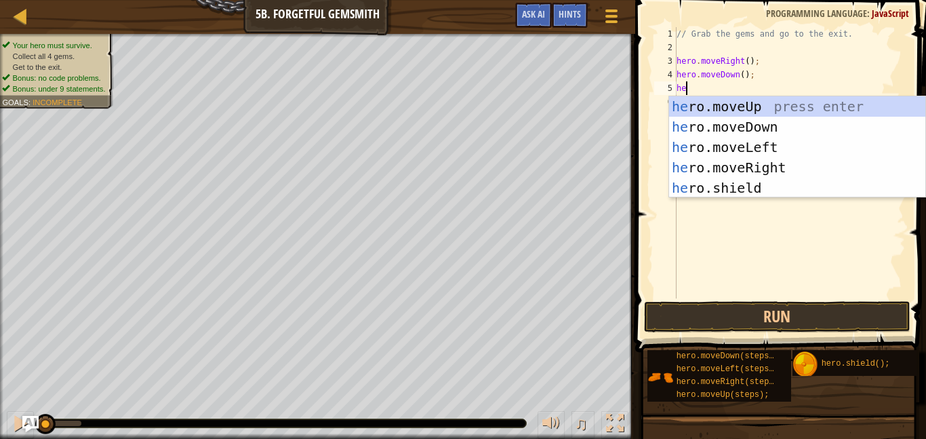
type textarea "her"
click at [758, 165] on div "her o.moveUp press enter her o.moveDown press enter her o.moveLeft press enter …" at bounding box center [797, 167] width 256 height 142
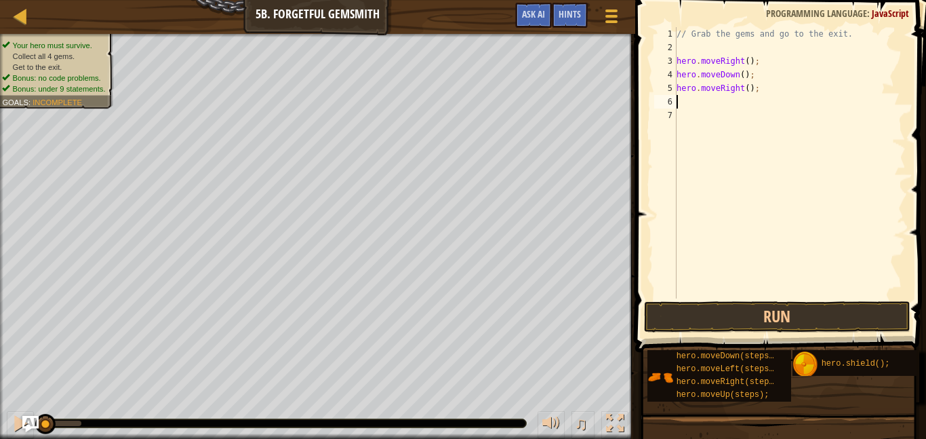
click at [748, 90] on div "// Grab the gems and go to the exit. hero . moveRight ( ) ; hero . moveDown ( )…" at bounding box center [790, 176] width 232 height 298
click at [759, 306] on button "Run" at bounding box center [777, 316] width 267 height 31
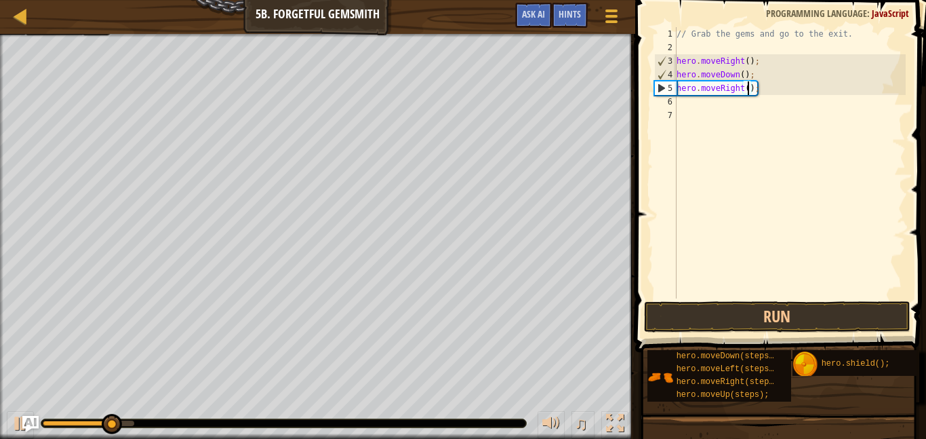
type textarea "hero.moveRight(2);"
click at [685, 104] on div "// Grab the gems and go to the exit. hero . moveRight ( ) ; hero . moveDown ( )…" at bounding box center [790, 176] width 232 height 298
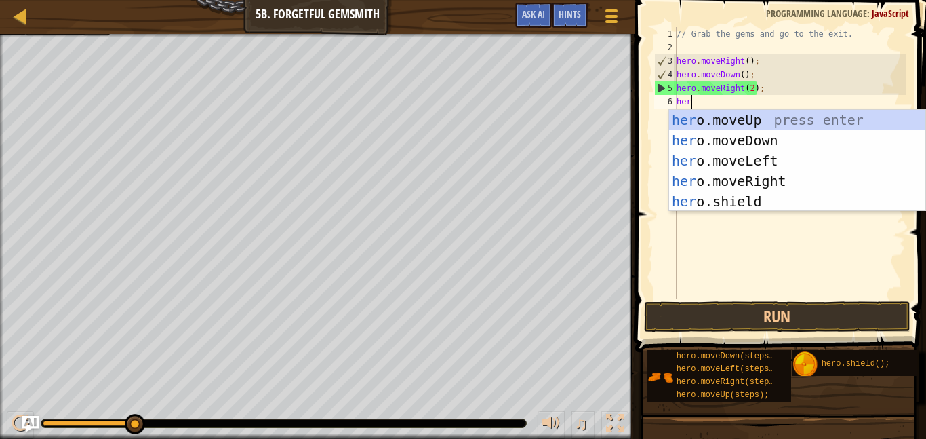
type textarea "hero"
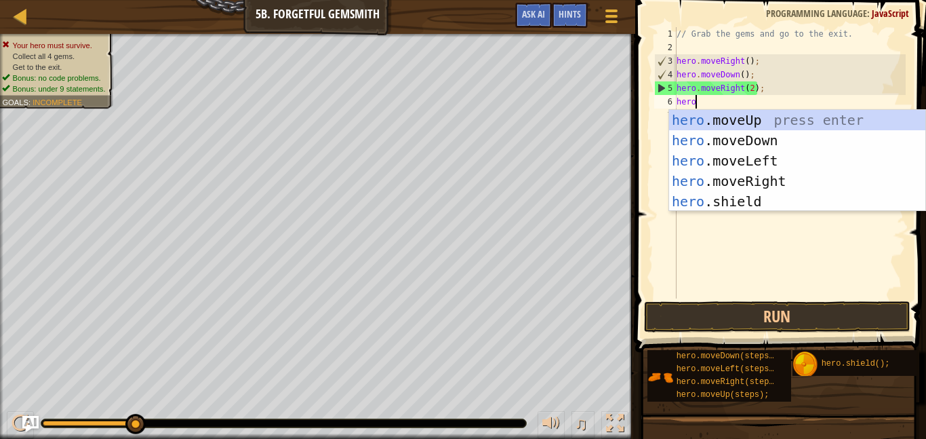
scroll to position [6, 2]
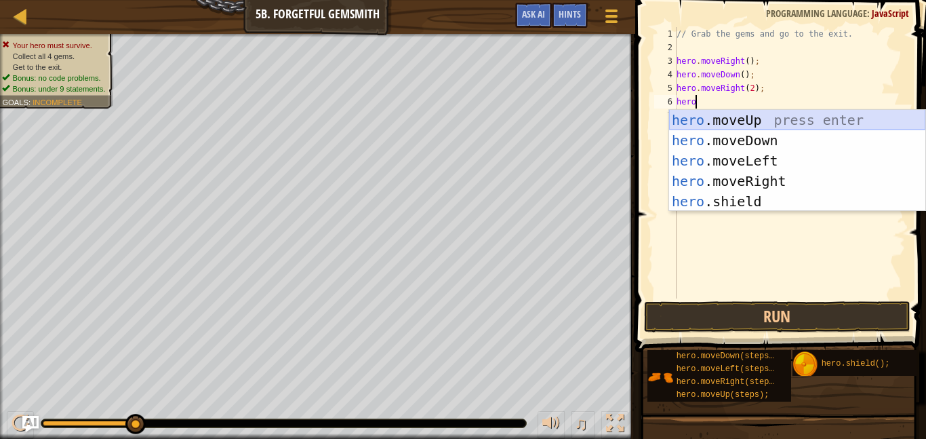
click at [742, 115] on div "hero .moveUp press enter hero .moveDown press enter hero .moveLeft press enter …" at bounding box center [797, 181] width 256 height 142
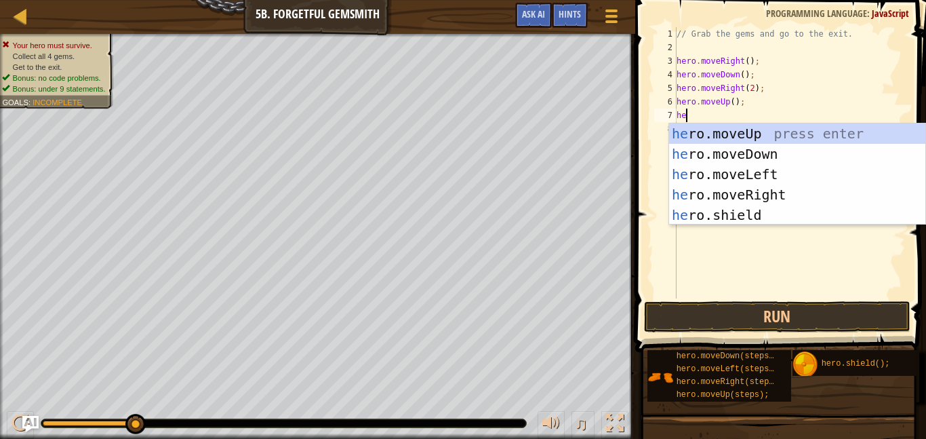
type textarea "her"
click at [776, 199] on div "her o.moveUp press enter her o.moveDown press enter her o.moveLeft press enter …" at bounding box center [797, 194] width 256 height 142
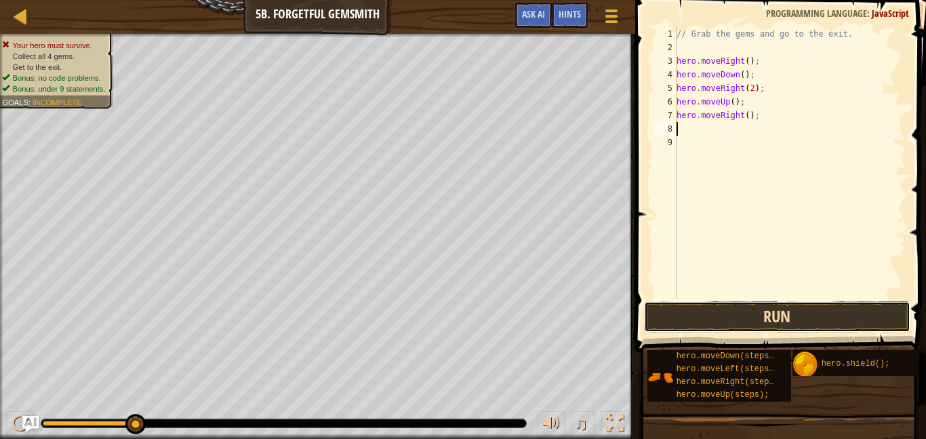
click at [775, 316] on button "Run" at bounding box center [777, 316] width 267 height 31
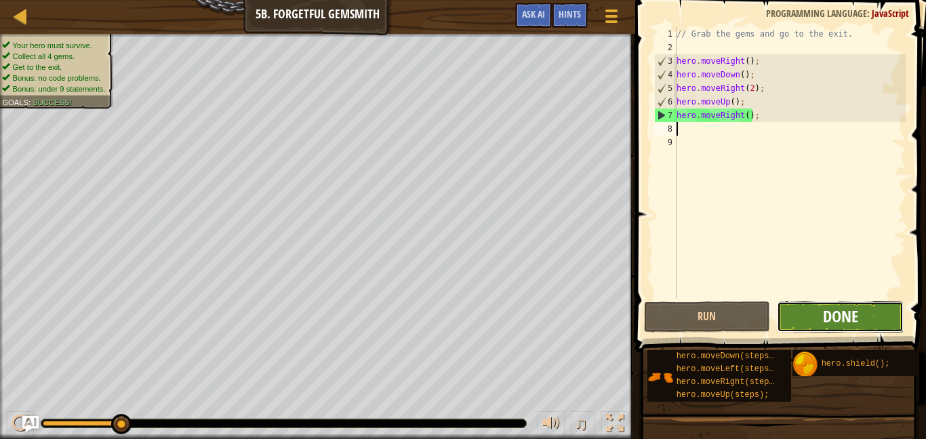
click at [851, 313] on span "Done" at bounding box center [840, 316] width 35 height 22
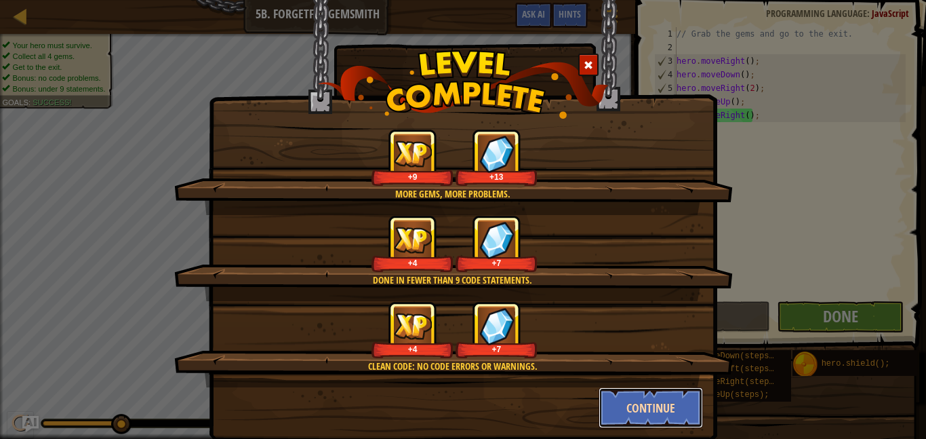
click at [627, 403] on button "Continue" at bounding box center [651, 407] width 105 height 41
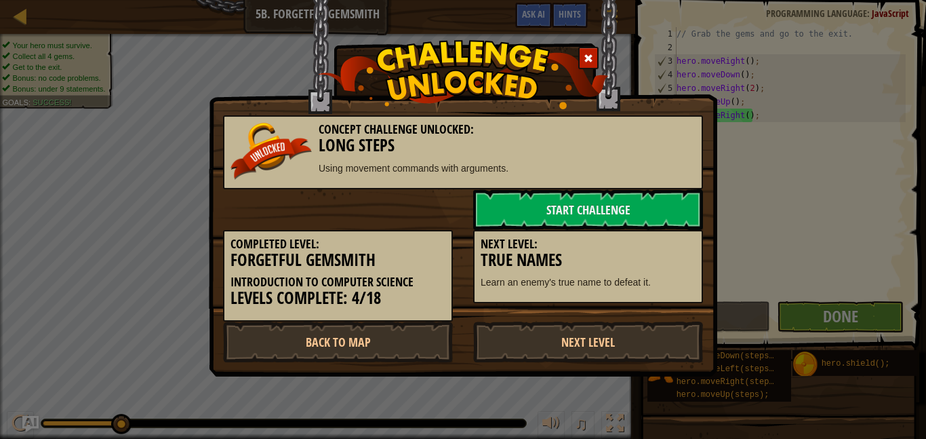
click at [627, 403] on div "Concept Challenge Unlocked: Long Steps Using movement commands with arguments. …" at bounding box center [463, 219] width 926 height 439
click at [353, 332] on link "Back to Map" at bounding box center [338, 341] width 230 height 41
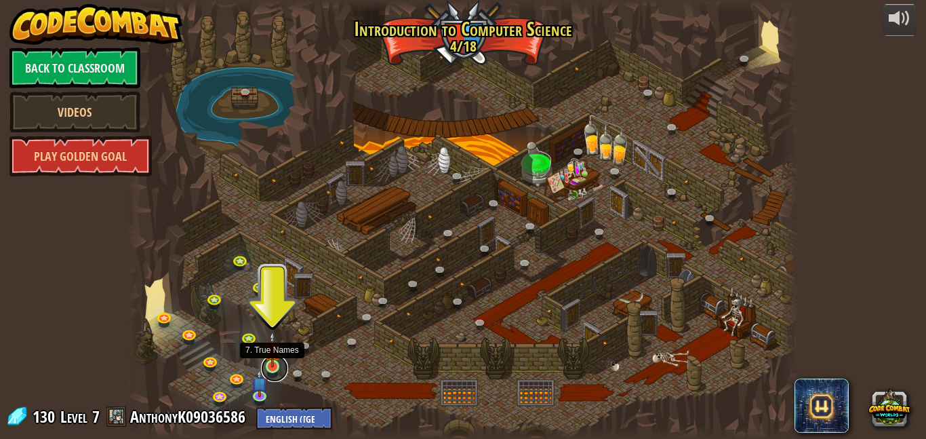
click at [271, 367] on link at bounding box center [274, 368] width 27 height 27
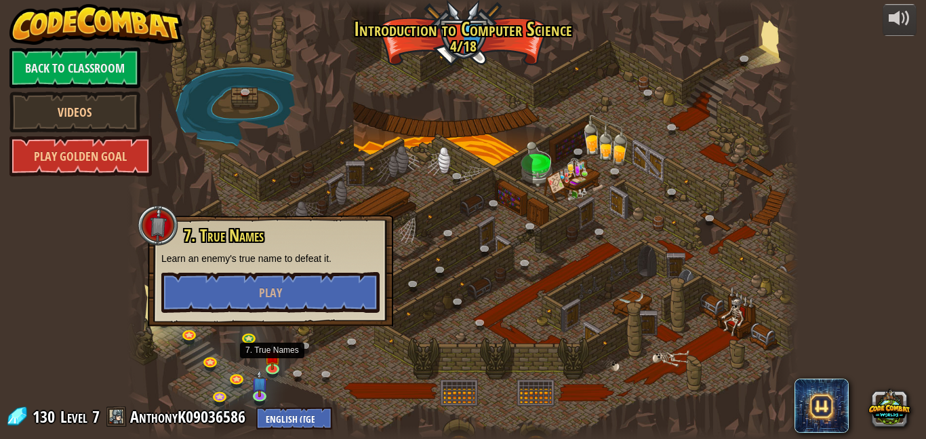
click at [487, 166] on div at bounding box center [463, 219] width 671 height 439
